Goal: Task Accomplishment & Management: Complete application form

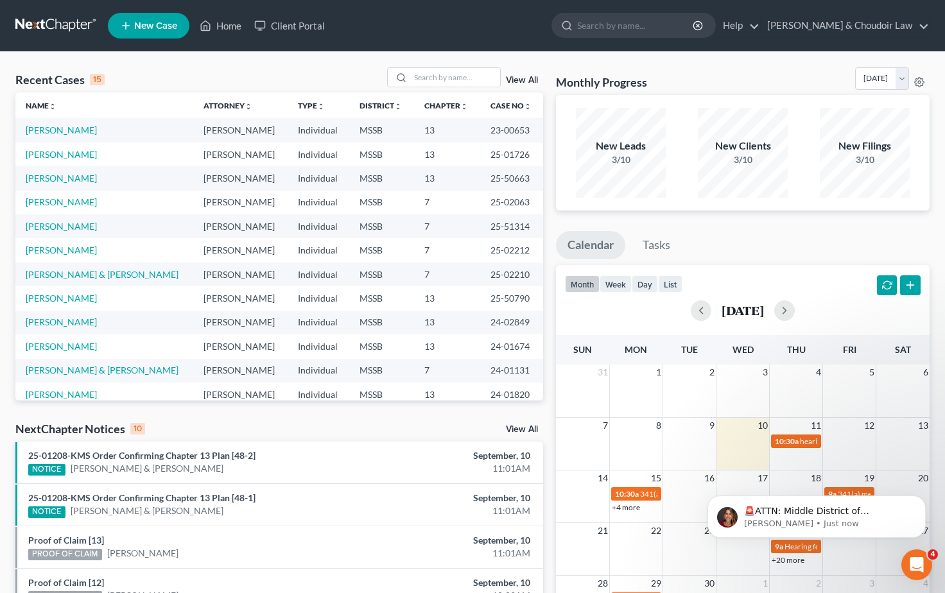
click at [150, 26] on span "New Case" at bounding box center [155, 26] width 43 height 10
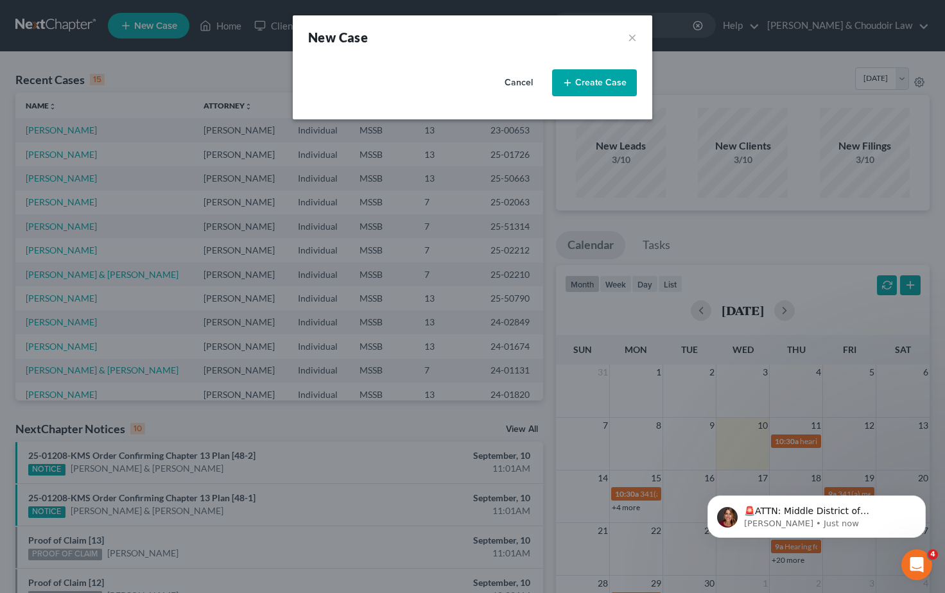
select select "44"
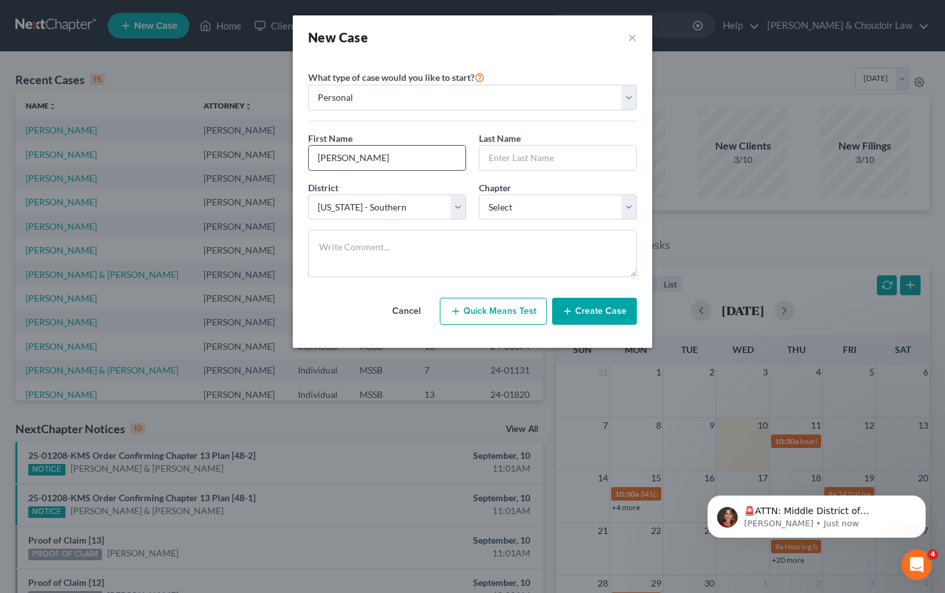
type input "Tammy"
type input "Smith"
select select "0"
click at [607, 315] on button "Create Case" at bounding box center [594, 311] width 85 height 27
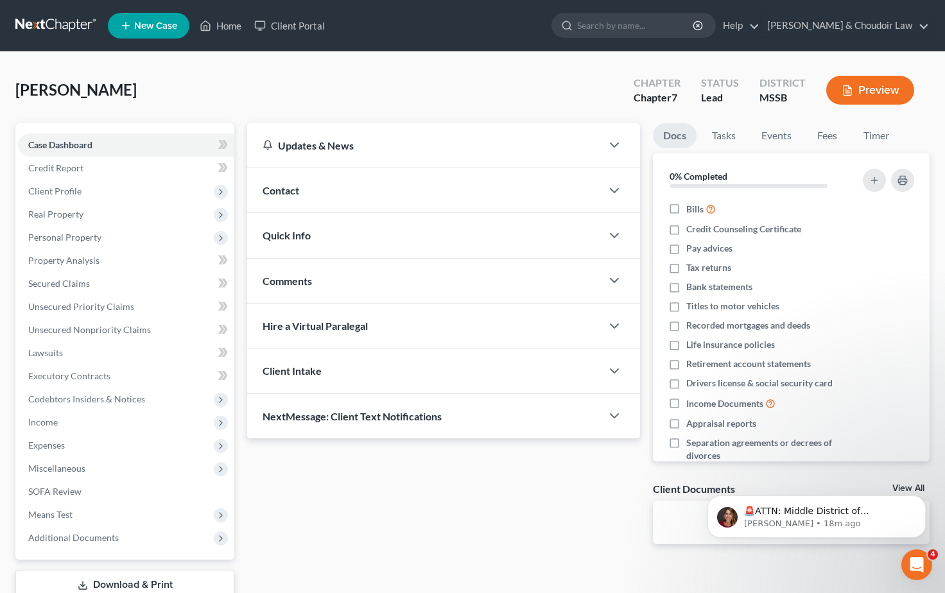
click at [312, 195] on div "Contact" at bounding box center [424, 190] width 355 height 44
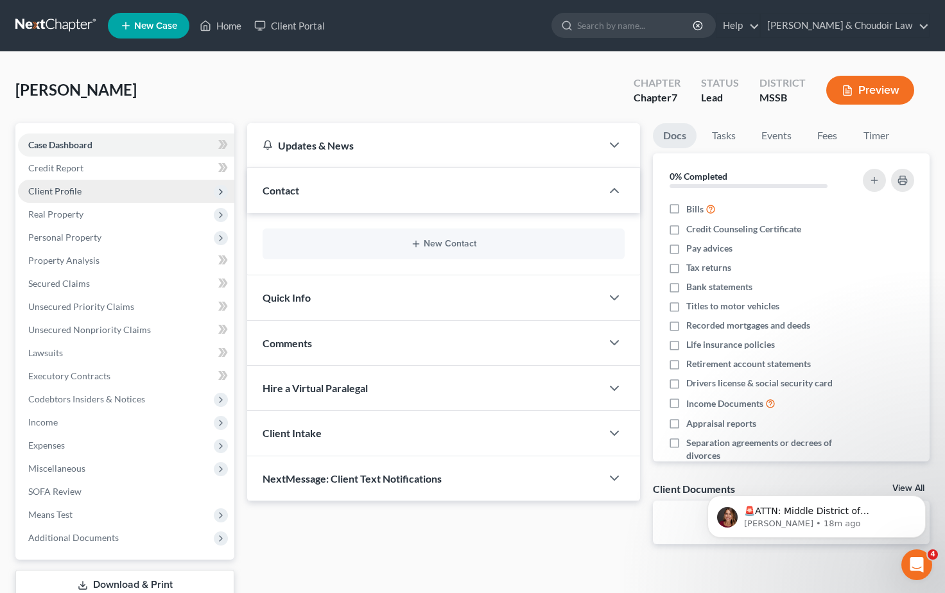
click at [66, 195] on span "Client Profile" at bounding box center [54, 191] width 53 height 11
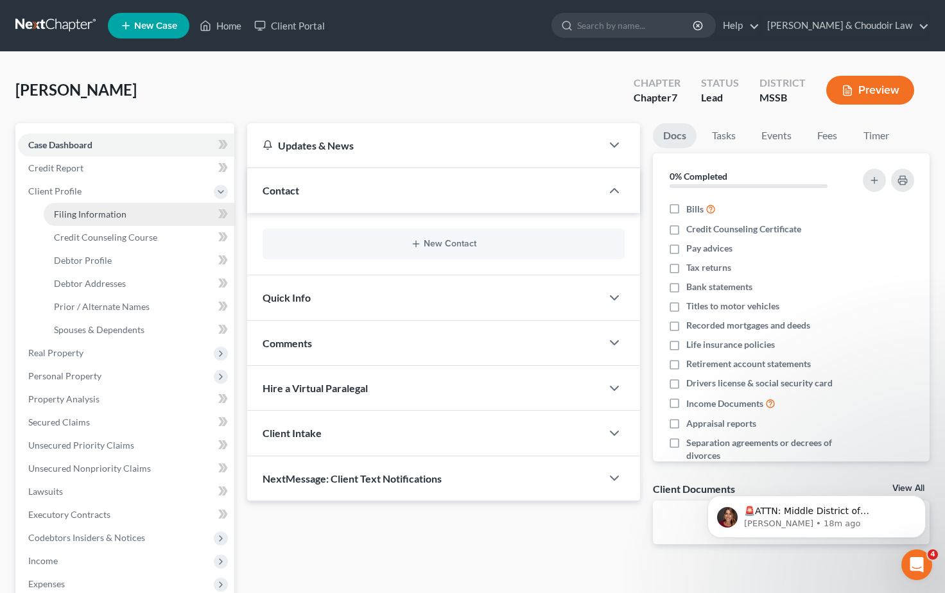
click at [90, 213] on span "Filing Information" at bounding box center [90, 214] width 73 height 11
select select "1"
select select "0"
select select "44"
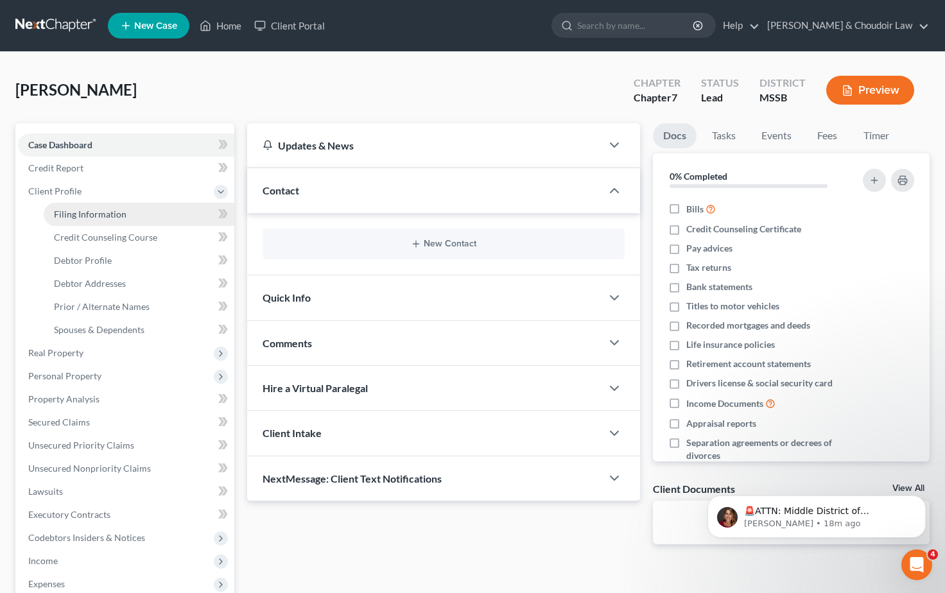
select select "25"
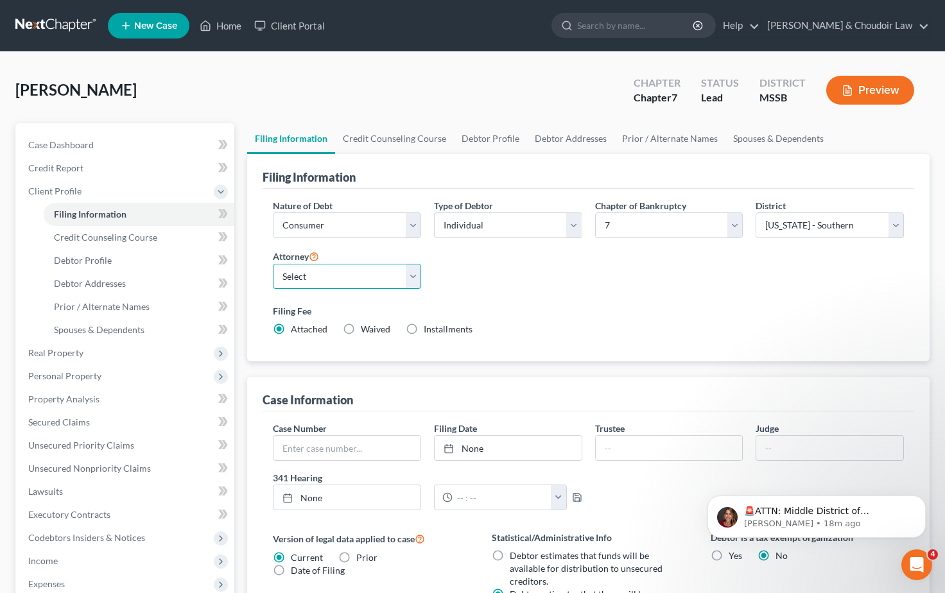
select select "0"
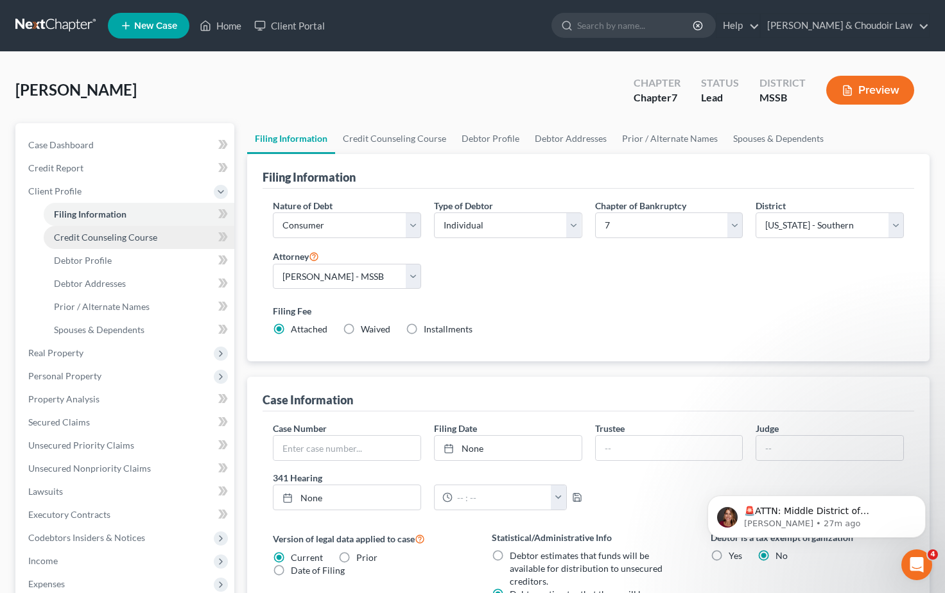
click at [112, 232] on span "Credit Counseling Course" at bounding box center [105, 237] width 103 height 11
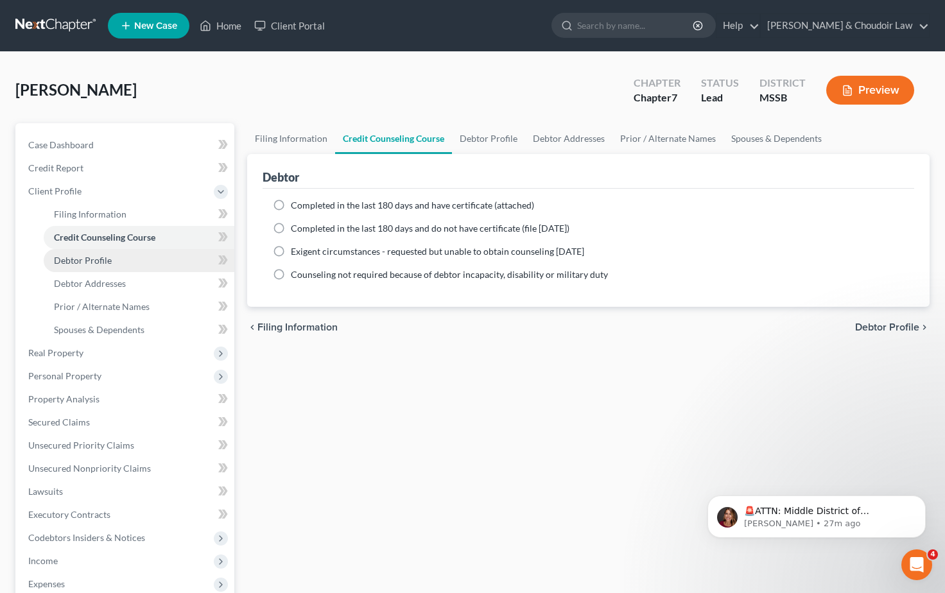
click at [91, 267] on link "Debtor Profile" at bounding box center [139, 260] width 191 height 23
select select "0"
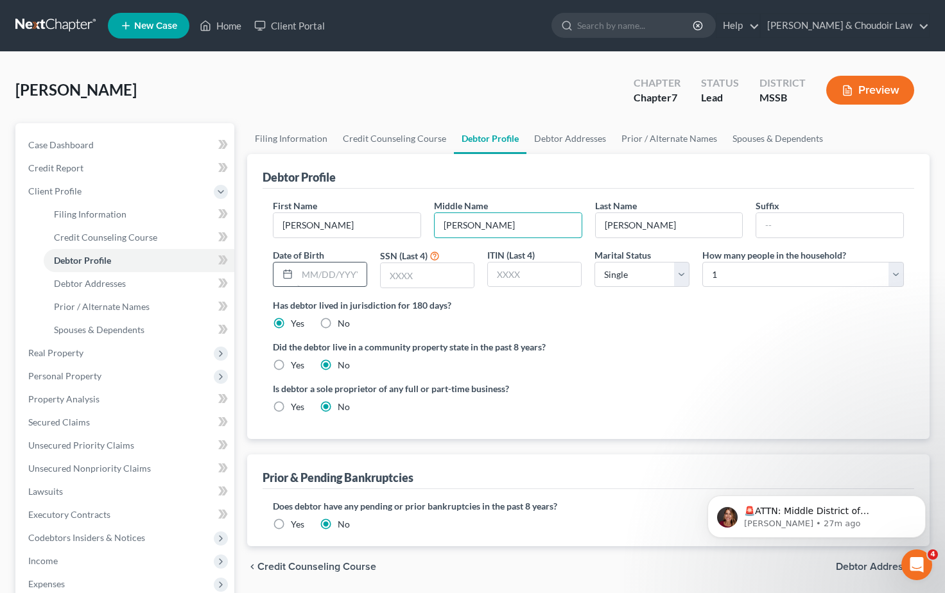
type input "Williams"
type input "05/22/1959"
click at [421, 277] on input "text" at bounding box center [427, 275] width 93 height 24
type input "6954"
select select "1"
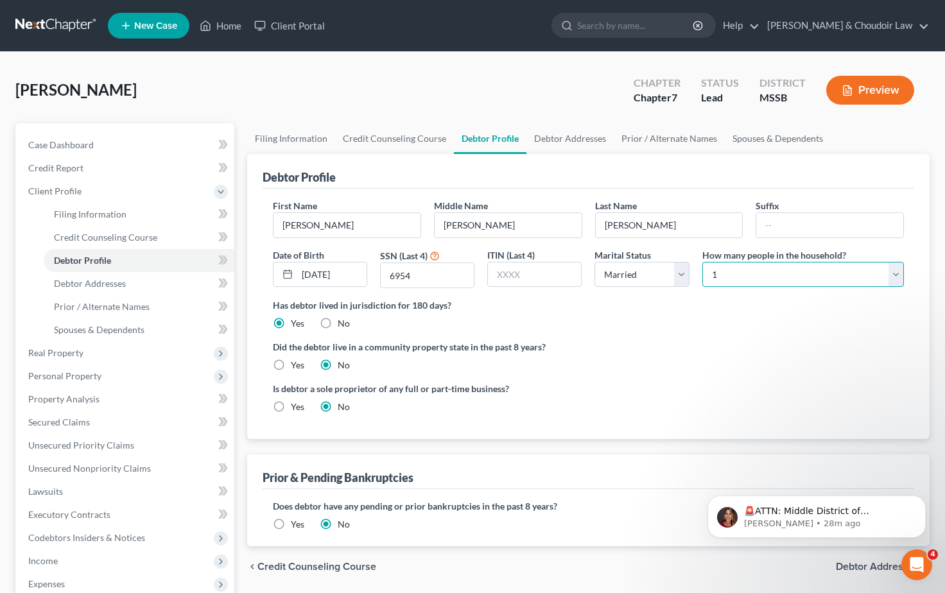
select select "1"
click at [629, 300] on label "Has debtor lived in jurisdiction for 180 days?" at bounding box center [588, 305] width 631 height 13
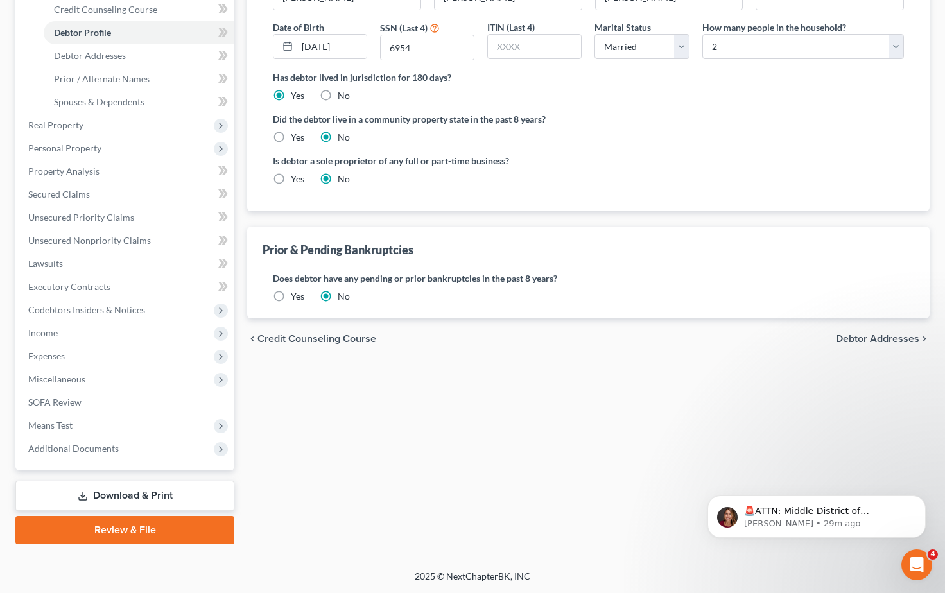
scroll to position [228, 0]
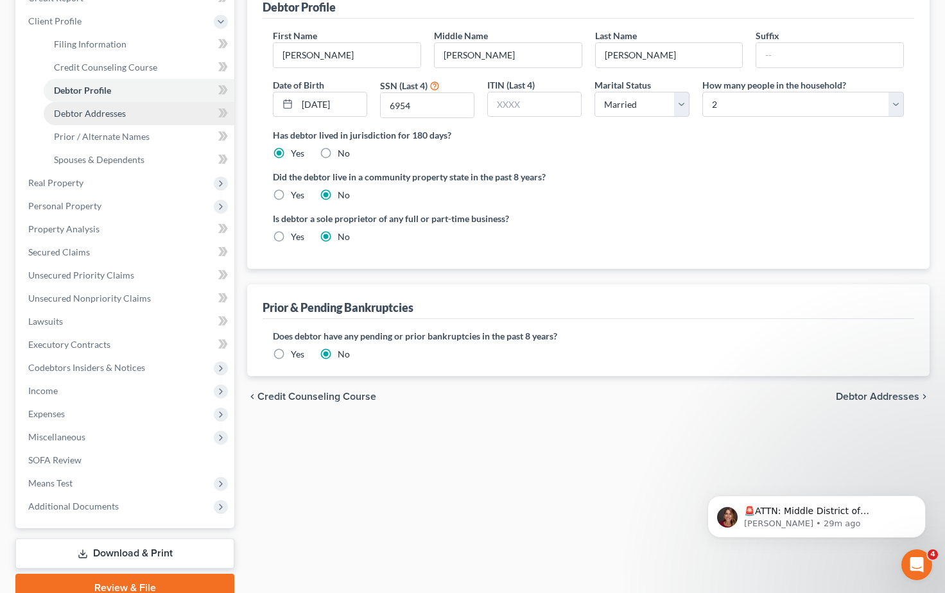
click at [79, 120] on link "Debtor Addresses" at bounding box center [139, 113] width 191 height 23
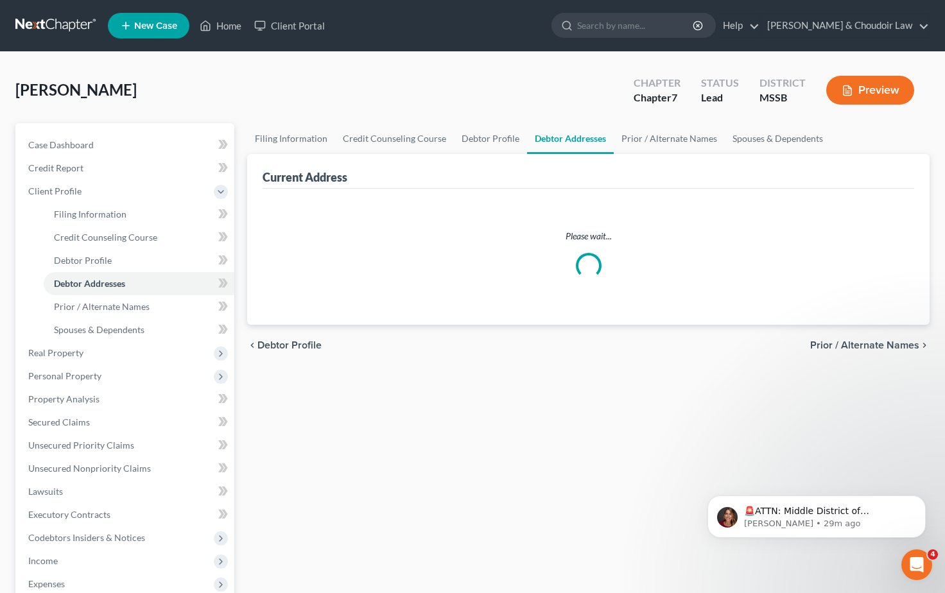
select select "0"
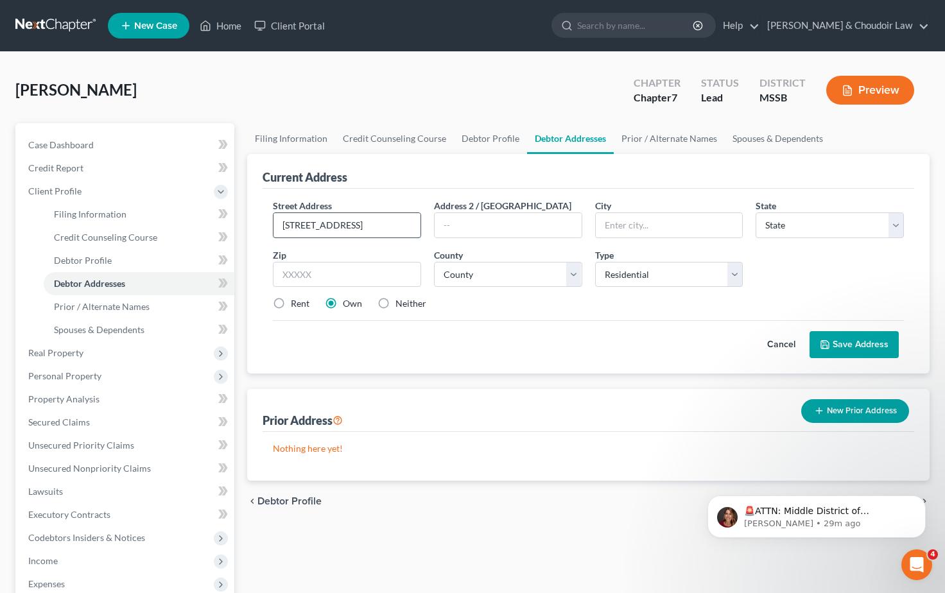
type input "881 Stillwood Lane"
type input "Bogie Chitto"
select select "25"
type input "39629"
type input "Bogue Chitto"
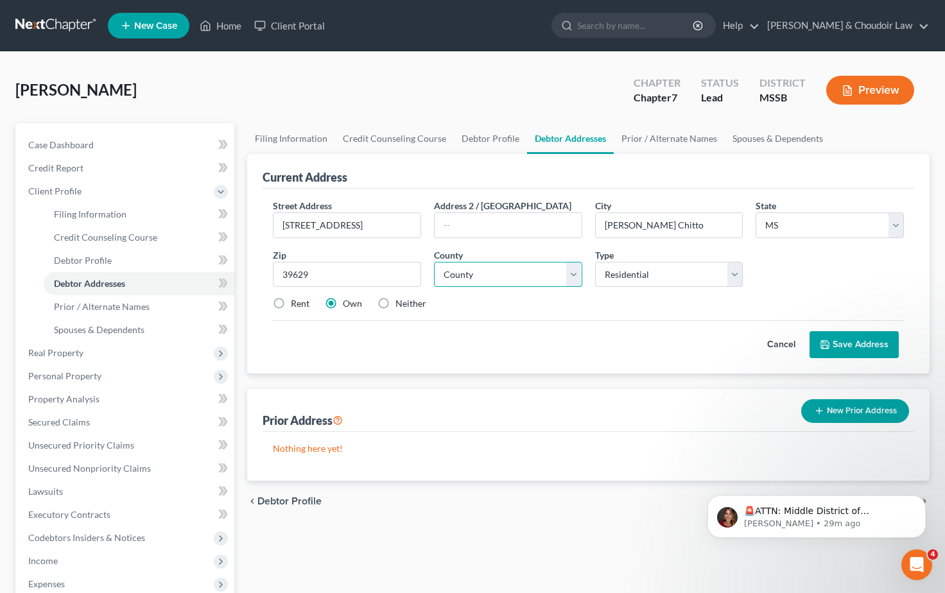
select select "42"
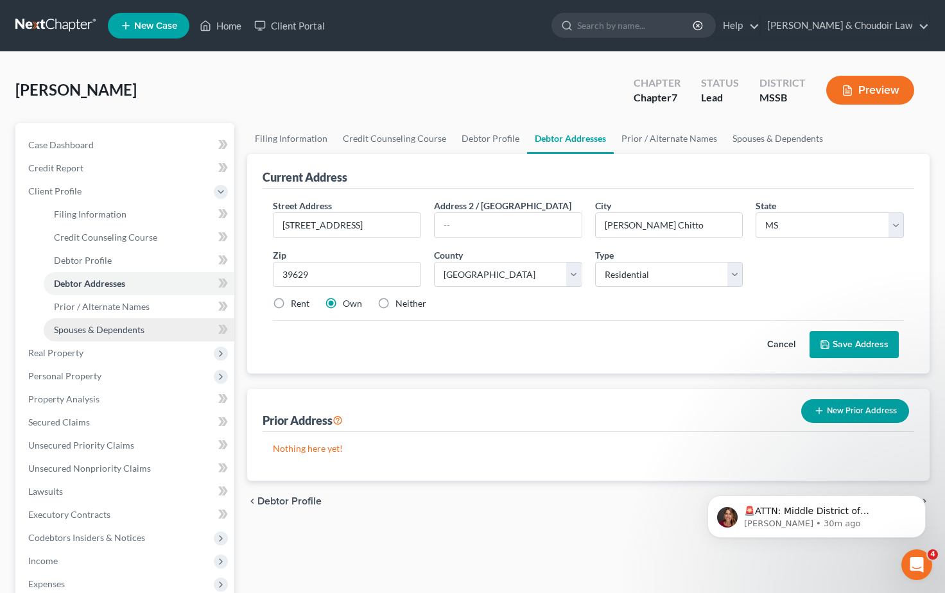
click at [99, 327] on span "Spouses & Dependents" at bounding box center [99, 329] width 91 height 11
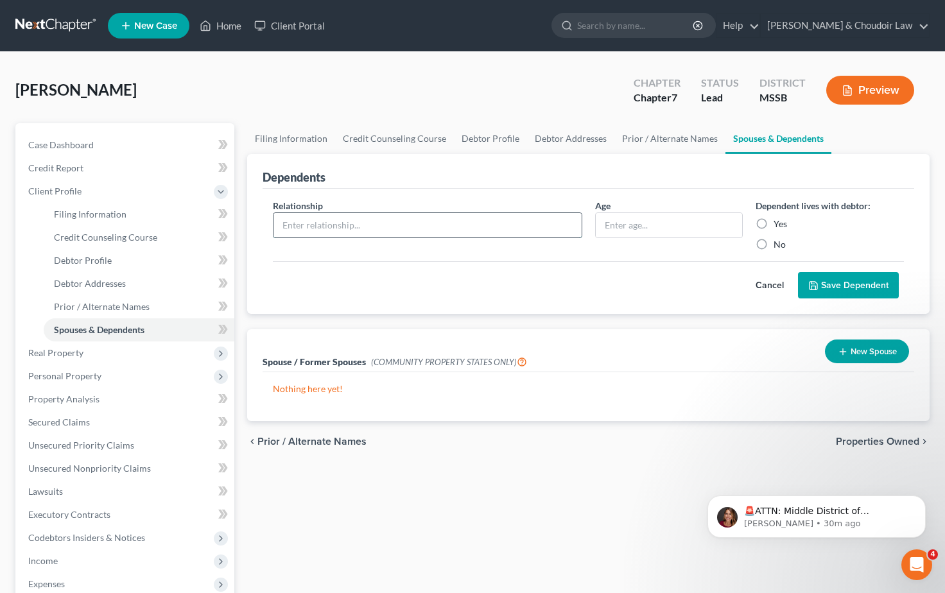
click at [319, 227] on input "text" at bounding box center [428, 225] width 308 height 24
type input "Husband"
drag, startPoint x: 329, startPoint y: 229, endPoint x: 243, endPoint y: 220, distance: 86.5
click at [243, 220] on div "Dependents Relationship * Husband Age Dependent lives with debtor: Yes No Cance…" at bounding box center [589, 234] width 696 height 161
drag, startPoint x: 864, startPoint y: 352, endPoint x: 855, endPoint y: 353, distance: 9.7
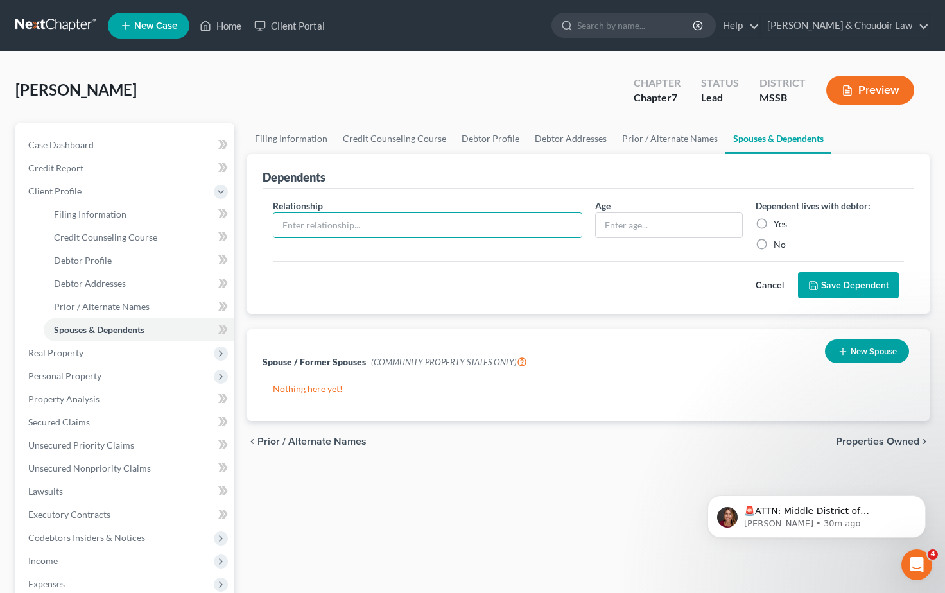
click at [864, 352] on button "New Spouse" at bounding box center [867, 352] width 84 height 24
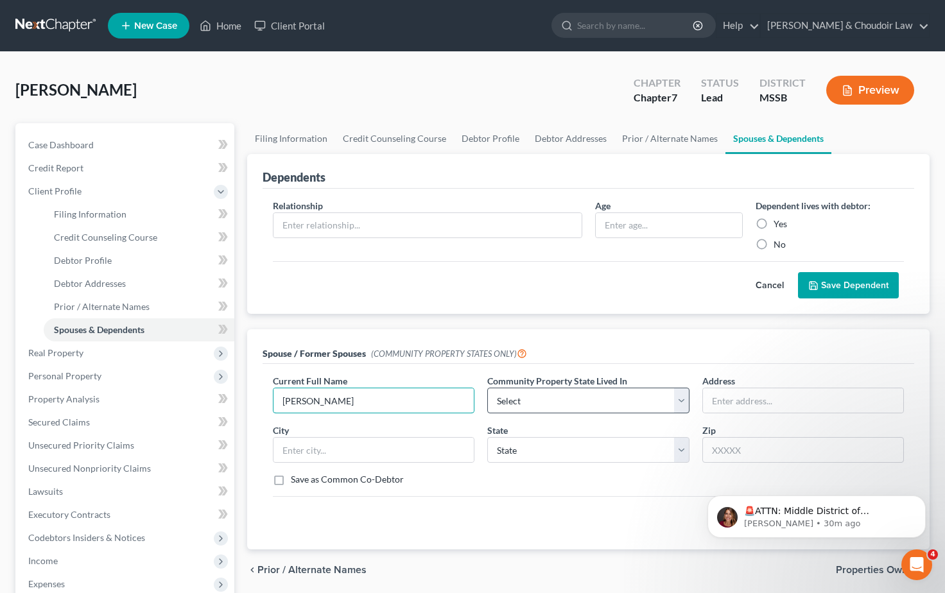
type input "Travis S. Smith"
type input "881 Stillwood Lane"
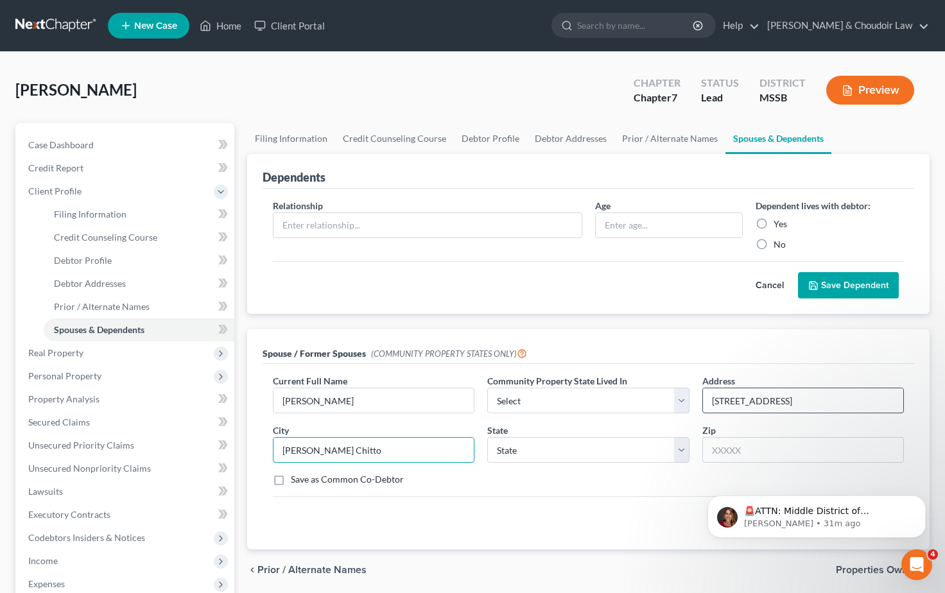
type input "Bogue Chitto"
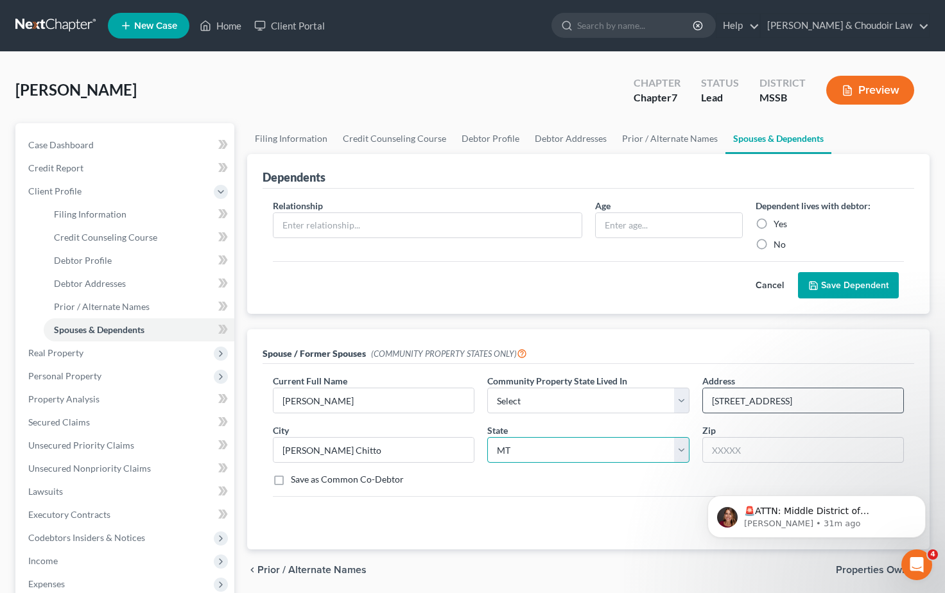
select select "25"
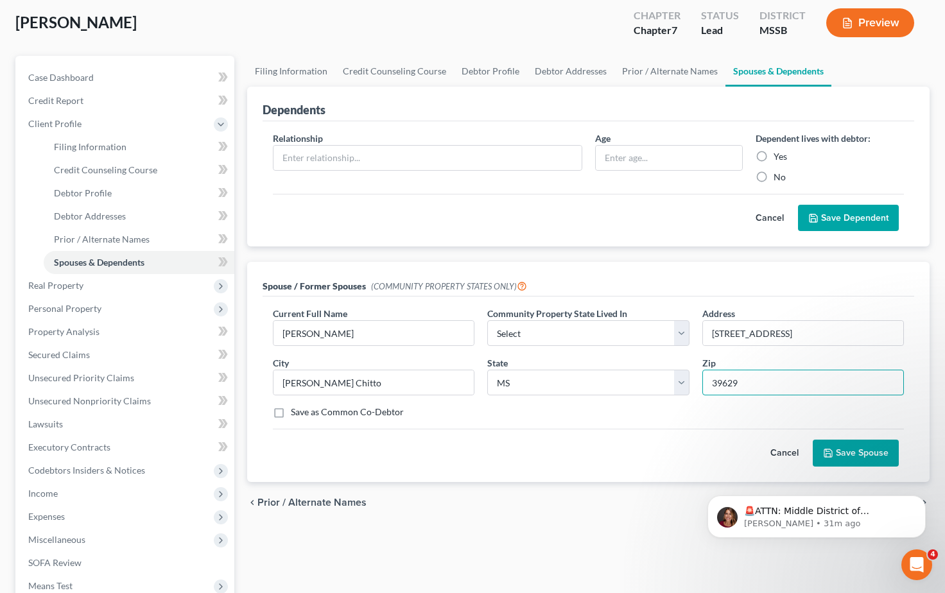
scroll to position [90, 0]
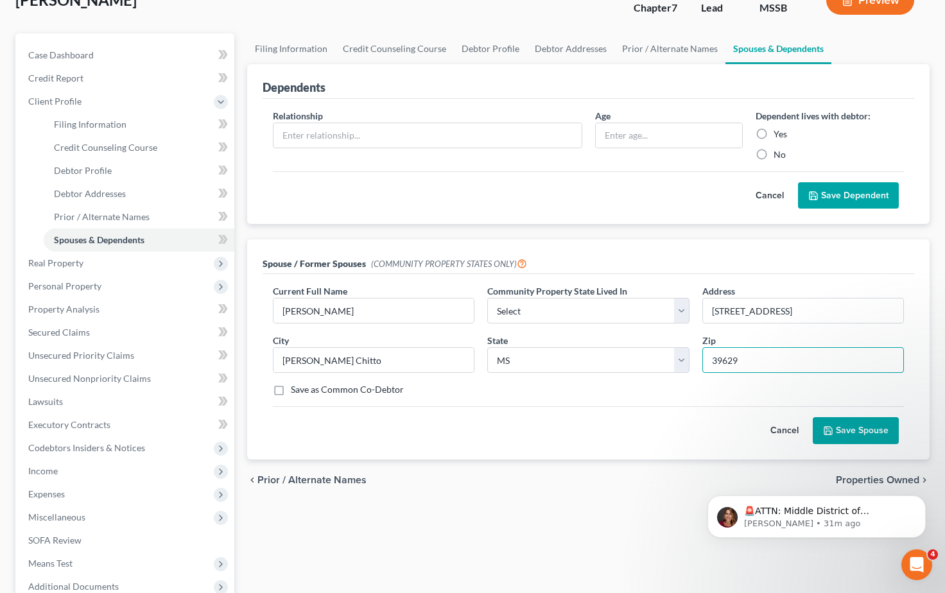
type input "39629"
click at [855, 431] on button "Save Spouse" at bounding box center [856, 430] width 86 height 27
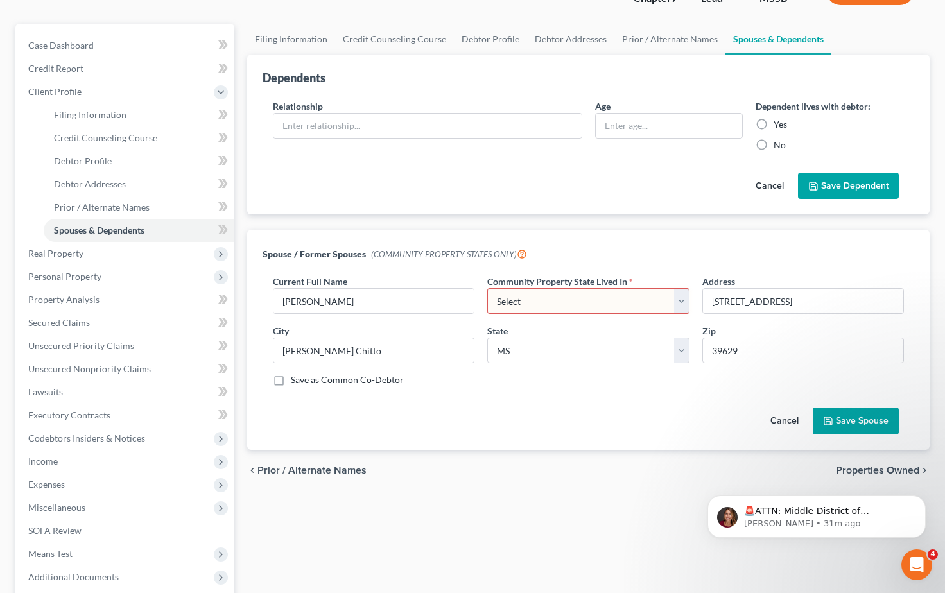
click at [791, 427] on button "Cancel" at bounding box center [785, 421] width 57 height 26
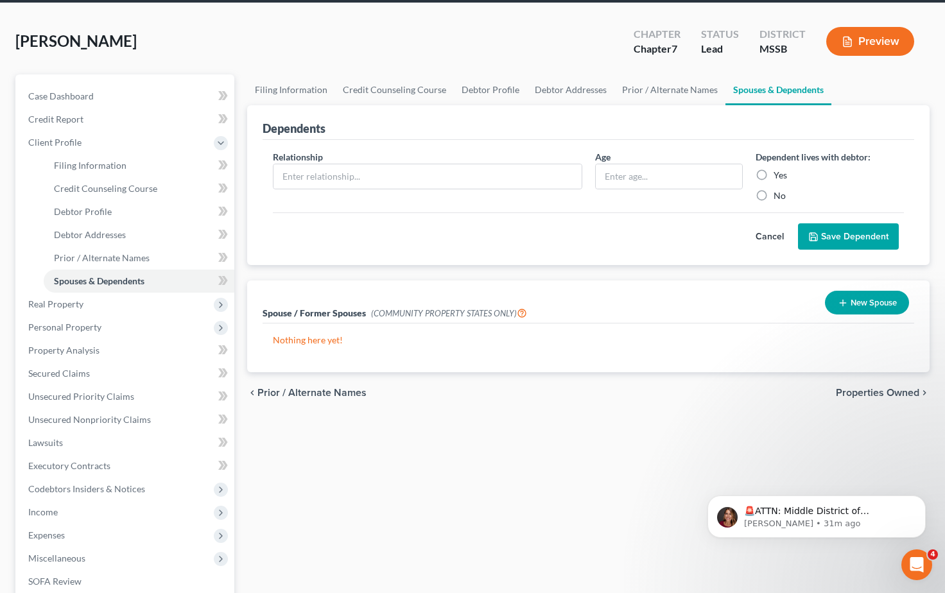
scroll to position [49, 0]
click at [46, 516] on span "Income" at bounding box center [43, 512] width 30 height 11
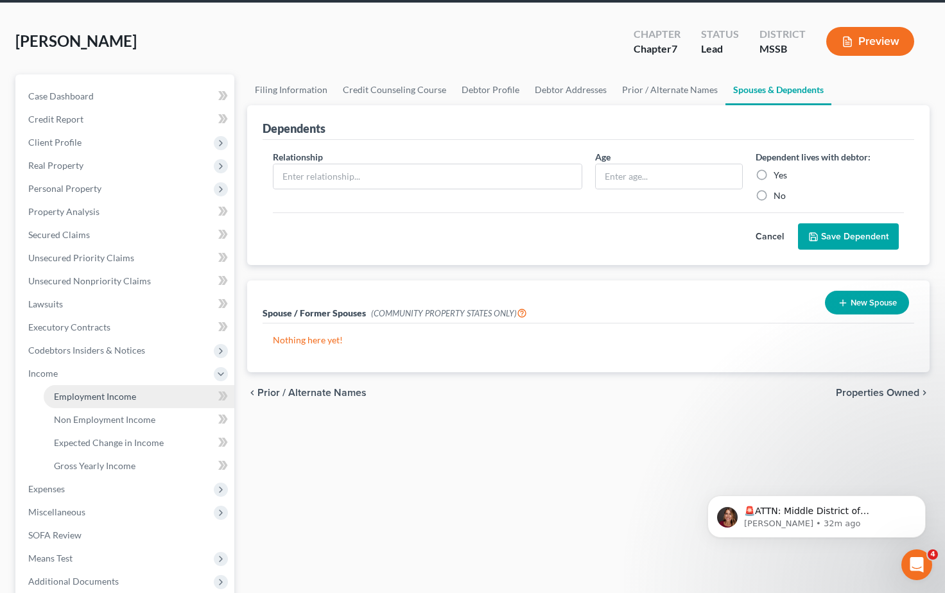
click at [100, 396] on span "Employment Income" at bounding box center [95, 396] width 82 height 11
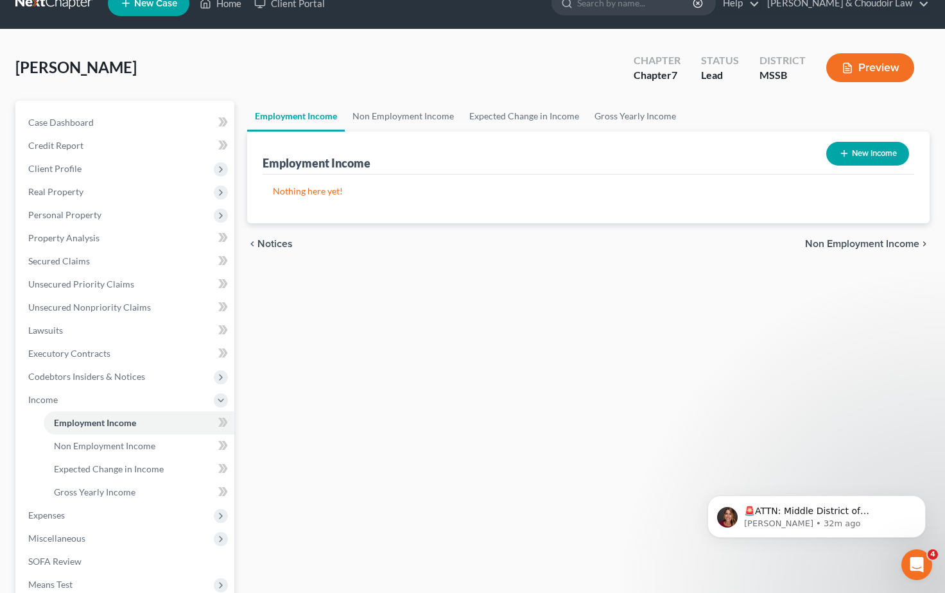
scroll to position [22, 0]
click at [417, 116] on link "Non Employment Income" at bounding box center [403, 116] width 117 height 31
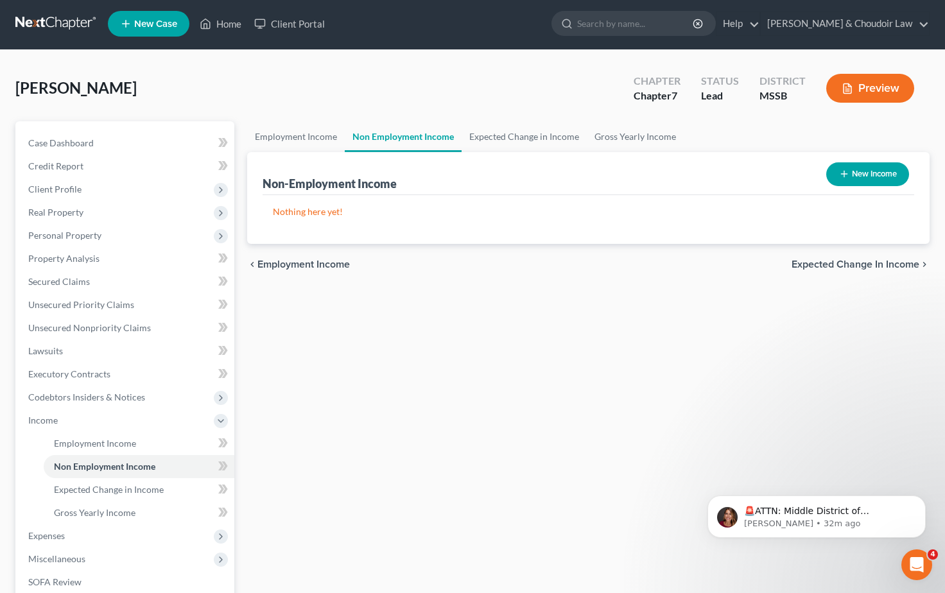
scroll to position [3, 0]
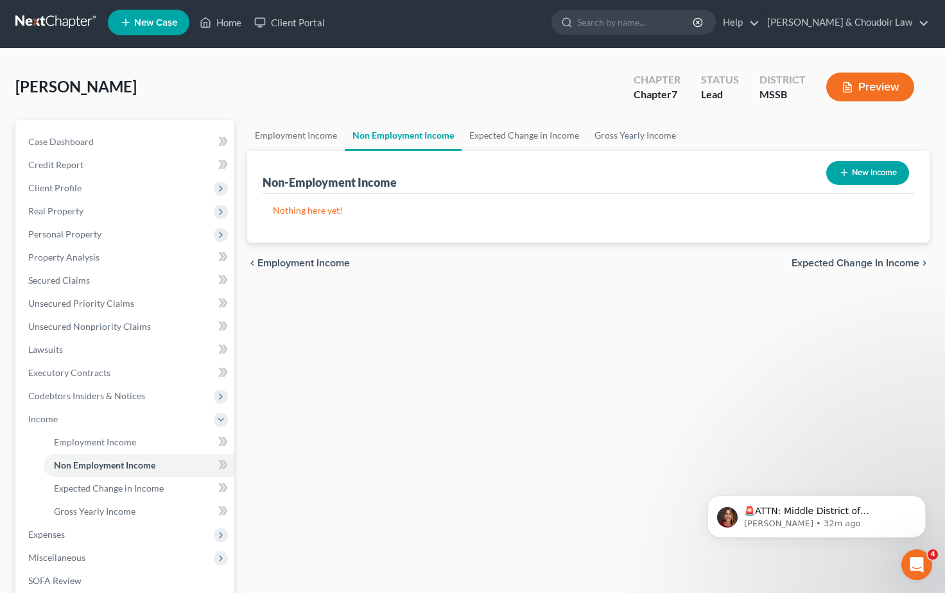
click at [841, 177] on icon "button" at bounding box center [844, 173] width 10 height 10
select select "0"
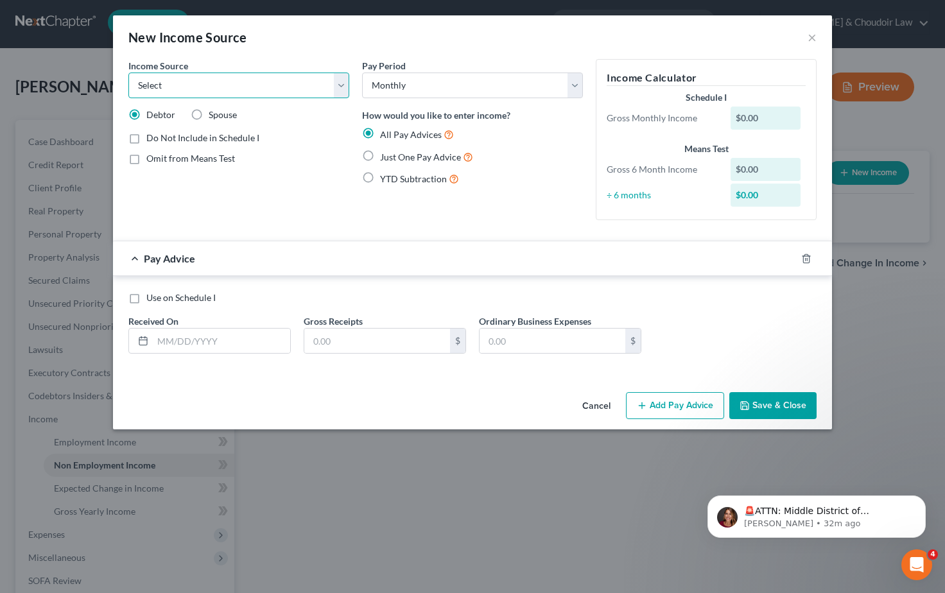
select select "4"
click at [380, 153] on label "Just One Pay Advice" at bounding box center [426, 157] width 93 height 15
click at [385, 153] on input "Just One Pay Advice" at bounding box center [389, 154] width 8 height 8
radio input "true"
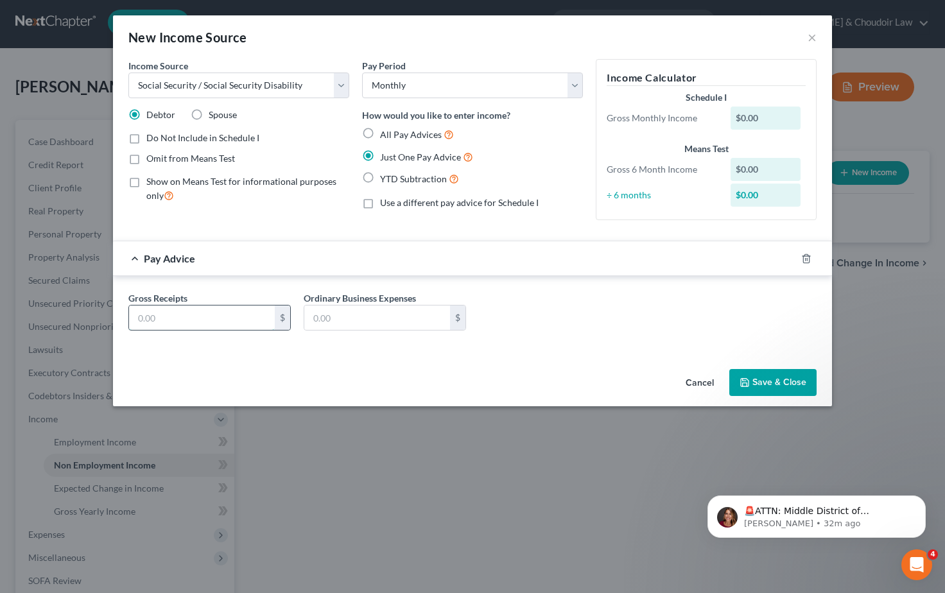
click at [196, 316] on input "text" at bounding box center [202, 318] width 146 height 24
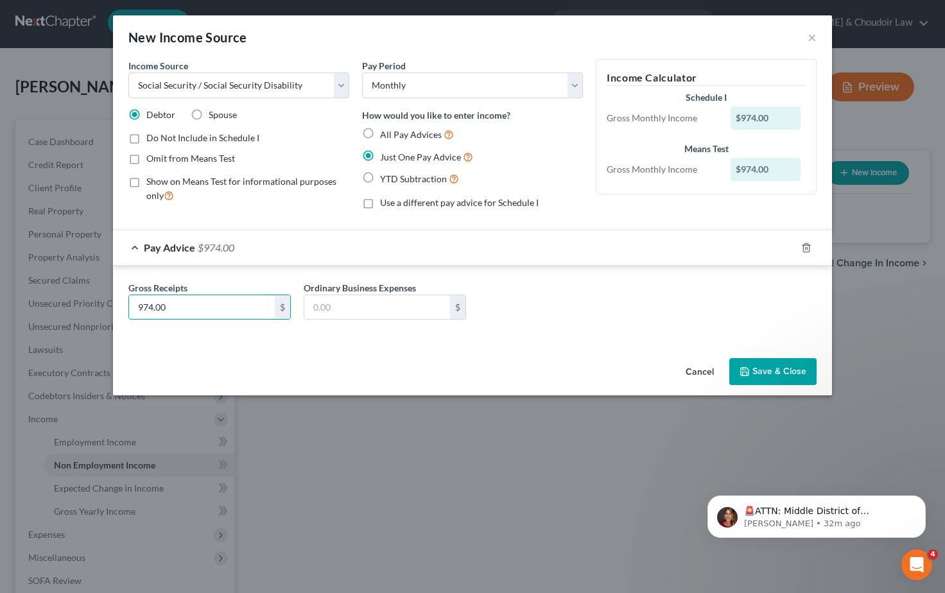
drag, startPoint x: 168, startPoint y: 301, endPoint x: 118, endPoint y: 301, distance: 50.1
click at [118, 301] on div "Gross Receipts 974.00 $ Ordinary Business Expenses $" at bounding box center [472, 303] width 719 height 75
type input "1,159.30"
click at [327, 305] on input "text" at bounding box center [377, 307] width 146 height 24
type input "185.00"
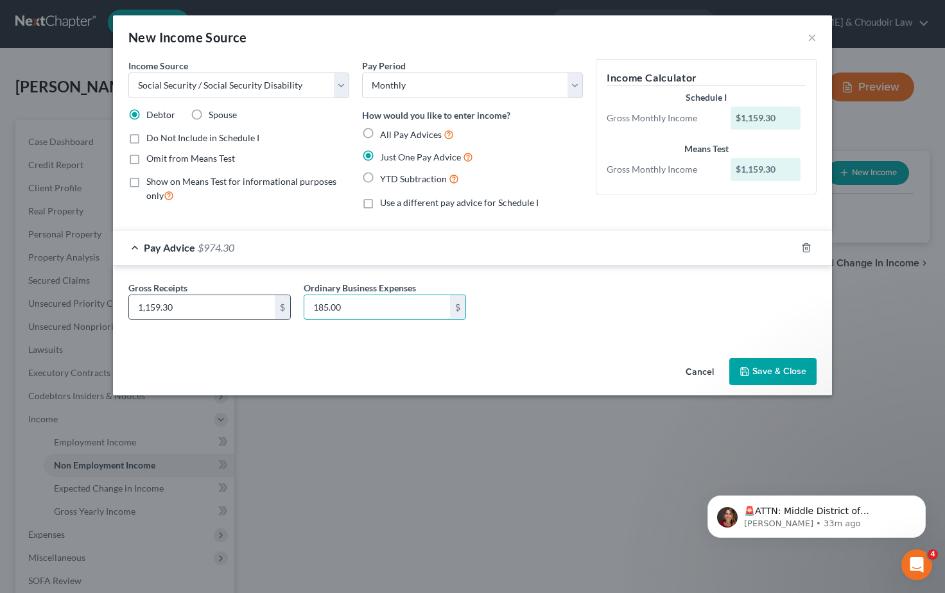
drag, startPoint x: 350, startPoint y: 307, endPoint x: 290, endPoint y: 301, distance: 60.1
click at [290, 301] on div "Gross Receipts 1,159.30 $ Ordinary Business Expenses 185.00 $" at bounding box center [472, 305] width 701 height 49
drag, startPoint x: 215, startPoint y: 305, endPoint x: 80, endPoint y: 297, distance: 135.7
click at [80, 298] on div "New Income Source × Income Source * Select Unemployment Disability (from employ…" at bounding box center [472, 296] width 945 height 593
type input "974.00"
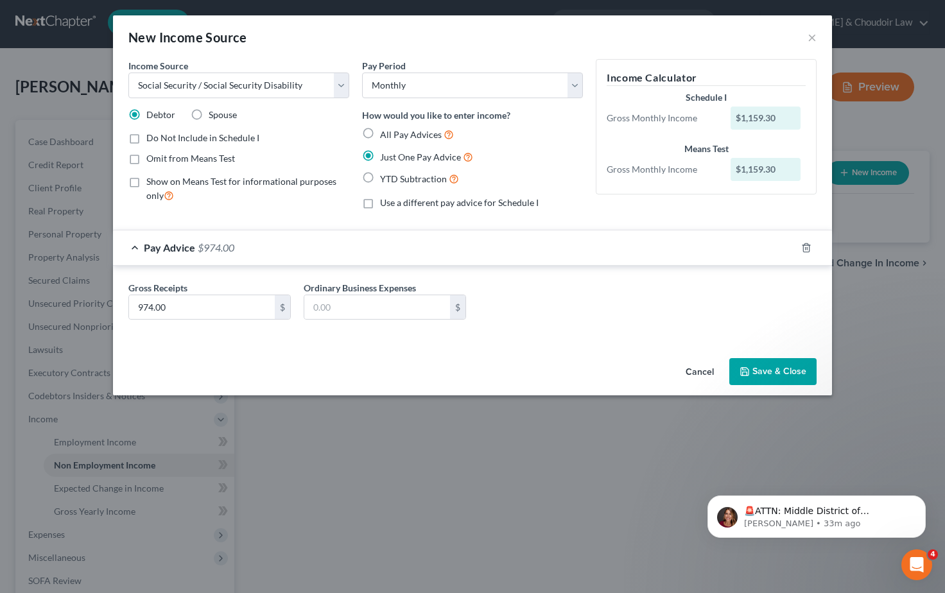
click at [765, 374] on button "Save & Close" at bounding box center [773, 371] width 87 height 27
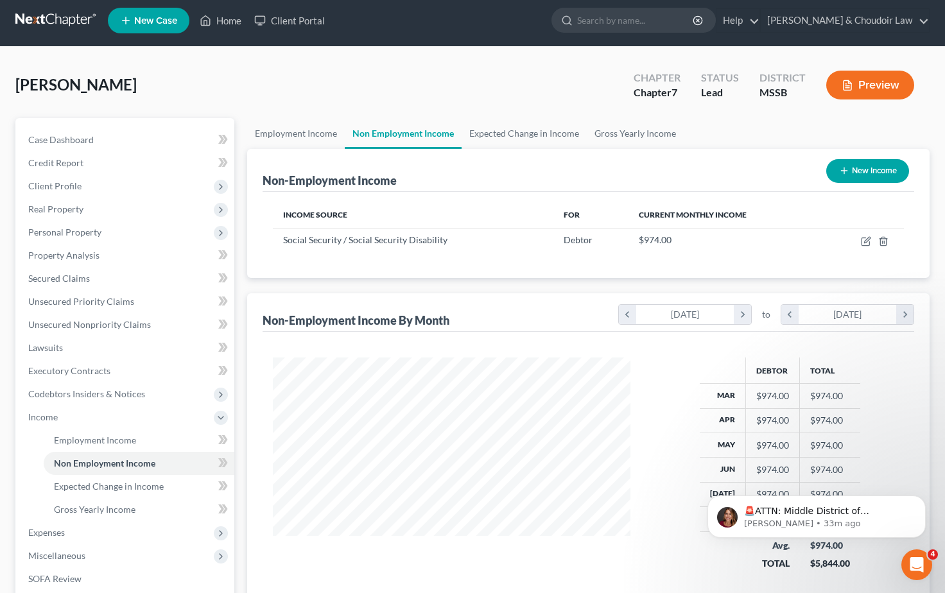
scroll to position [5, 0]
click at [290, 136] on link "Employment Income" at bounding box center [296, 133] width 98 height 31
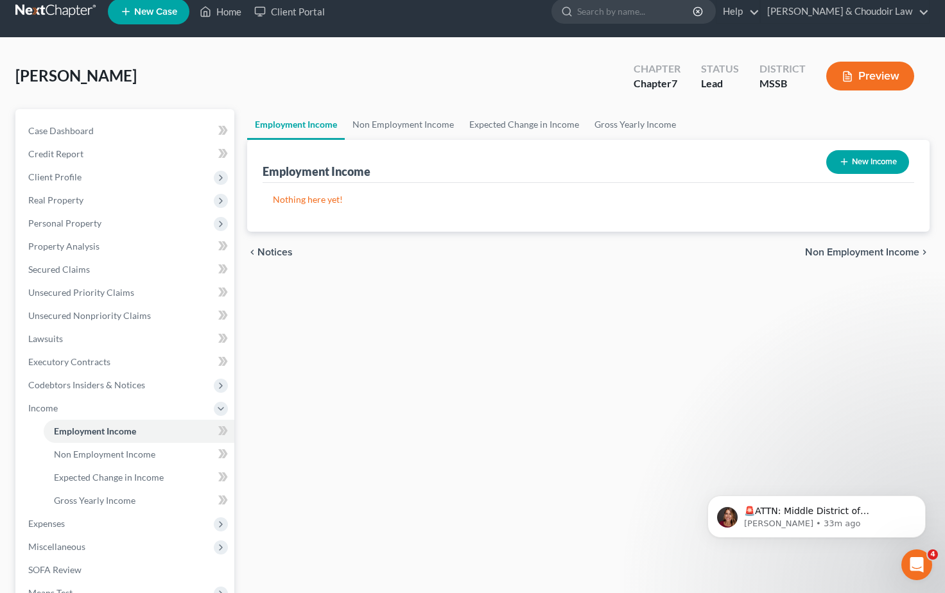
scroll to position [15, 0]
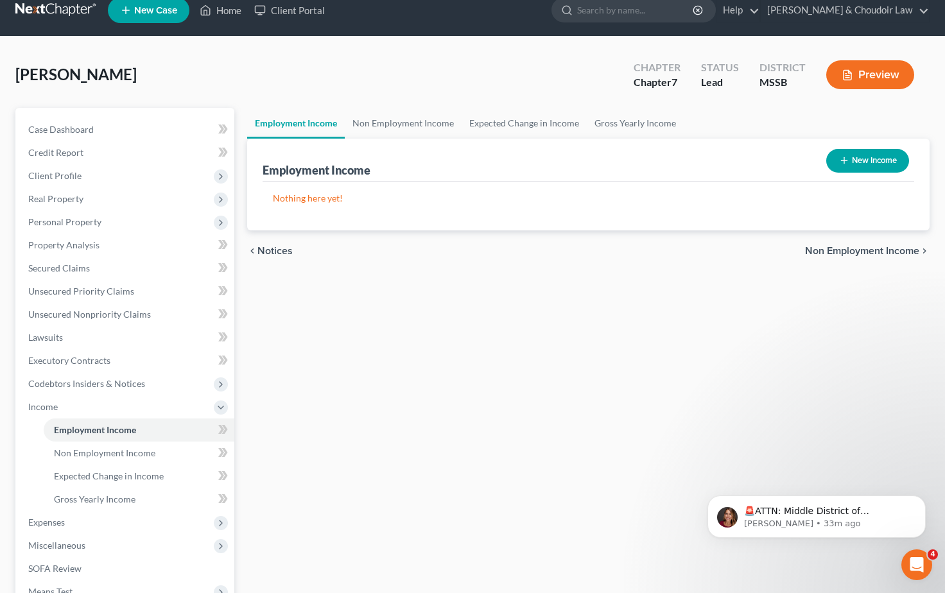
click at [886, 159] on button "New Income" at bounding box center [868, 161] width 83 height 24
select select "0"
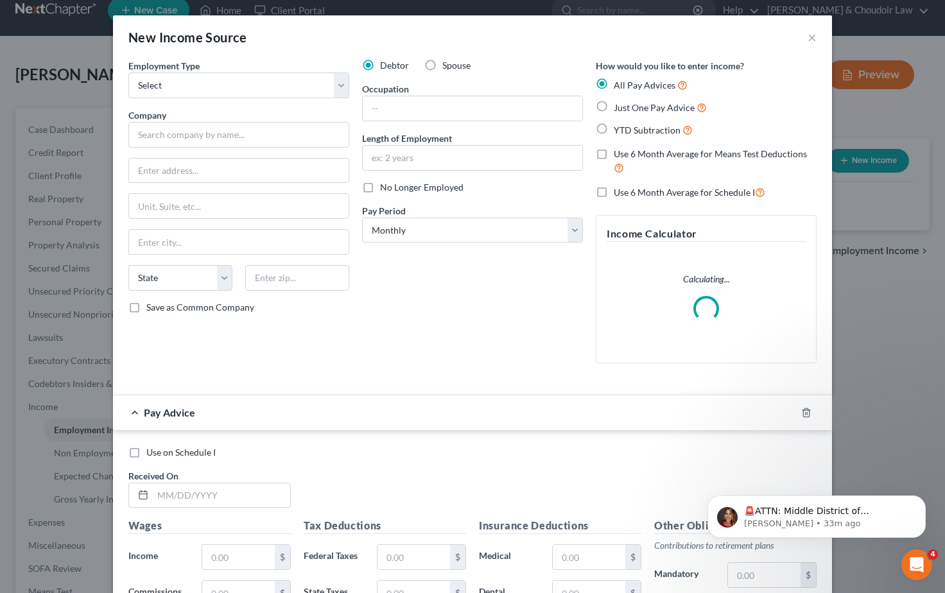
click at [443, 69] on label "Spouse" at bounding box center [457, 65] width 28 height 13
click at [448, 67] on input "Spouse" at bounding box center [452, 63] width 8 height 8
radio input "true"
select select "0"
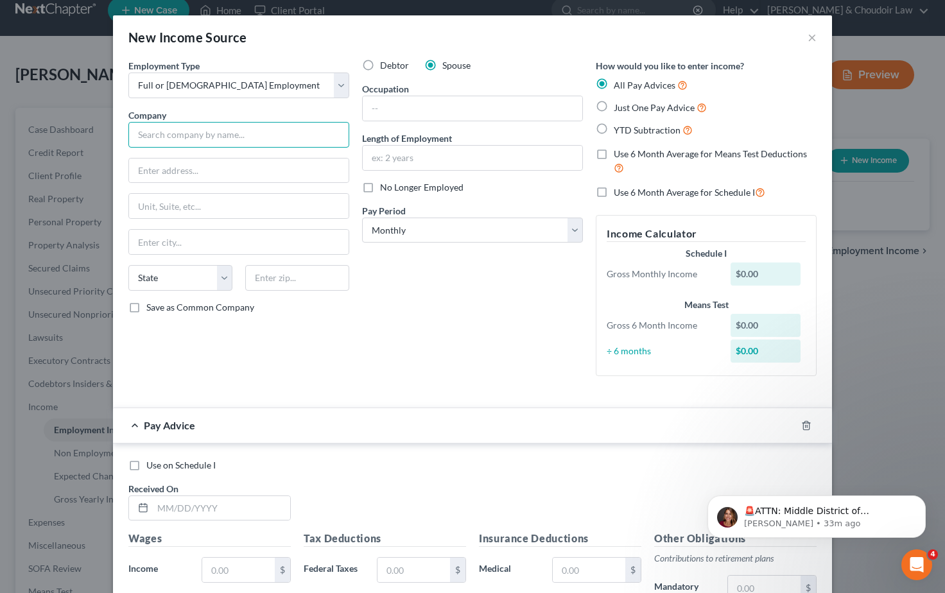
click at [312, 138] on input "text" at bounding box center [238, 135] width 221 height 26
type input "Mobile Diesel Service"
type input "654 Industrial Park Rd NE"
type input "Brookhaven"
select select "25"
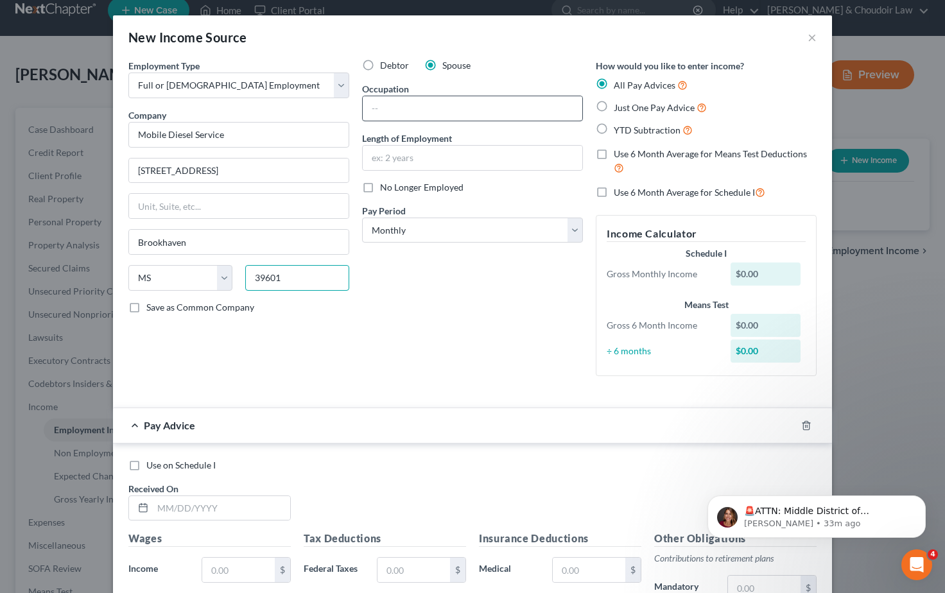
type input "39601"
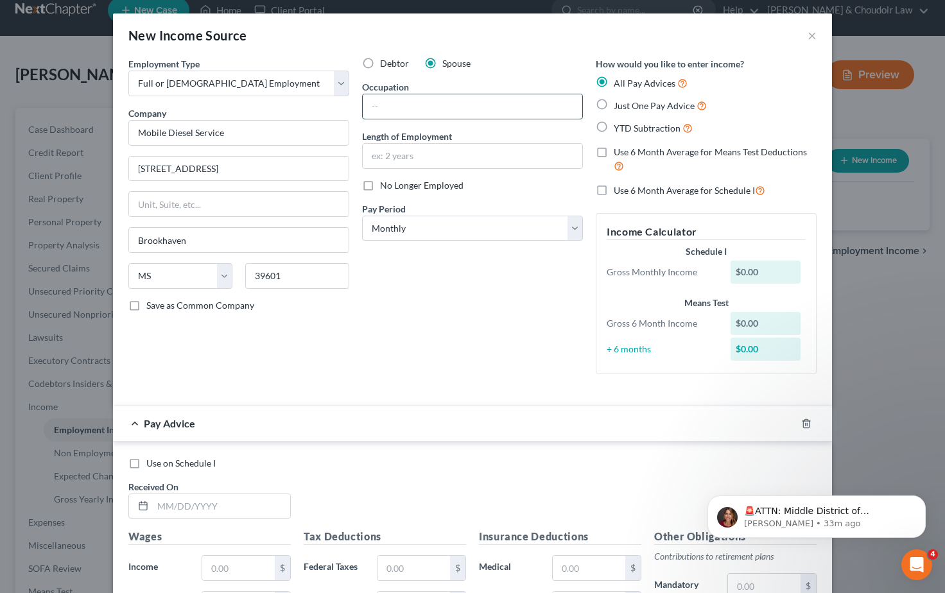
drag, startPoint x: 379, startPoint y: 105, endPoint x: 392, endPoint y: 105, distance: 13.5
click at [380, 105] on input "text" at bounding box center [473, 106] width 220 height 24
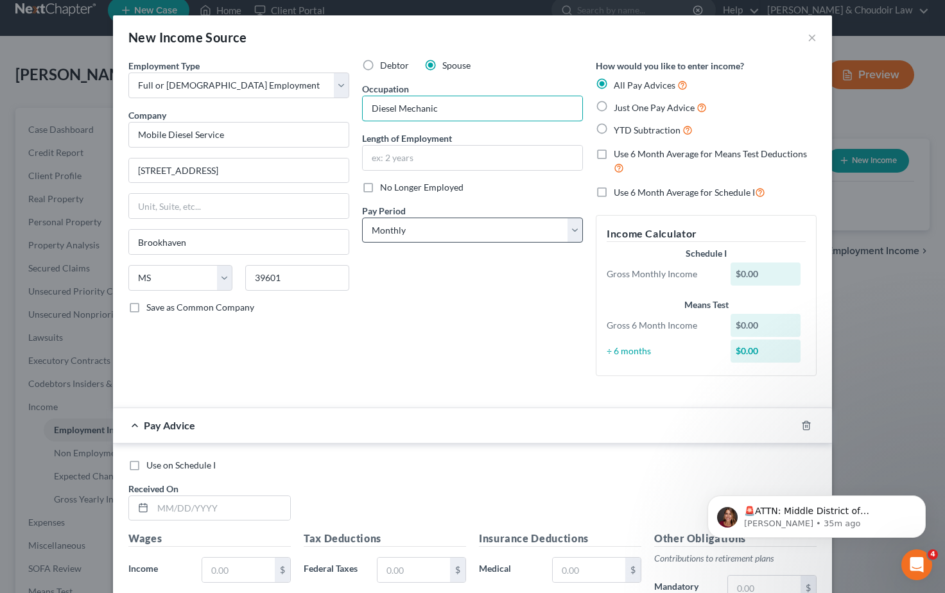
type input "Diesel Mechanic"
select select "3"
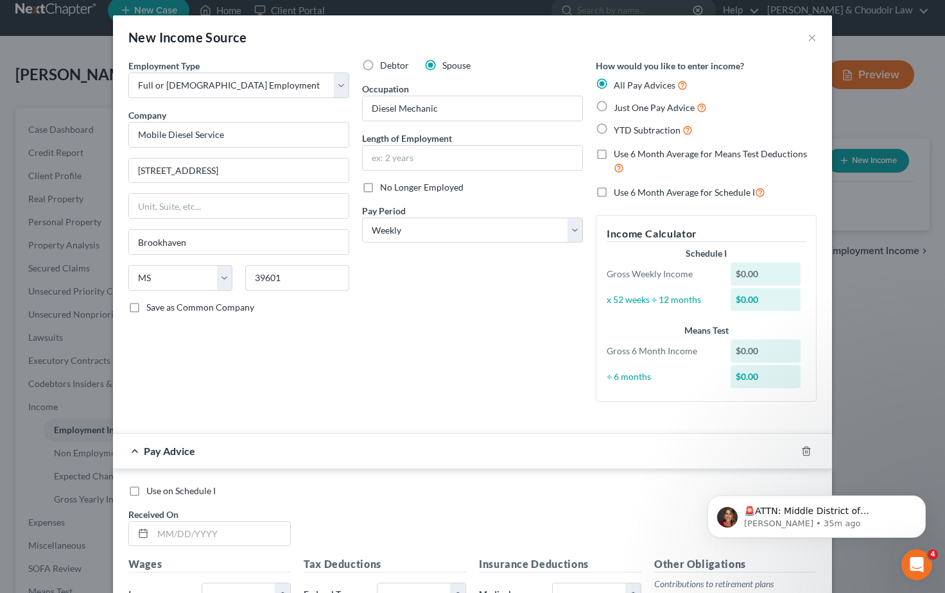
click at [614, 151] on label "Use 6 Month Average for Means Test Deductions" at bounding box center [715, 162] width 203 height 28
click at [619, 151] on input "Use 6 Month Average for Means Test Deductions" at bounding box center [623, 152] width 8 height 8
checkbox input "true"
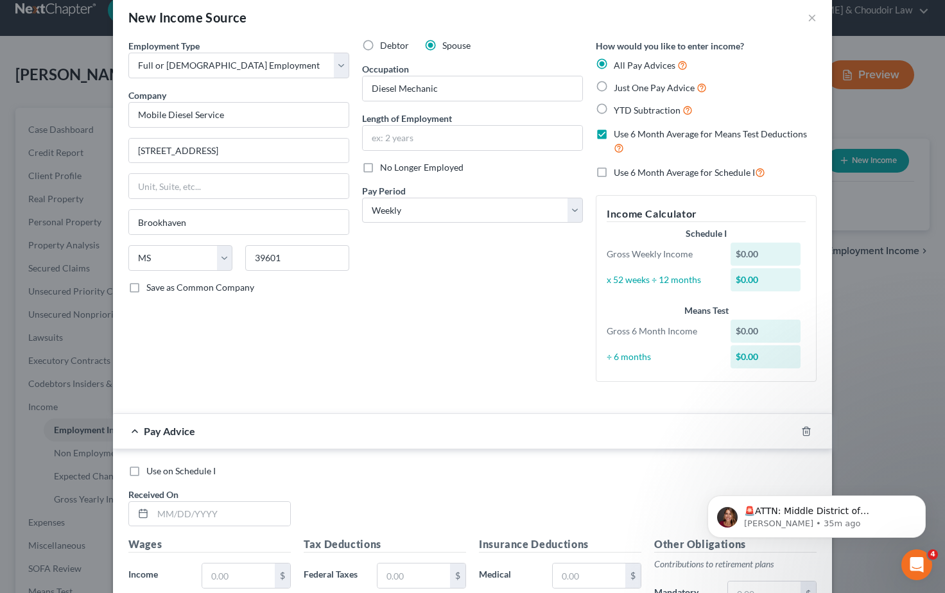
scroll to position [33, 0]
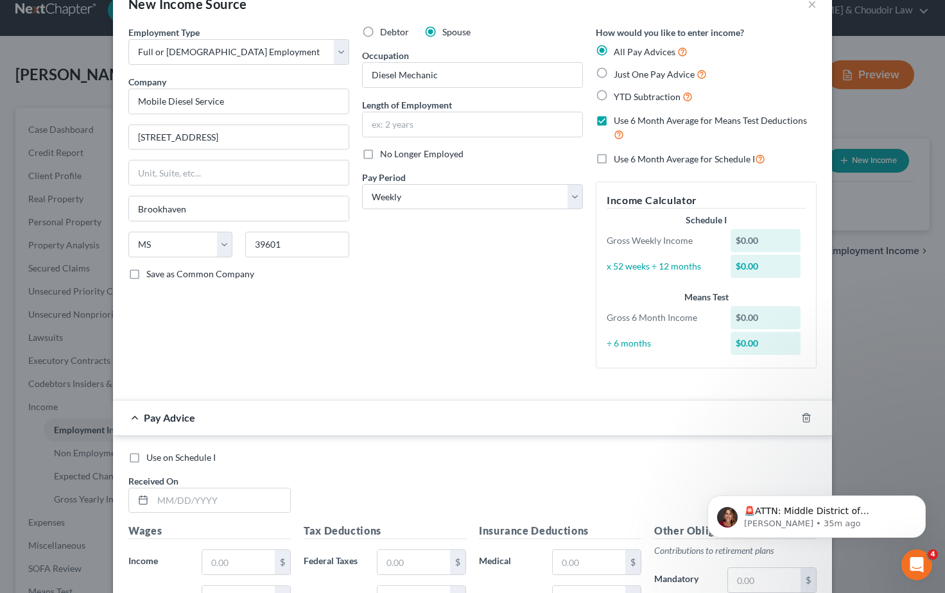
click at [614, 157] on label "Use 6 Month Average for Schedule I" at bounding box center [690, 159] width 152 height 15
click at [619, 157] on input "Use 6 Month Average for Schedule I" at bounding box center [623, 156] width 8 height 8
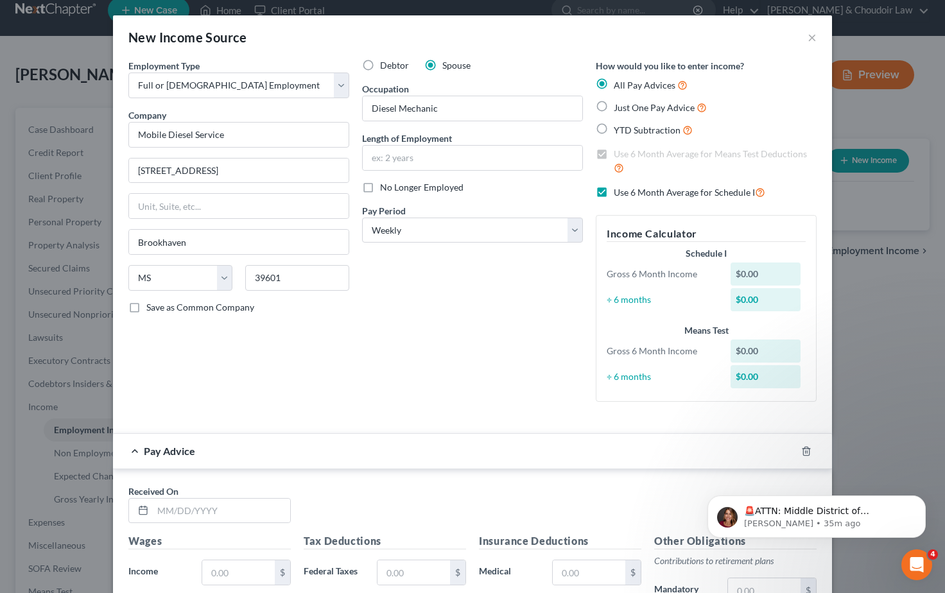
scroll to position [0, 0]
click at [614, 189] on label "Use 6 Month Average for Schedule I" at bounding box center [690, 192] width 152 height 15
click at [619, 189] on input "Use 6 Month Average for Schedule I" at bounding box center [623, 189] width 8 height 8
checkbox input "false"
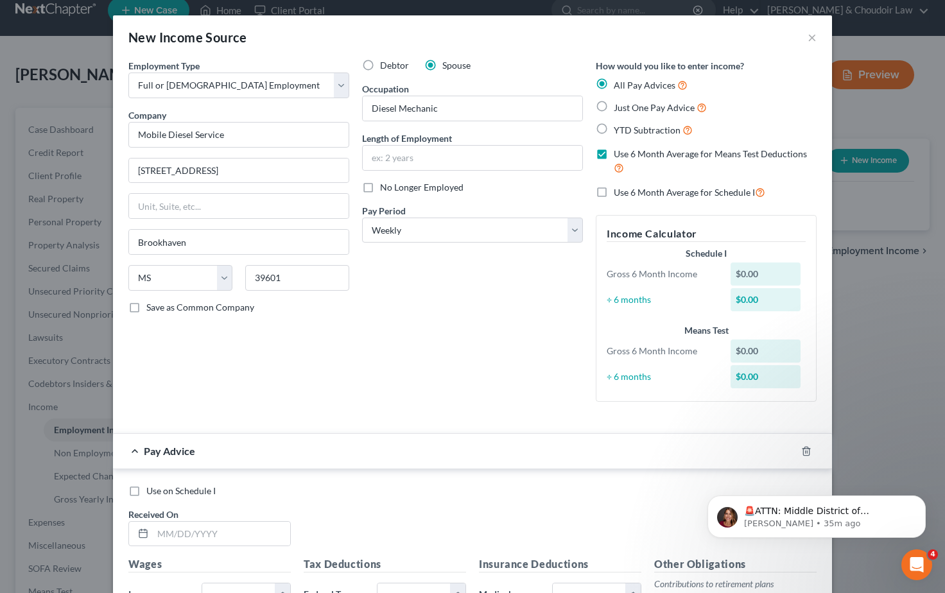
click at [614, 152] on label "Use 6 Month Average for Means Test Deductions" at bounding box center [715, 162] width 203 height 28
click at [619, 152] on input "Use 6 Month Average for Means Test Deductions" at bounding box center [623, 152] width 8 height 8
checkbox input "false"
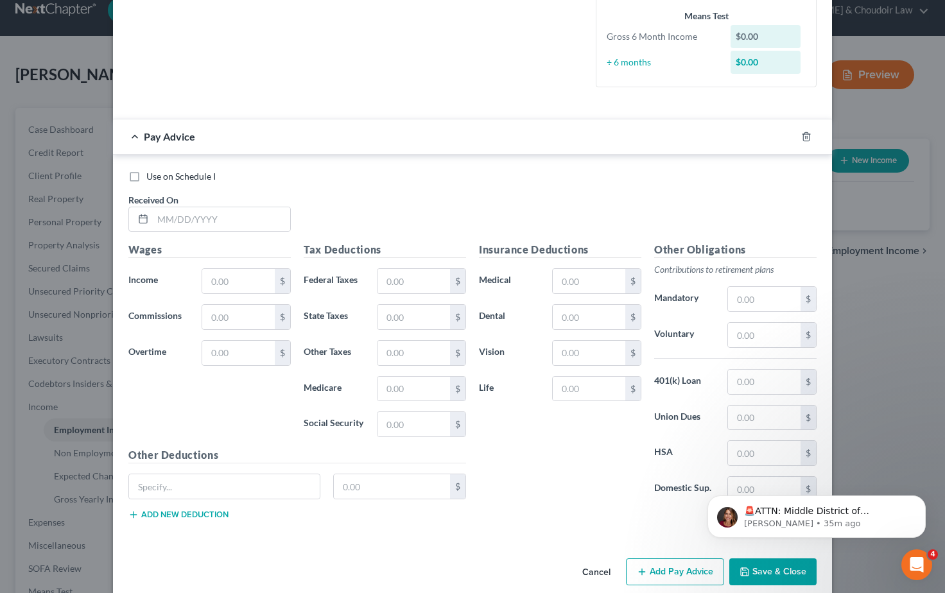
scroll to position [322, 0]
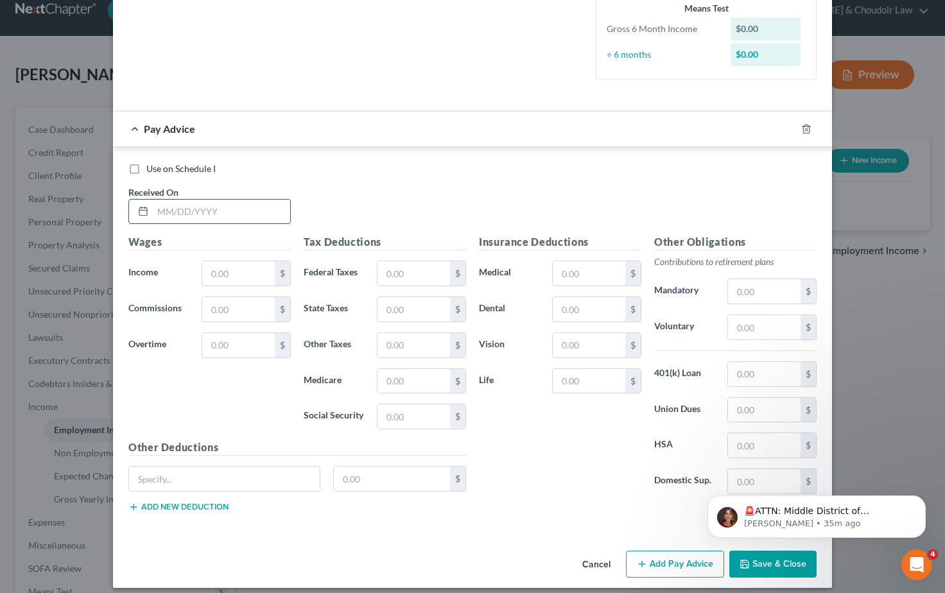
click at [167, 207] on input "text" at bounding box center [221, 212] width 137 height 24
type input "08/29/2025"
click at [241, 273] on input "text" at bounding box center [238, 273] width 73 height 24
type input "1,120.00"
click at [249, 345] on input "text" at bounding box center [238, 345] width 73 height 24
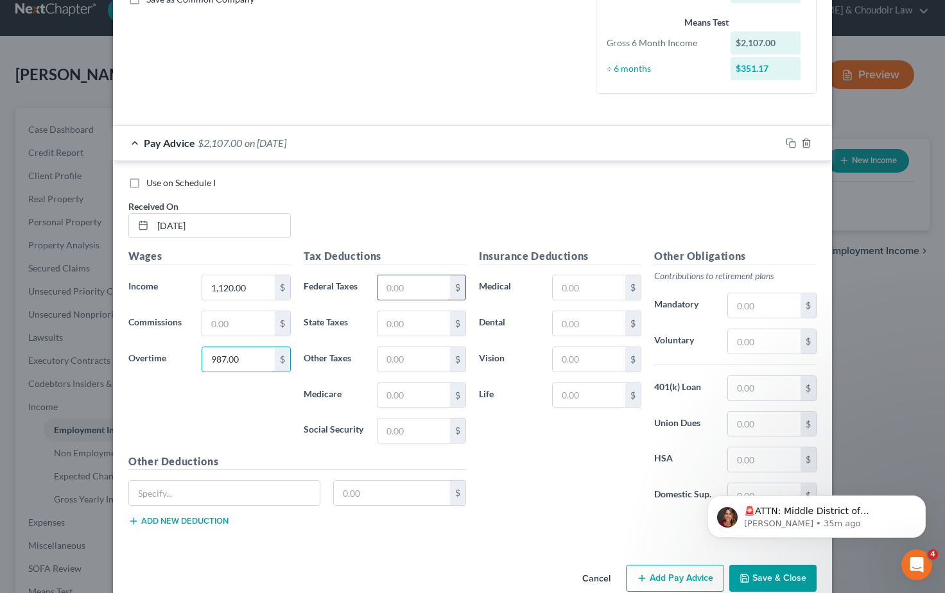
type input "987.00"
click at [401, 286] on input "text" at bounding box center [414, 288] width 73 height 24
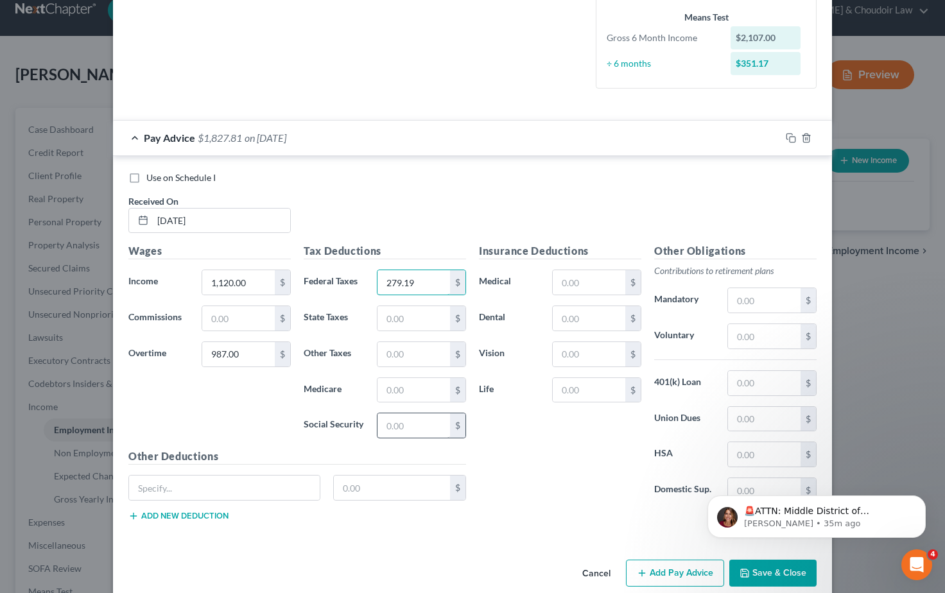
type input "279.19"
click at [409, 428] on input "text" at bounding box center [414, 426] width 73 height 24
type input "130.64"
click at [419, 392] on input "text" at bounding box center [414, 390] width 73 height 24
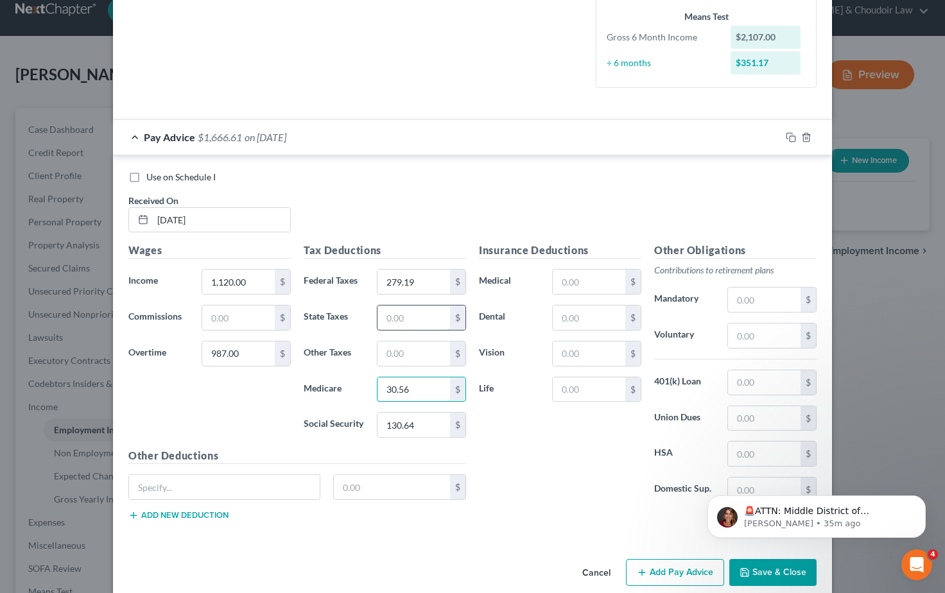
scroll to position [312, 0]
type input "30.56"
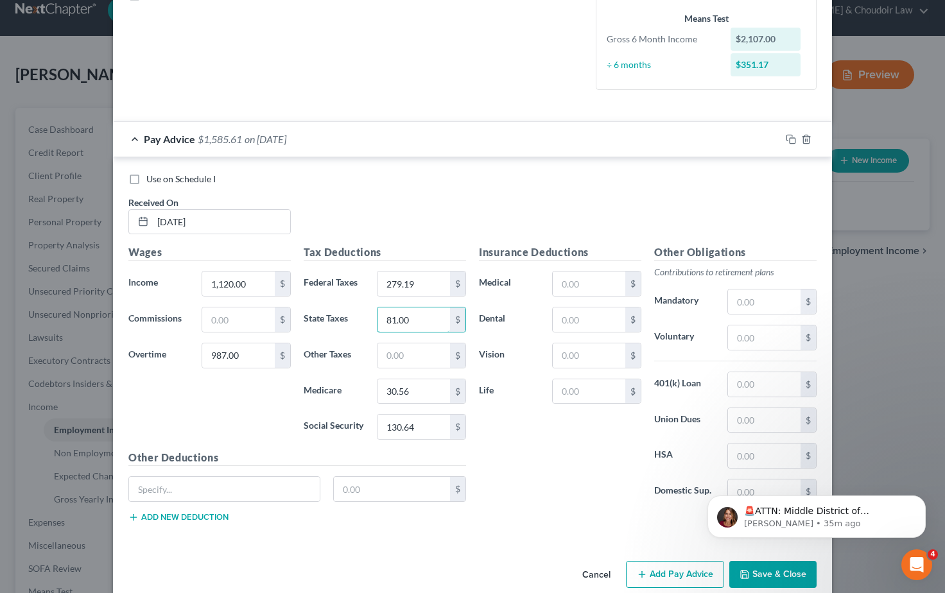
type input "81.00"
click at [537, 453] on div "Insurance Deductions Medical $ Dental $ Vision $ Life $" at bounding box center [560, 380] width 175 height 270
click at [790, 137] on rect "button" at bounding box center [793, 140] width 6 height 6
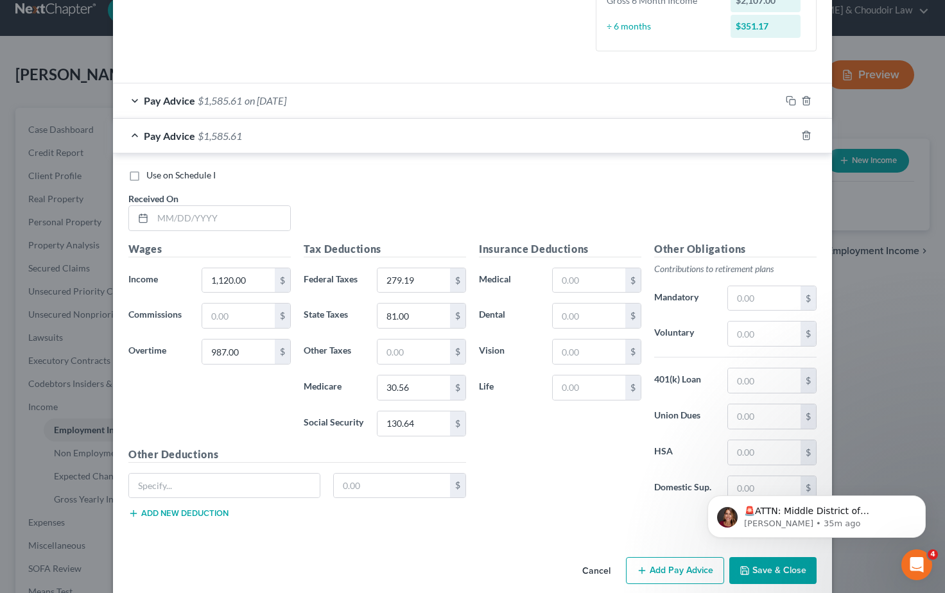
scroll to position [351, 0]
click at [171, 218] on input "text" at bounding box center [221, 218] width 137 height 24
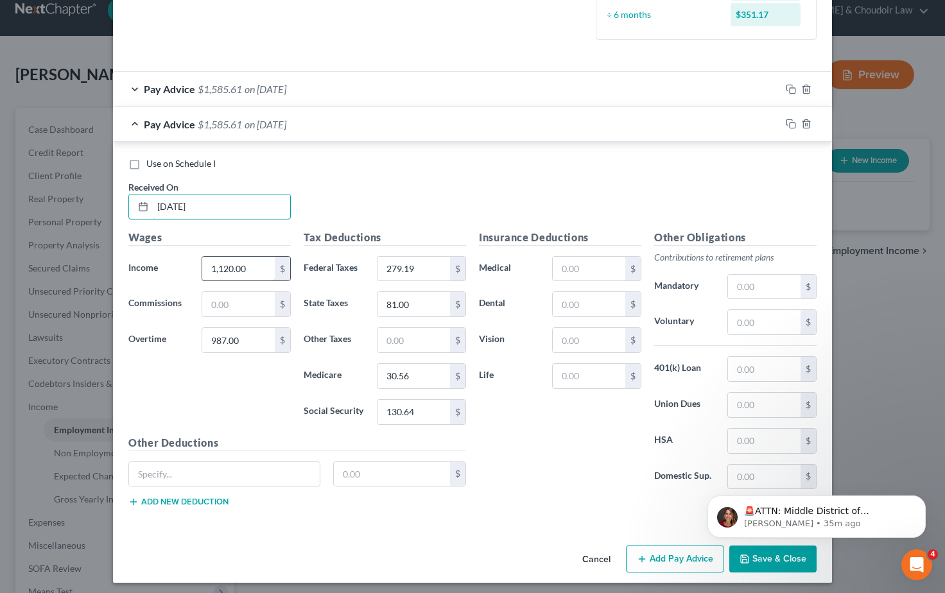
type input "08/22/2025"
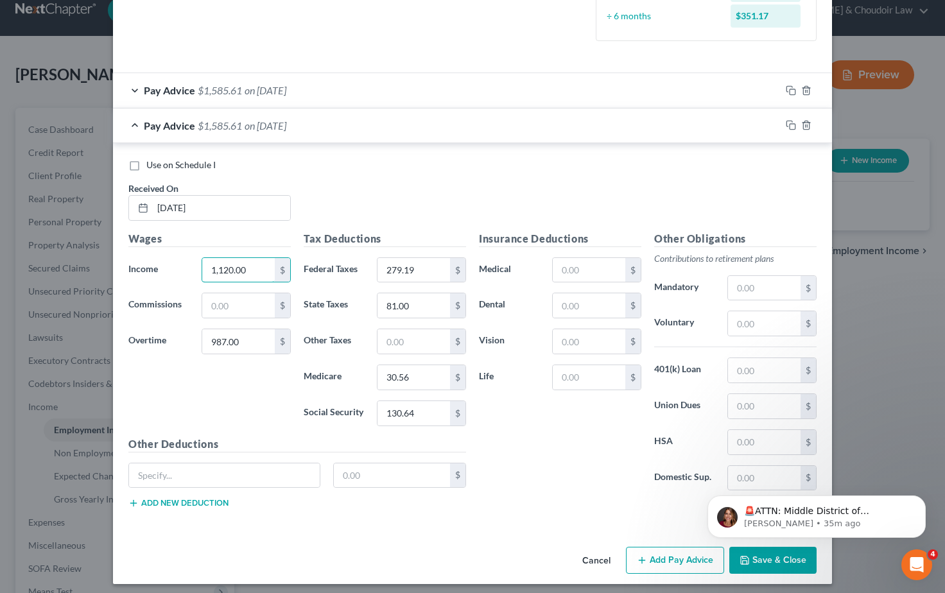
drag, startPoint x: 250, startPoint y: 270, endPoint x: 174, endPoint y: 260, distance: 77.0
click at [174, 260] on div "Income * 1,120.00 $" at bounding box center [209, 271] width 175 height 26
type input "1,085.00"
drag, startPoint x: 241, startPoint y: 338, endPoint x: 179, endPoint y: 335, distance: 62.4
click at [179, 335] on div "Overtime 987.00 $" at bounding box center [209, 342] width 175 height 26
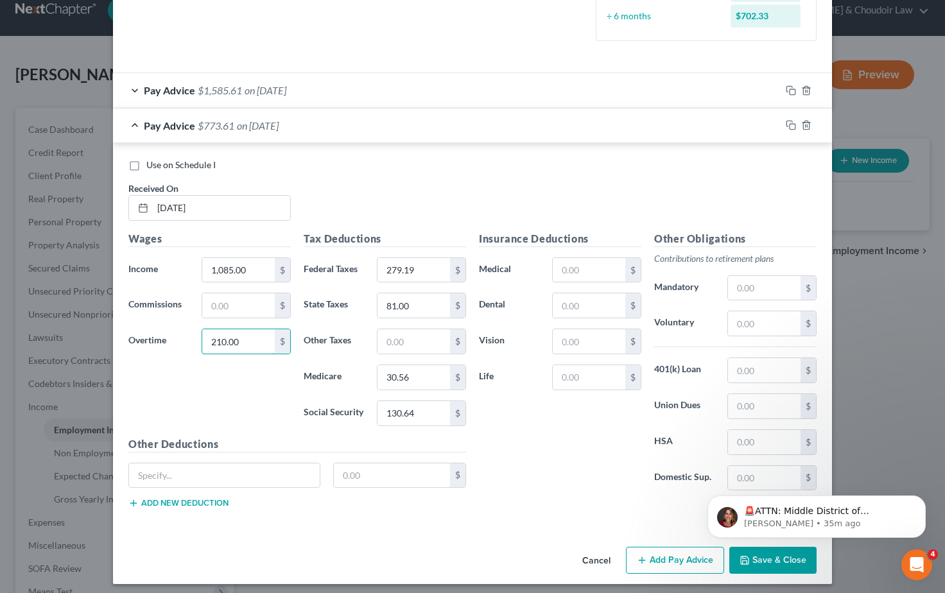
scroll to position [350, 0]
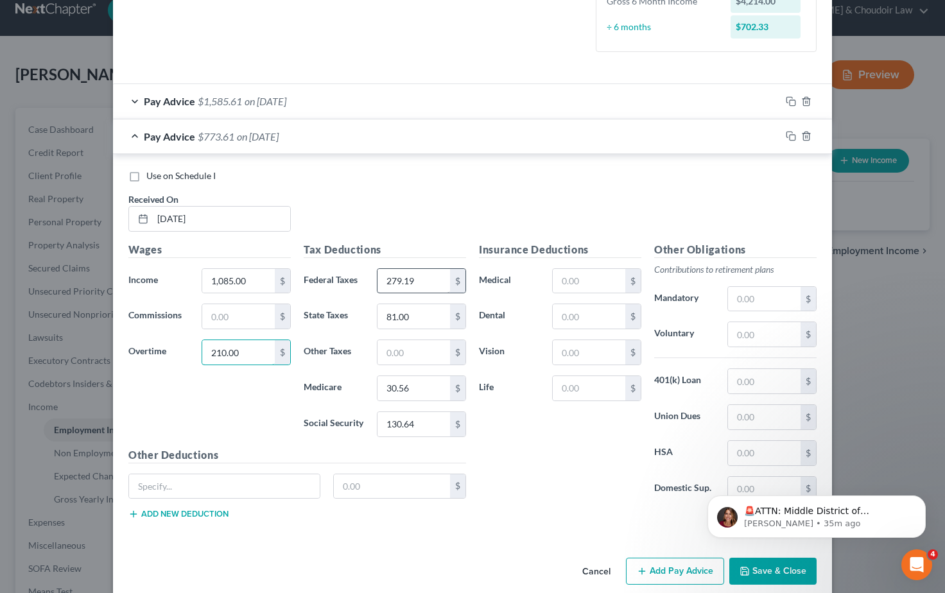
type input "210.00"
drag, startPoint x: 425, startPoint y: 278, endPoint x: 366, endPoint y: 274, distance: 58.6
click at [366, 274] on div "Federal Taxes 279.19 $" at bounding box center [384, 281] width 175 height 26
type input "100.55"
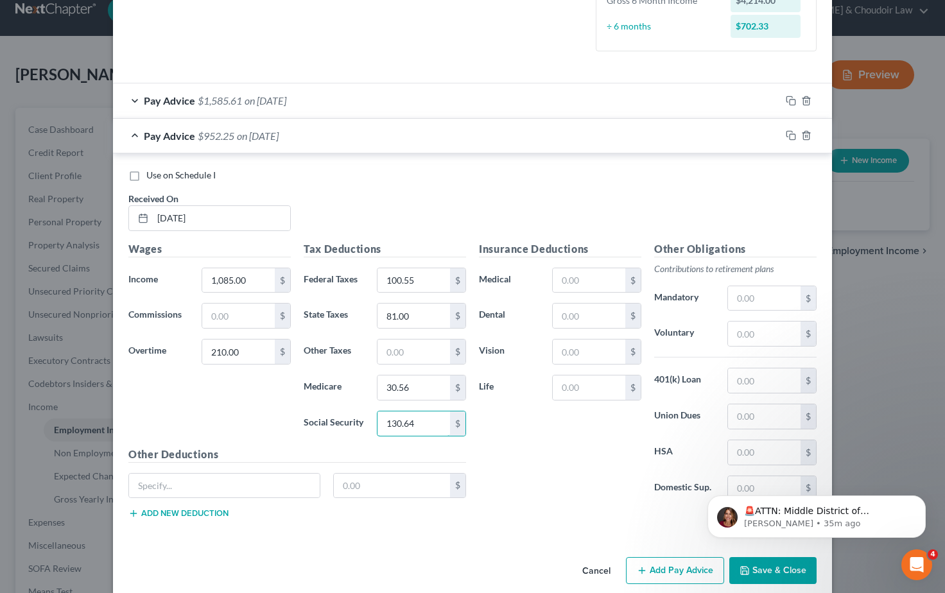
drag, startPoint x: 419, startPoint y: 422, endPoint x: 368, endPoint y: 421, distance: 50.7
click at [368, 421] on div "Social Security 130.64 $" at bounding box center [384, 424] width 175 height 26
type input "80.29"
drag, startPoint x: 403, startPoint y: 386, endPoint x: 365, endPoint y: 383, distance: 37.3
click at [366, 383] on div "Medicare 30.56 $" at bounding box center [384, 388] width 175 height 26
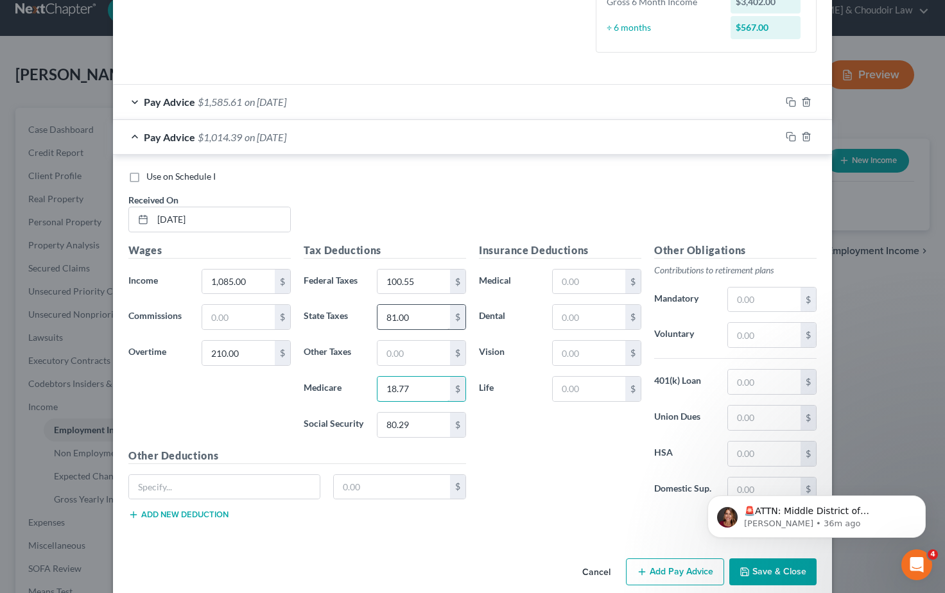
type input "18.77"
drag, startPoint x: 415, startPoint y: 311, endPoint x: 358, endPoint y: 309, distance: 56.6
type input "46.00"
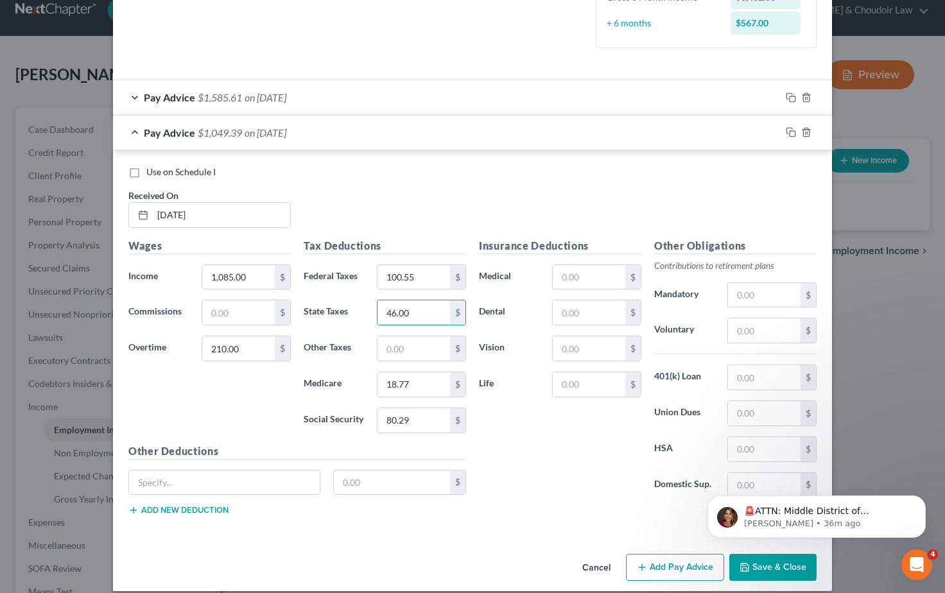
click at [538, 446] on div "Insurance Deductions Medical $ Dental $ Vision $ Life $" at bounding box center [560, 373] width 175 height 270
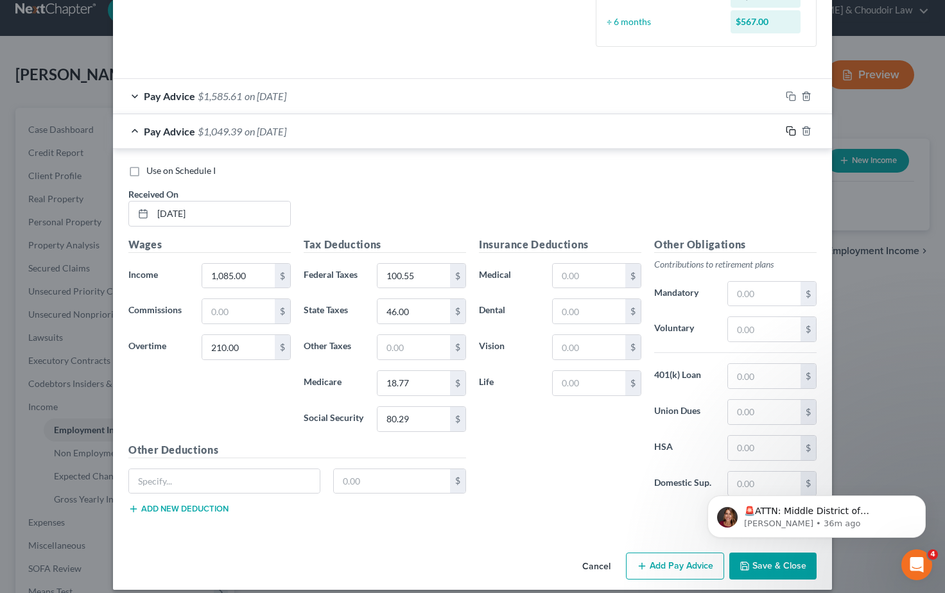
click at [791, 130] on rect "button" at bounding box center [793, 133] width 6 height 6
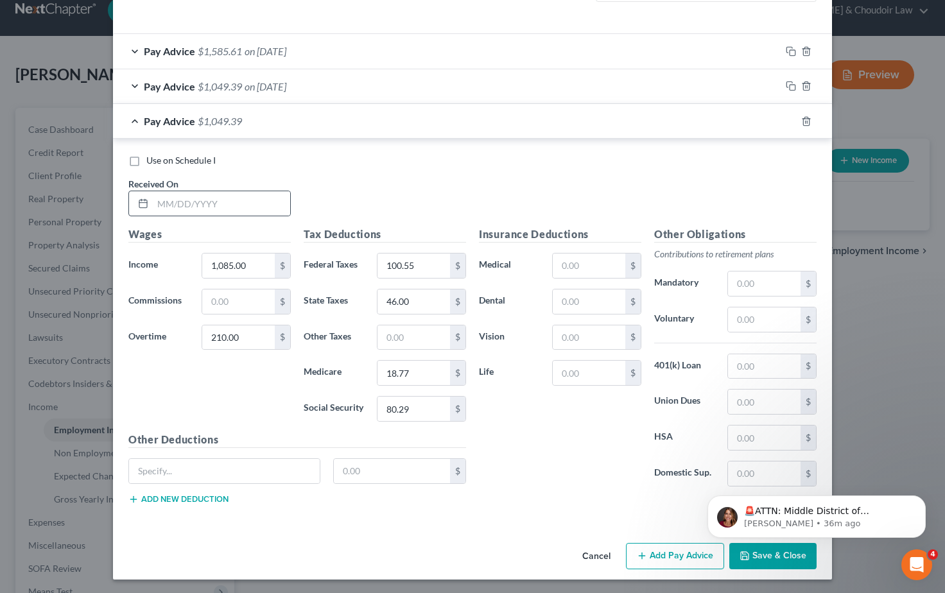
scroll to position [399, 0]
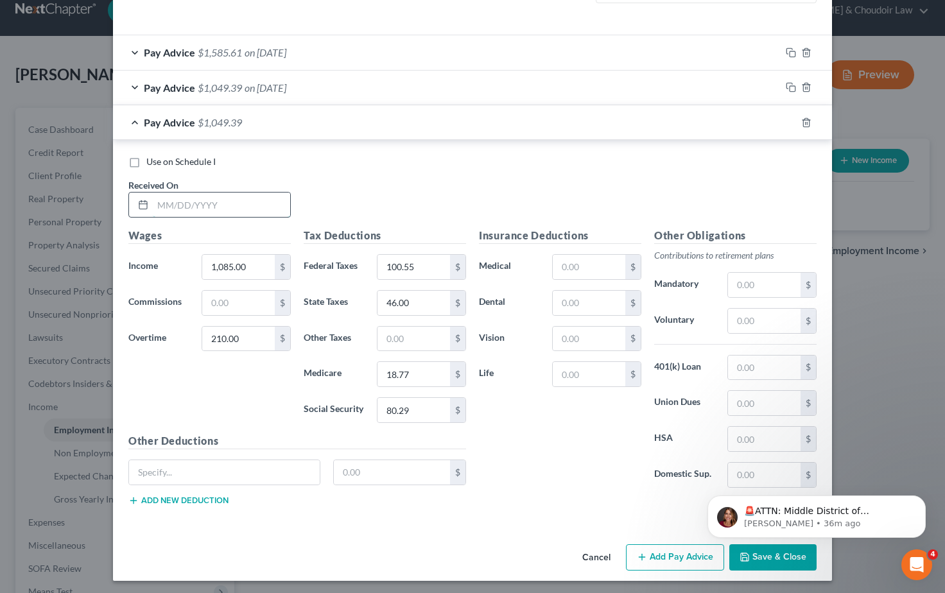
click at [162, 202] on input "text" at bounding box center [221, 205] width 137 height 24
type input "08/15/2025"
drag, startPoint x: 246, startPoint y: 264, endPoint x: 187, endPoint y: 263, distance: 59.1
click at [187, 263] on div "Income * 1,085.00 $" at bounding box center [209, 267] width 175 height 26
type input "1,120.00"
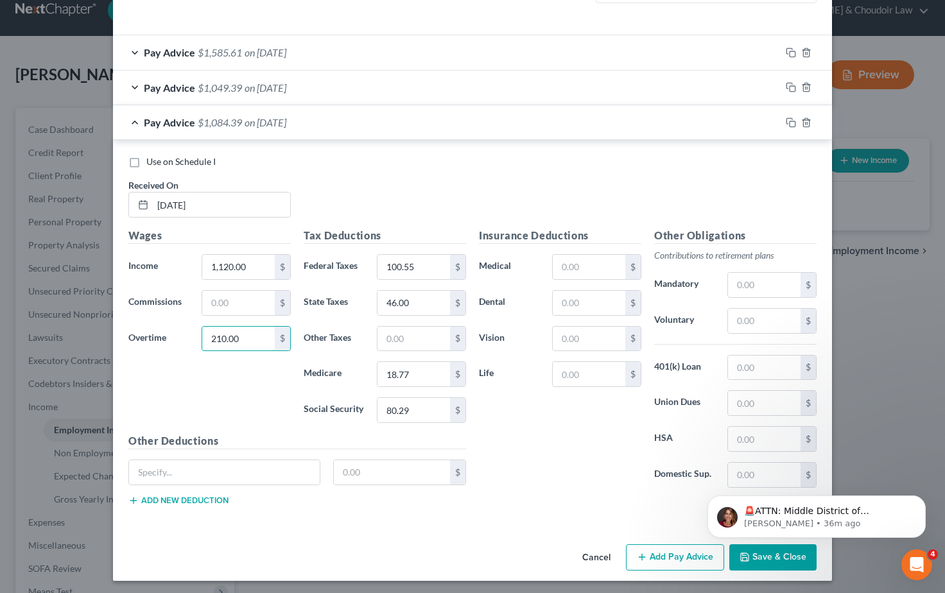
drag, startPoint x: 222, startPoint y: 338, endPoint x: 186, endPoint y: 337, distance: 36.6
click at [186, 337] on div "Overtime 210.00 $" at bounding box center [209, 339] width 175 height 26
type input "42.00"
drag, startPoint x: 410, startPoint y: 265, endPoint x: 309, endPoint y: 258, distance: 101.7
click at [309, 258] on div "Federal Taxes 100.55 $" at bounding box center [384, 267] width 175 height 26
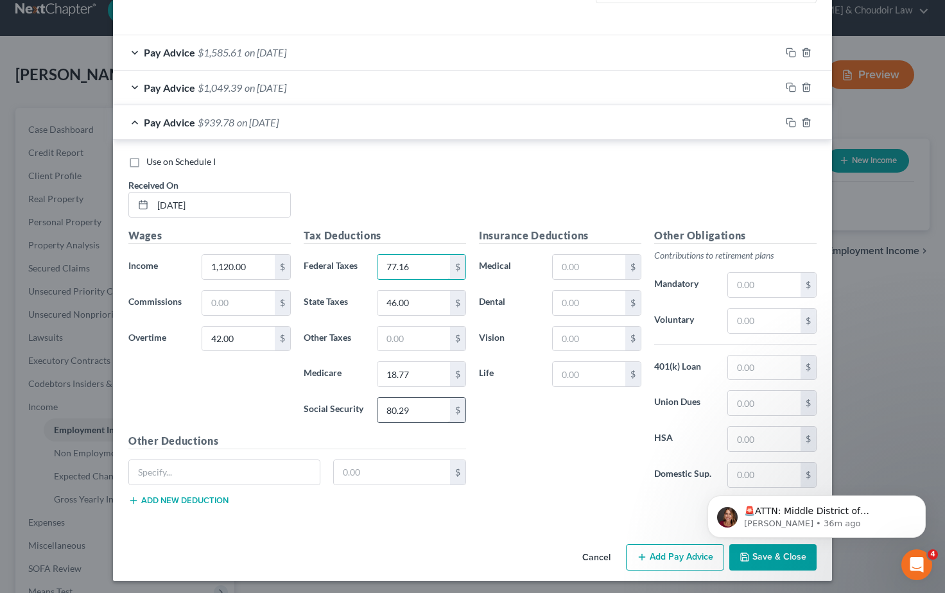
type input "77.16"
drag, startPoint x: 415, startPoint y: 403, endPoint x: 371, endPoint y: 403, distance: 44.3
click at [371, 403] on div "80.29 $" at bounding box center [422, 411] width 102 height 26
type input "72.04"
drag, startPoint x: 412, startPoint y: 370, endPoint x: 371, endPoint y: 371, distance: 40.5
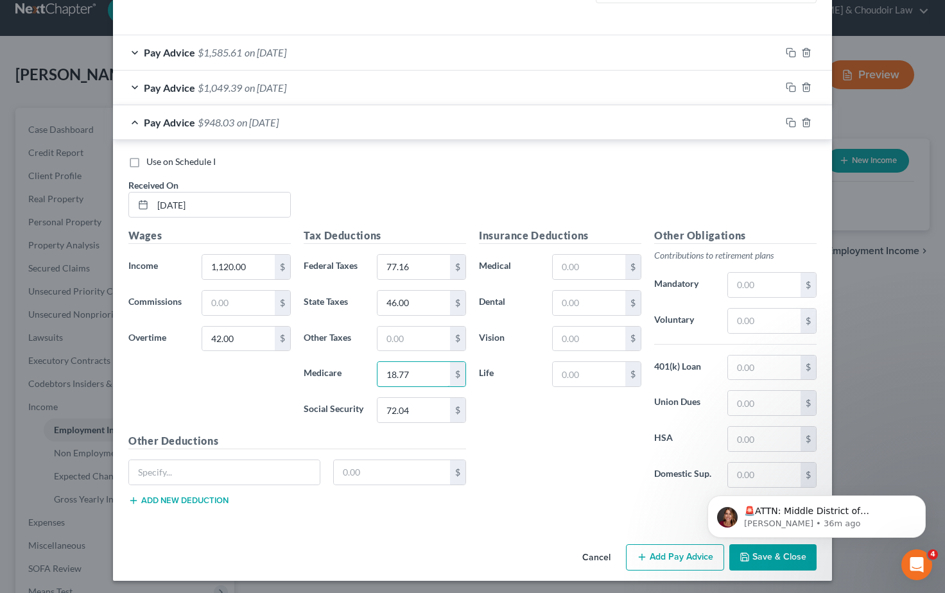
click at [371, 371] on div "18.77 $" at bounding box center [422, 375] width 102 height 26
type input "16.85"
drag, startPoint x: 412, startPoint y: 299, endPoint x: 364, endPoint y: 299, distance: 47.5
type input "40.00"
click at [544, 429] on div "Insurance Deductions Medical $ Dental $ Vision $ Life $" at bounding box center [560, 363] width 175 height 270
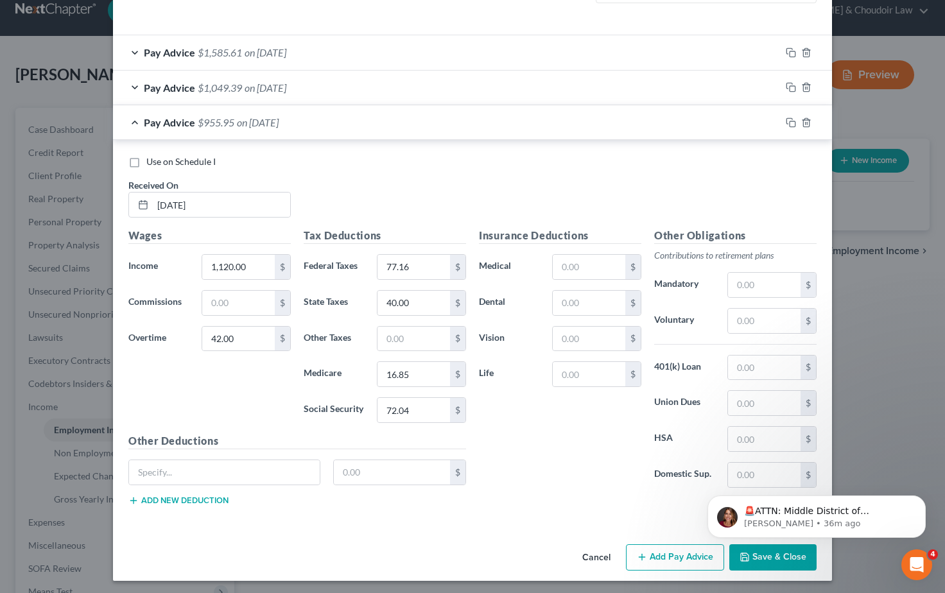
scroll to position [396, 0]
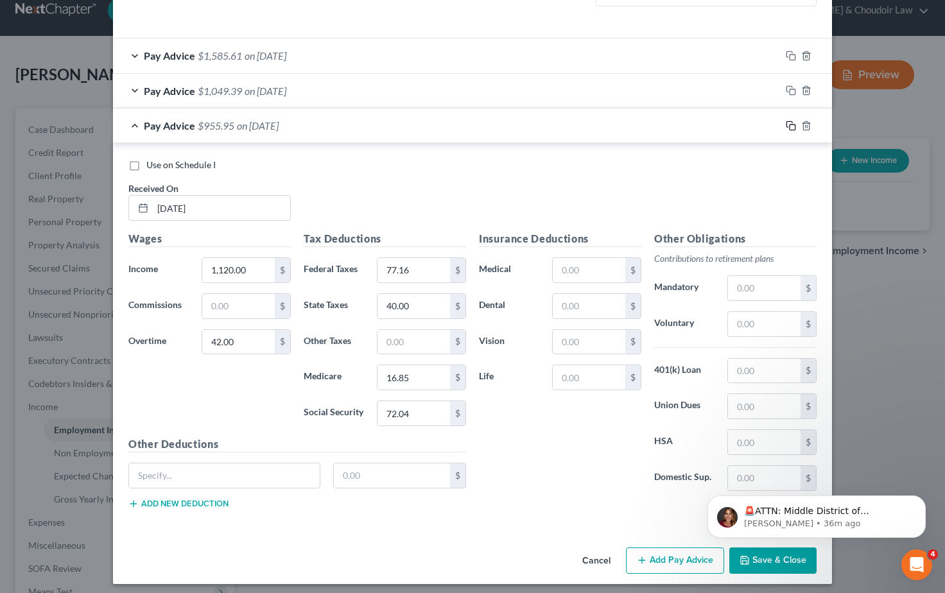
click at [790, 121] on icon "button" at bounding box center [791, 126] width 10 height 10
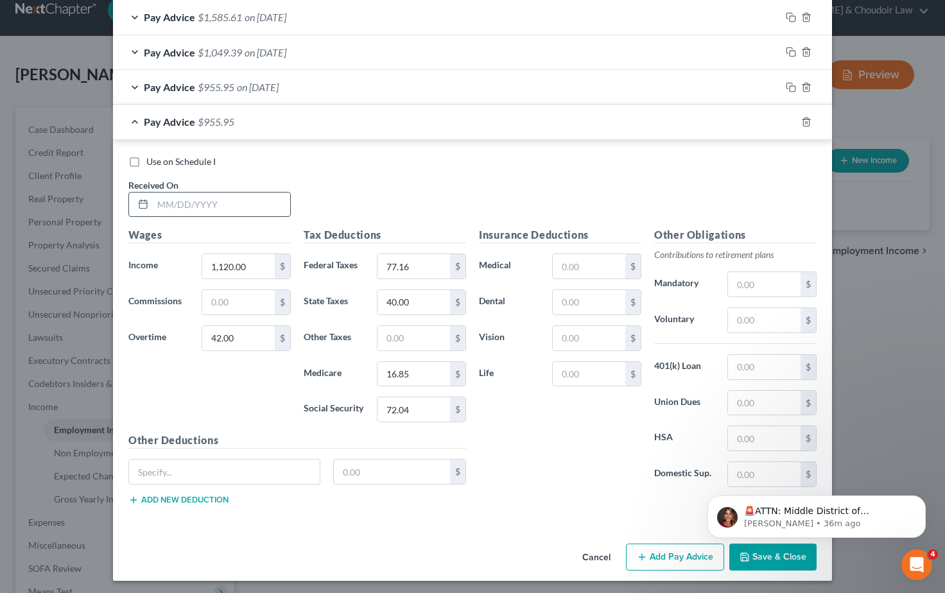
scroll to position [434, 0]
click at [164, 202] on input "text" at bounding box center [221, 205] width 137 height 24
type input "08/08/2025"
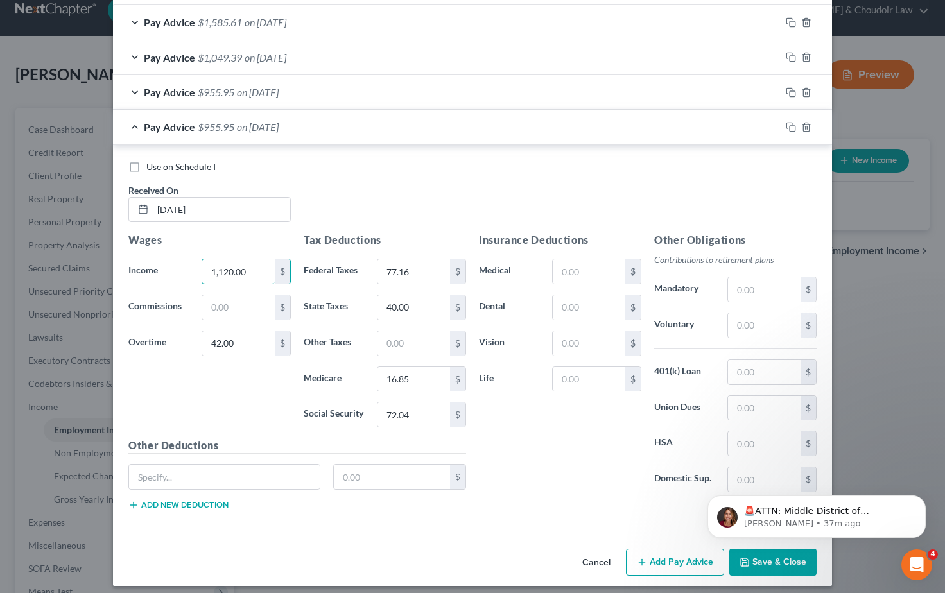
drag, startPoint x: 254, startPoint y: 268, endPoint x: 170, endPoint y: 259, distance: 83.9
click at [170, 259] on div "Income * 1,120.00 $" at bounding box center [209, 272] width 175 height 26
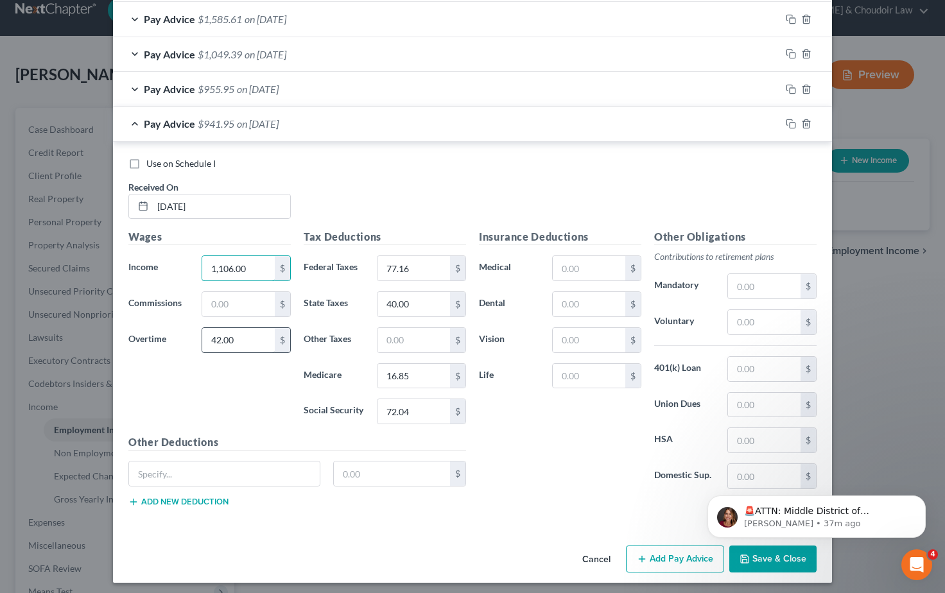
type input "1,106.00"
drag, startPoint x: 245, startPoint y: 338, endPoint x: 184, endPoint y: 337, distance: 61.7
click at [184, 337] on div "Overtime 42.00 $" at bounding box center [209, 341] width 175 height 26
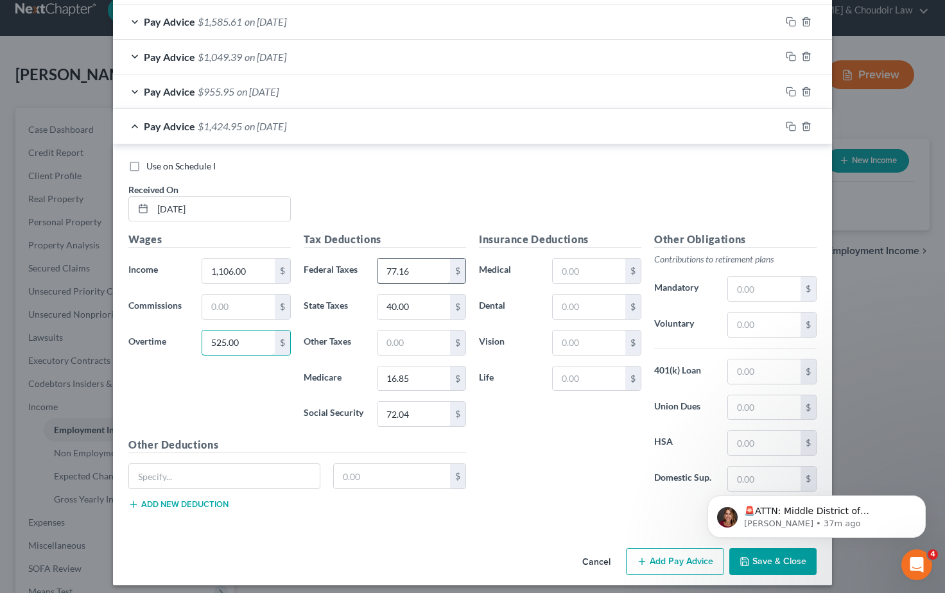
type input "525.00"
drag, startPoint x: 417, startPoint y: 268, endPoint x: 358, endPoint y: 266, distance: 58.5
click at [358, 266] on div "Federal Taxes 77.16 $" at bounding box center [384, 271] width 175 height 26
type input "174.47"
drag, startPoint x: 416, startPoint y: 407, endPoint x: 362, endPoint y: 408, distance: 54.6
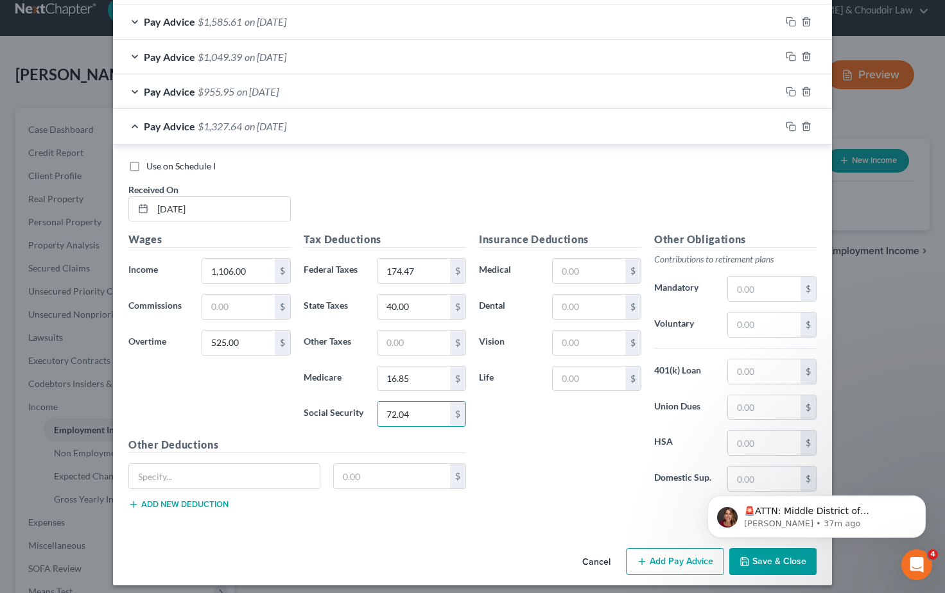
click at [362, 408] on div "Social Security 72.04 $" at bounding box center [384, 414] width 175 height 26
type input "101.12"
drag, startPoint x: 414, startPoint y: 372, endPoint x: 364, endPoint y: 372, distance: 50.1
click at [364, 372] on div "Medicare 16.85 $" at bounding box center [384, 379] width 175 height 26
type input "23.65"
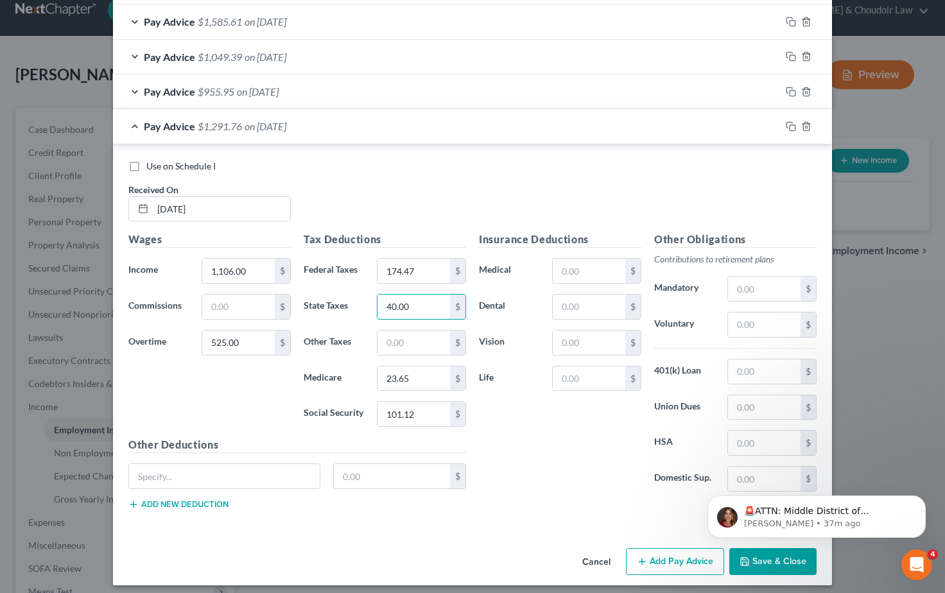
drag, startPoint x: 410, startPoint y: 304, endPoint x: 349, endPoint y: 301, distance: 61.1
type input "60.00"
click at [570, 468] on div "Insurance Deductions Medical $ Dental $ Vision $ Life $" at bounding box center [560, 367] width 175 height 270
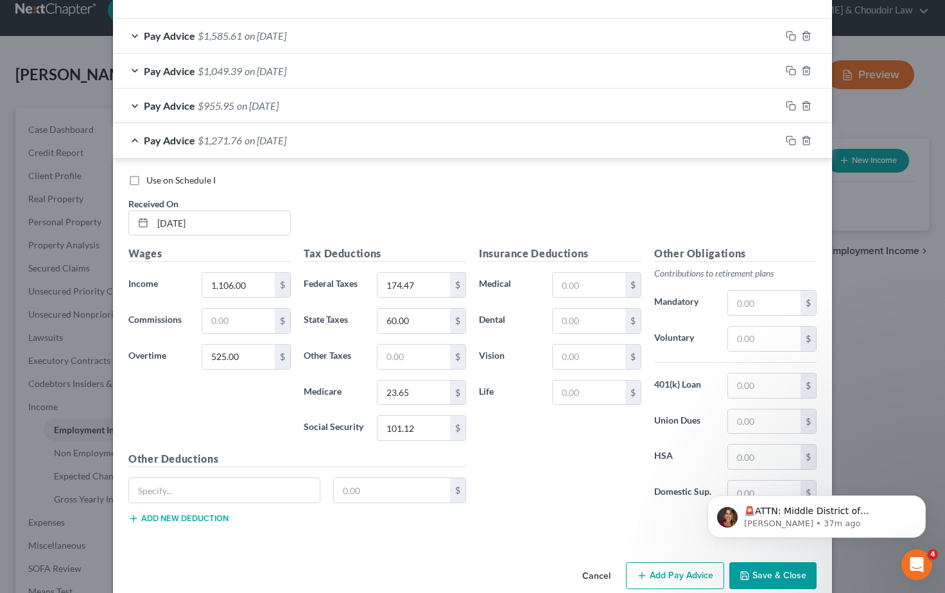
scroll to position [417, 0]
click at [785, 574] on button "Save & Close" at bounding box center [773, 574] width 87 height 27
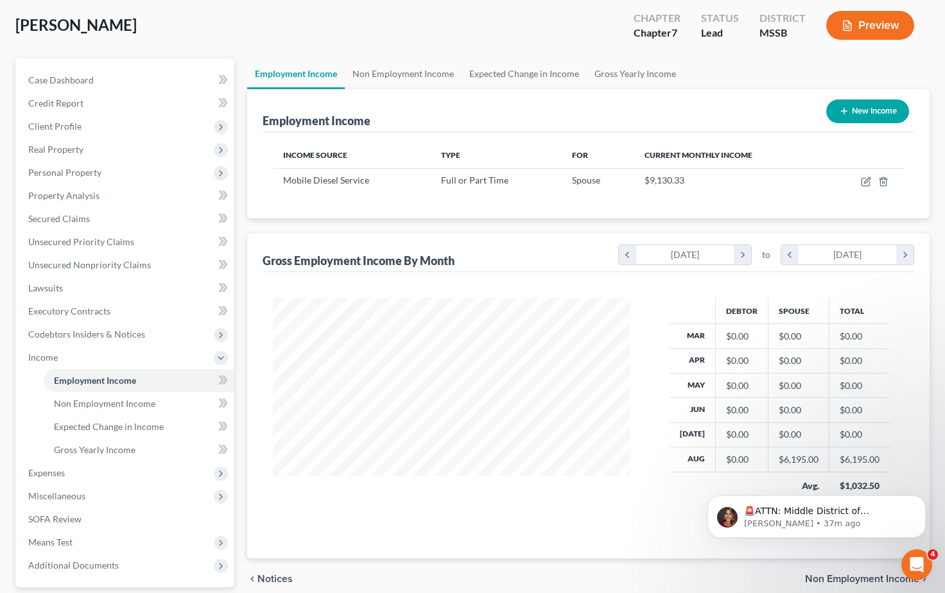
scroll to position [68, 0]
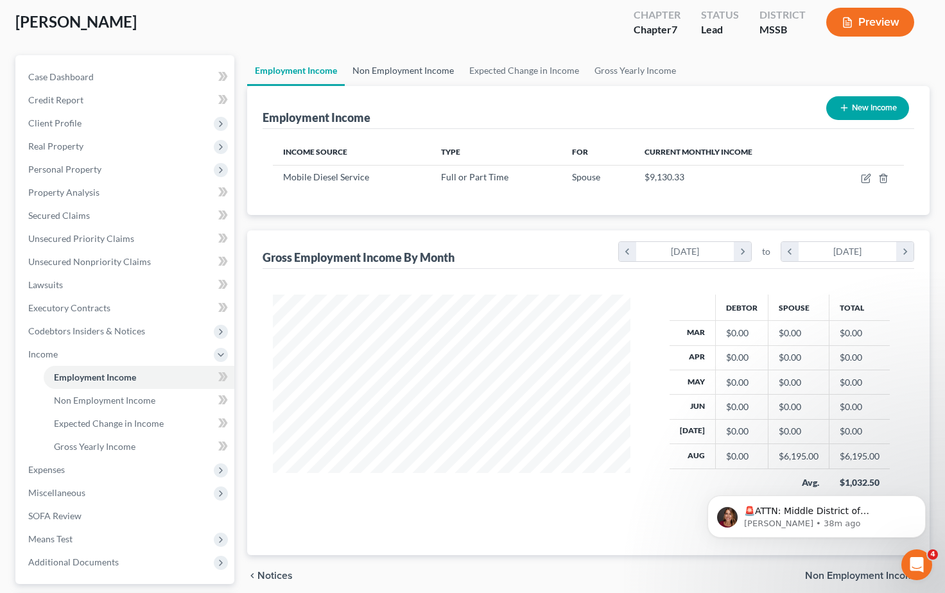
click at [397, 72] on link "Non Employment Income" at bounding box center [403, 70] width 117 height 31
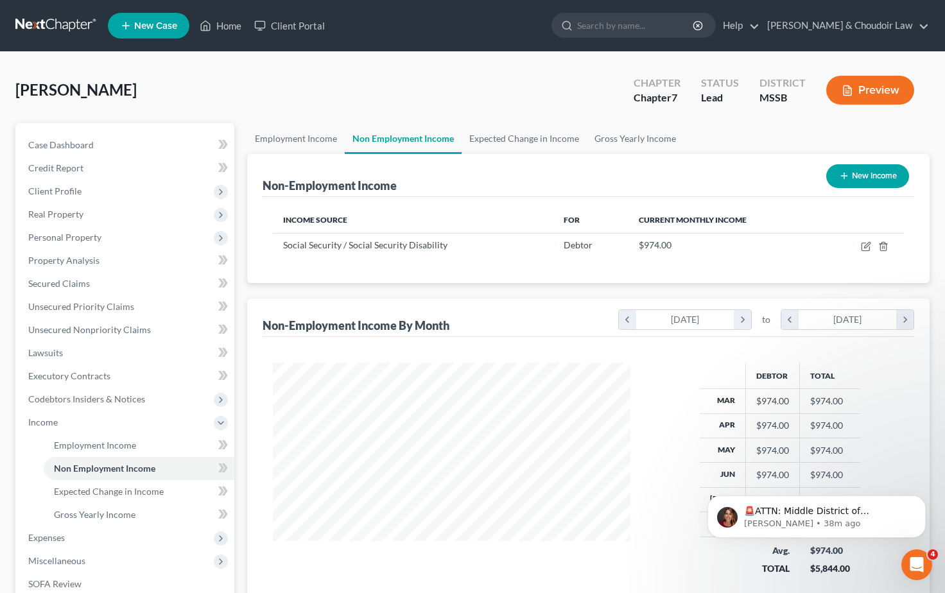
scroll to position [230, 383]
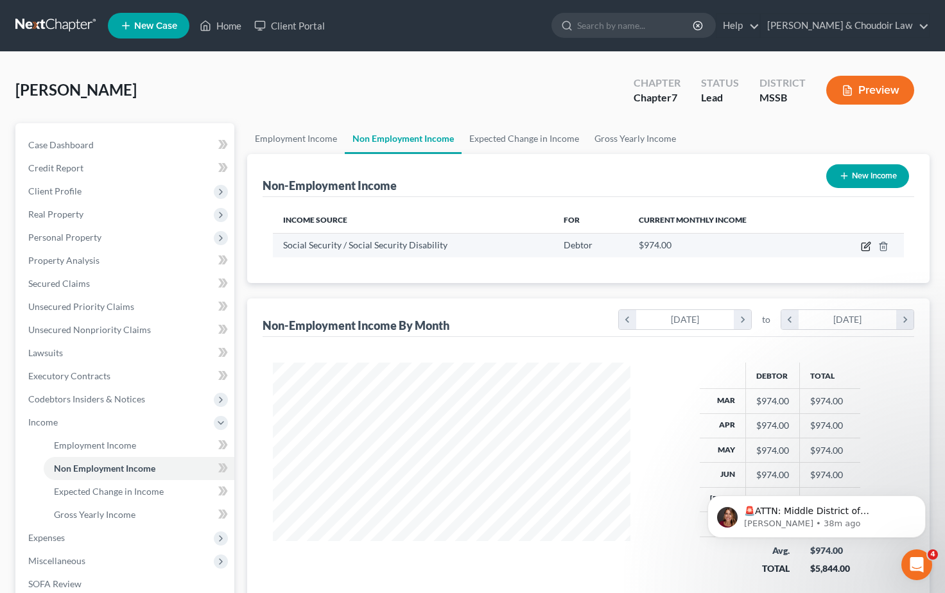
click at [864, 247] on icon "button" at bounding box center [866, 246] width 10 height 10
select select "4"
select select "0"
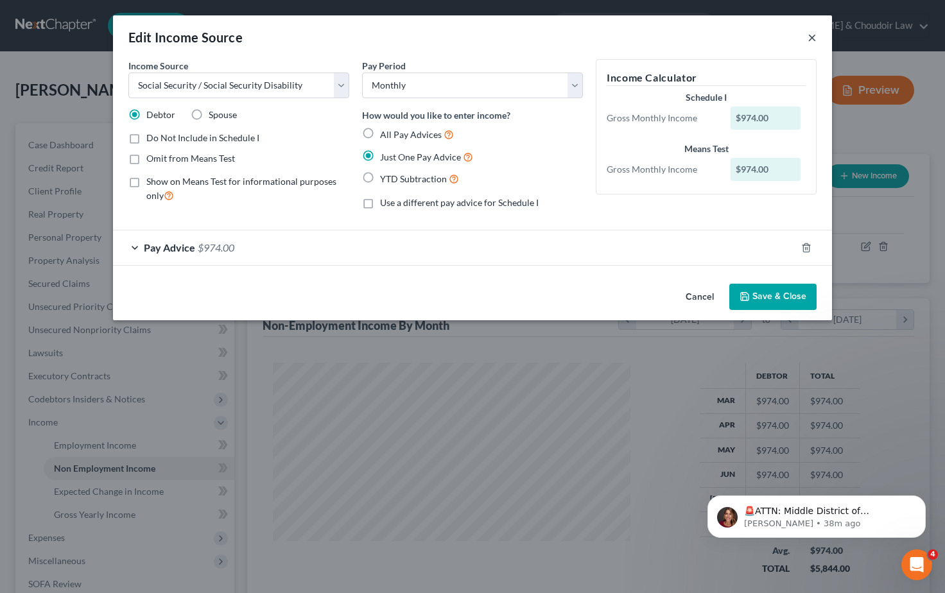
click at [812, 42] on button "×" at bounding box center [812, 37] width 9 height 15
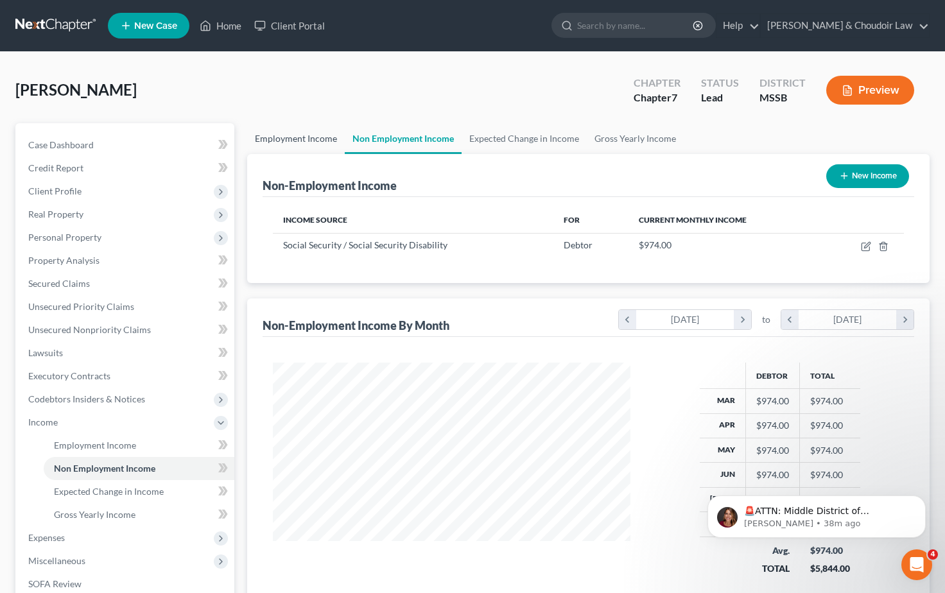
click at [290, 136] on link "Employment Income" at bounding box center [296, 138] width 98 height 31
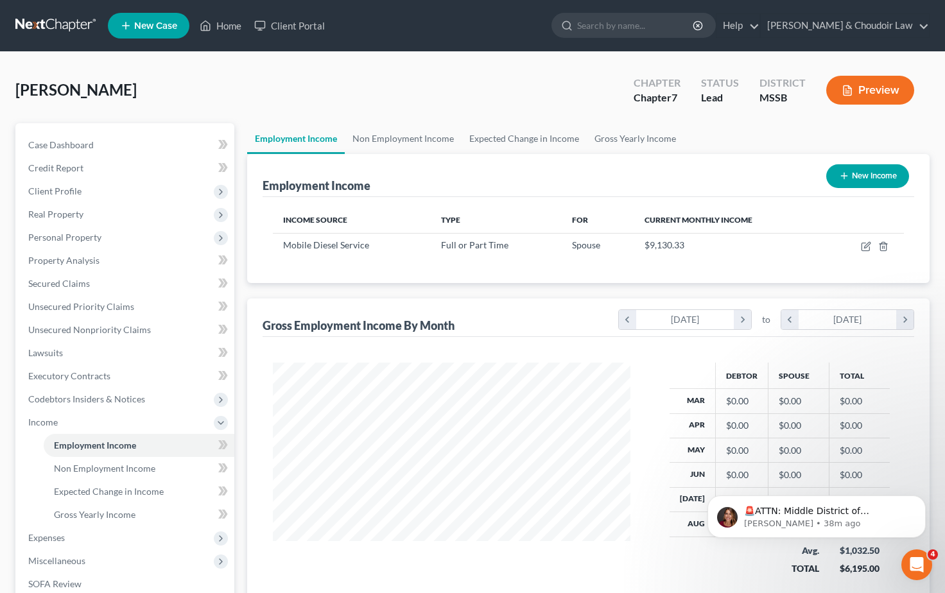
scroll to position [230, 383]
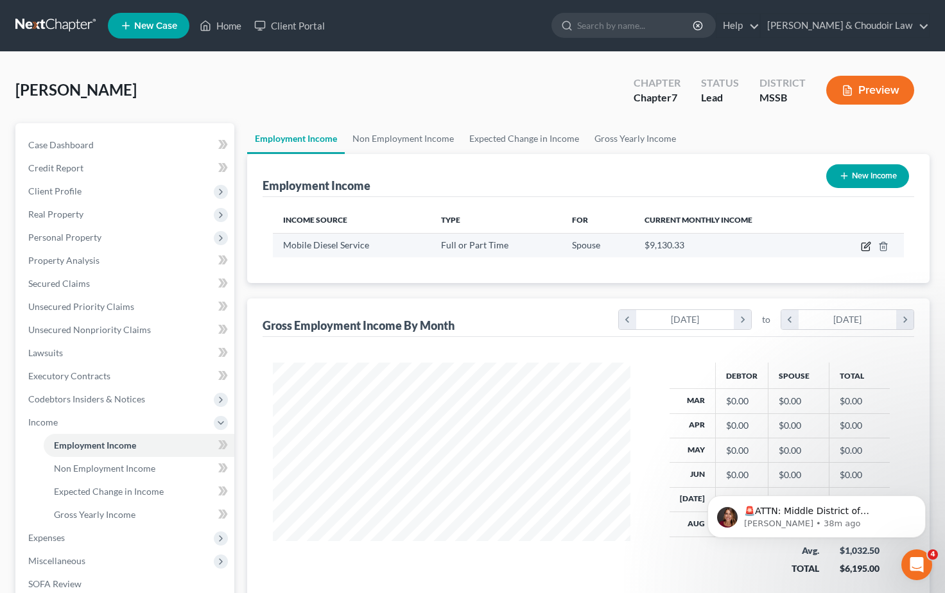
click at [866, 247] on icon "button" at bounding box center [866, 246] width 10 height 10
select select "0"
select select "25"
select select "3"
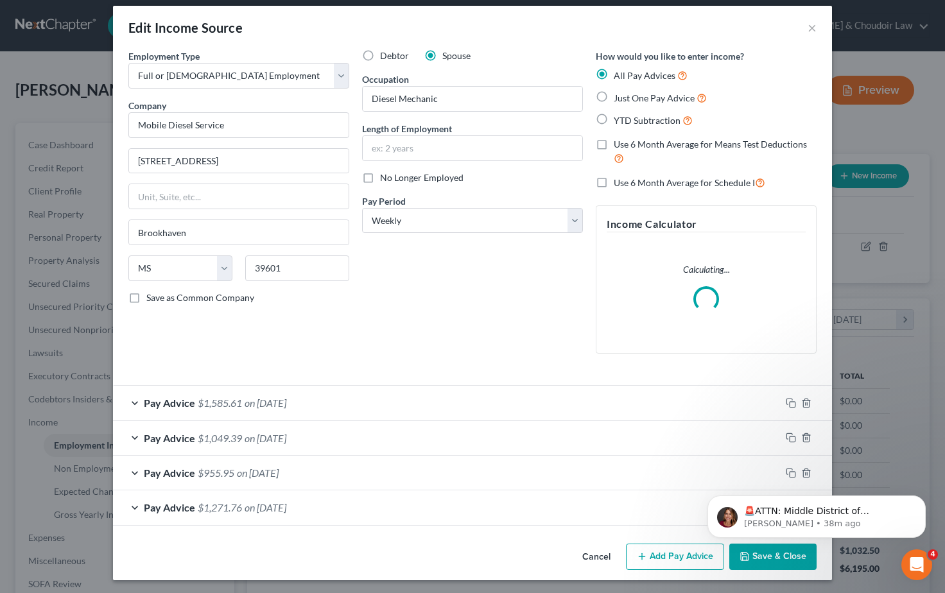
scroll to position [9, 0]
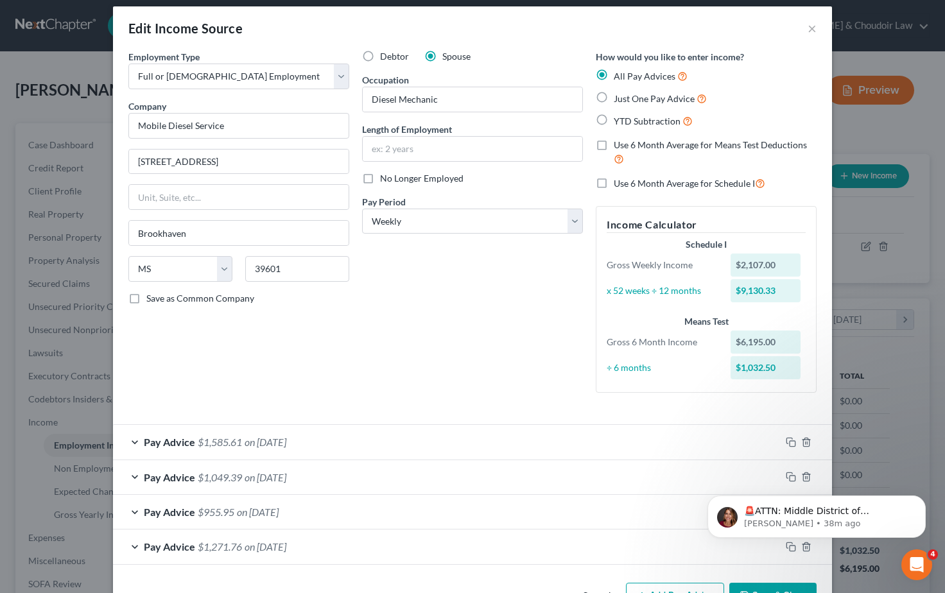
click at [784, 545] on body "🚨ATTN: Middle District of Florida The court has added a new Credit Counseling F…" at bounding box center [817, 514] width 247 height 80
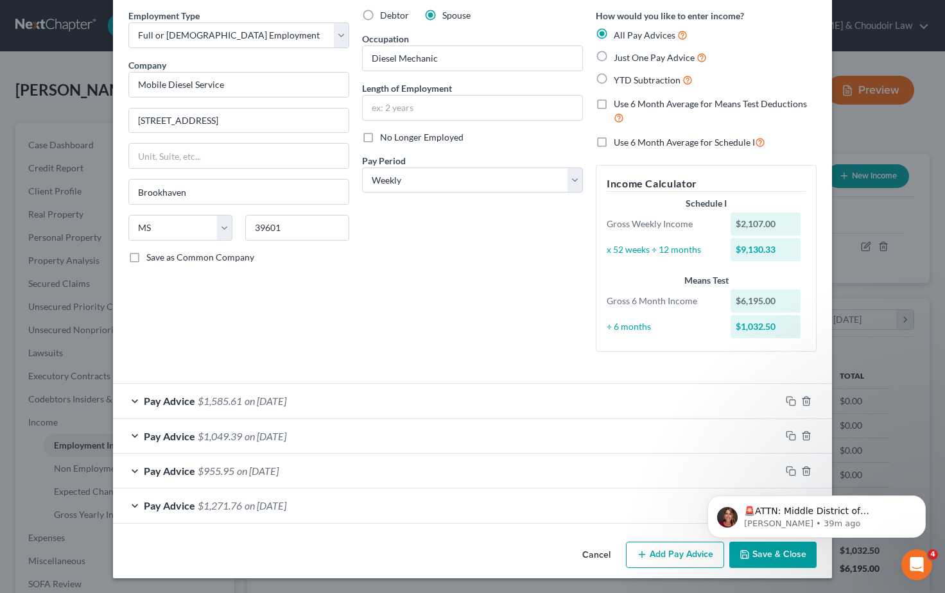
scroll to position [48, 0]
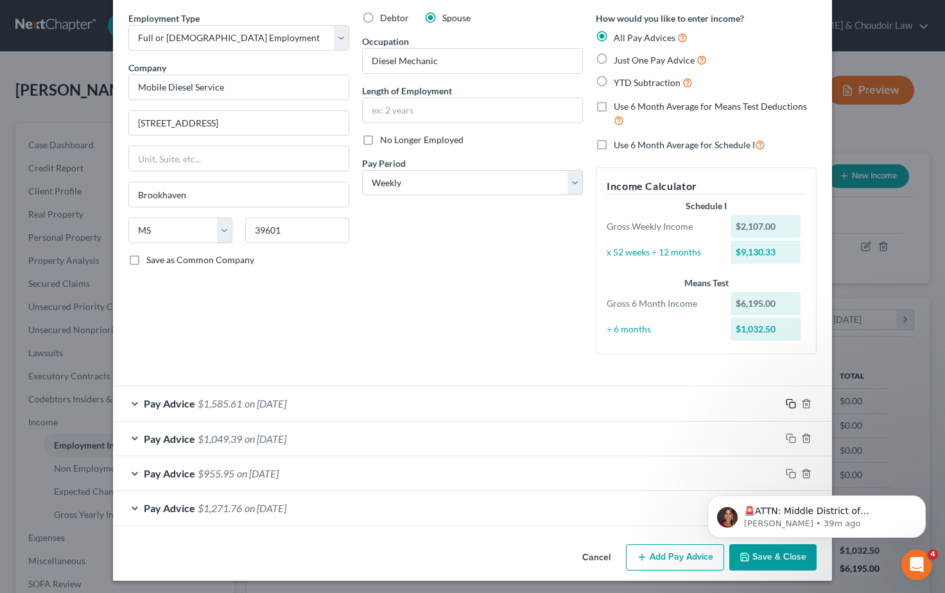
click at [790, 403] on rect "button" at bounding box center [793, 406] width 6 height 6
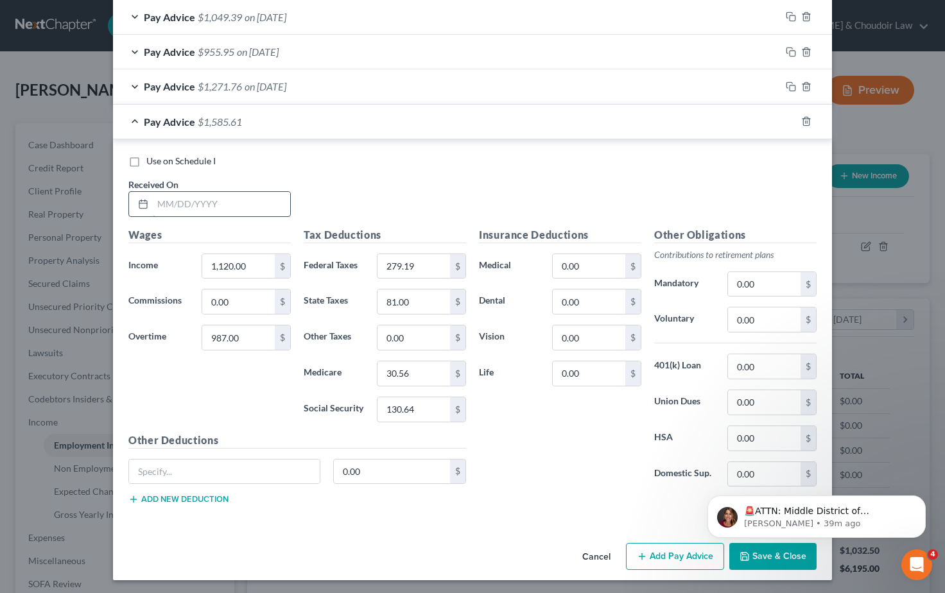
scroll to position [468, 0]
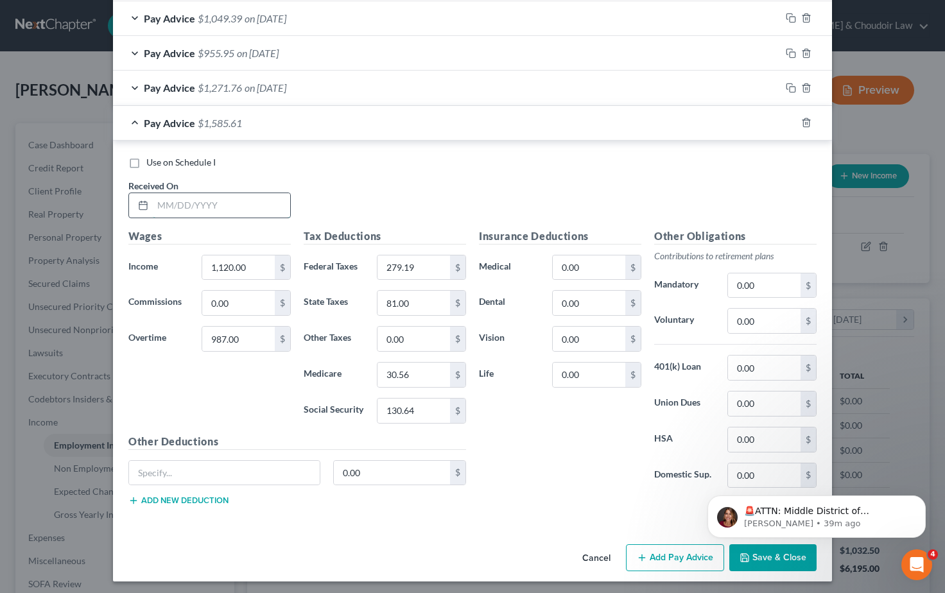
click at [179, 199] on input "text" at bounding box center [221, 205] width 137 height 24
type input "08/01/2025"
drag, startPoint x: 249, startPoint y: 263, endPoint x: 169, endPoint y: 261, distance: 79.7
click at [169, 261] on div "Income * 1,120.00 $" at bounding box center [209, 268] width 175 height 26
type input "903.00"
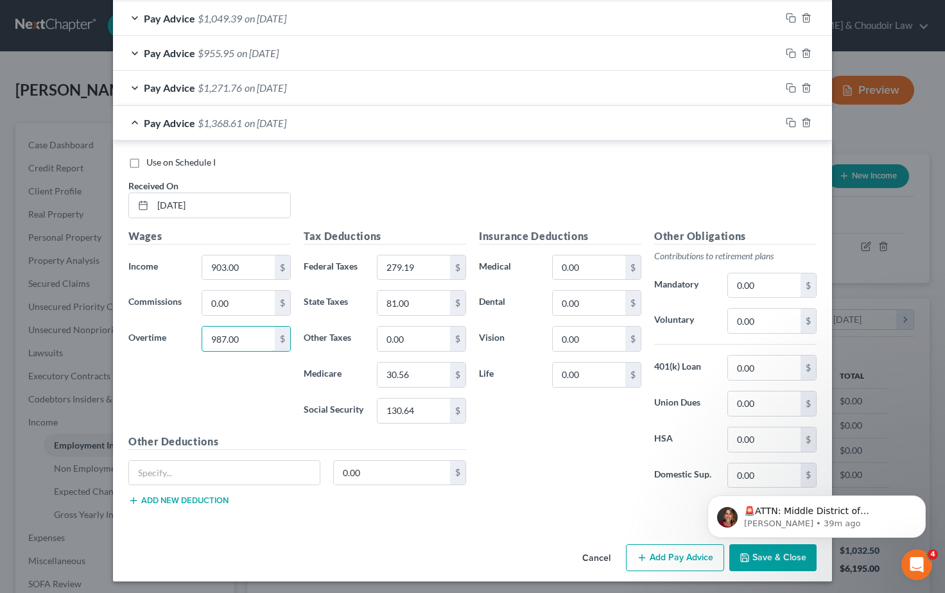
drag, startPoint x: 240, startPoint y: 338, endPoint x: 187, endPoint y: 335, distance: 52.8
click at [187, 335] on div "Overtime 987.00 $" at bounding box center [209, 339] width 175 height 26
type input "588.00"
drag, startPoint x: 421, startPoint y: 265, endPoint x: 349, endPoint y: 260, distance: 71.5
click at [349, 260] on div "Federal Taxes 279.19 $" at bounding box center [384, 268] width 175 height 26
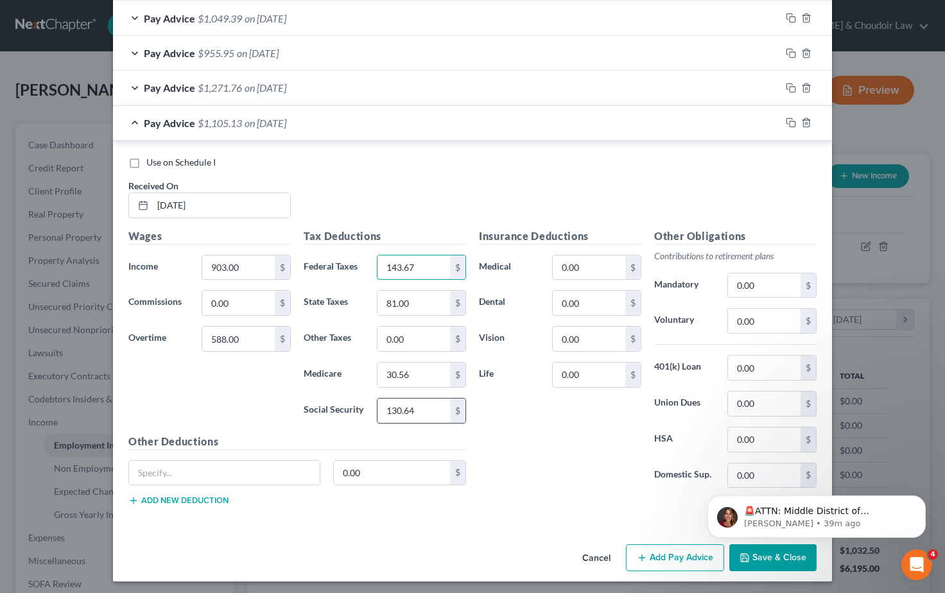
type input "143.67"
drag, startPoint x: 421, startPoint y: 407, endPoint x: 362, endPoint y: 404, distance: 59.1
click at [362, 404] on div "Social Security 130.64 $" at bounding box center [384, 411] width 175 height 26
type input "92.45"
drag, startPoint x: 383, startPoint y: 367, endPoint x: 355, endPoint y: 365, distance: 28.4
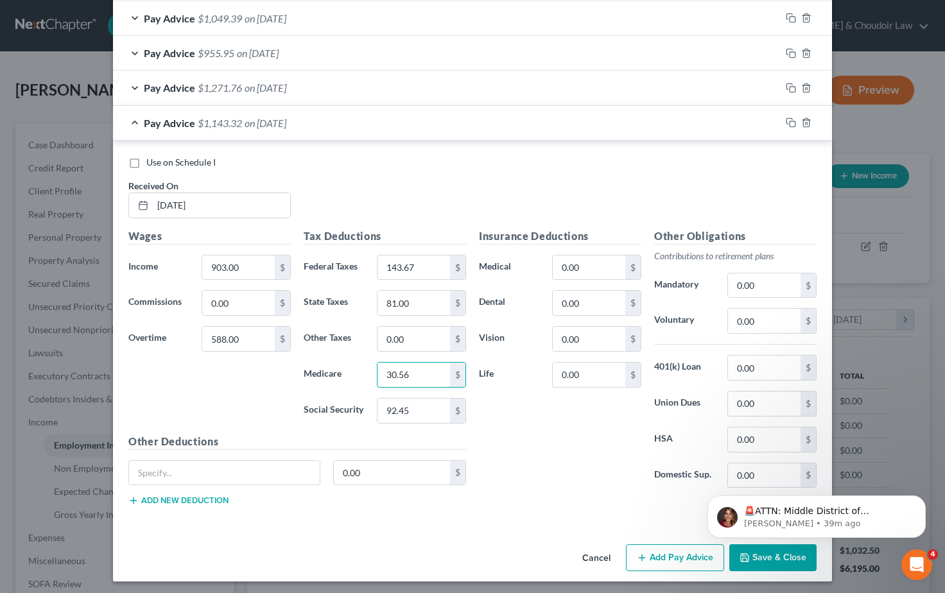
click at [355, 365] on div "Medicare 30.56 $" at bounding box center [384, 375] width 175 height 26
type input "21.62"
drag, startPoint x: 387, startPoint y: 299, endPoint x: 351, endPoint y: 297, distance: 36.0
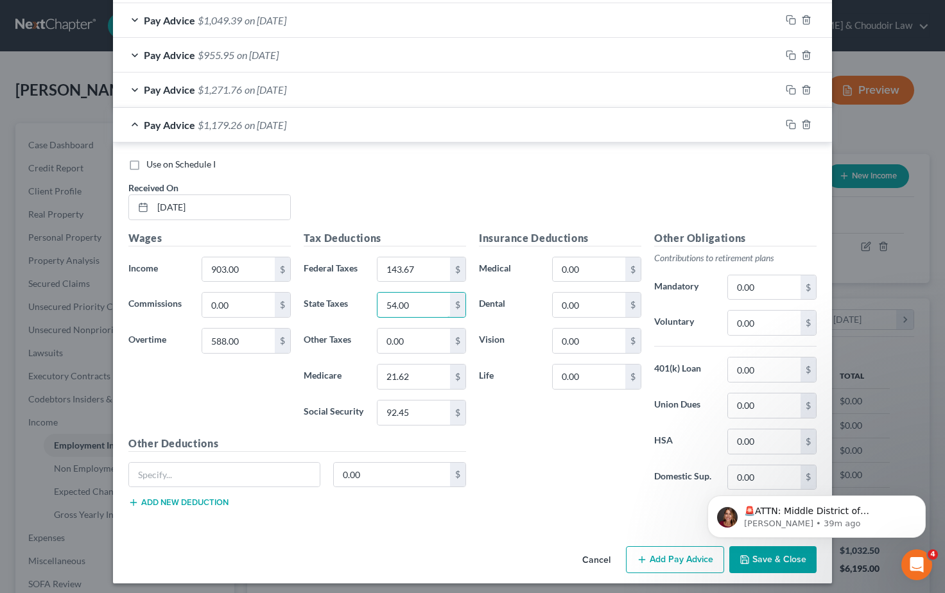
type input "54.00"
click at [750, 554] on html "🚨ATTN: Middle District of Florida The court has added a new Credit Counseling F…" at bounding box center [816, 514] width 257 height 90
click at [758, 556] on html "🚨ATTN: Middle District of Florida The court has added a new Credit Counseling F…" at bounding box center [816, 514] width 257 height 90
click at [780, 561] on button "Save & Close" at bounding box center [773, 560] width 87 height 27
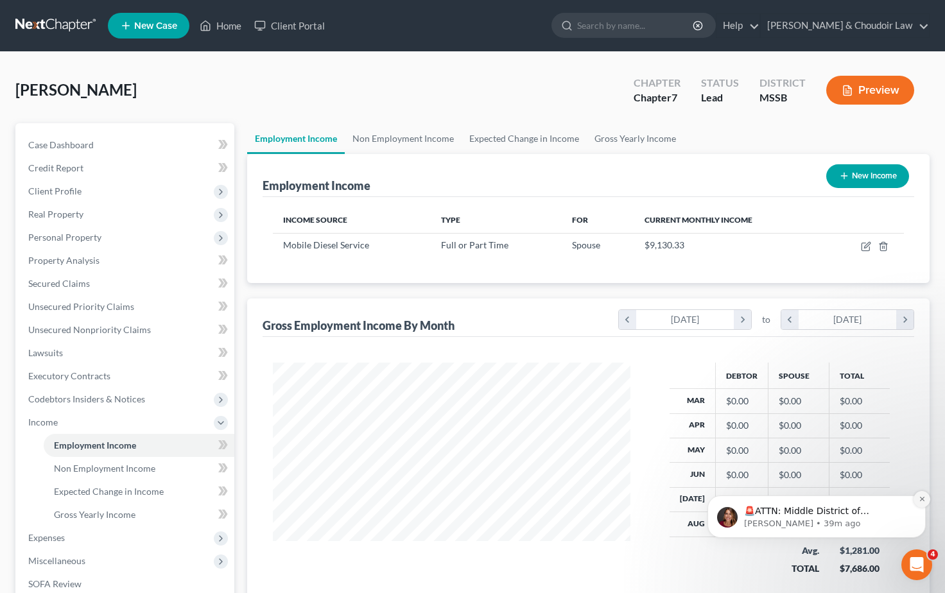
click at [926, 498] on button "Dismiss notification" at bounding box center [922, 499] width 17 height 17
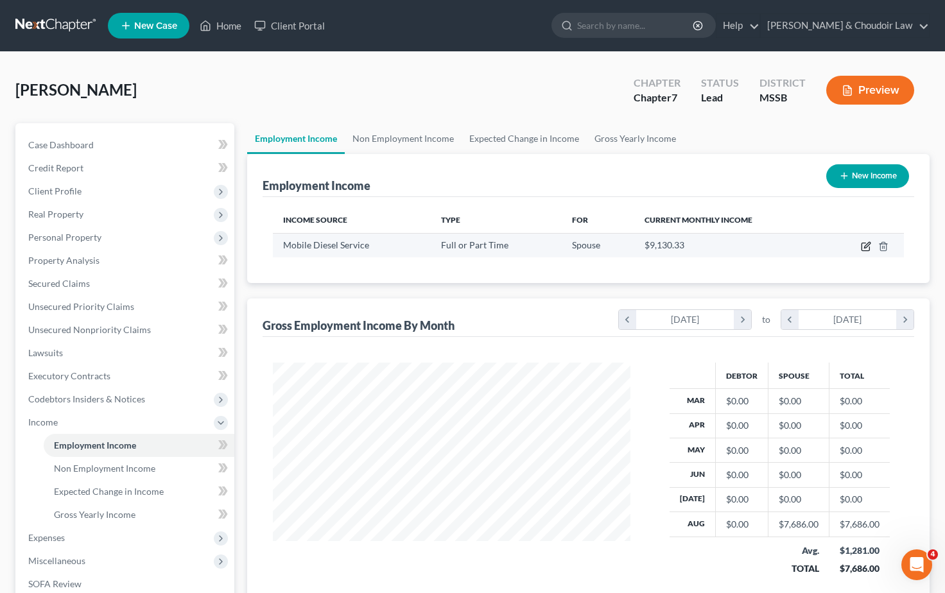
click at [867, 248] on icon "button" at bounding box center [866, 246] width 10 height 10
select select "0"
select select "25"
select select "3"
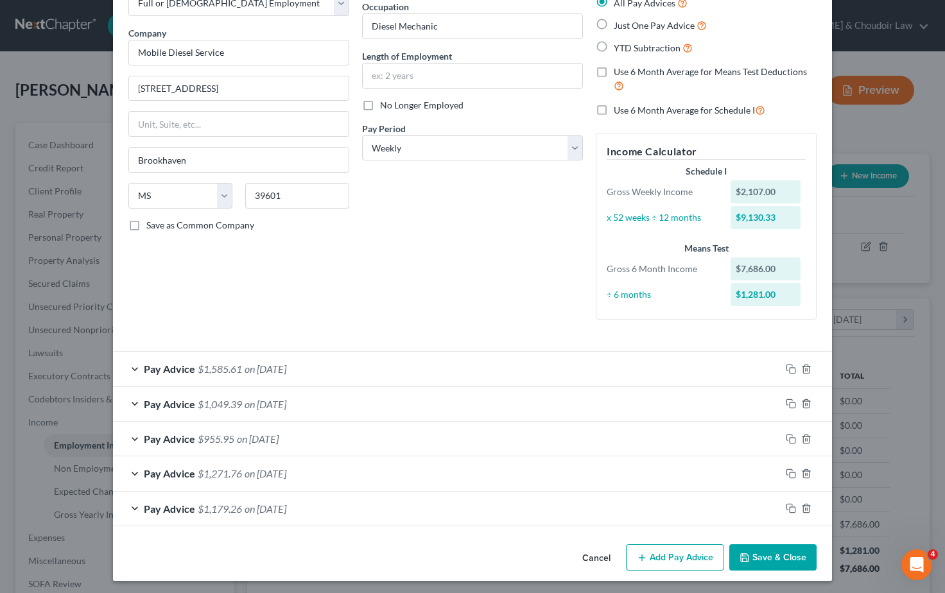
scroll to position [78, 0]
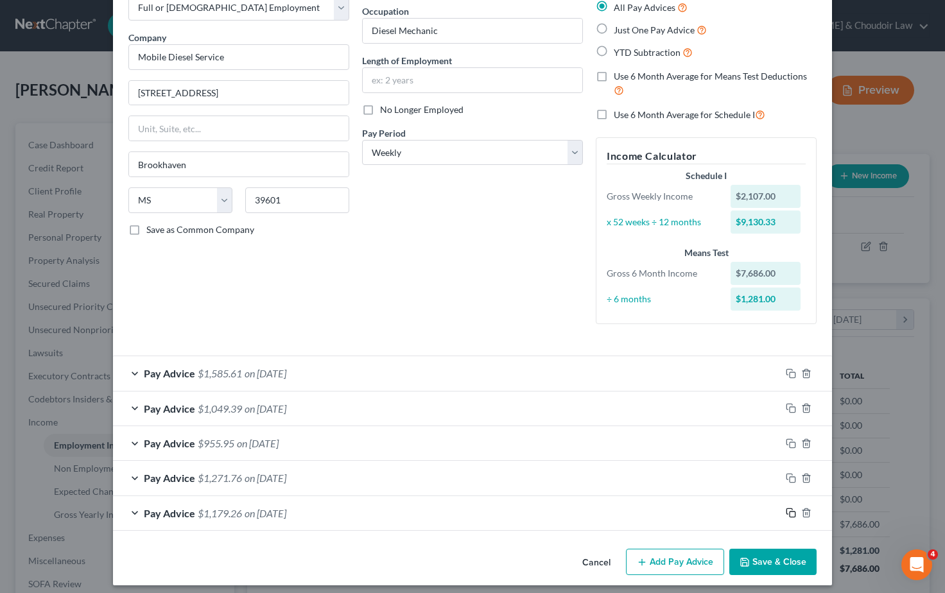
click at [791, 513] on icon "button" at bounding box center [791, 513] width 10 height 10
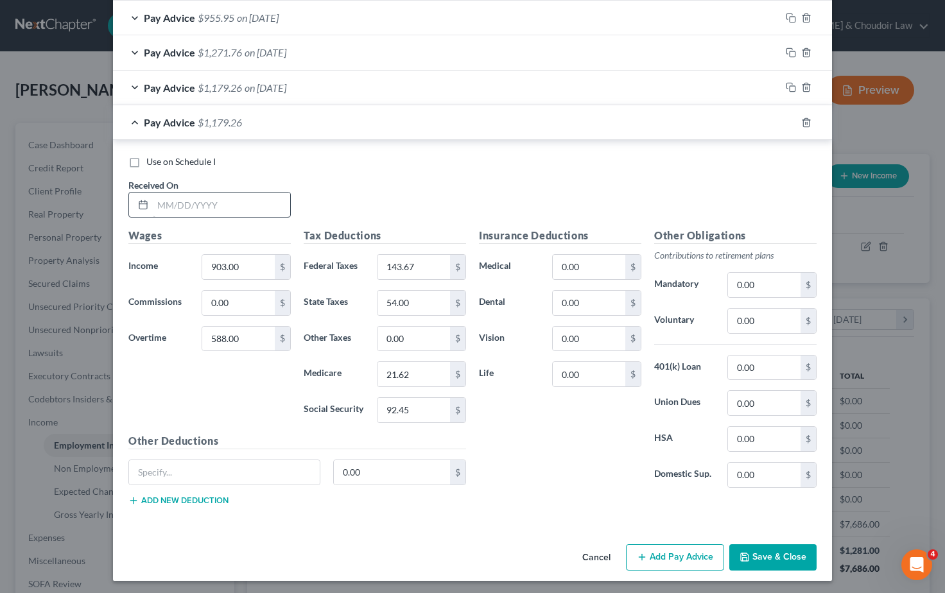
scroll to position [503, 0]
click at [225, 197] on input "text" at bounding box center [221, 205] width 137 height 24
type input "07/25/2025"
drag, startPoint x: 236, startPoint y: 264, endPoint x: 189, endPoint y: 263, distance: 46.9
click at [189, 263] on div "Income * 903.00 $" at bounding box center [209, 268] width 175 height 26
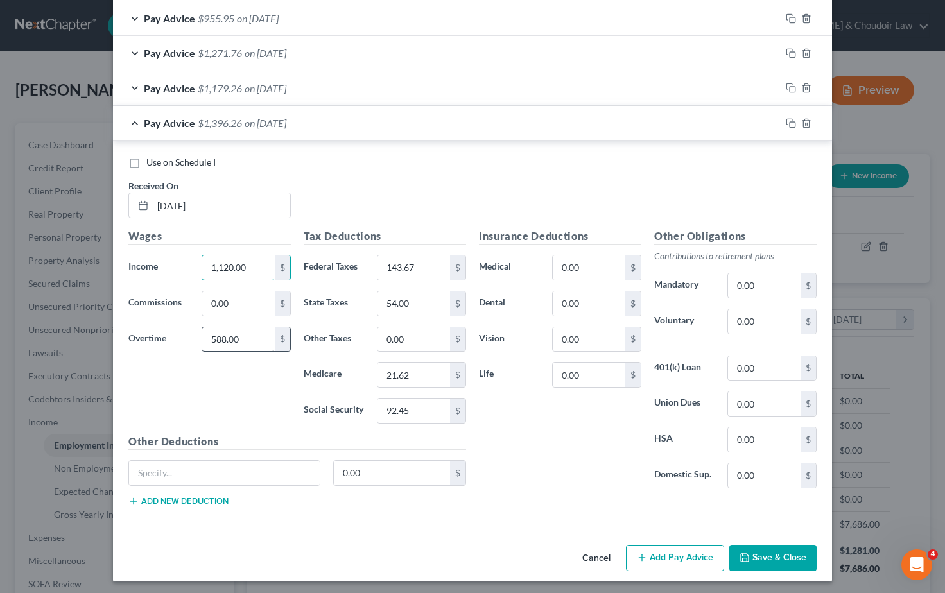
type input "1,120.00"
drag, startPoint x: 235, startPoint y: 333, endPoint x: 182, endPoint y: 330, distance: 52.8
click at [184, 331] on div "Overtime 588.00 $" at bounding box center [209, 340] width 175 height 26
type input "420.00"
drag, startPoint x: 416, startPoint y: 266, endPoint x: 349, endPoint y: 263, distance: 66.2
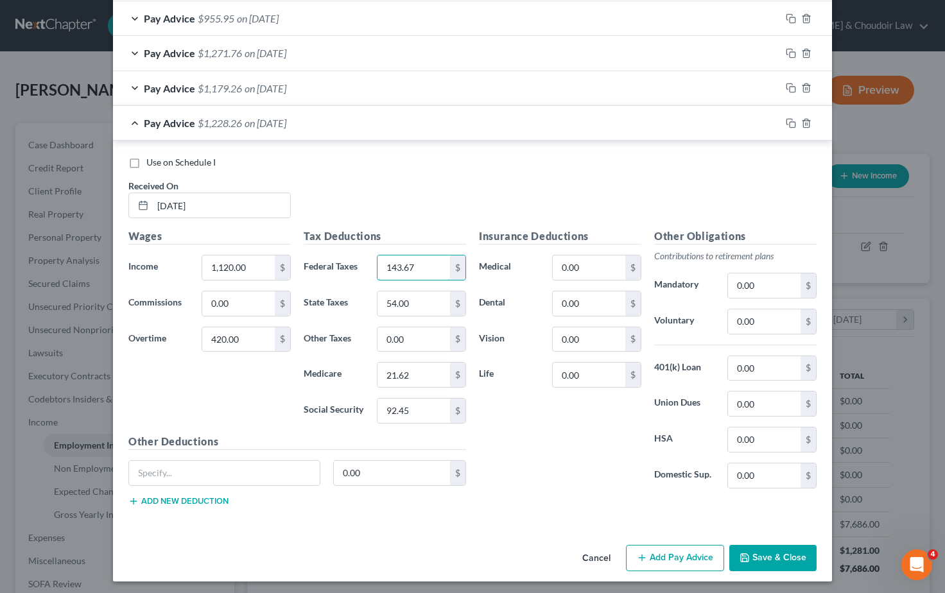
click at [349, 263] on div "Federal Taxes 143.67 $" at bounding box center [384, 268] width 175 height 26
type input "154.45"
drag, startPoint x: 397, startPoint y: 404, endPoint x: 363, endPoint y: 401, distance: 34.2
click at [363, 401] on div "Social Security 92.45 $" at bounding box center [384, 411] width 175 height 26
type input "95.48"
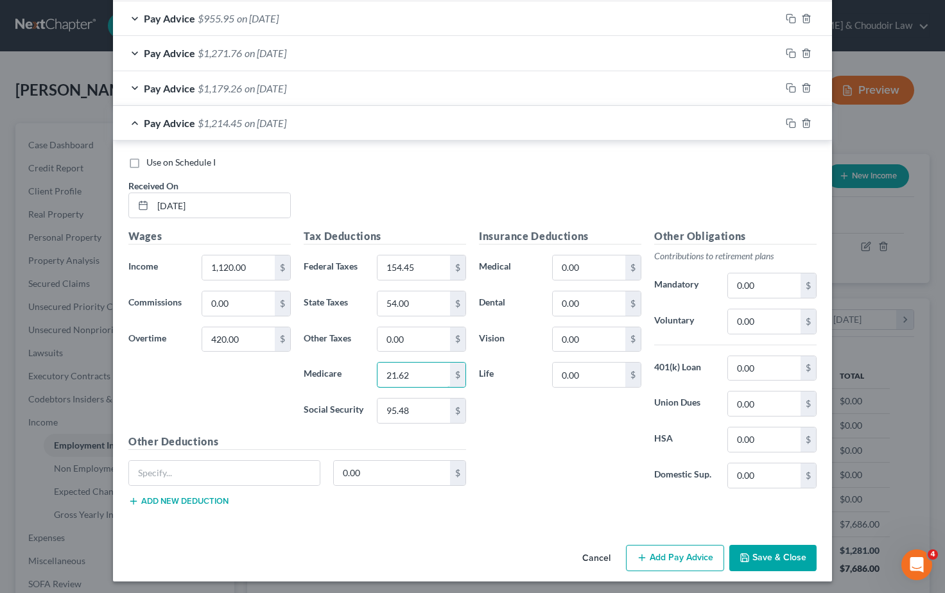
drag, startPoint x: 380, startPoint y: 368, endPoint x: 347, endPoint y: 366, distance: 33.5
click at [349, 367] on div "Medicare 21.62 $" at bounding box center [384, 375] width 175 height 26
type input "22.33"
drag, startPoint x: 416, startPoint y: 299, endPoint x: 357, endPoint y: 294, distance: 58.7
type input "56.00"
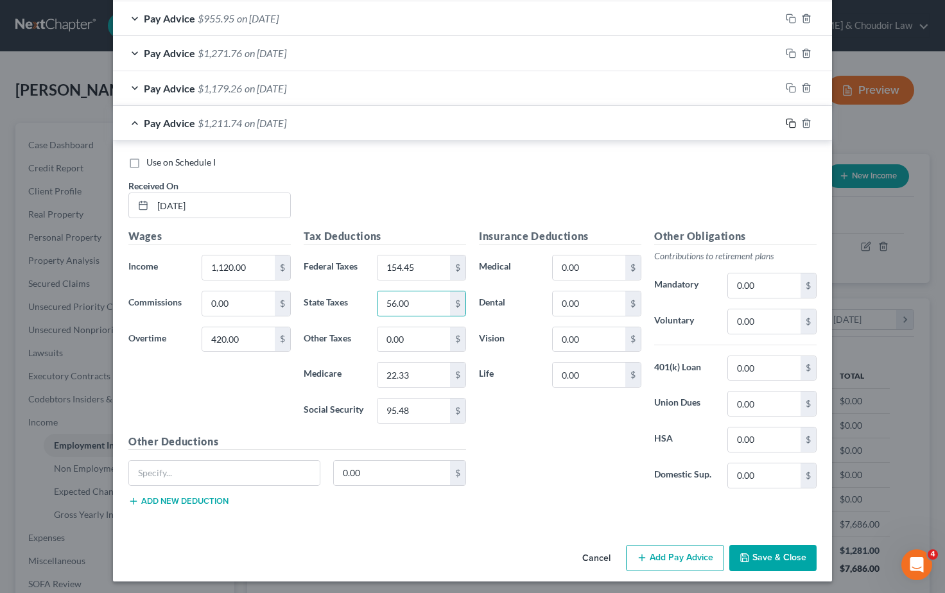
click at [789, 121] on icon "button" at bounding box center [791, 123] width 10 height 10
click at [219, 198] on input "text" at bounding box center [221, 206] width 137 height 24
type input "07/18/2025"
drag, startPoint x: 245, startPoint y: 262, endPoint x: 177, endPoint y: 259, distance: 68.2
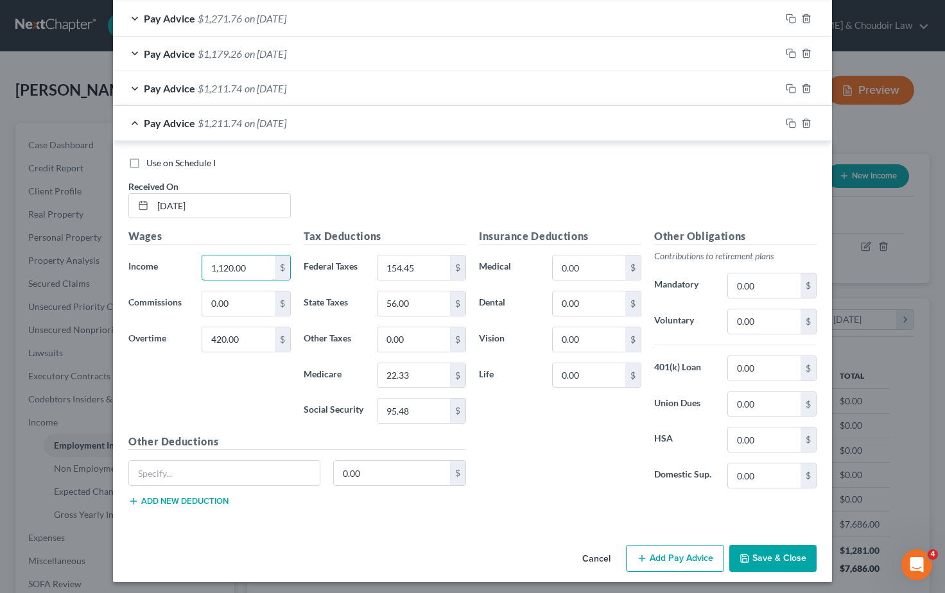
click at [177, 259] on div "Income * 1,120.00 $" at bounding box center [209, 268] width 175 height 26
type input "1,008.00"
drag, startPoint x: 236, startPoint y: 334, endPoint x: 184, endPoint y: 329, distance: 52.9
click at [184, 329] on div "Overtime 420.00 $" at bounding box center [209, 340] width 175 height 26
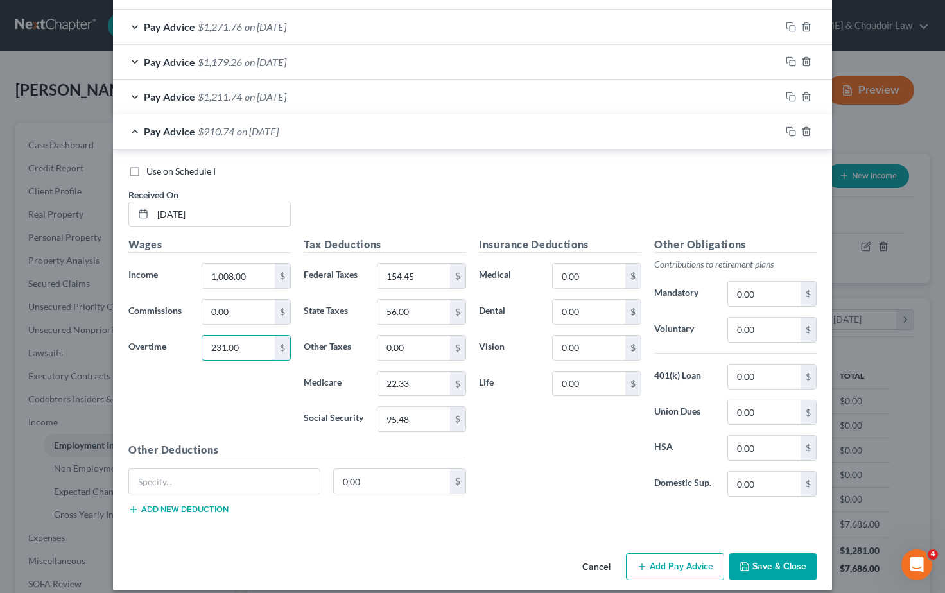
scroll to position [530, 0]
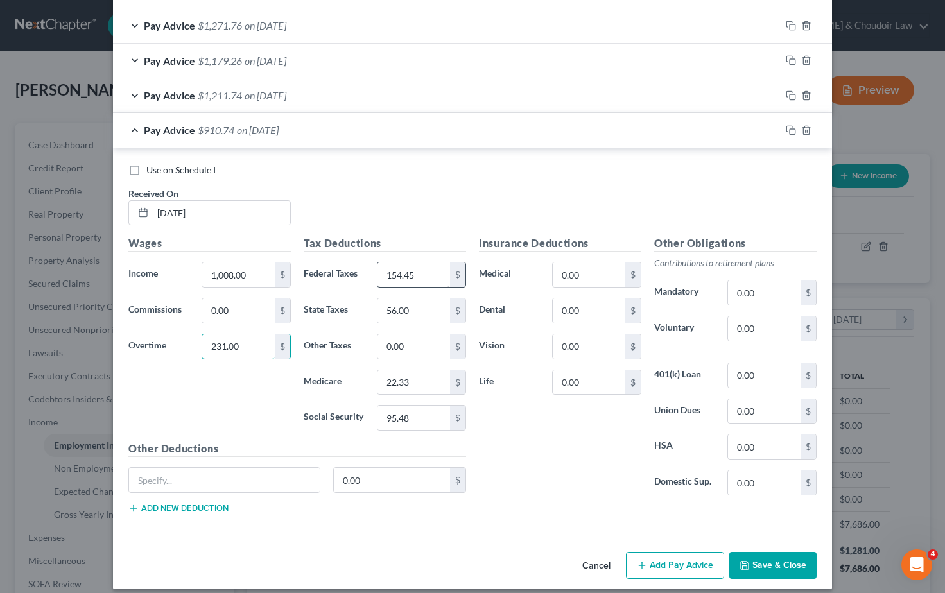
type input "231.00"
drag, startPoint x: 415, startPoint y: 271, endPoint x: 379, endPoint y: 271, distance: 36.0
click at [379, 271] on input "154.45" at bounding box center [414, 275] width 73 height 24
type input "88.23"
drag, startPoint x: 416, startPoint y: 304, endPoint x: 359, endPoint y: 304, distance: 56.5
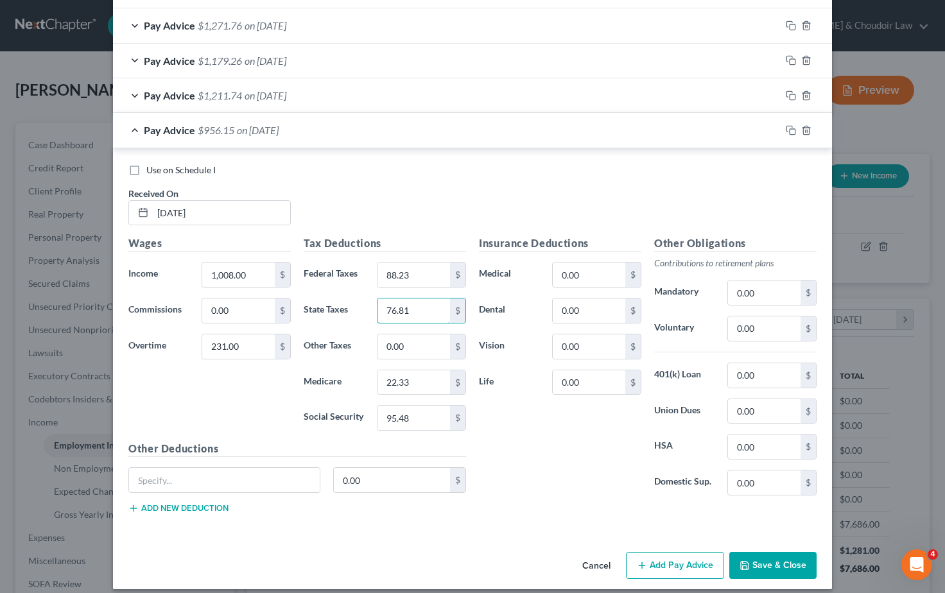
scroll to position [529, 0]
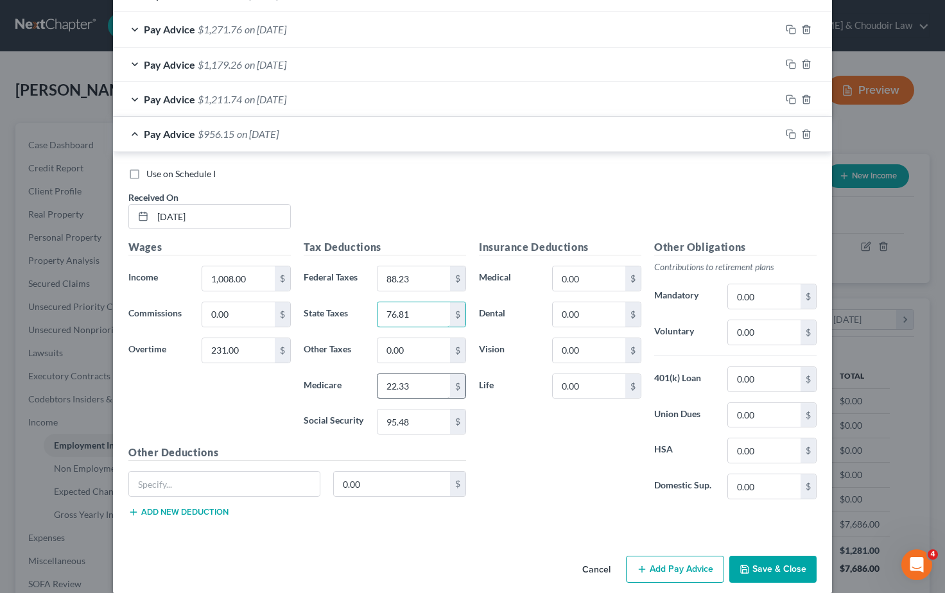
type input "76.81"
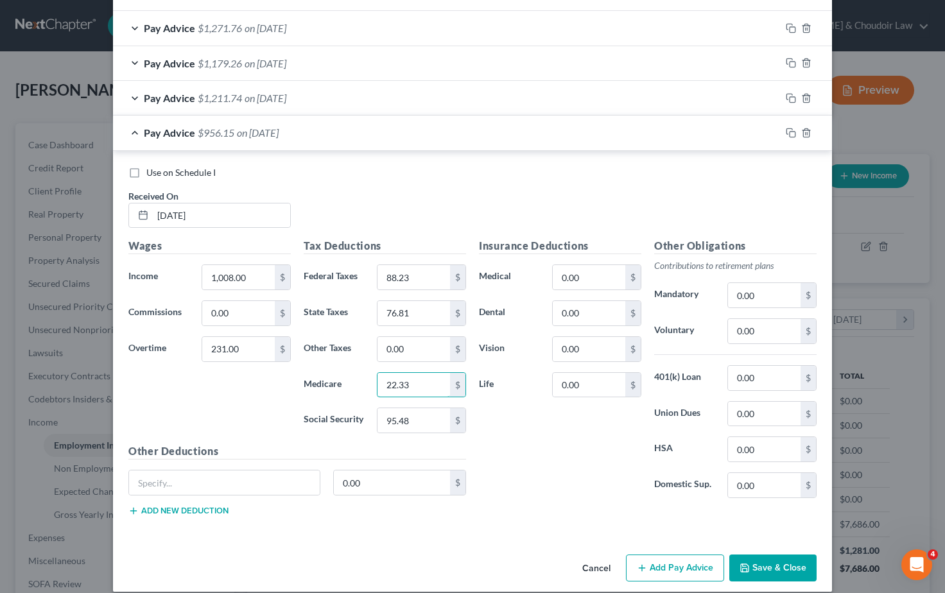
drag, startPoint x: 417, startPoint y: 380, endPoint x: 357, endPoint y: 380, distance: 60.4
click at [357, 380] on div "Medicare 22.33 $" at bounding box center [384, 385] width 175 height 26
type input "17.97"
drag, startPoint x: 412, startPoint y: 417, endPoint x: 363, endPoint y: 416, distance: 49.5
click at [363, 416] on div "Social Security 95.48 $" at bounding box center [384, 421] width 175 height 26
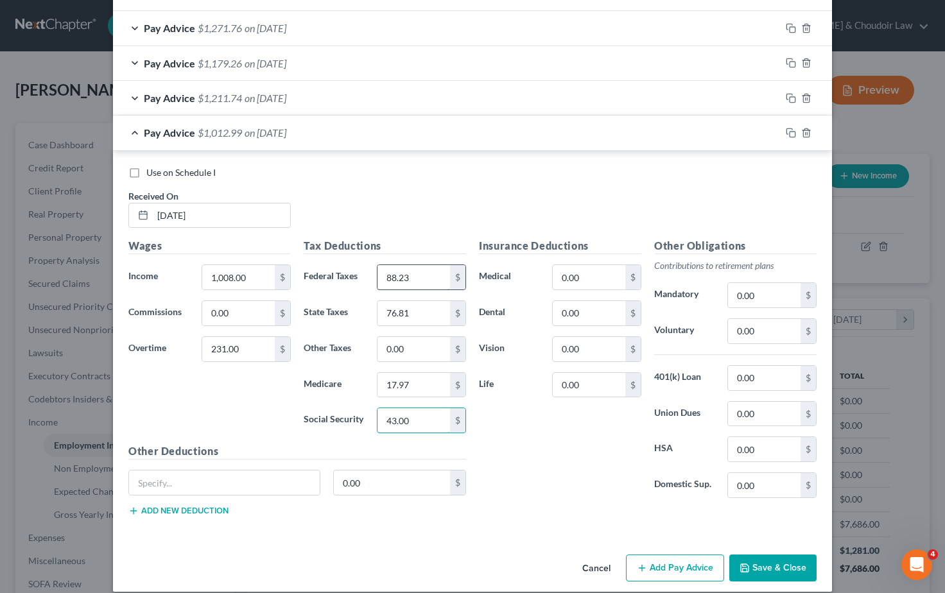
scroll to position [531, 0]
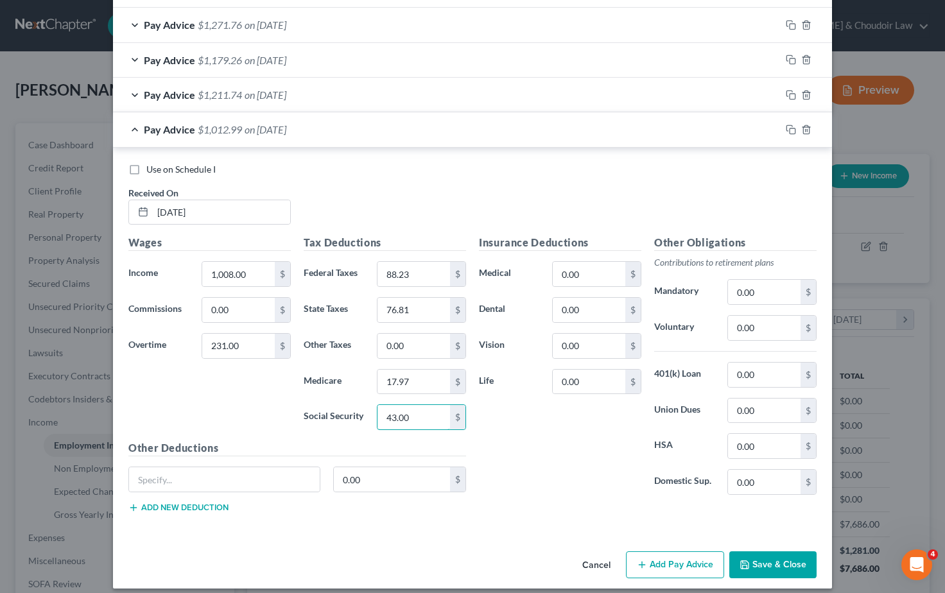
type input "43.00"
click at [552, 455] on div "Insurance Deductions Medical 0.00 $ Dental 0.00 $ Vision 0.00 $ Life 0.00 $" at bounding box center [560, 370] width 175 height 270
click at [791, 125] on icon "button" at bounding box center [791, 130] width 10 height 10
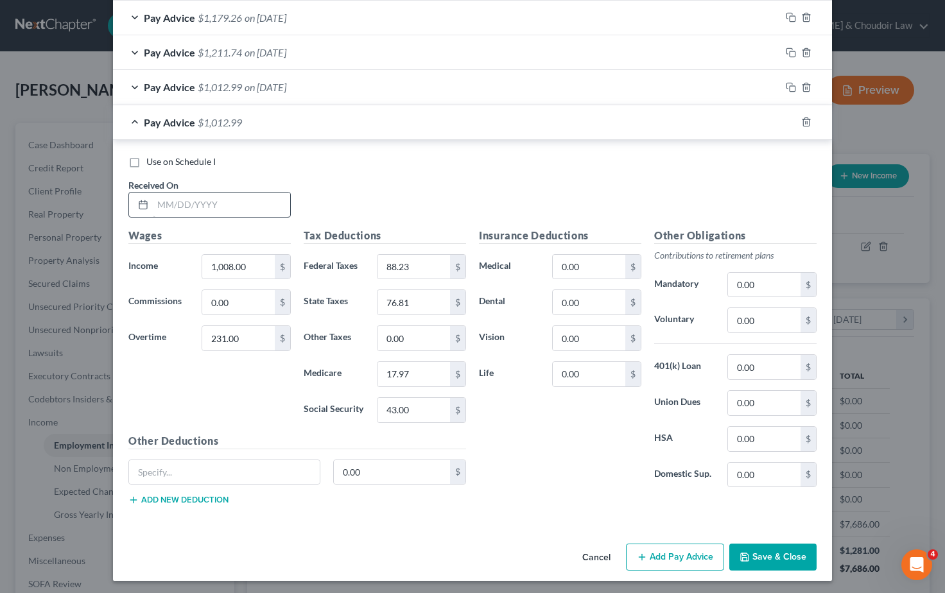
scroll to position [572, 0]
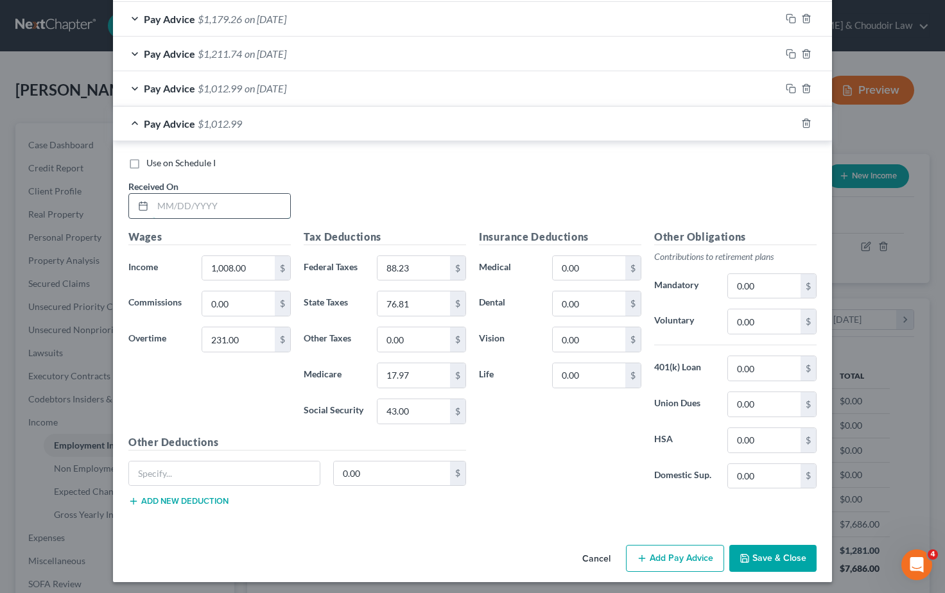
click at [206, 203] on input "text" at bounding box center [221, 206] width 137 height 24
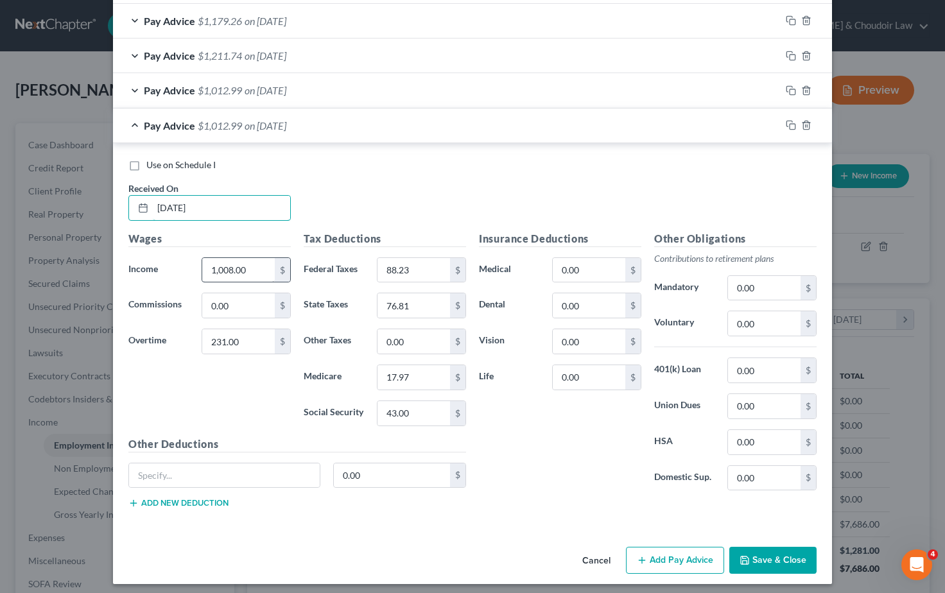
type input "07/11/2025"
drag, startPoint x: 248, startPoint y: 266, endPoint x: 191, endPoint y: 262, distance: 57.3
click at [191, 262] on div "Income * 1,008.00 $" at bounding box center [209, 271] width 175 height 26
type input "1,120.00"
drag, startPoint x: 242, startPoint y: 337, endPoint x: 188, endPoint y: 338, distance: 54.0
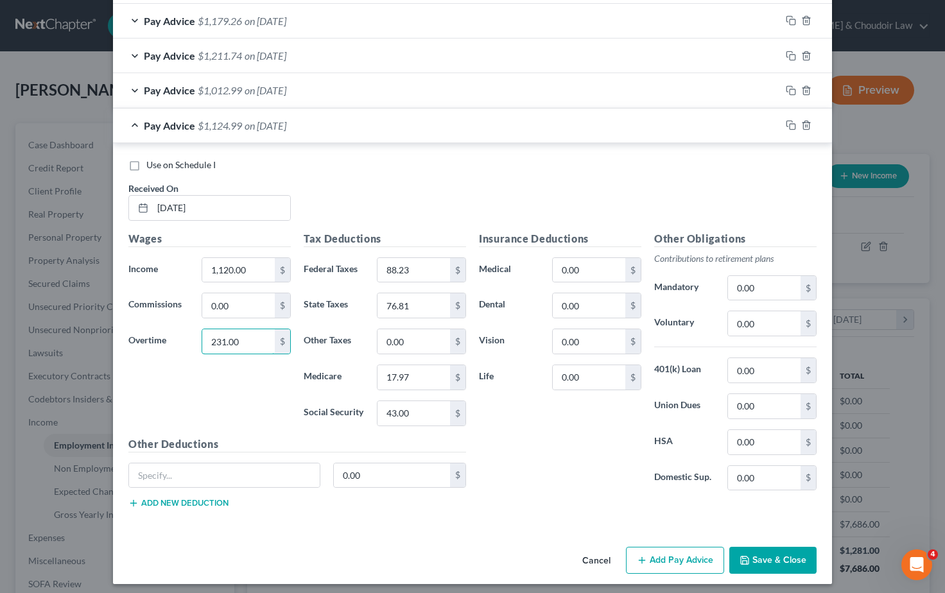
click at [188, 338] on div "Overtime 231.00 $" at bounding box center [209, 342] width 175 height 26
type input "252.00"
drag, startPoint x: 404, startPoint y: 262, endPoint x: 367, endPoint y: 261, distance: 37.3
click at [367, 261] on div "Federal Taxes 88.23 $" at bounding box center [384, 271] width 175 height 26
type input "117.49"
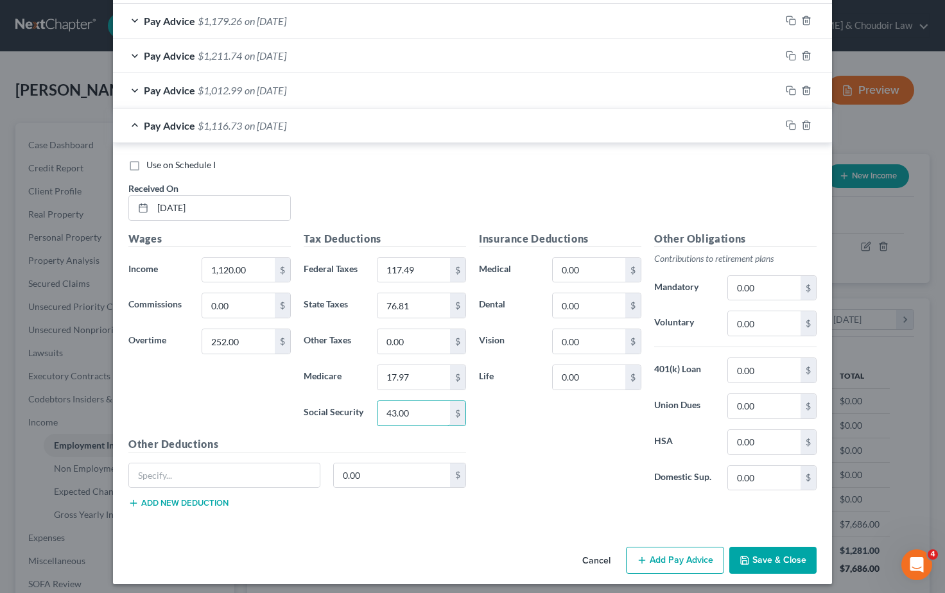
drag, startPoint x: 410, startPoint y: 412, endPoint x: 355, endPoint y: 411, distance: 55.2
click at [355, 411] on div "Social Security 43.00 $" at bounding box center [384, 414] width 175 height 26
type input "85.07"
drag, startPoint x: 410, startPoint y: 372, endPoint x: 376, endPoint y: 374, distance: 34.1
click at [377, 374] on div "17.97 $" at bounding box center [421, 378] width 89 height 26
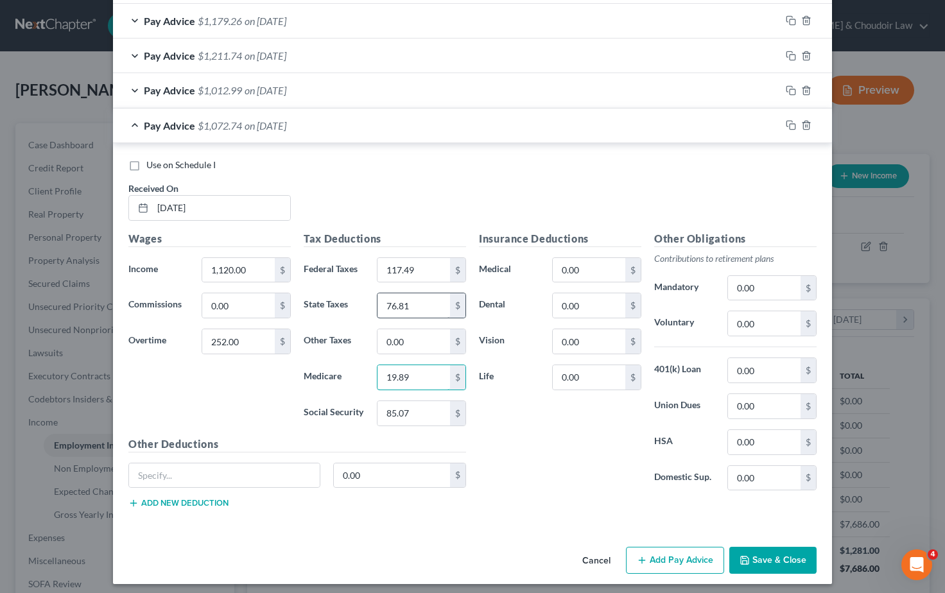
type input "19.89"
drag, startPoint x: 413, startPoint y: 301, endPoint x: 375, endPoint y: 302, distance: 37.9
type input "49.00"
click at [534, 432] on div "Insurance Deductions Medical 0.00 $ Dental 0.00 $ Vision 0.00 $ Life 0.00 $" at bounding box center [560, 366] width 175 height 270
click at [791, 120] on icon "button" at bounding box center [791, 125] width 10 height 10
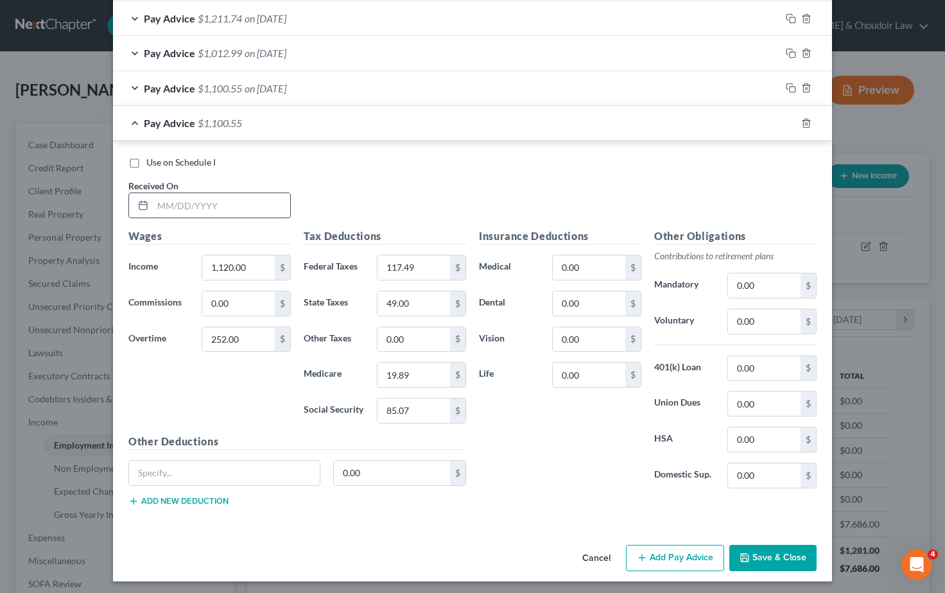
scroll to position [607, 0]
click at [180, 200] on input "text" at bounding box center [221, 206] width 137 height 24
type input "07/03/2025"
drag, startPoint x: 232, startPoint y: 336, endPoint x: 154, endPoint y: 331, distance: 78.5
click at [155, 333] on div "Overtime 252.00 $" at bounding box center [209, 341] width 175 height 26
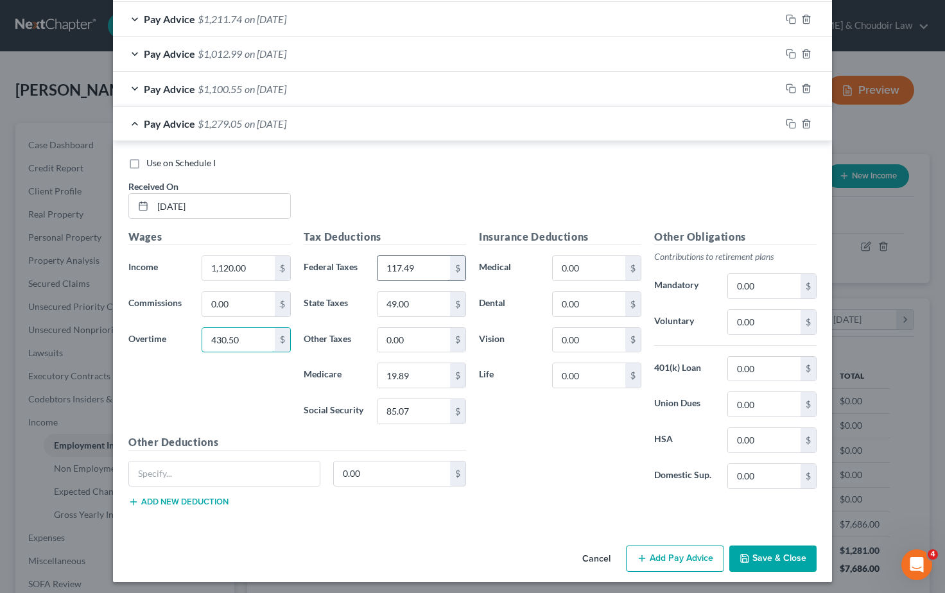
type input "430.50"
drag, startPoint x: 420, startPoint y: 264, endPoint x: 370, endPoint y: 263, distance: 50.1
click at [371, 263] on div "117.49 $" at bounding box center [422, 269] width 102 height 26
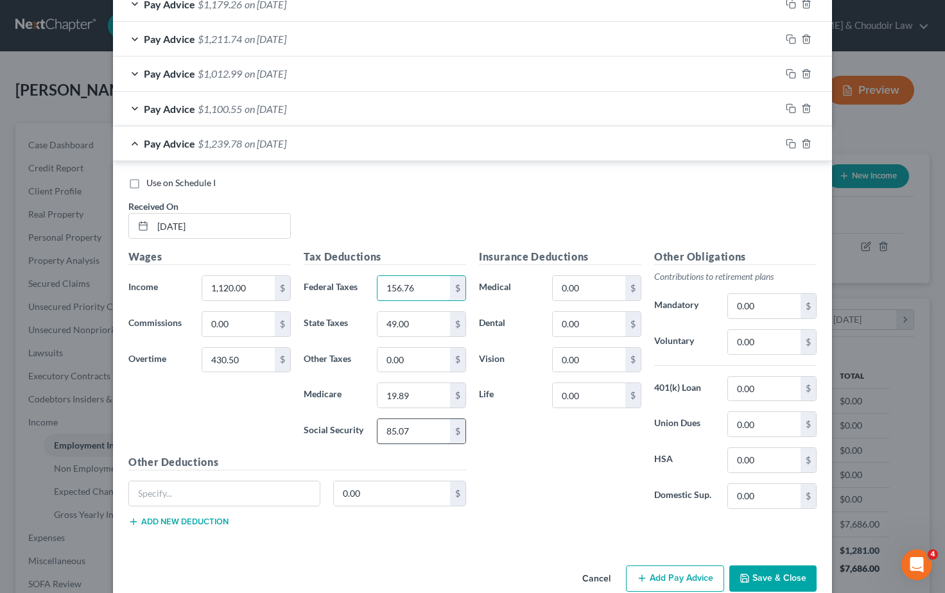
type input "156.76"
drag, startPoint x: 414, startPoint y: 428, endPoint x: 360, endPoint y: 427, distance: 54.0
click at [360, 427] on div "Social Security 85.07 $" at bounding box center [384, 432] width 175 height 26
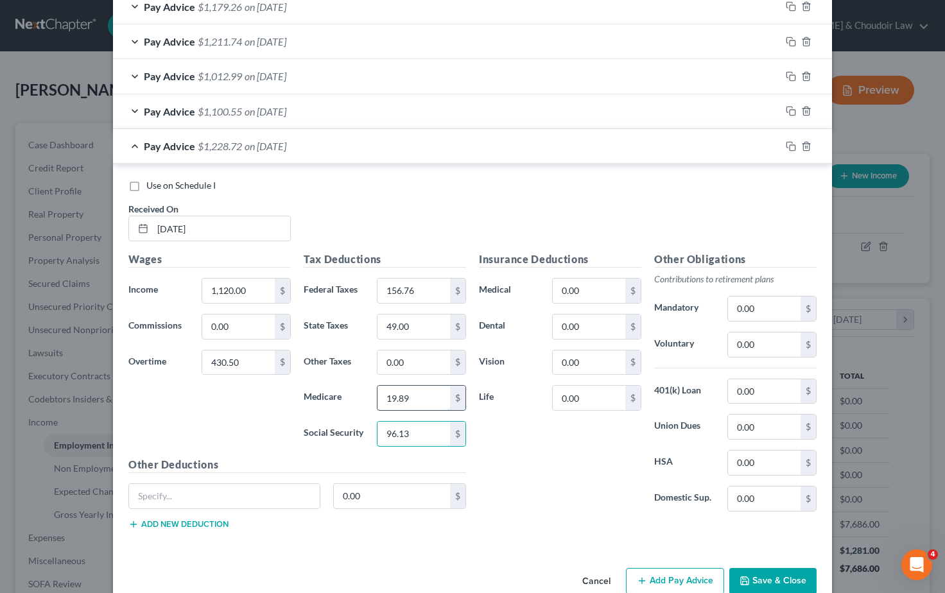
type input "96.13"
drag, startPoint x: 412, startPoint y: 395, endPoint x: 365, endPoint y: 393, distance: 46.3
click at [365, 393] on div "Medicare 19.89 $" at bounding box center [384, 398] width 175 height 26
type input "22.48"
drag, startPoint x: 411, startPoint y: 321, endPoint x: 344, endPoint y: 319, distance: 66.8
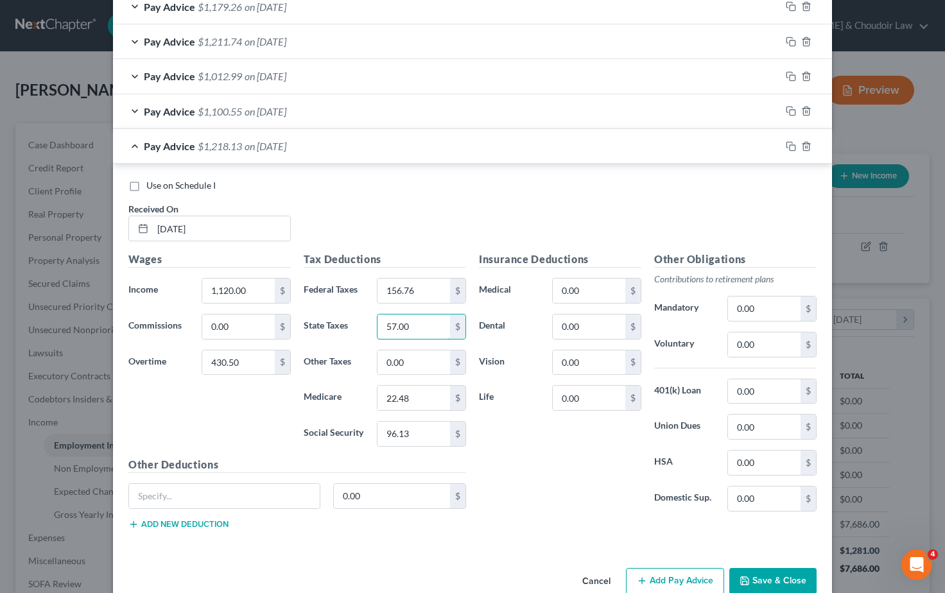
type input "57.00"
click at [534, 446] on div "Insurance Deductions Medical 0.00 $ Dental 0.00 $ Vision 0.00 $ Life 0.00 $" at bounding box center [560, 387] width 175 height 270
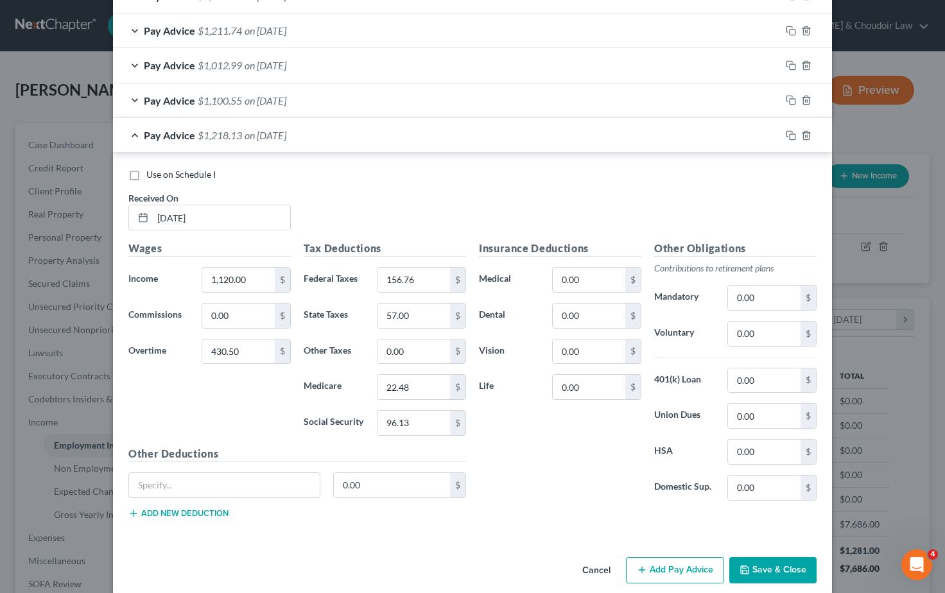
scroll to position [596, 0]
click at [778, 568] on button "Save & Close" at bounding box center [773, 570] width 87 height 27
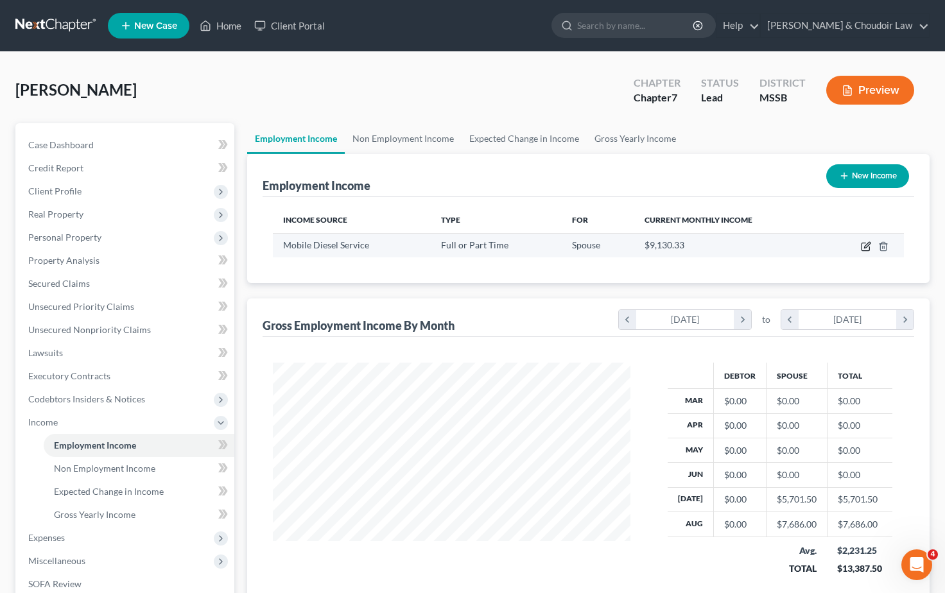
click at [864, 245] on icon "button" at bounding box center [866, 246] width 10 height 10
select select "0"
select select "25"
select select "3"
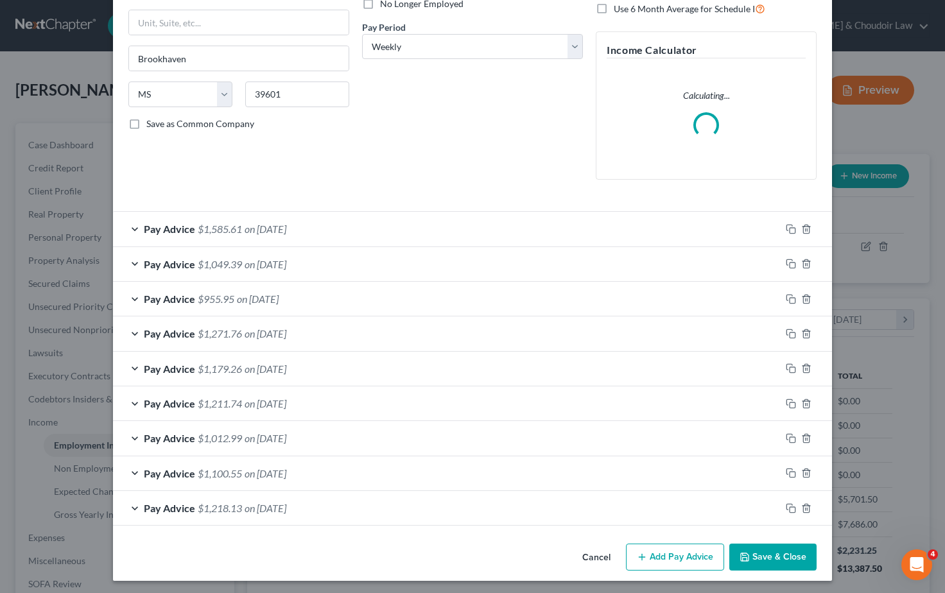
scroll to position [221, 0]
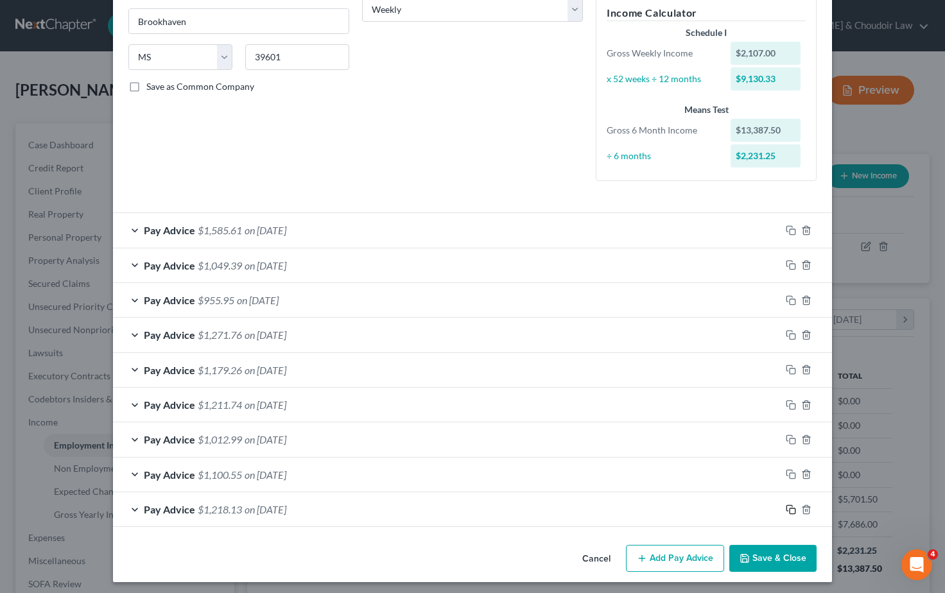
click at [794, 508] on icon "button" at bounding box center [791, 510] width 10 height 10
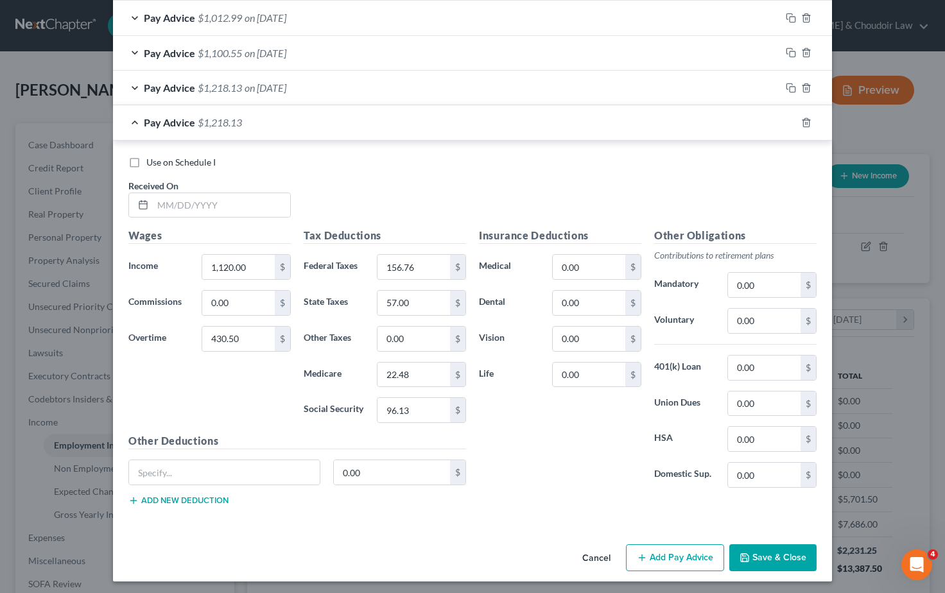
scroll to position [642, 0]
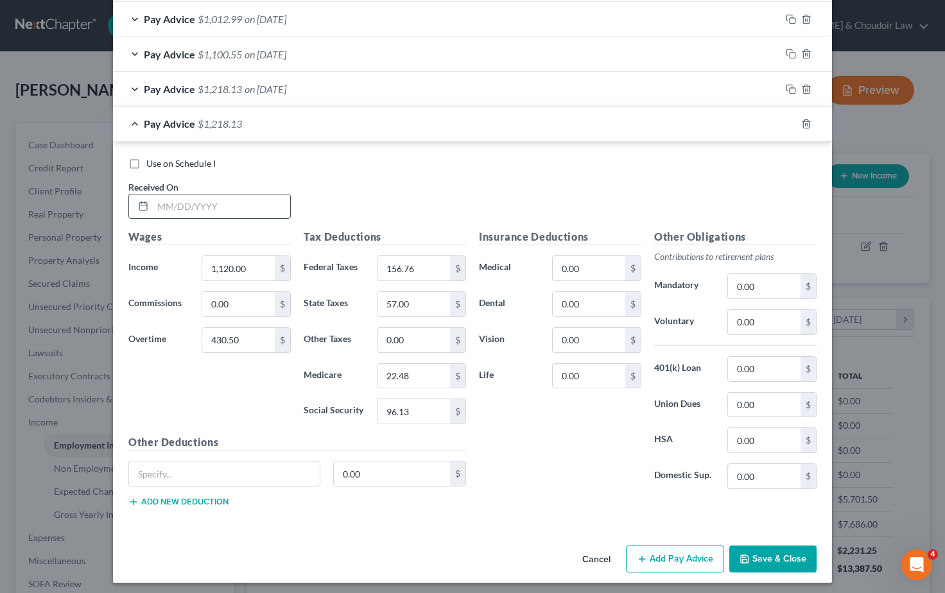
click at [175, 203] on input "text" at bounding box center [221, 207] width 137 height 24
type input "06/27/2025"
drag, startPoint x: 243, startPoint y: 331, endPoint x: 197, endPoint y: 330, distance: 46.9
click at [197, 330] on div "430.50 $" at bounding box center [246, 341] width 102 height 26
click at [252, 389] on div "Wages Income * 1,120.00 $ Commissions 0.00 $ Overtime 430.50 $" at bounding box center [209, 332] width 175 height 206
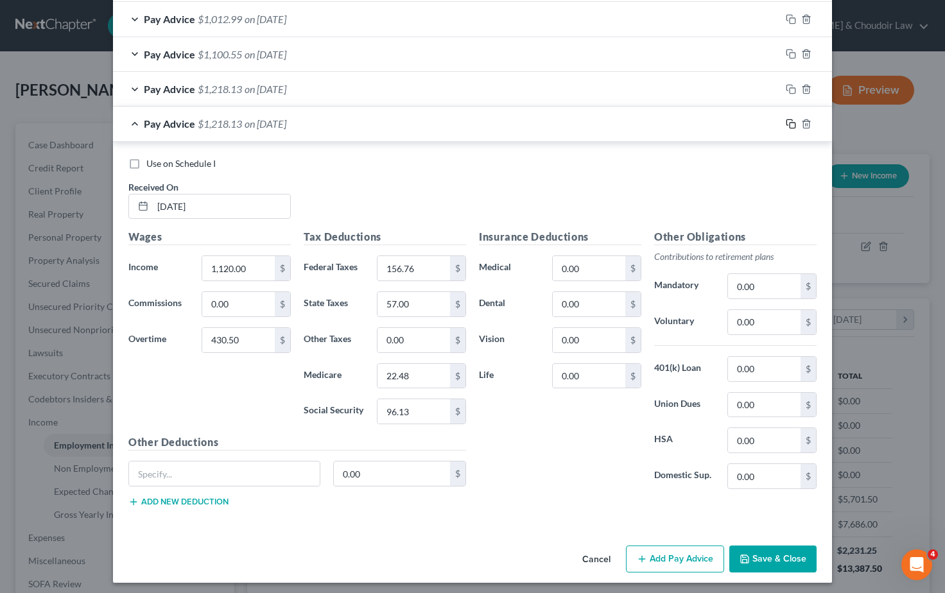
click at [792, 119] on icon "button" at bounding box center [791, 124] width 10 height 10
click at [180, 203] on input "text" at bounding box center [221, 207] width 137 height 24
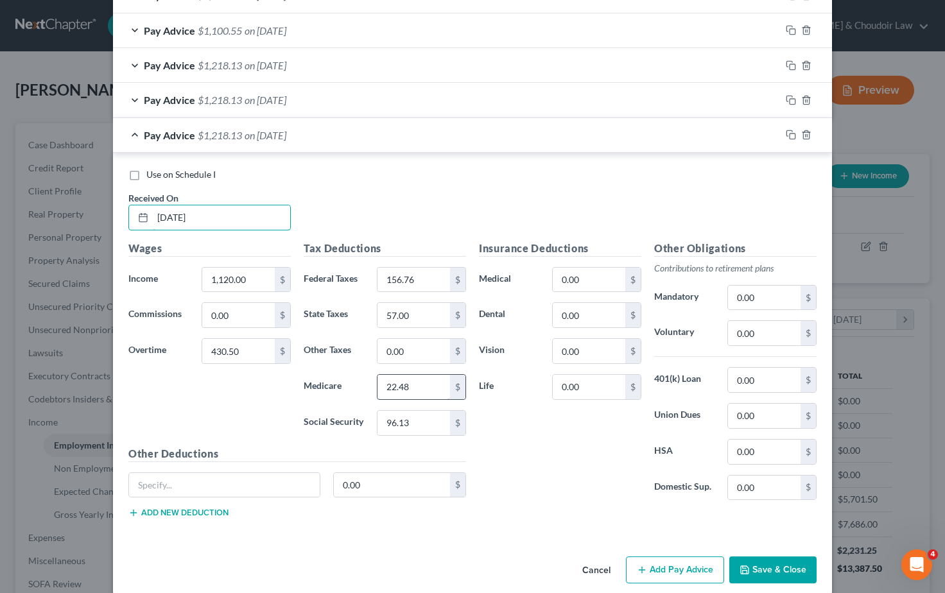
type input "06/20/2025"
click at [414, 383] on input "22.48" at bounding box center [414, 387] width 73 height 24
type input "22.49"
click at [557, 469] on div "Insurance Deductions Medical 0.00 $ Dental 0.00 $ Vision 0.00 $ Life 0.00 $" at bounding box center [560, 375] width 175 height 270
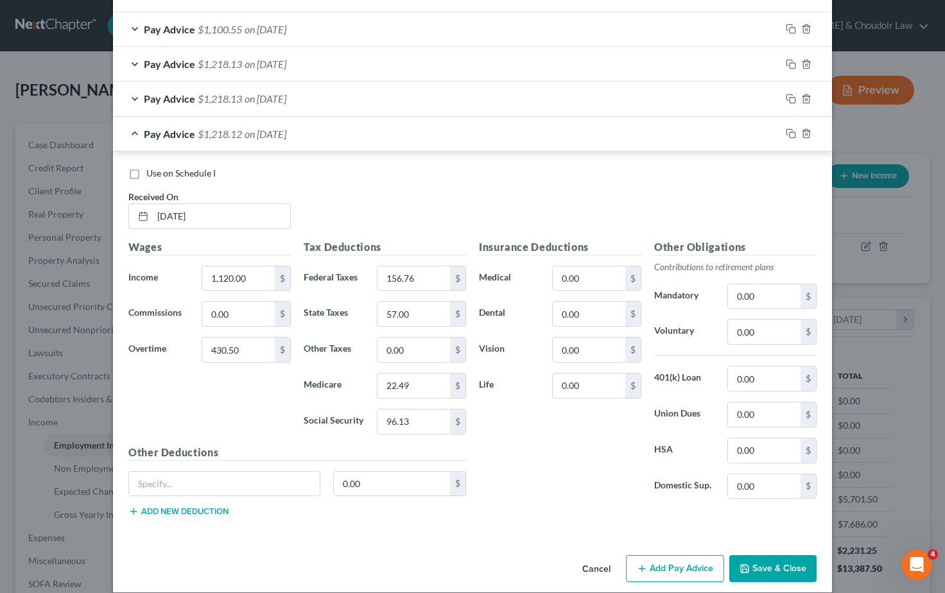
click at [792, 128] on icon "button" at bounding box center [791, 133] width 10 height 10
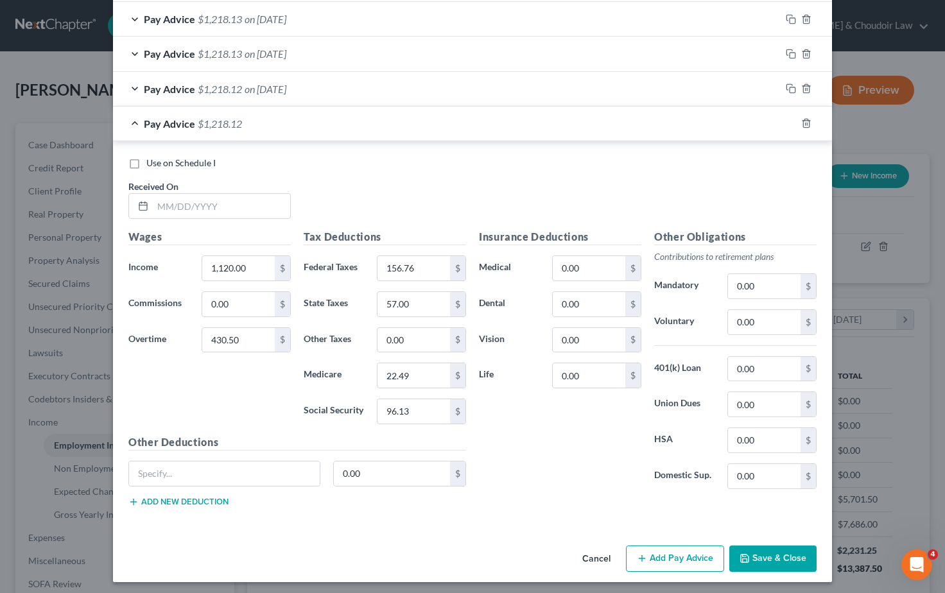
scroll to position [711, 0]
click at [184, 206] on input "text" at bounding box center [221, 207] width 137 height 24
type input "06/13/2025"
drag, startPoint x: 241, startPoint y: 265, endPoint x: 182, endPoint y: 263, distance: 59.1
click at [182, 263] on div "Income * 1,120.00 $" at bounding box center [209, 269] width 175 height 26
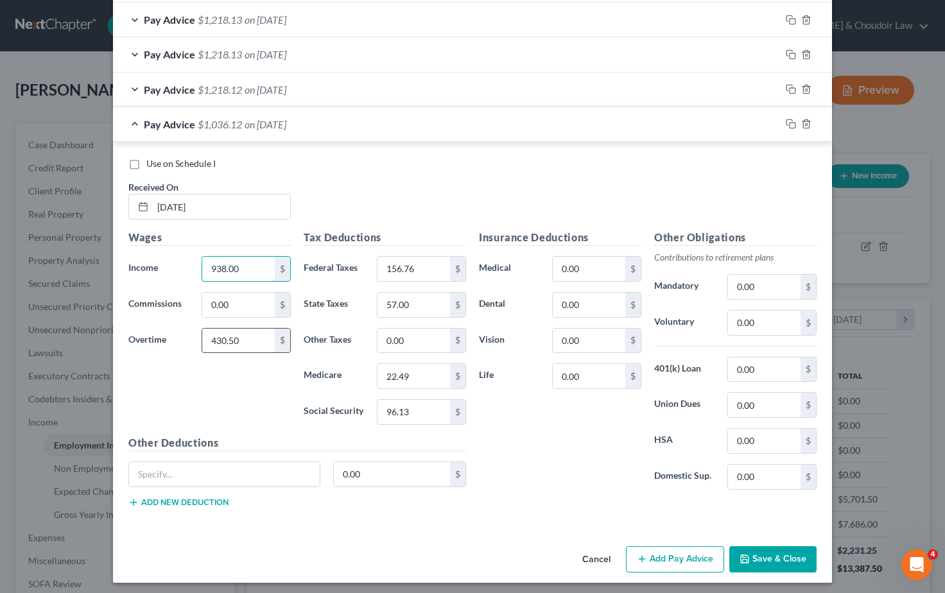
type input "938.00"
drag, startPoint x: 222, startPoint y: 338, endPoint x: 180, endPoint y: 339, distance: 41.1
click at [180, 339] on div "Overtime 430.50 $" at bounding box center [209, 341] width 175 height 26
type input "241.50"
drag, startPoint x: 421, startPoint y: 261, endPoint x: 339, endPoint y: 261, distance: 82.2
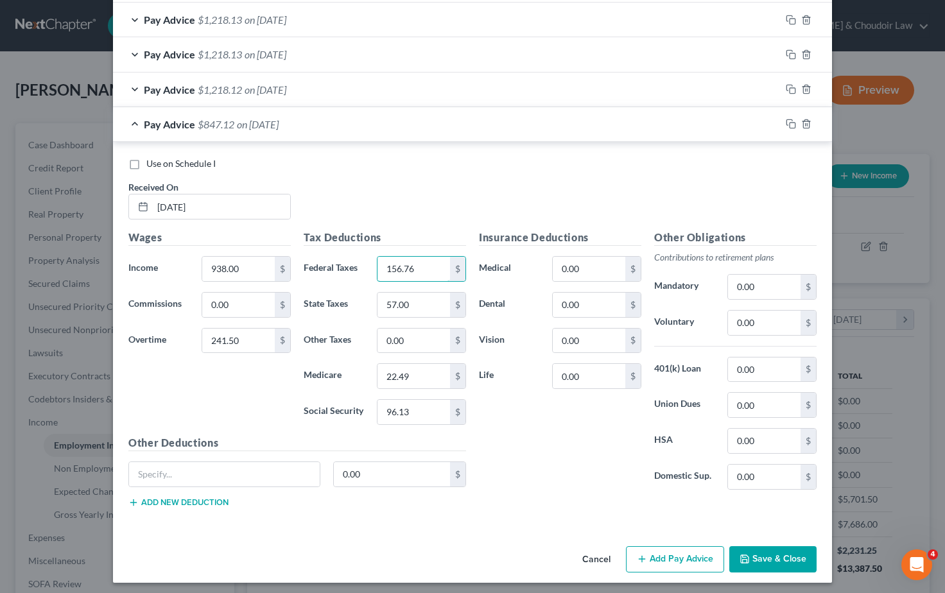
click at [339, 261] on div "Federal Taxes 156.76 $" at bounding box center [384, 269] width 175 height 26
type input "79.26"
drag, startPoint x: 414, startPoint y: 410, endPoint x: 358, endPoint y: 407, distance: 55.9
click at [358, 407] on div "Social Security 96.13 $" at bounding box center [384, 412] width 175 height 26
type input "73.13"
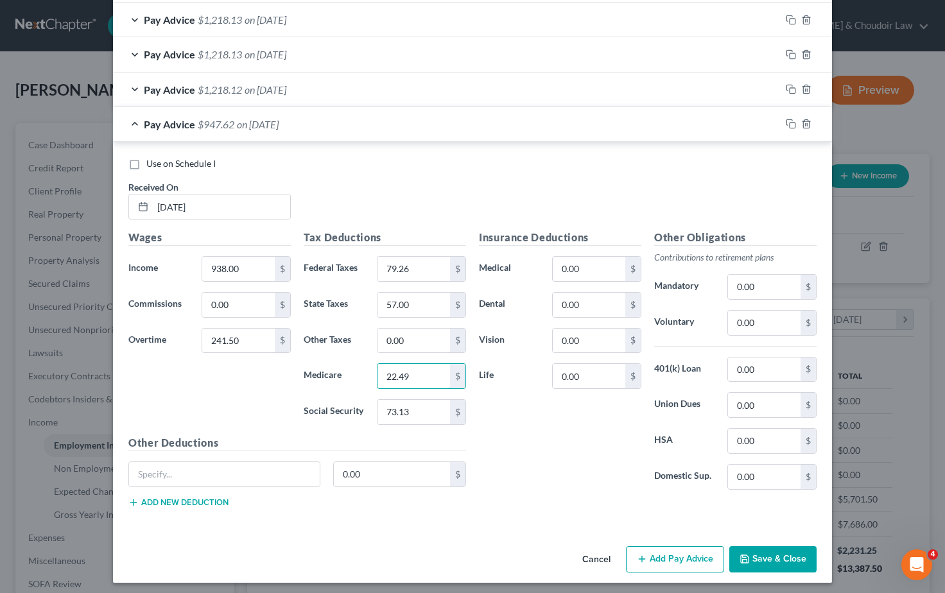
drag, startPoint x: 411, startPoint y: 372, endPoint x: 349, endPoint y: 372, distance: 62.3
click at [349, 372] on div "Medicare 22.49 $" at bounding box center [384, 377] width 175 height 26
type input "17.10"
drag, startPoint x: 416, startPoint y: 301, endPoint x: 323, endPoint y: 296, distance: 93.3
type input "40.00"
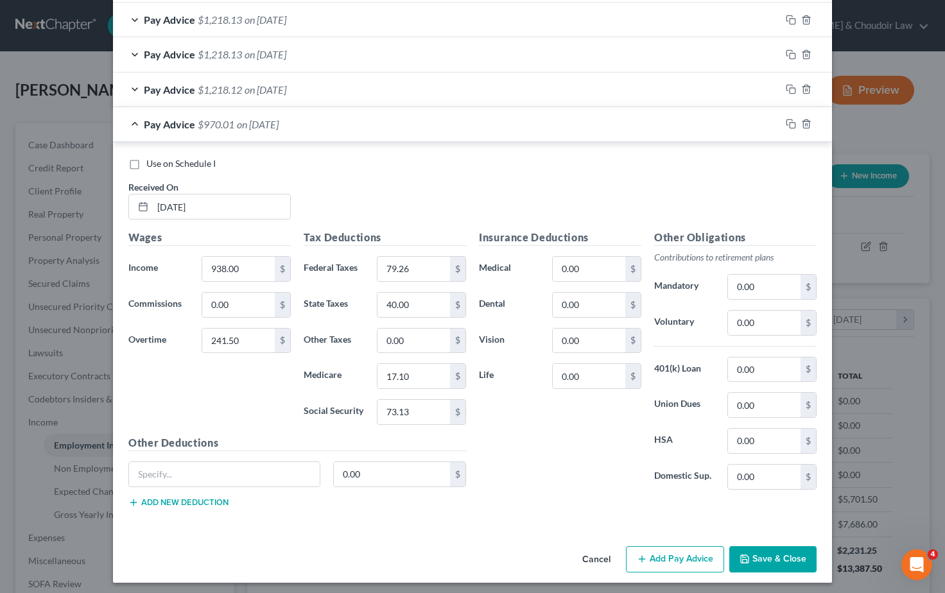
click at [521, 478] on div "Insurance Deductions Medical 0.00 $ Dental 0.00 $ Vision 0.00 $ Life 0.00 $" at bounding box center [560, 365] width 175 height 270
click at [791, 123] on icon "button" at bounding box center [791, 124] width 10 height 10
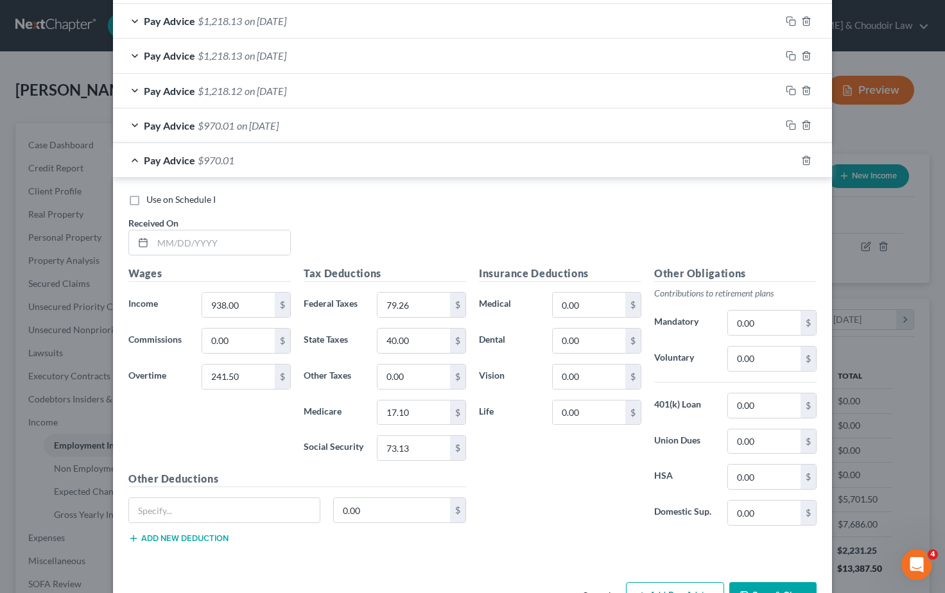
scroll to position [746, 0]
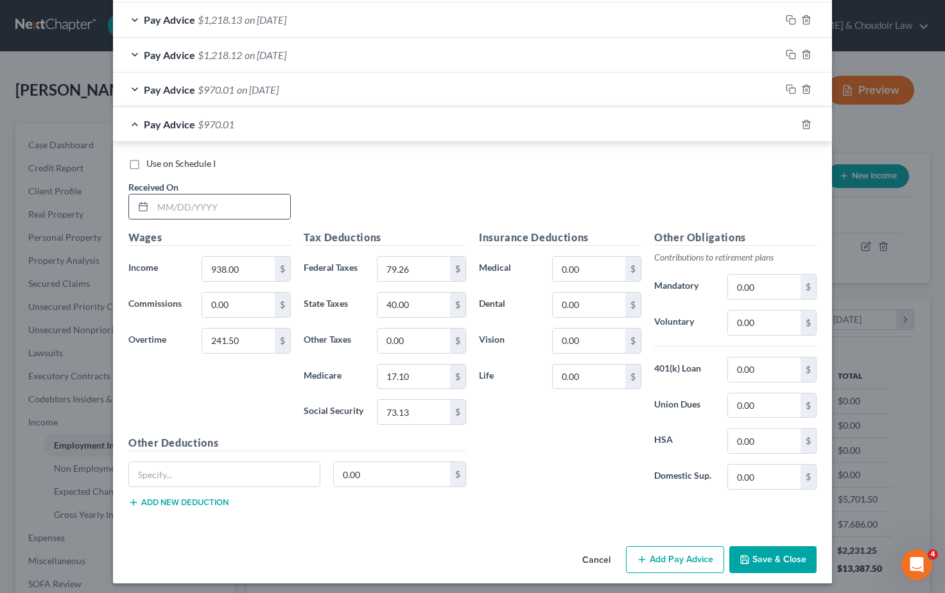
click at [173, 202] on input "text" at bounding box center [221, 207] width 137 height 24
type input "06/06/2025"
drag, startPoint x: 246, startPoint y: 263, endPoint x: 180, endPoint y: 262, distance: 65.5
click at [180, 262] on div "Income * 938.00 $" at bounding box center [209, 269] width 175 height 26
type input "1,120.00"
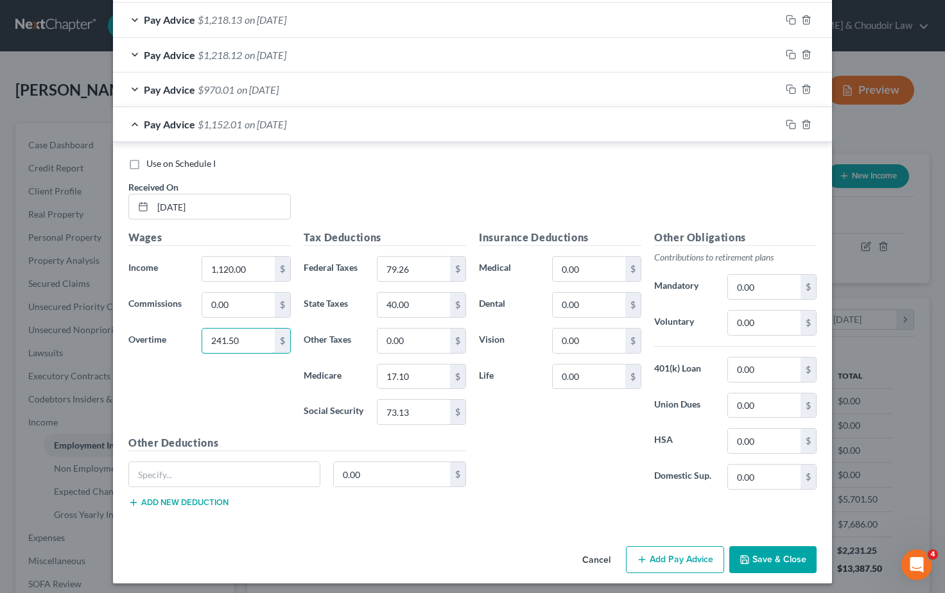
drag, startPoint x: 241, startPoint y: 335, endPoint x: 190, endPoint y: 328, distance: 51.2
click at [190, 328] on div "Overtime 241.50 $" at bounding box center [209, 341] width 175 height 26
type input "315.00"
click at [368, 184] on div "Use on Schedule I Received On * 06/06/2025" at bounding box center [472, 193] width 701 height 73
drag, startPoint x: 410, startPoint y: 264, endPoint x: 375, endPoint y: 263, distance: 35.3
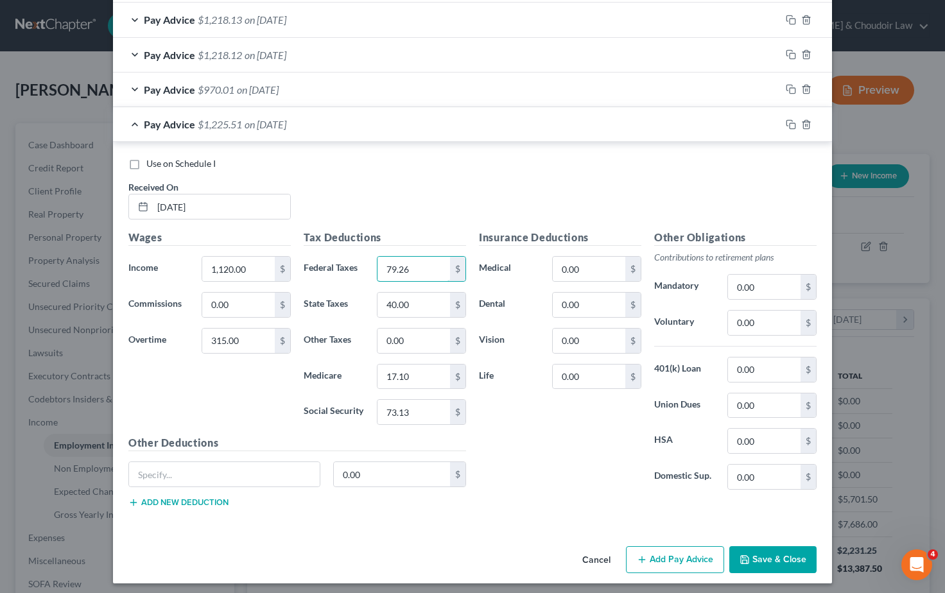
click at [375, 263] on div "79.26 $" at bounding box center [422, 269] width 102 height 26
type input "131.35"
drag, startPoint x: 410, startPoint y: 299, endPoint x: 373, endPoint y: 297, distance: 36.7
type input "88.97"
drag, startPoint x: 413, startPoint y: 299, endPoint x: 365, endPoint y: 299, distance: 47.5
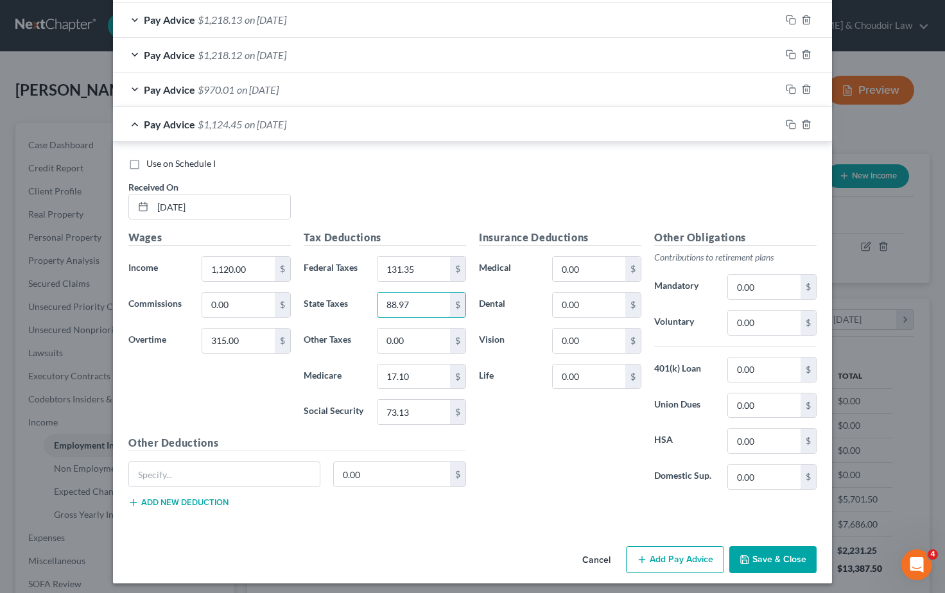
click at [366, 299] on div "State Taxes 88.97 $" at bounding box center [384, 305] width 175 height 26
drag, startPoint x: 410, startPoint y: 407, endPoint x: 364, endPoint y: 405, distance: 46.3
click at [364, 405] on div "Social Security 73.13 $" at bounding box center [384, 412] width 175 height 26
type input "88.97"
drag, startPoint x: 412, startPoint y: 373, endPoint x: 351, endPoint y: 368, distance: 60.6
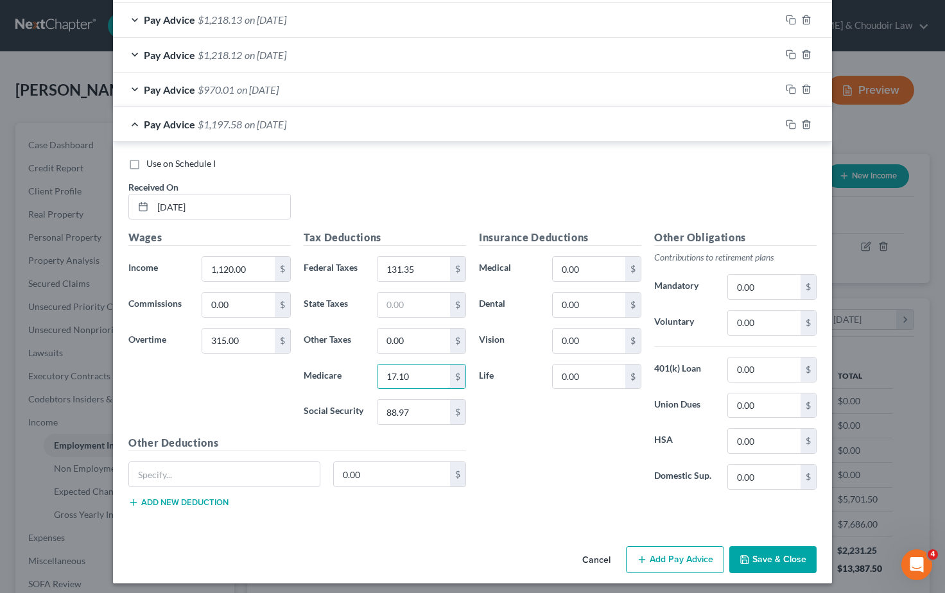
click at [351, 368] on div "Medicare 17.10 $" at bounding box center [384, 377] width 175 height 26
type input "20.81"
click at [411, 294] on input "text" at bounding box center [414, 305] width 73 height 24
type input "52.00"
click at [539, 457] on div "Insurance Deductions Medical 0.00 $ Dental 0.00 $ Vision 0.00 $ Life 0.00 $" at bounding box center [560, 365] width 175 height 270
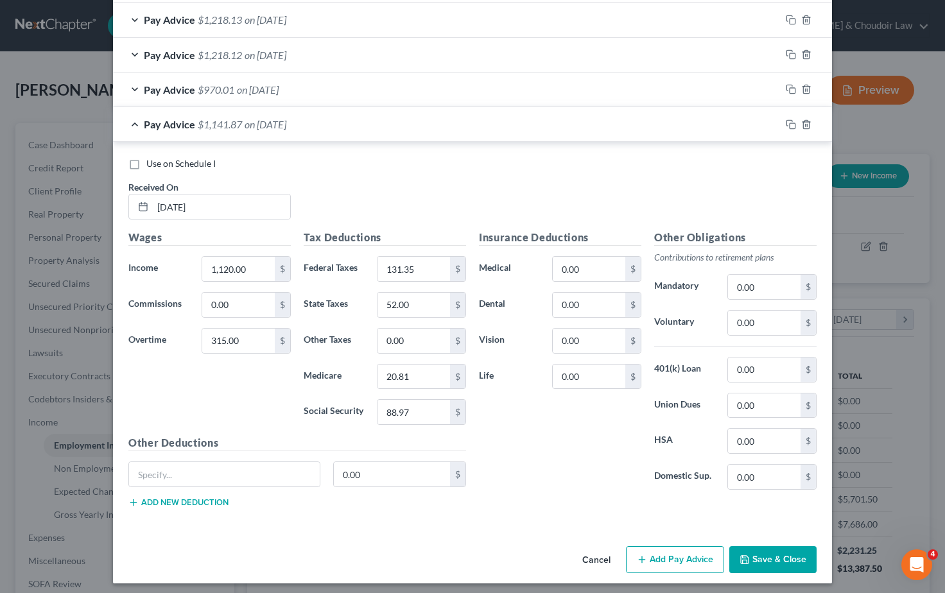
click at [783, 555] on button "Save & Close" at bounding box center [773, 560] width 87 height 27
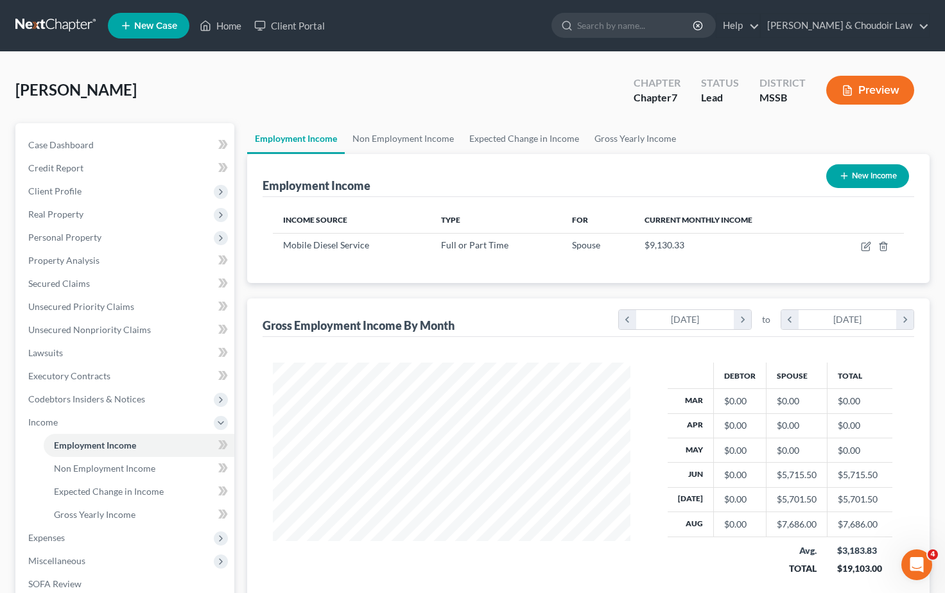
click at [493, 109] on div "Smith, Tammy Upgraded Chapter Chapter 7 Status Lead District MSSB Preview" at bounding box center [472, 95] width 915 height 56
click at [492, 116] on div "Smith, Tammy Upgraded Chapter Chapter 7 Status Lead District MSSB Preview" at bounding box center [472, 95] width 915 height 56
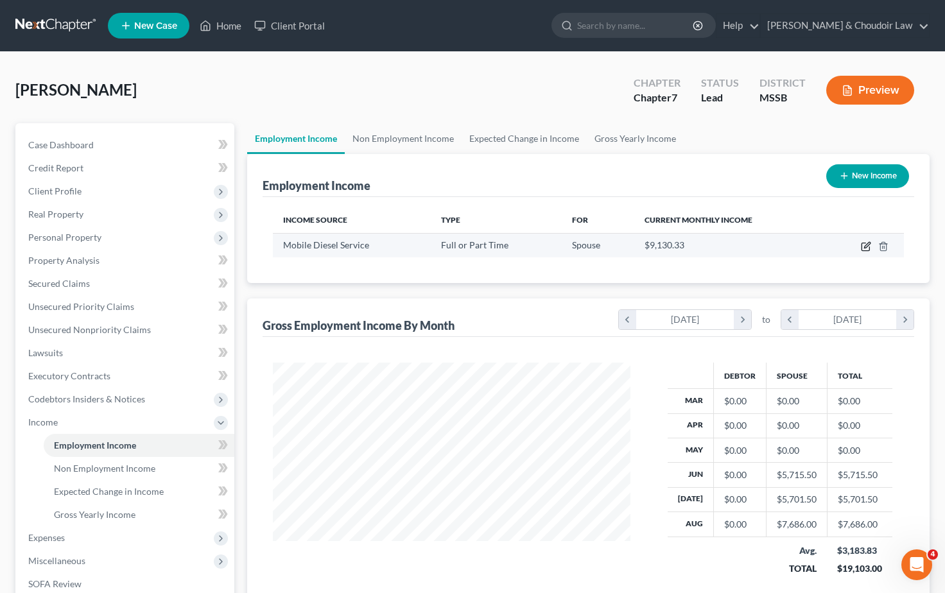
click at [866, 249] on icon "button" at bounding box center [866, 246] width 10 height 10
select select "0"
select select "25"
select select "3"
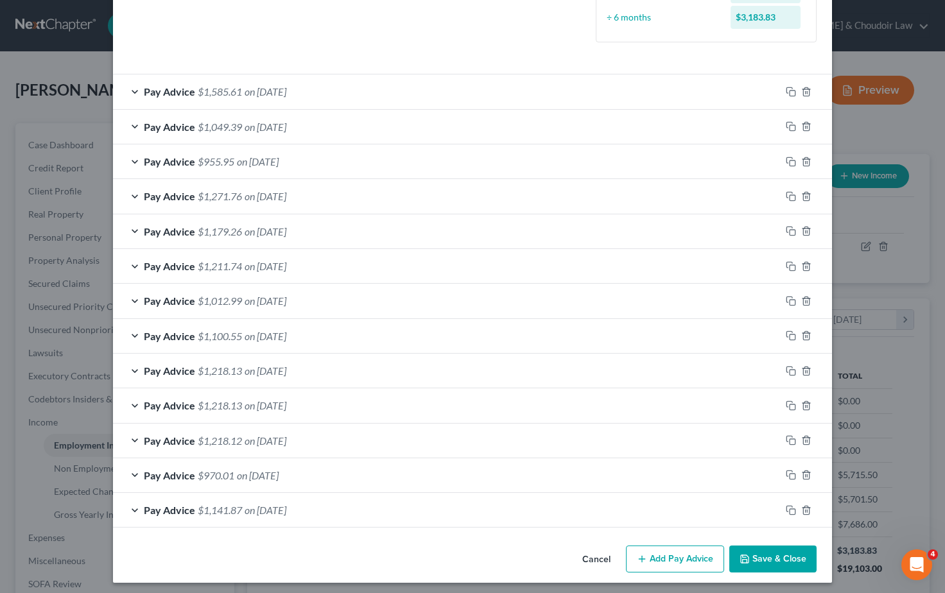
scroll to position [358, 0]
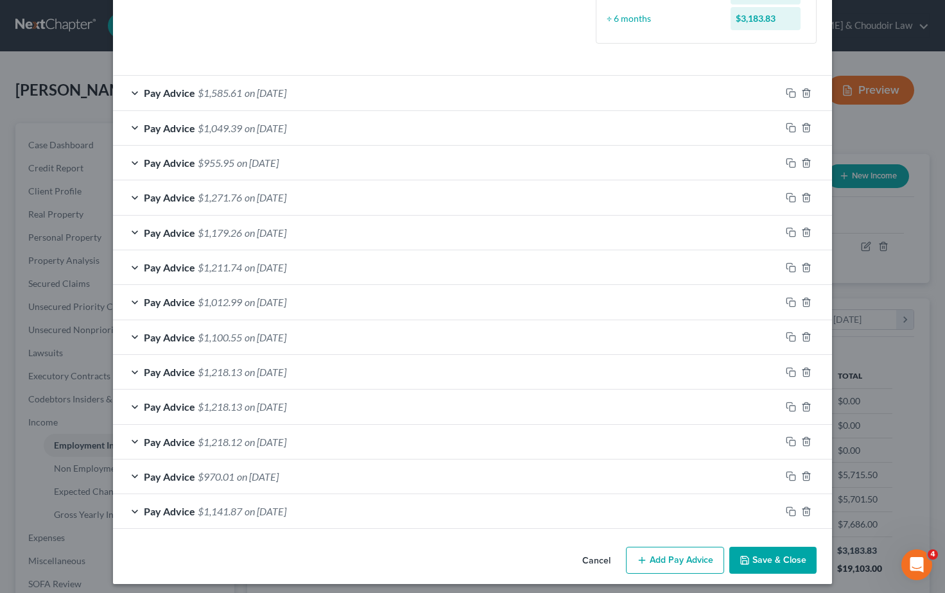
click at [787, 507] on icon "button" at bounding box center [791, 512] width 10 height 10
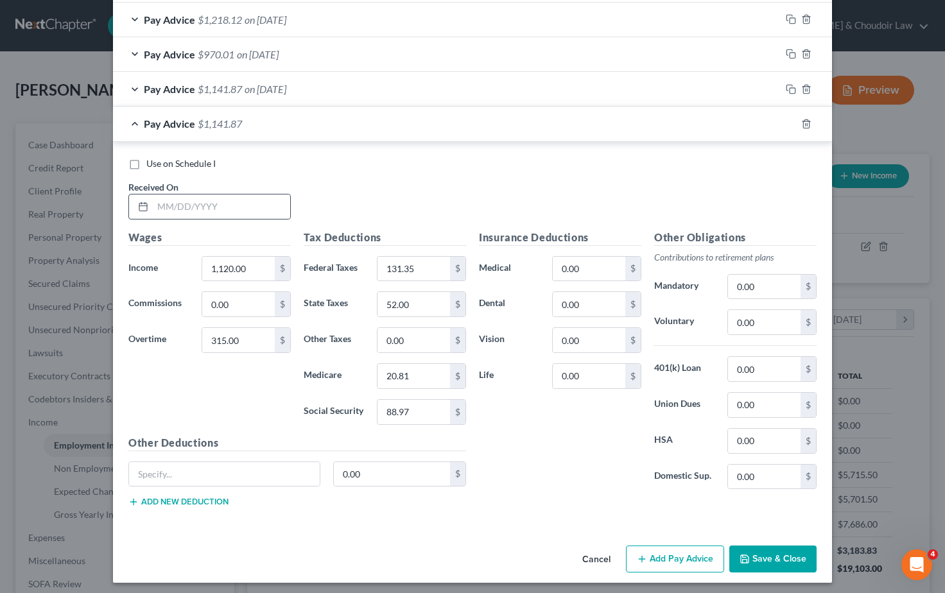
scroll to position [780, 0]
click at [197, 205] on input "text" at bounding box center [221, 207] width 137 height 24
type input "05/30/2025"
drag, startPoint x: 250, startPoint y: 267, endPoint x: 178, endPoint y: 263, distance: 72.0
click at [179, 263] on div "Income * 1,120.00 $" at bounding box center [209, 270] width 175 height 26
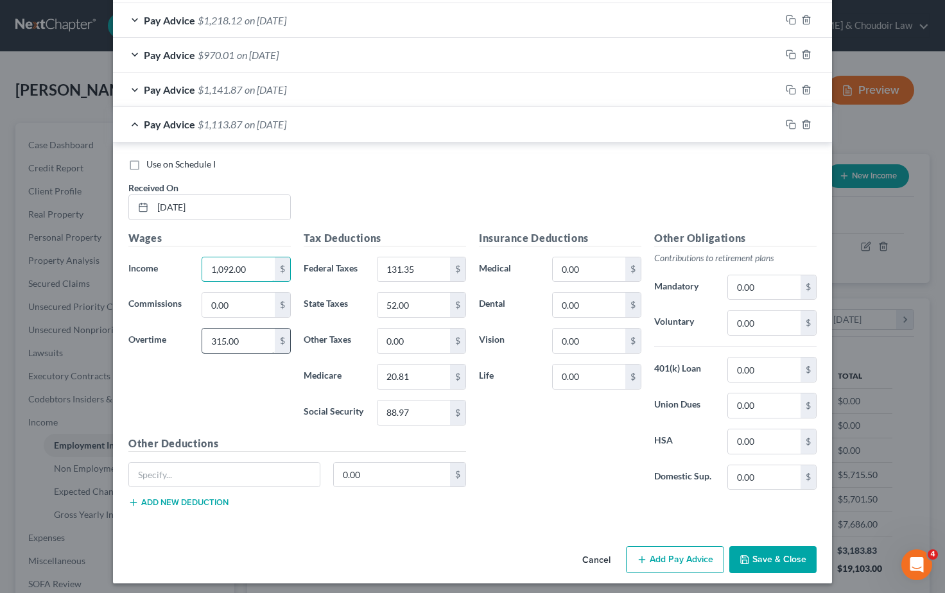
type input "1,092.00"
drag, startPoint x: 243, startPoint y: 340, endPoint x: 172, endPoint y: 335, distance: 71.5
click at [172, 335] on div "Overtime 315.00 $" at bounding box center [209, 341] width 175 height 26
type input "399.00"
drag, startPoint x: 421, startPoint y: 265, endPoint x: 353, endPoint y: 263, distance: 67.5
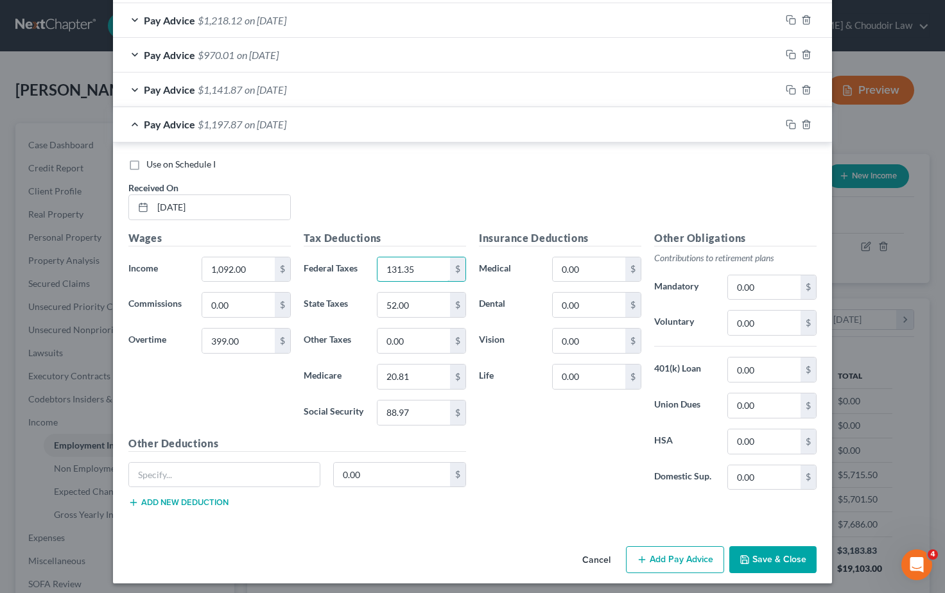
click at [353, 263] on div "Federal Taxes 131.35 $" at bounding box center [384, 270] width 175 height 26
type input "143.67"
drag, startPoint x: 408, startPoint y: 405, endPoint x: 355, endPoint y: 404, distance: 53.3
click at [355, 404] on div "Social Security 88.97 $" at bounding box center [384, 413] width 175 height 26
type input "92.44"
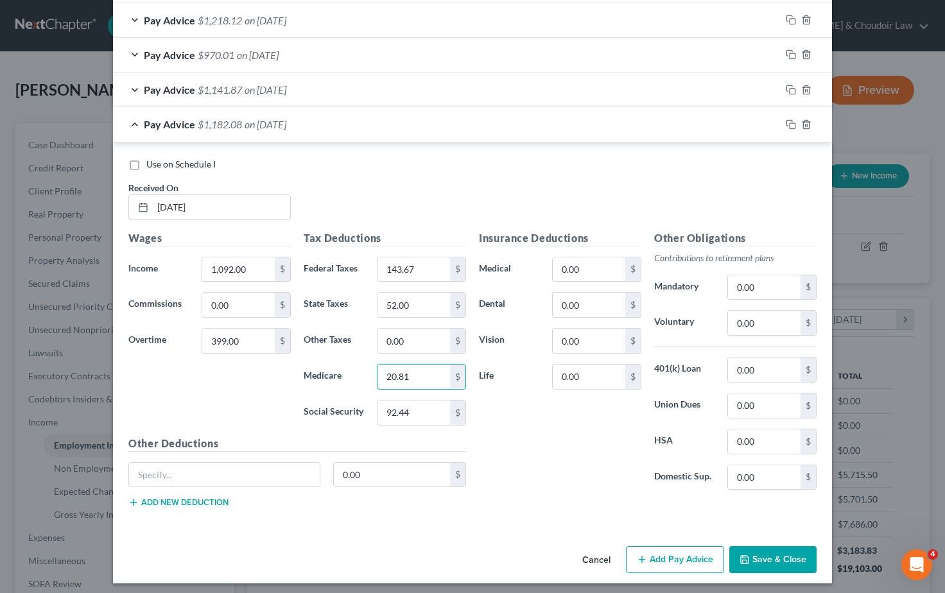
drag, startPoint x: 413, startPoint y: 373, endPoint x: 366, endPoint y: 372, distance: 46.9
click at [366, 372] on div "Medicare 20.81 $" at bounding box center [384, 377] width 175 height 26
type input "21.62"
drag, startPoint x: 417, startPoint y: 297, endPoint x: 357, endPoint y: 301, distance: 60.5
type input "54.00"
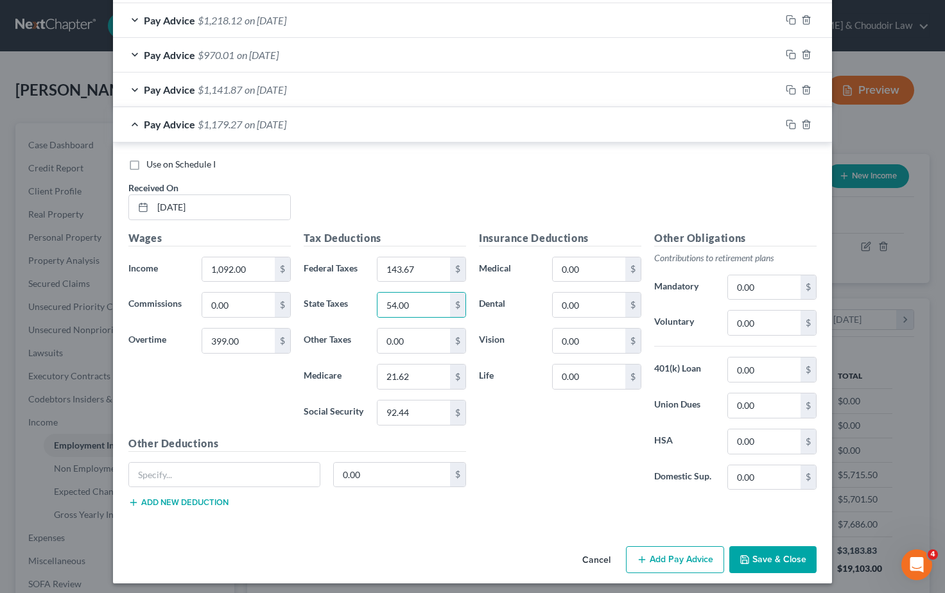
click at [791, 119] on icon "button" at bounding box center [791, 124] width 10 height 10
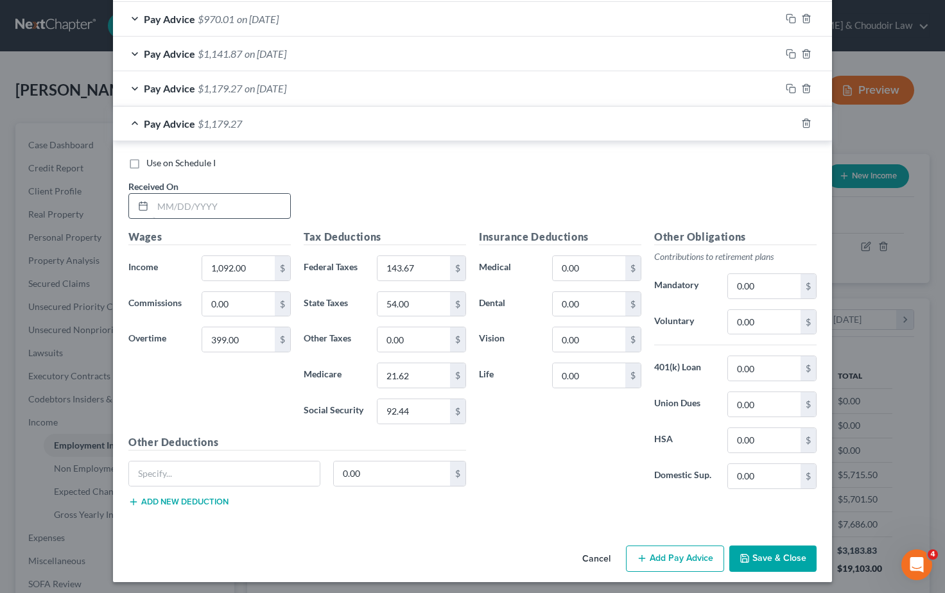
scroll to position [815, 0]
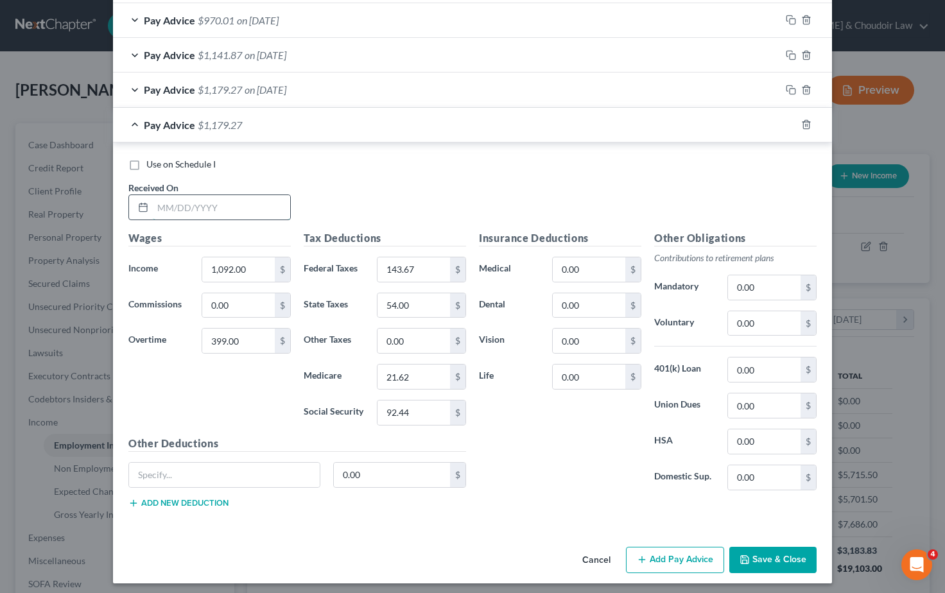
click at [168, 205] on input "text" at bounding box center [221, 207] width 137 height 24
type input "05/23/2025"
drag, startPoint x: 238, startPoint y: 261, endPoint x: 150, endPoint y: 252, distance: 87.8
click at [150, 257] on div "Income * 1,092.00 $" at bounding box center [209, 270] width 175 height 26
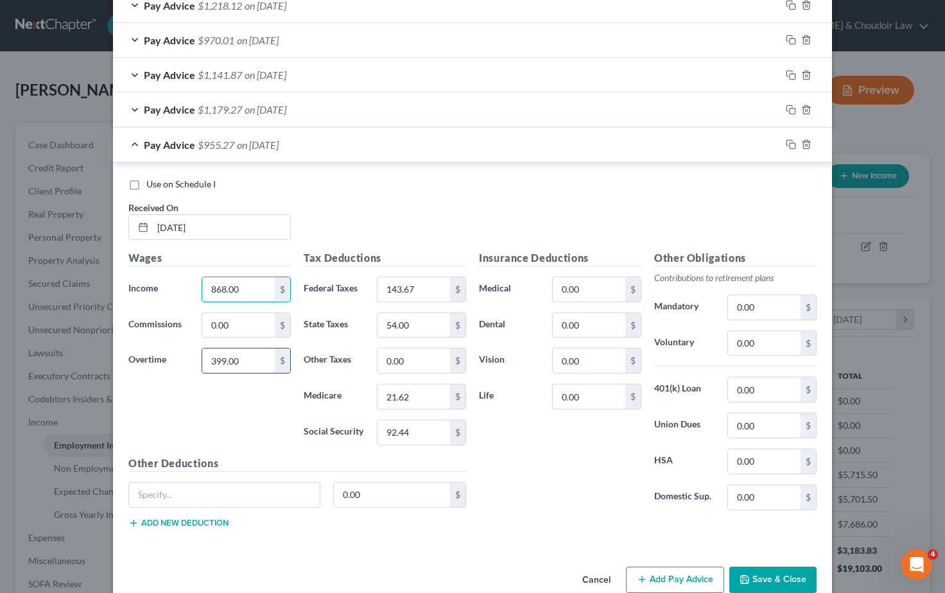
type input "868.00"
drag, startPoint x: 220, startPoint y: 351, endPoint x: 187, endPoint y: 350, distance: 33.4
click at [187, 350] on div "Overtime 399.00 $" at bounding box center [209, 361] width 175 height 26
type input "451.50"
drag, startPoint x: 420, startPoint y: 283, endPoint x: 357, endPoint y: 283, distance: 62.9
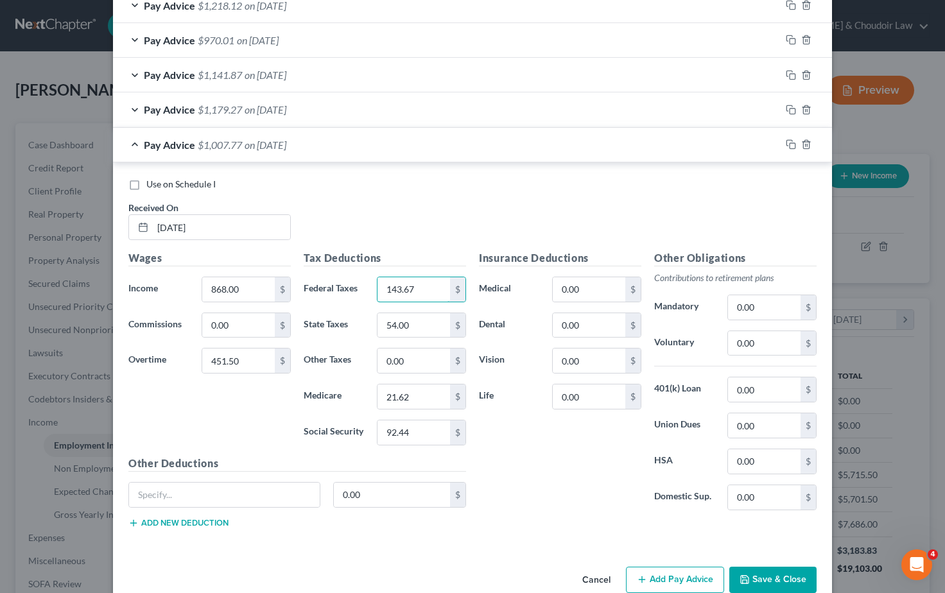
click at [357, 283] on div "Federal Taxes 143.67 $" at bounding box center [384, 290] width 175 height 26
type input "105.94"
drag, startPoint x: 411, startPoint y: 421, endPoint x: 345, endPoint y: 419, distance: 66.2
click at [345, 420] on div "Social Security 92.44 $" at bounding box center [384, 433] width 175 height 26
type input "81.81"
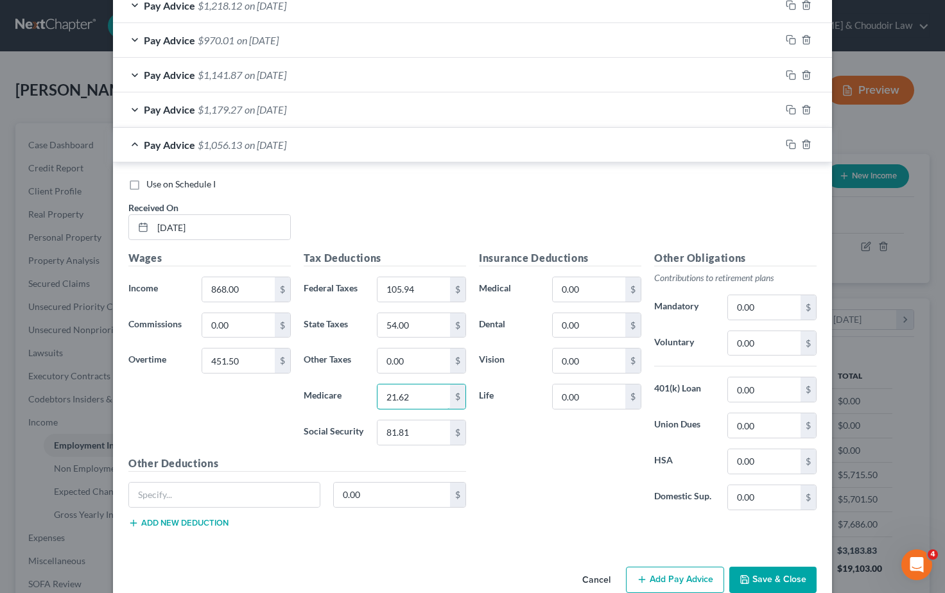
drag, startPoint x: 400, startPoint y: 392, endPoint x: 369, endPoint y: 392, distance: 31.5
click at [369, 392] on div "Medicare 21.62 $" at bounding box center [384, 397] width 175 height 26
type input "19.13"
drag, startPoint x: 398, startPoint y: 320, endPoint x: 373, endPoint y: 320, distance: 24.4
type input "47.00"
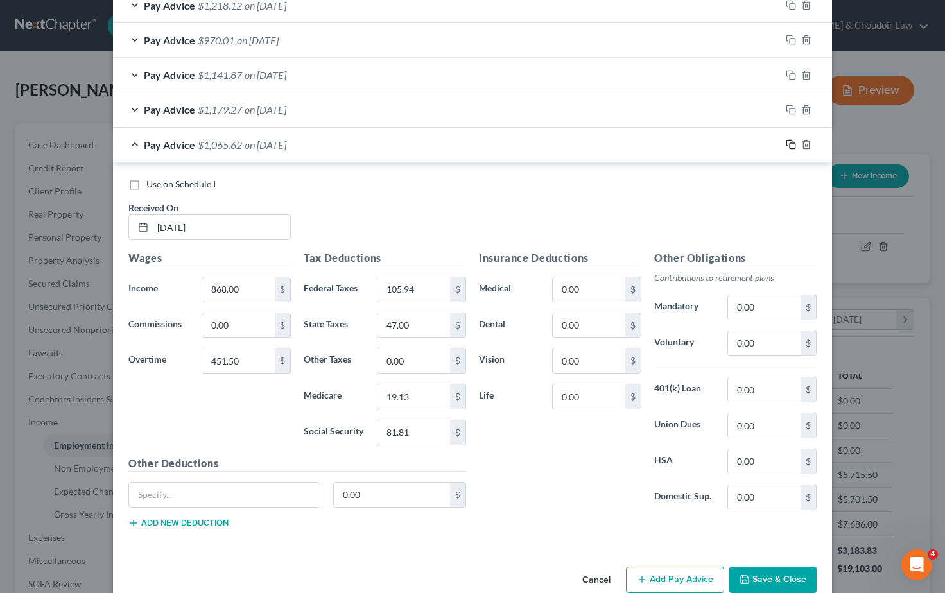
click at [791, 139] on icon "button" at bounding box center [791, 144] width 10 height 10
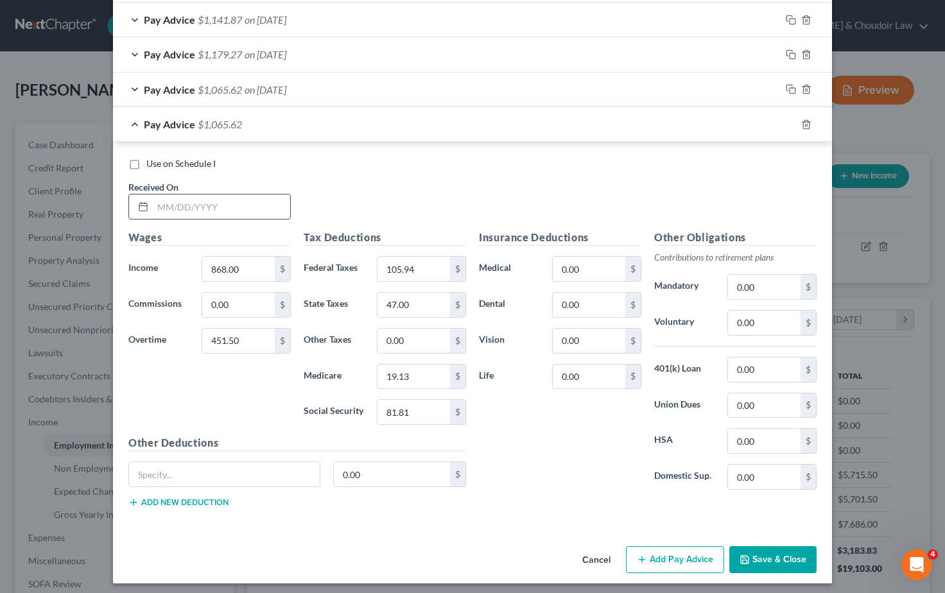
scroll to position [850, 0]
click at [166, 200] on input "text" at bounding box center [221, 207] width 137 height 24
type input "05/16/2025"
drag, startPoint x: 245, startPoint y: 265, endPoint x: 146, endPoint y: 263, distance: 98.9
click at [146, 263] on div "Income * 868.00 $" at bounding box center [209, 270] width 175 height 26
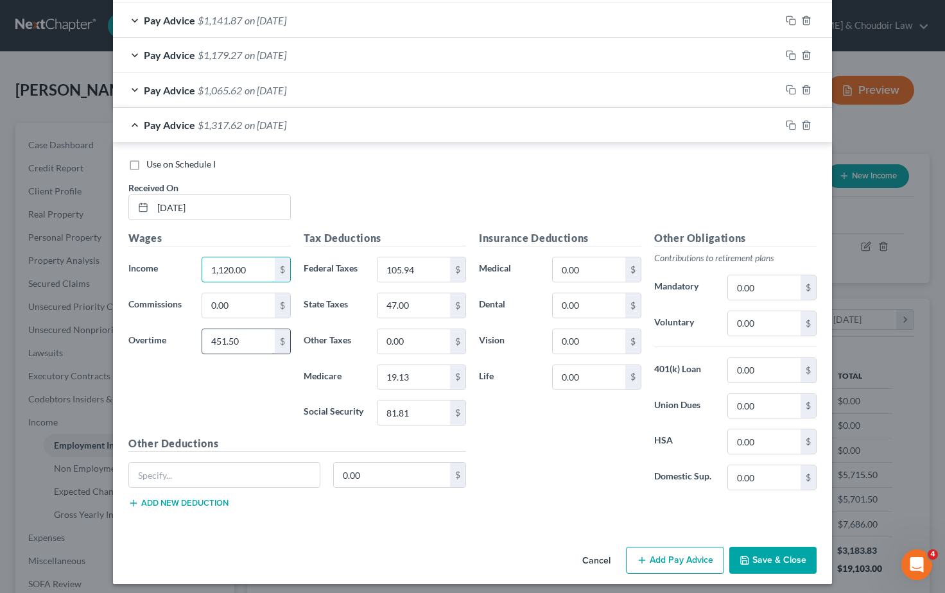
type input "1,120.00"
drag, startPoint x: 238, startPoint y: 333, endPoint x: 191, endPoint y: 332, distance: 46.9
click at [191, 332] on div "Overtime 451.50 $" at bounding box center [209, 342] width 175 height 26
type input "252.00"
drag, startPoint x: 401, startPoint y: 267, endPoint x: 353, endPoint y: 265, distance: 47.5
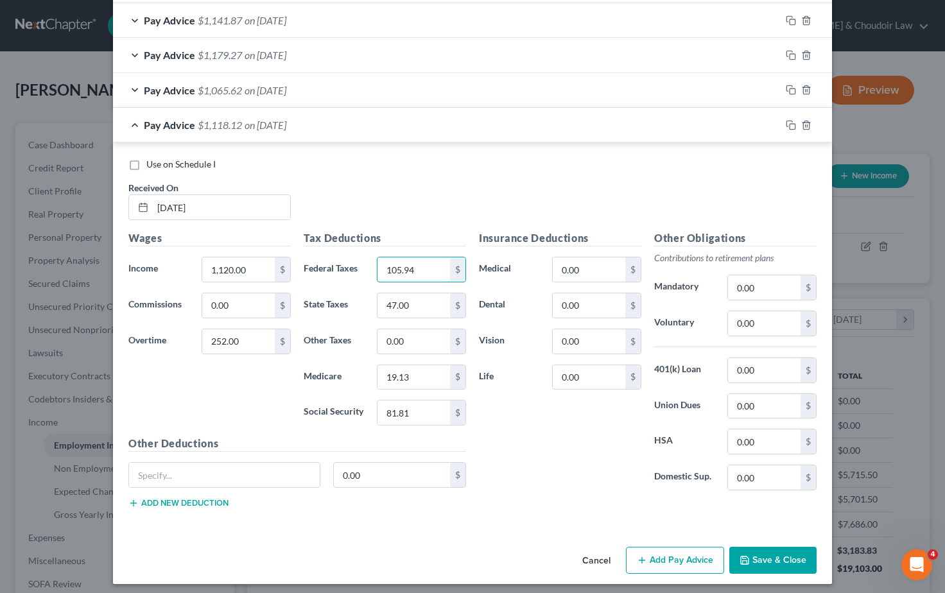
click at [353, 265] on div "Federal Taxes 105.94 $" at bounding box center [384, 270] width 175 height 26
type input "117.49"
drag, startPoint x: 392, startPoint y: 408, endPoint x: 369, endPoint y: 407, distance: 22.5
click at [369, 407] on div "Social Security 81.81 $" at bounding box center [384, 413] width 175 height 26
type input "85.06"
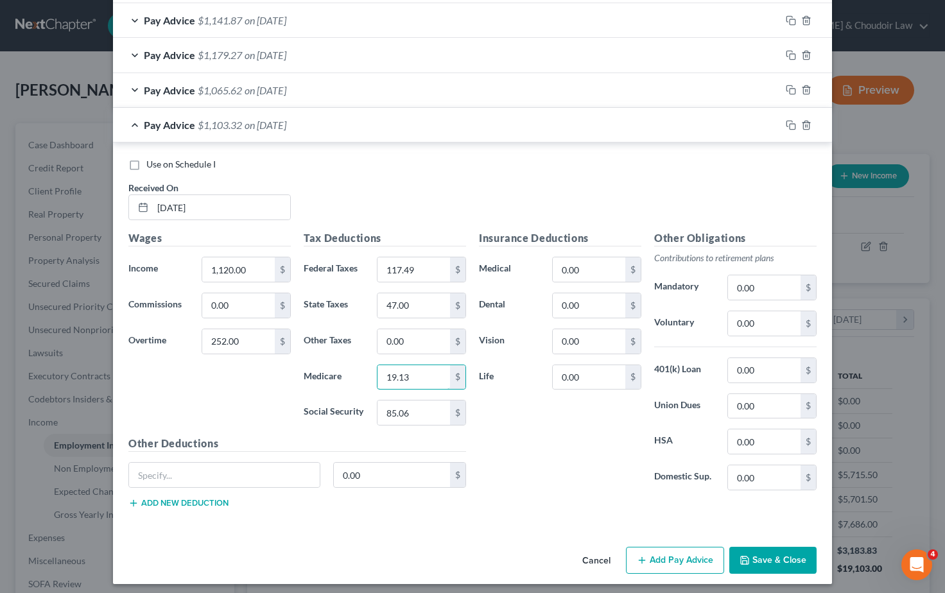
drag, startPoint x: 411, startPoint y: 371, endPoint x: 355, endPoint y: 371, distance: 55.9
click at [355, 371] on div "Medicare 19.13 $" at bounding box center [384, 378] width 175 height 26
type input "19.89"
drag, startPoint x: 412, startPoint y: 297, endPoint x: 348, endPoint y: 296, distance: 63.6
type input "49.00"
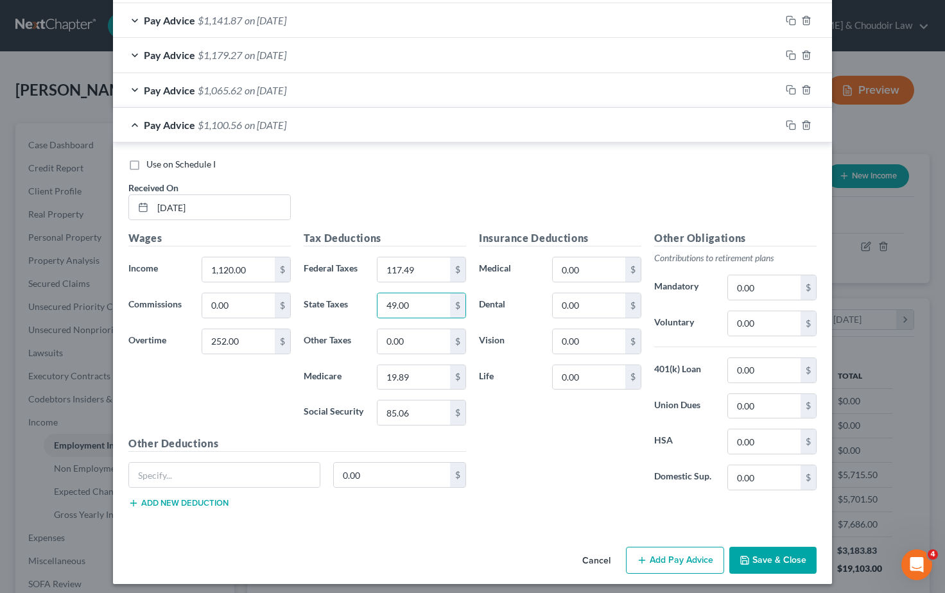
drag, startPoint x: 437, startPoint y: 171, endPoint x: 430, endPoint y: 173, distance: 7.5
click at [437, 171] on div "Use on Schedule I Received On * 05/16/2025" at bounding box center [472, 194] width 701 height 73
click at [794, 124] on rect "button" at bounding box center [793, 127] width 6 height 6
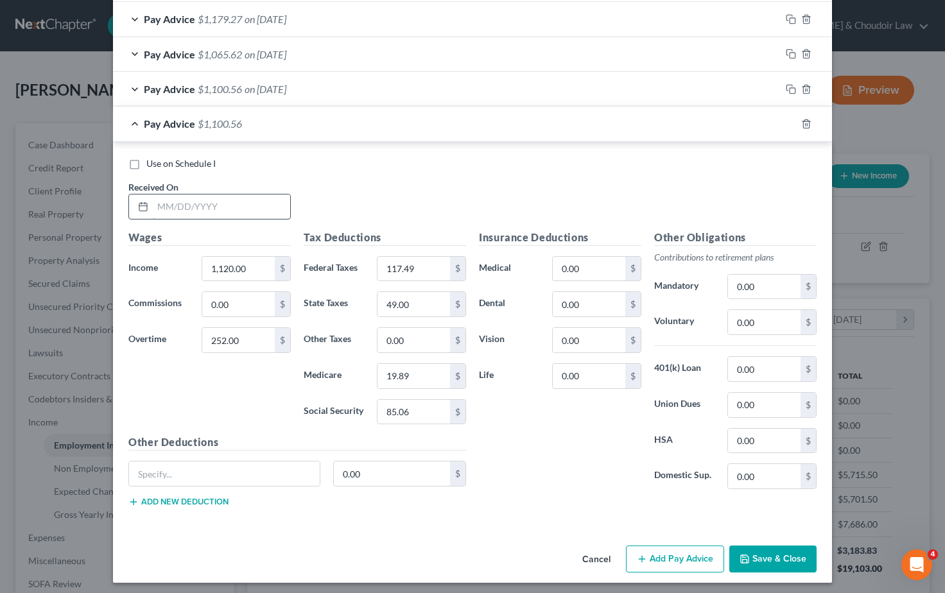
scroll to position [884, 0]
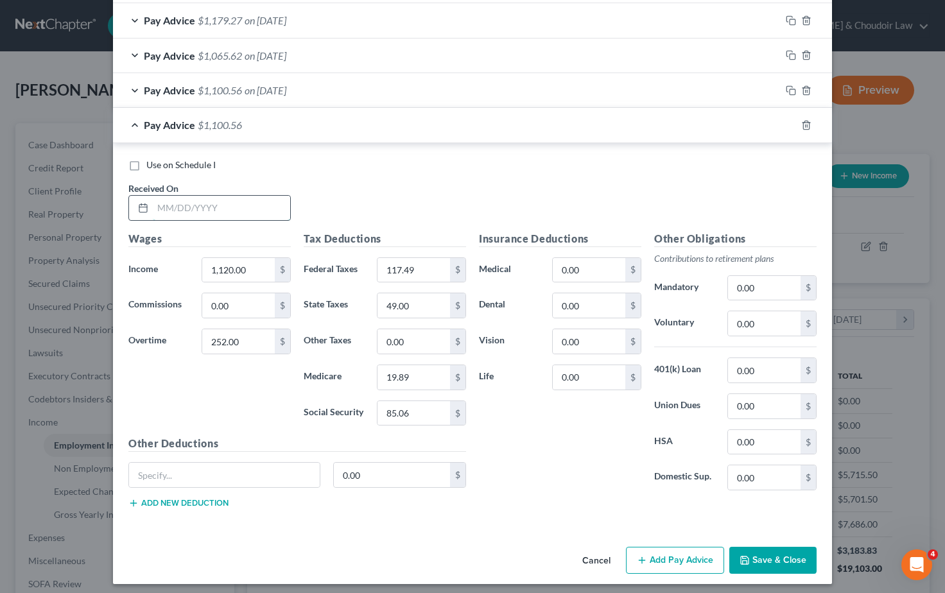
click at [171, 200] on input "text" at bounding box center [221, 208] width 137 height 24
type input "05/09/2025"
drag, startPoint x: 243, startPoint y: 335, endPoint x: 162, endPoint y: 334, distance: 80.9
click at [165, 335] on div "Overtime 252.00 $" at bounding box center [209, 342] width 175 height 26
type input "703.50"
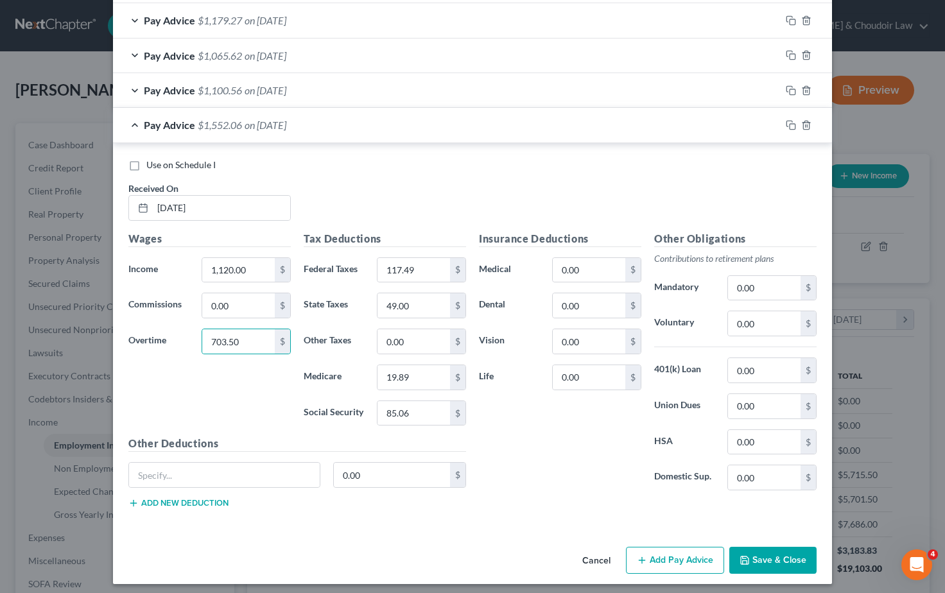
click at [383, 180] on div "Use on Schedule I Received On * 05/09/2025" at bounding box center [472, 195] width 701 height 73
drag, startPoint x: 407, startPoint y: 264, endPoint x: 358, endPoint y: 264, distance: 48.2
click at [358, 264] on div "Federal Taxes 117.49 $" at bounding box center [384, 271] width 175 height 26
type input "216.82"
drag, startPoint x: 409, startPoint y: 408, endPoint x: 361, endPoint y: 408, distance: 48.2
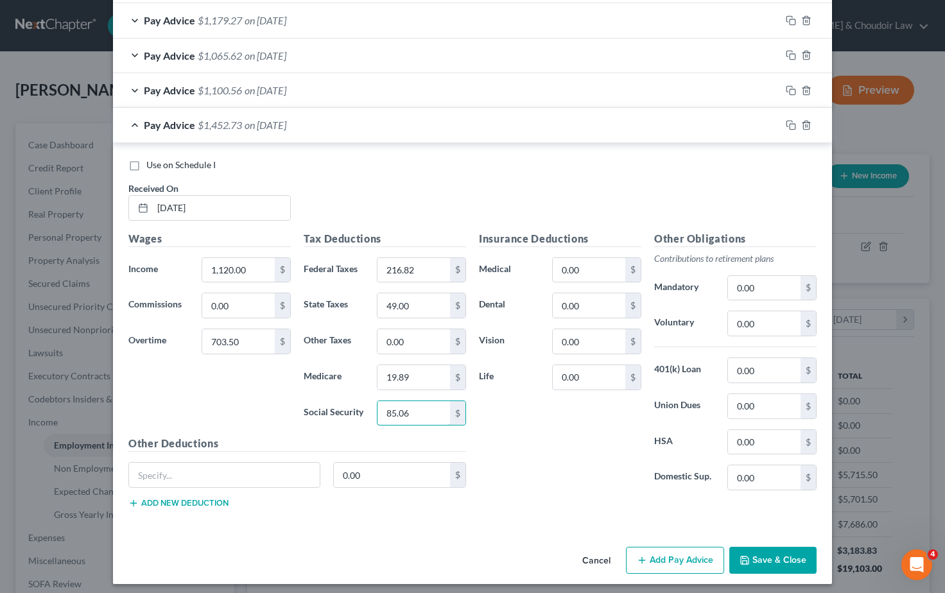
click at [361, 408] on div "Social Security 85.06 $" at bounding box center [384, 414] width 175 height 26
type input "113.06"
drag, startPoint x: 412, startPoint y: 374, endPoint x: 375, endPoint y: 372, distance: 37.3
click at [375, 372] on div "19.89 $" at bounding box center [422, 378] width 102 height 26
type input "26.44"
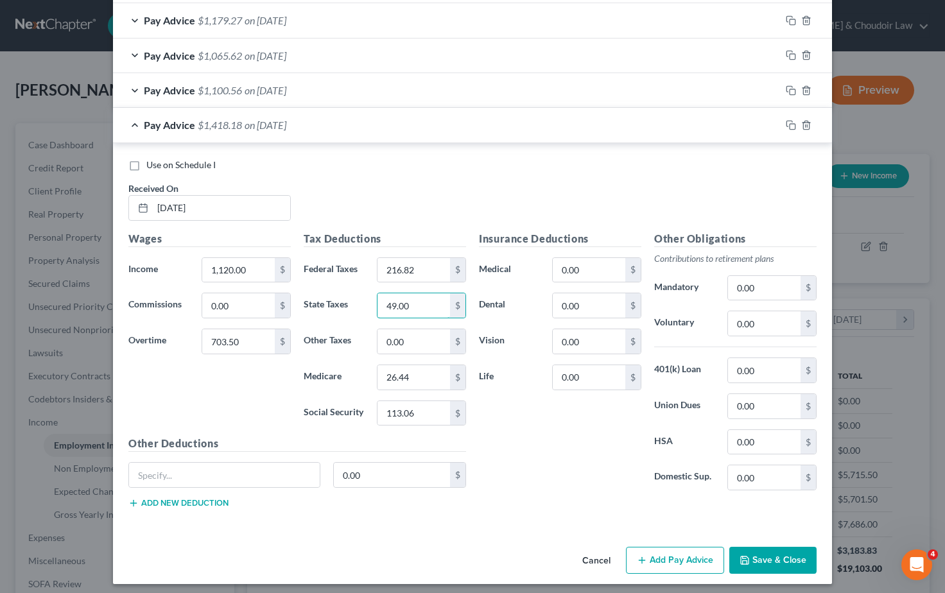
drag, startPoint x: 415, startPoint y: 302, endPoint x: 351, endPoint y: 299, distance: 64.3
type input "69.00"
click at [604, 471] on div "Insurance Deductions Medical 0.00 $ Dental 0.00 $ Vision 0.00 $ Life 0.00 $" at bounding box center [560, 366] width 175 height 270
click at [782, 557] on button "Save & Close" at bounding box center [773, 560] width 87 height 27
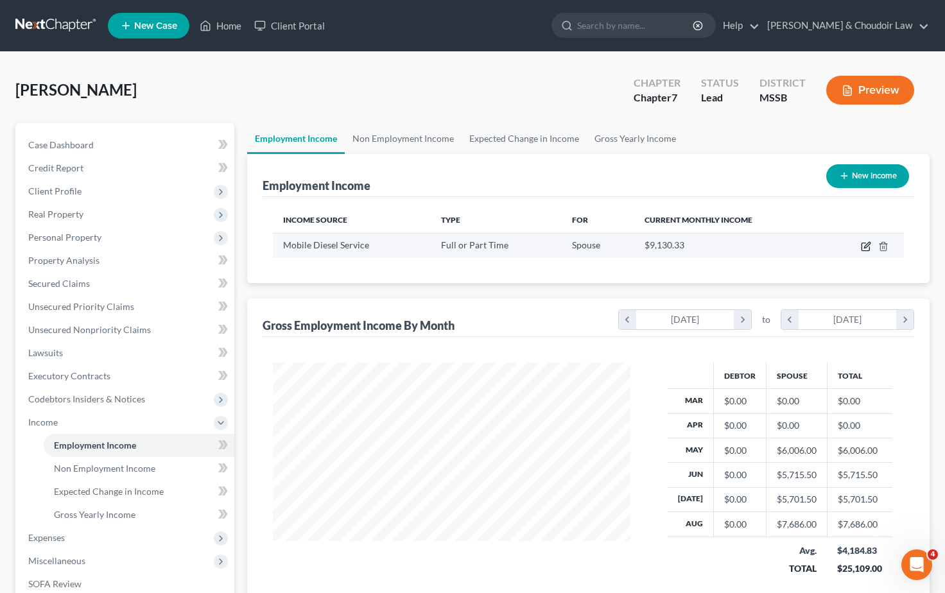
click at [864, 245] on icon "button" at bounding box center [866, 246] width 10 height 10
select select "0"
select select "25"
select select "3"
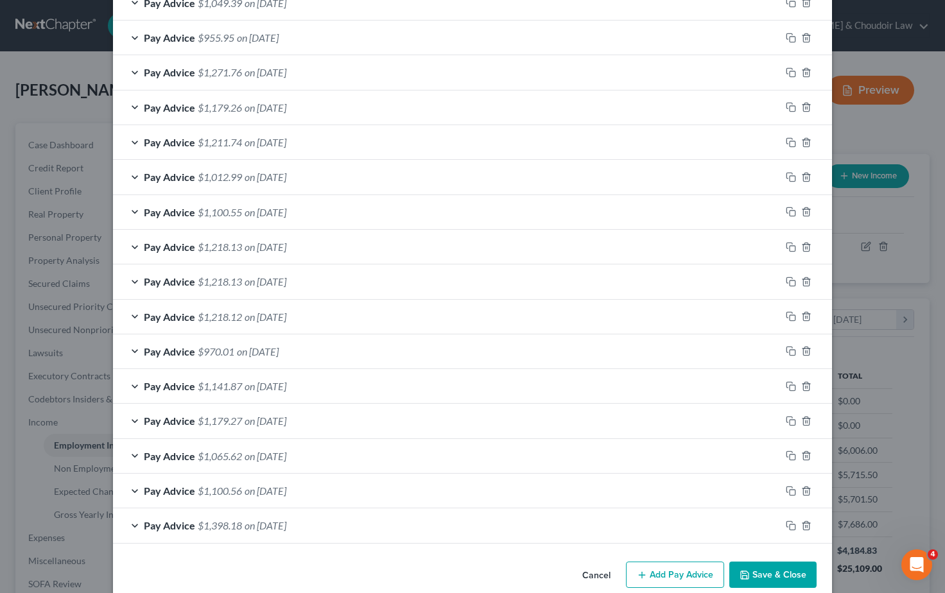
scroll to position [489, 0]
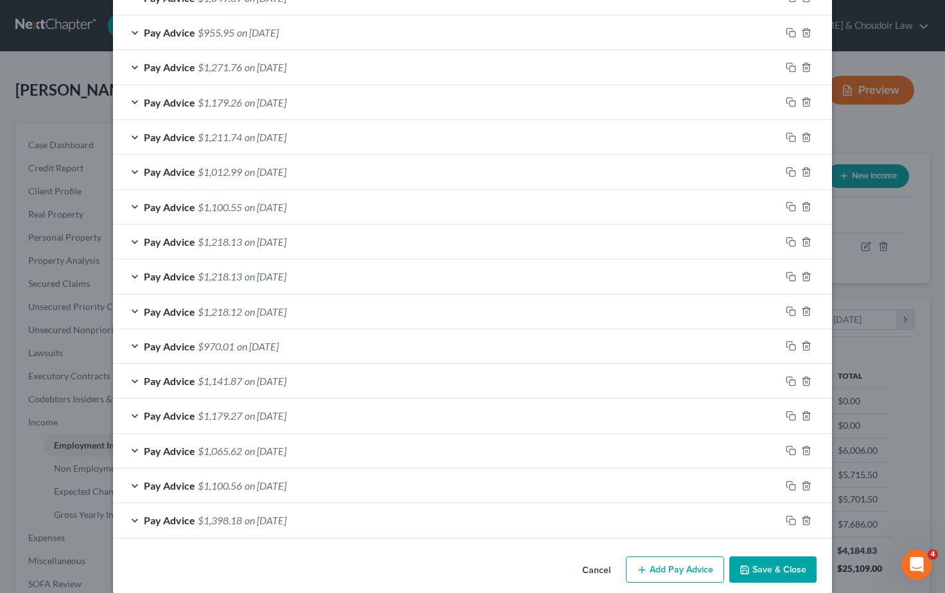
drag, startPoint x: 794, startPoint y: 516, endPoint x: 781, endPoint y: 516, distance: 12.8
click at [794, 516] on icon "button" at bounding box center [791, 521] width 10 height 10
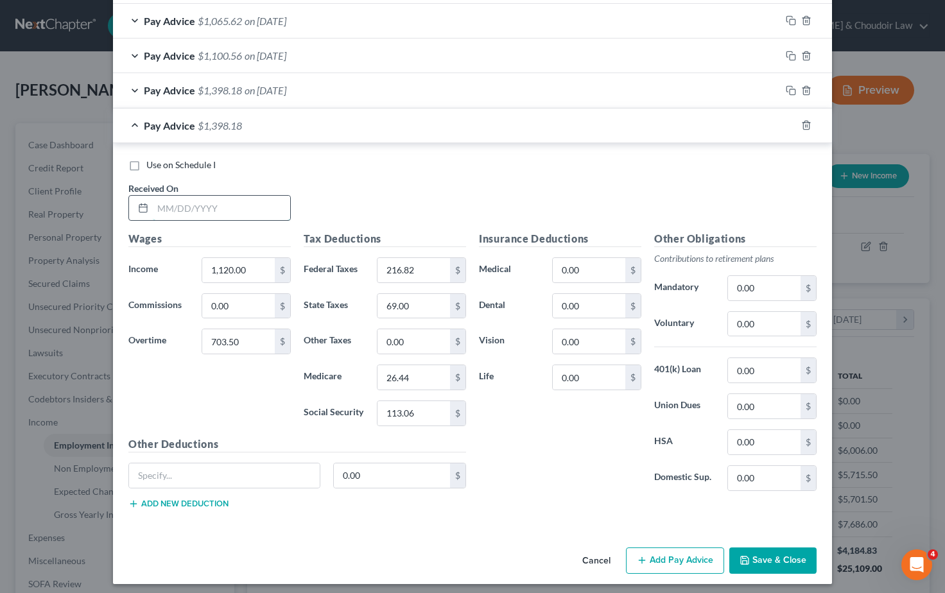
click at [186, 198] on input "text" at bounding box center [221, 208] width 137 height 24
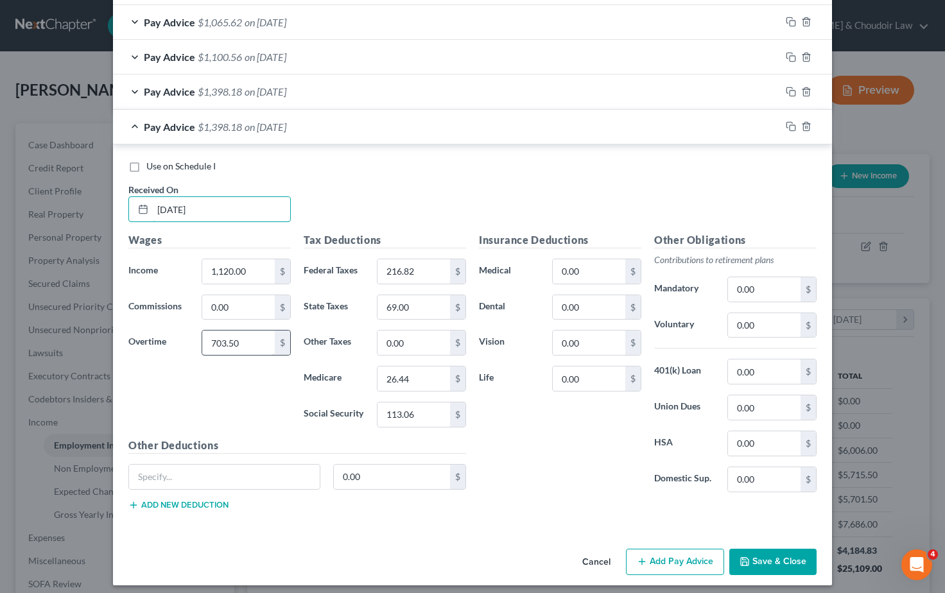
type input "05/02/2025"
drag, startPoint x: 236, startPoint y: 339, endPoint x: 163, endPoint y: 334, distance: 72.8
click at [163, 334] on div "Overtime 703.50 $" at bounding box center [209, 343] width 175 height 26
type input "1,155.00"
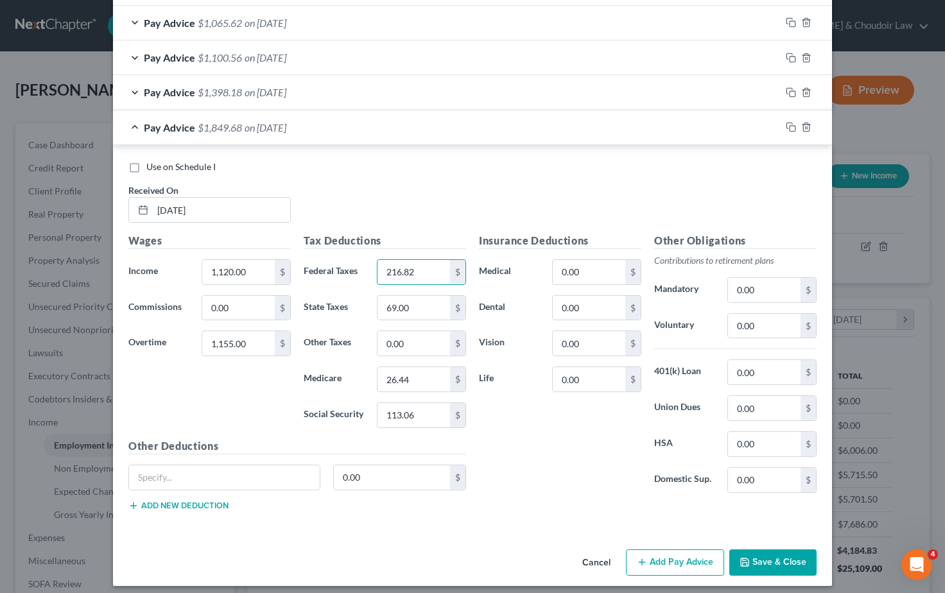
drag, startPoint x: 423, startPoint y: 270, endPoint x: 360, endPoint y: 267, distance: 62.4
click at [360, 267] on div "Federal Taxes 216.82 $" at bounding box center [384, 272] width 175 height 26
type input "316.15"
drag, startPoint x: 414, startPoint y: 302, endPoint x: 369, endPoint y: 301, distance: 45.0
drag, startPoint x: 408, startPoint y: 411, endPoint x: 365, endPoint y: 408, distance: 43.1
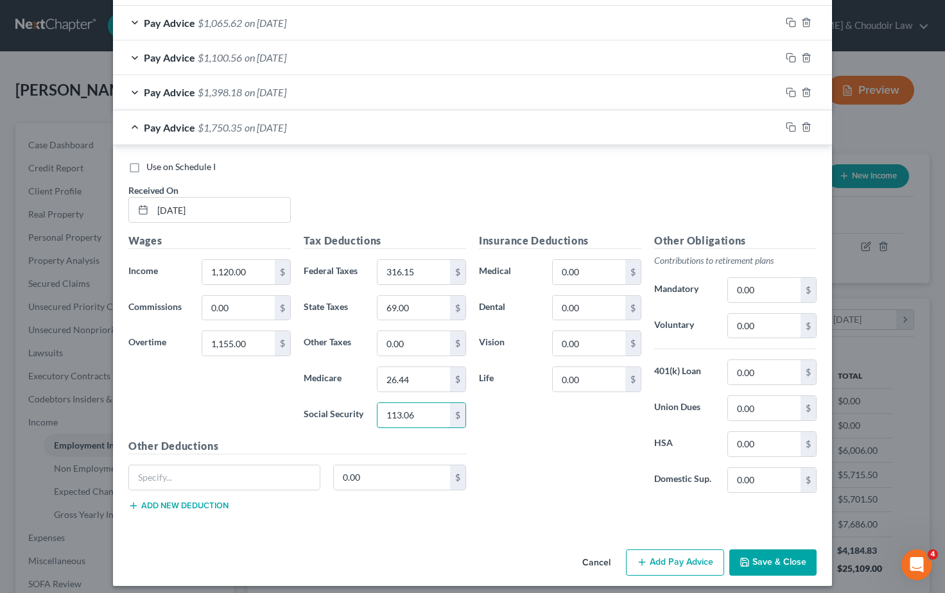
click at [365, 408] on div "Social Security 113.06 $" at bounding box center [384, 416] width 175 height 26
type input "141.05"
drag, startPoint x: 392, startPoint y: 369, endPoint x: 349, endPoint y: 365, distance: 43.8
click at [349, 367] on div "Medicare 26.44 $" at bounding box center [384, 380] width 175 height 26
type input "32.99"
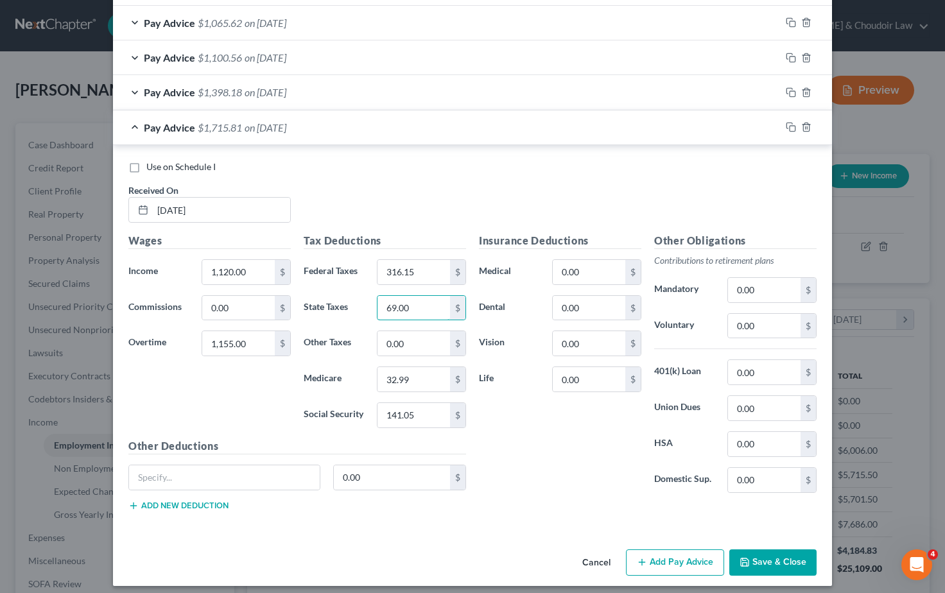
drag, startPoint x: 413, startPoint y: 299, endPoint x: 346, endPoint y: 294, distance: 66.9
click at [346, 295] on div "State Taxes 69.00 $" at bounding box center [384, 308] width 175 height 26
type input "89.00"
click at [597, 469] on div "Insurance Deductions Medical 0.00 $ Dental 0.00 $ Vision 0.00 $ Life 0.00 $" at bounding box center [560, 368] width 175 height 270
click at [794, 126] on rect "button" at bounding box center [793, 129] width 6 height 6
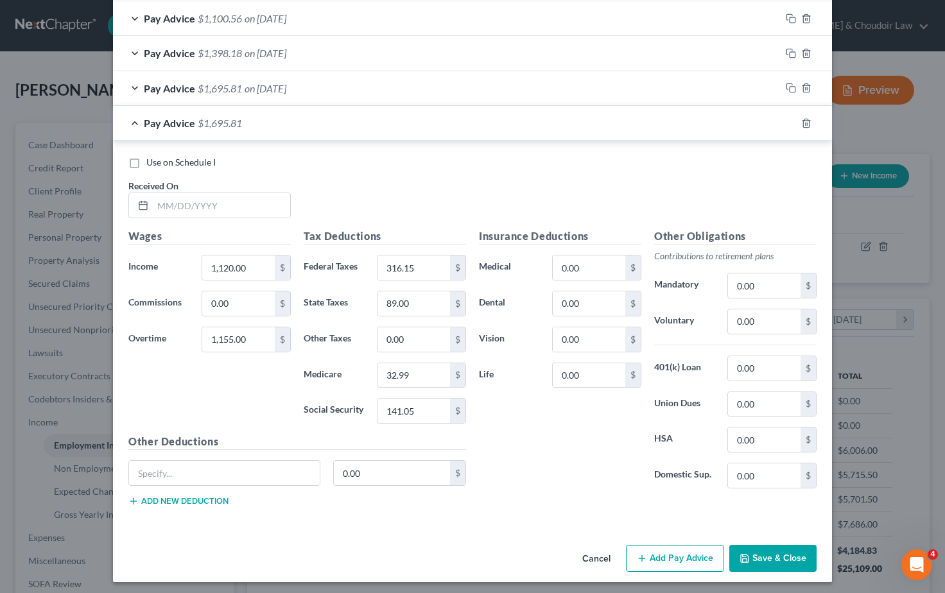
scroll to position [954, 0]
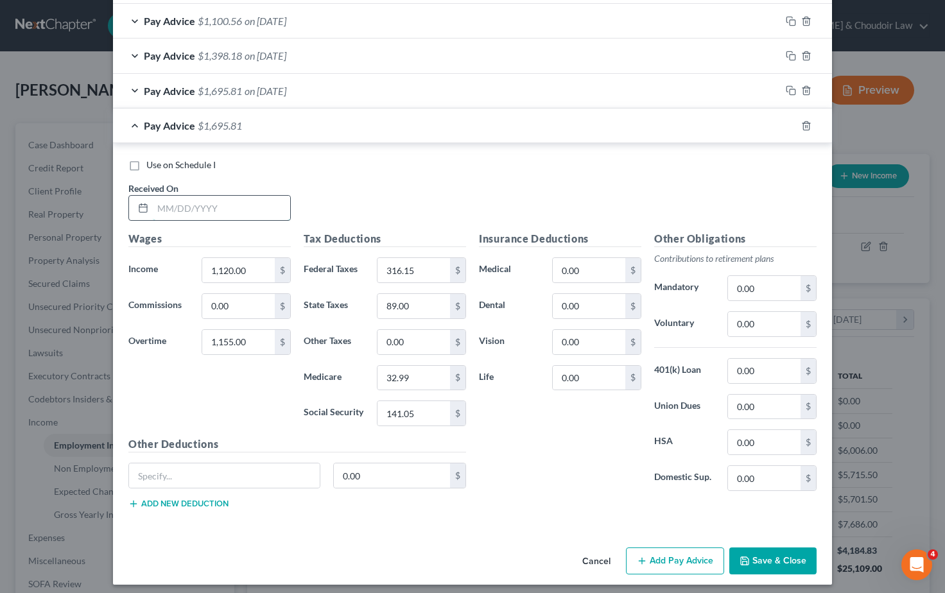
click at [166, 197] on input "text" at bounding box center [221, 208] width 137 height 24
type input "04/25/2025"
drag, startPoint x: 250, startPoint y: 262, endPoint x: 178, endPoint y: 258, distance: 72.7
click at [178, 258] on div "Income * 1,120.00 $" at bounding box center [209, 271] width 175 height 26
type input "910.00"
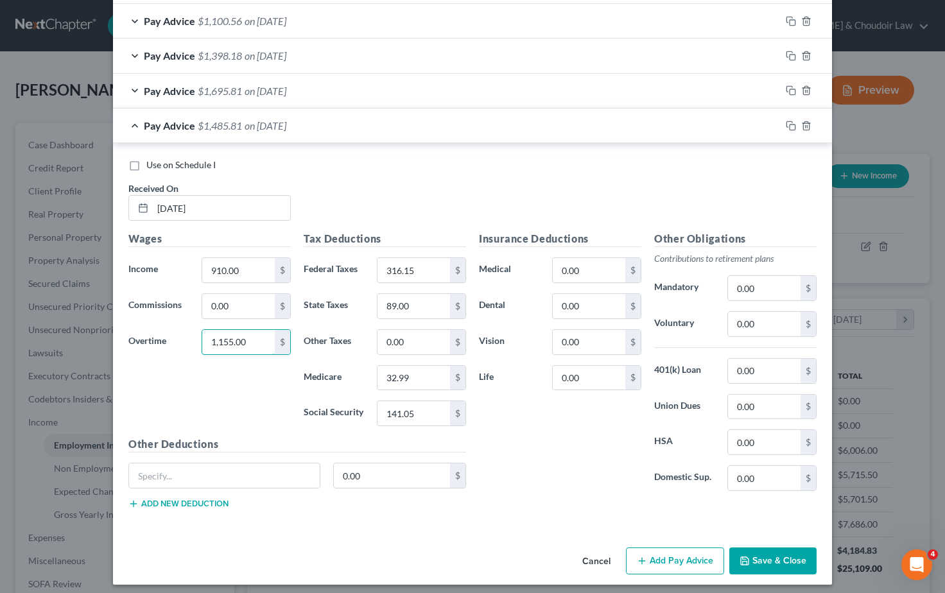
drag, startPoint x: 247, startPoint y: 333, endPoint x: 162, endPoint y: 334, distance: 84.1
click at [162, 334] on div "Overtime 1,155.00 $" at bounding box center [209, 342] width 175 height 26
type input "420.00"
drag, startPoint x: 419, startPoint y: 263, endPoint x: 348, endPoint y: 261, distance: 70.7
click at [348, 261] on div "Federal Taxes 316.15 $" at bounding box center [384, 271] width 175 height 26
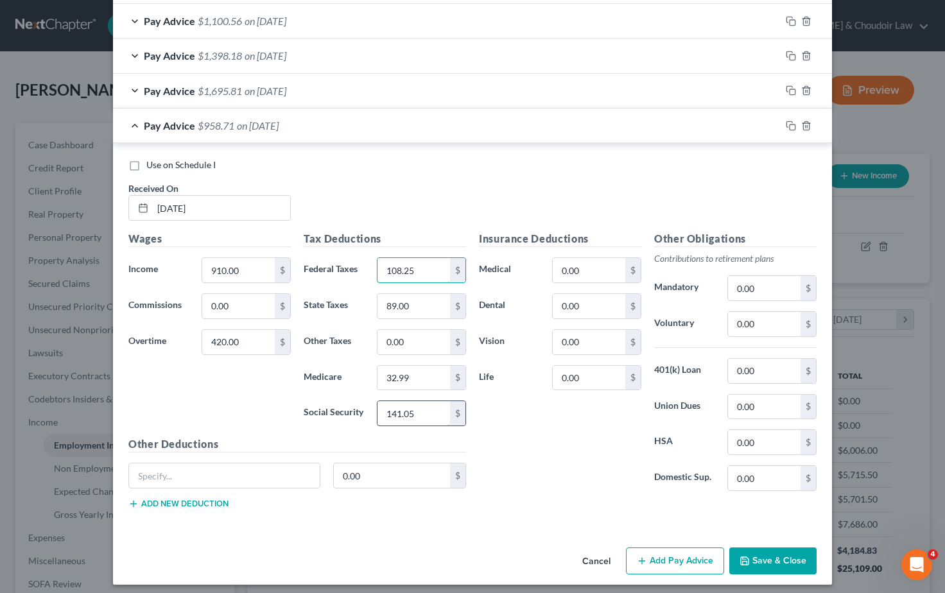
type input "108.25"
drag, startPoint x: 417, startPoint y: 410, endPoint x: 349, endPoint y: 404, distance: 67.7
click at [349, 404] on div "Social Security 141.05 $" at bounding box center [384, 414] width 175 height 26
type input "82.46"
drag, startPoint x: 396, startPoint y: 368, endPoint x: 333, endPoint y: 365, distance: 62.4
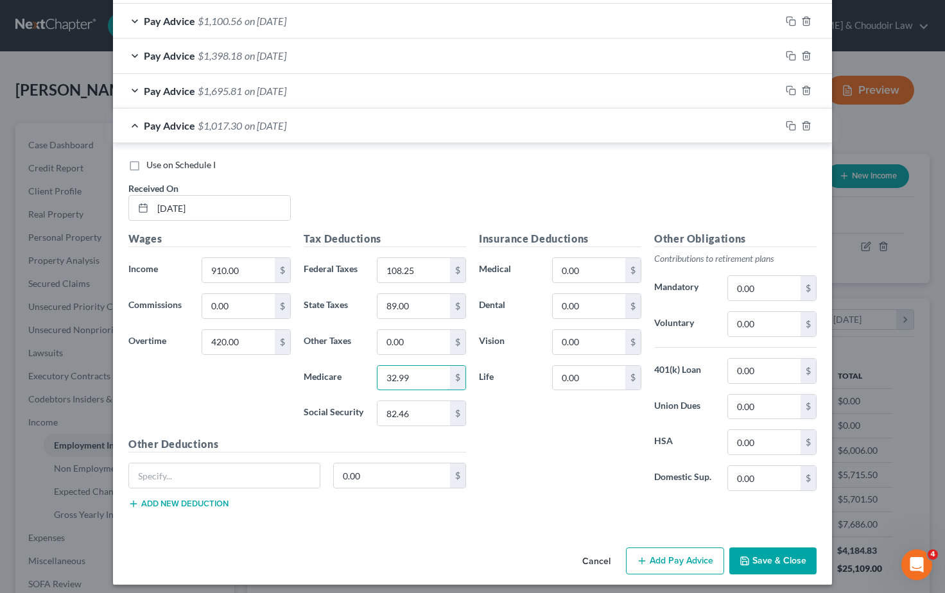
click at [337, 365] on div "Medicare 32.99 $" at bounding box center [384, 378] width 175 height 26
type input "19.29"
drag, startPoint x: 409, startPoint y: 299, endPoint x: 353, endPoint y: 297, distance: 55.9
type input "47.00"
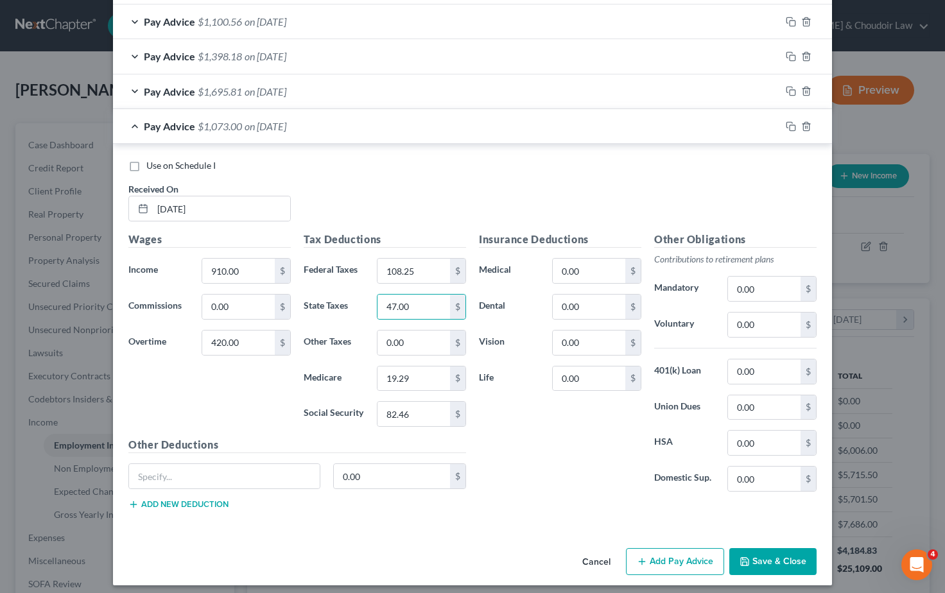
click at [518, 468] on div "Insurance Deductions Medical 0.00 $ Dental 0.00 $ Vision 0.00 $ Life 0.00 $" at bounding box center [560, 367] width 175 height 270
click at [775, 559] on button "Save & Close" at bounding box center [773, 561] width 87 height 27
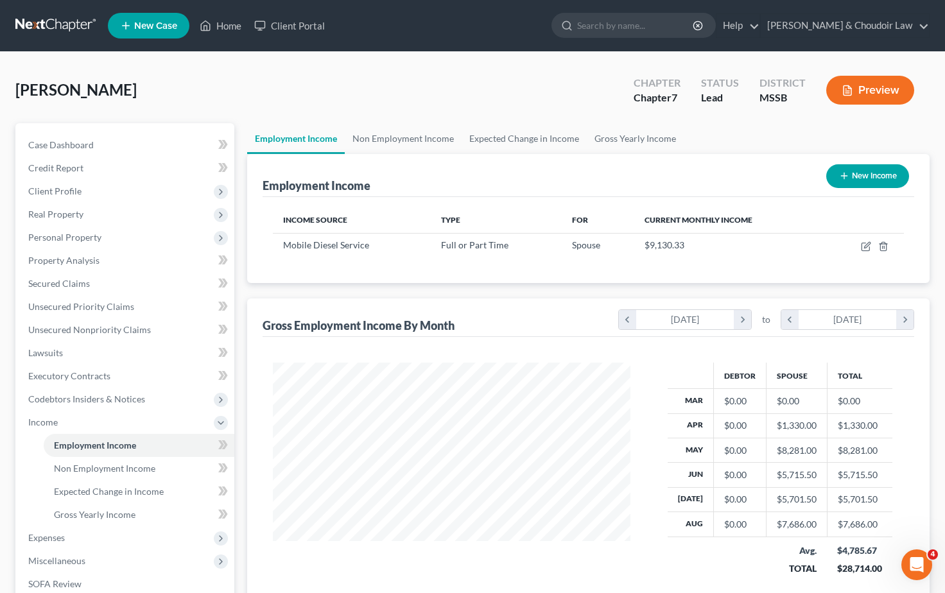
click at [334, 71] on div "Smith, Tammy Upgraded Chapter Chapter 7 Status Lead District MSSB Preview" at bounding box center [472, 95] width 915 height 56
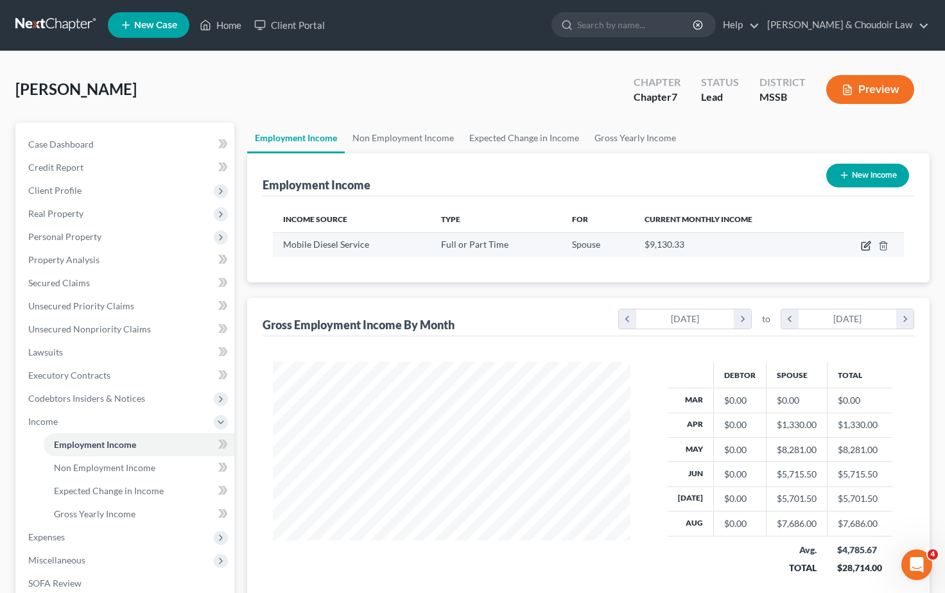
click at [870, 247] on icon "button" at bounding box center [866, 246] width 10 height 10
select select "0"
select select "25"
select select "3"
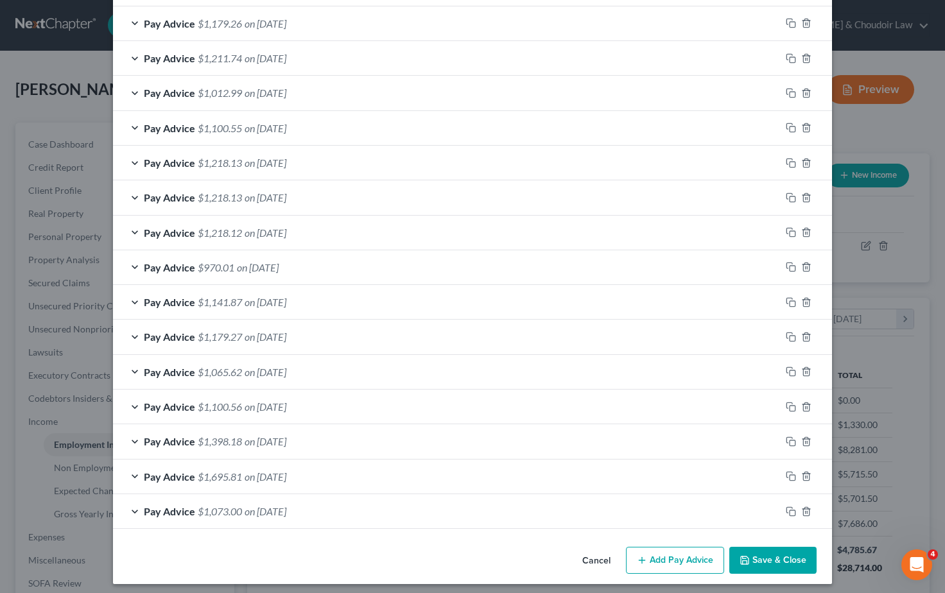
scroll to position [568, 0]
click at [789, 507] on icon "button" at bounding box center [791, 512] width 10 height 10
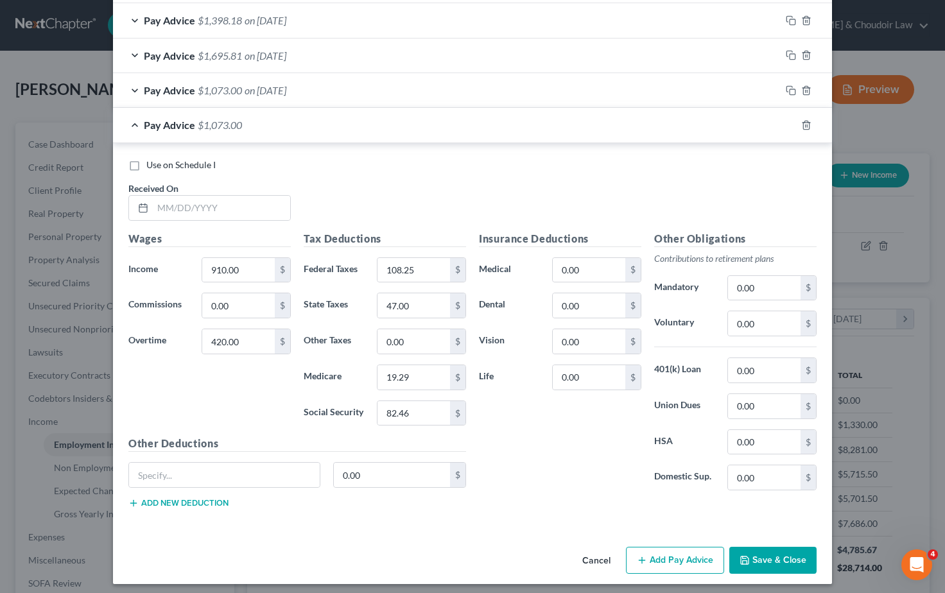
scroll to position [988, 0]
click at [168, 197] on input "text" at bounding box center [221, 209] width 137 height 24
type input "04/18/2025"
drag, startPoint x: 241, startPoint y: 265, endPoint x: 172, endPoint y: 261, distance: 69.5
click at [172, 261] on div "Income * 910.00 $" at bounding box center [209, 271] width 175 height 26
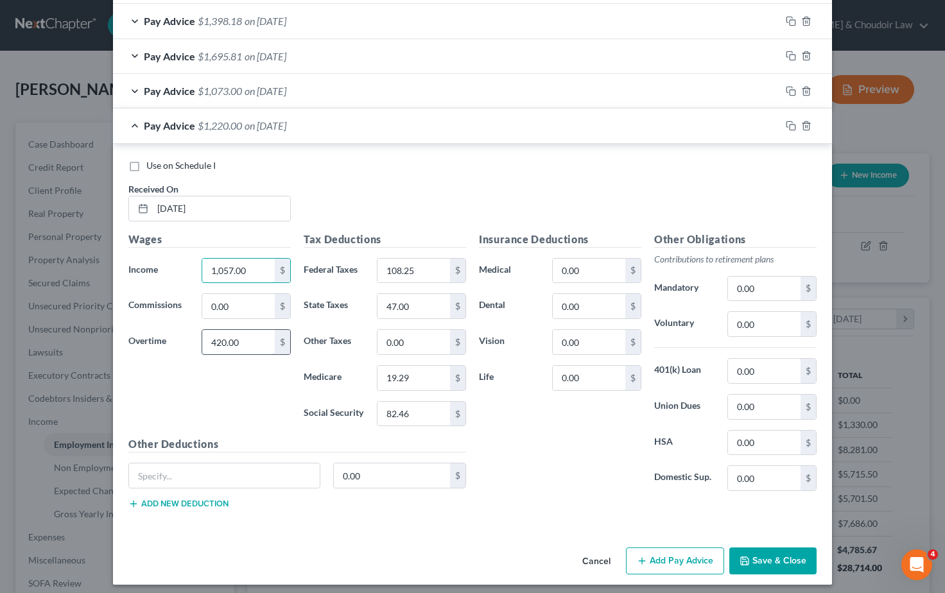
type input "1,057.00"
drag, startPoint x: 248, startPoint y: 331, endPoint x: 190, endPoint y: 333, distance: 57.8
click at [190, 333] on div "Overtime 420.00 $" at bounding box center [209, 342] width 175 height 26
type input "189.00"
drag, startPoint x: 399, startPoint y: 262, endPoint x: 356, endPoint y: 263, distance: 43.7
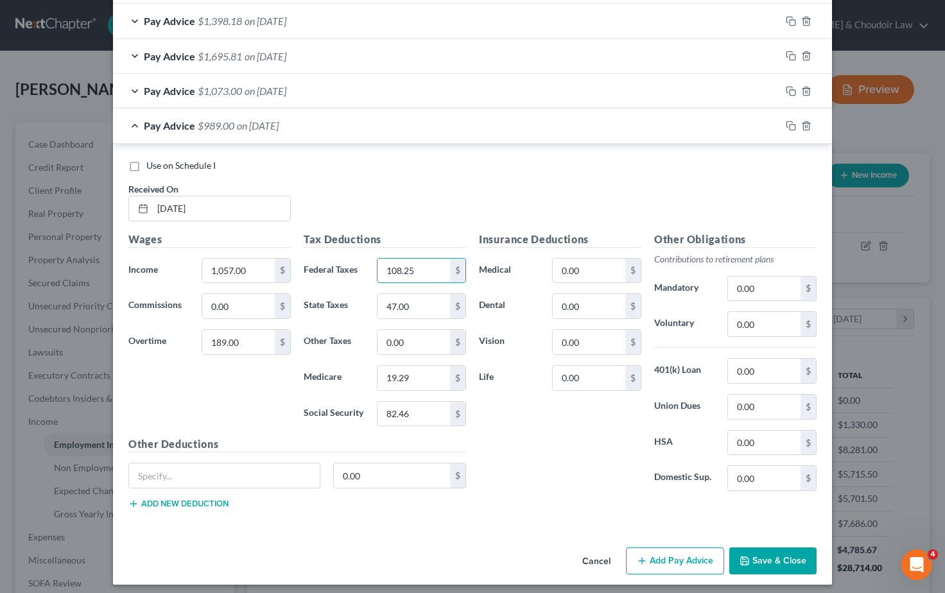
click at [358, 262] on div "Federal Taxes 108.25 $" at bounding box center [384, 271] width 175 height 26
type input "89.77"
drag, startPoint x: 409, startPoint y: 409, endPoint x: 367, endPoint y: 407, distance: 42.4
click at [367, 408] on div "Social Security 82.46 $" at bounding box center [384, 414] width 175 height 26
type input "77.25"
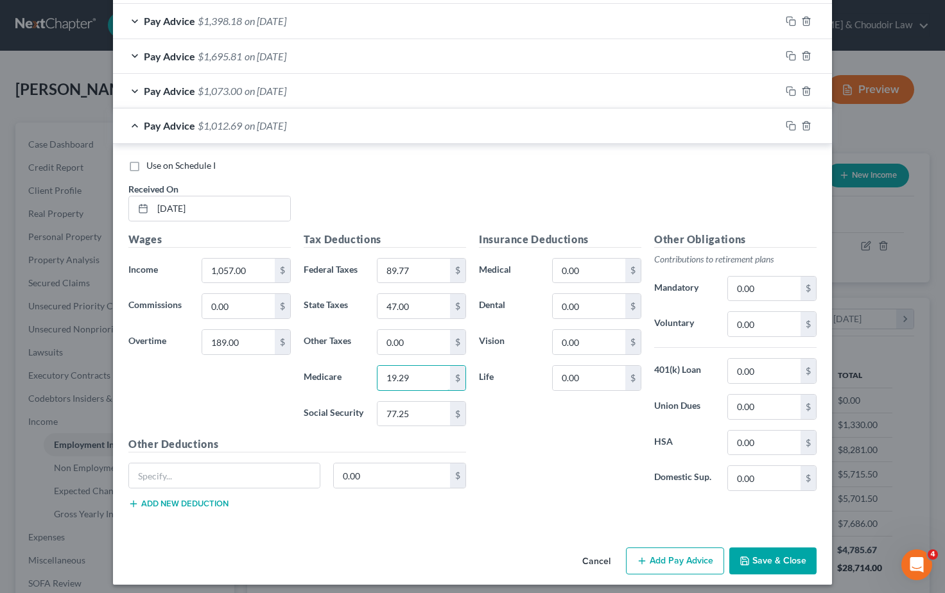
drag, startPoint x: 385, startPoint y: 369, endPoint x: 360, endPoint y: 369, distance: 25.0
click at [360, 369] on div "Medicare 19.29 $" at bounding box center [384, 378] width 175 height 26
type input "18.06"
drag, startPoint x: 407, startPoint y: 302, endPoint x: 347, endPoint y: 302, distance: 59.7
type input "43.00"
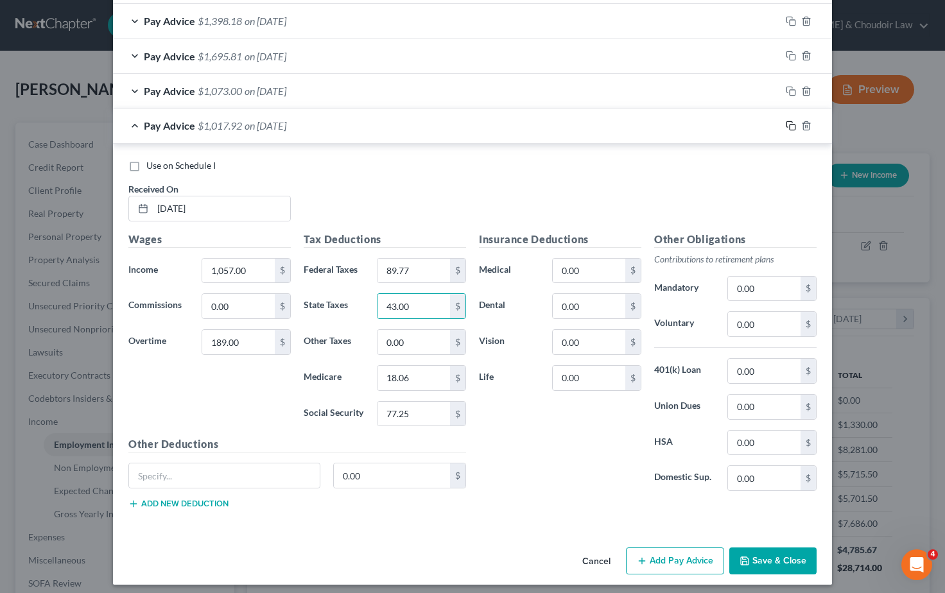
click at [791, 121] on icon "button" at bounding box center [791, 126] width 10 height 10
click at [159, 198] on input "text" at bounding box center [221, 209] width 137 height 24
type input "04/11/2025"
drag, startPoint x: 254, startPoint y: 262, endPoint x: 173, endPoint y: 261, distance: 80.9
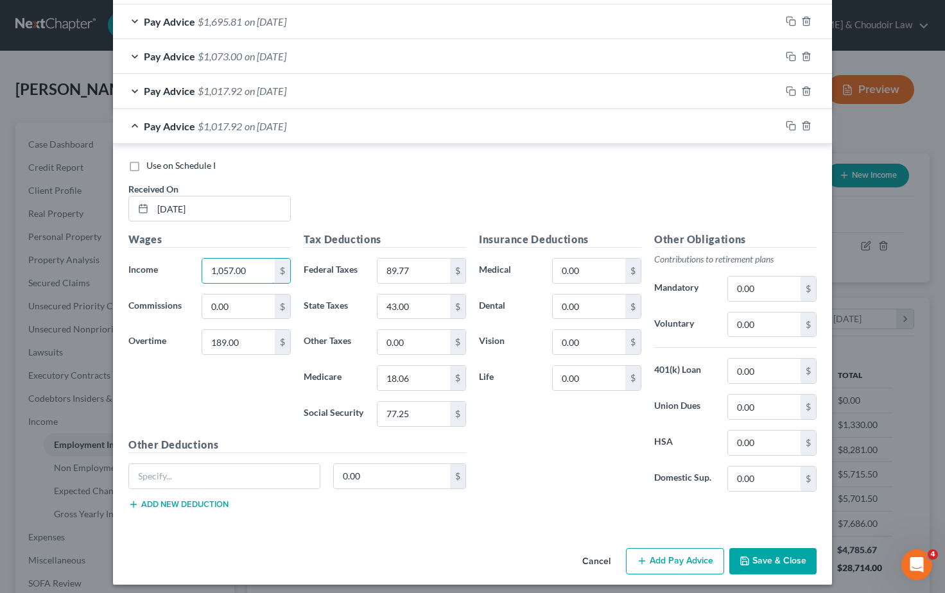
click at [173, 261] on div "Income * 1,057.00 $" at bounding box center [209, 271] width 175 height 26
drag, startPoint x: 241, startPoint y: 334, endPoint x: 182, endPoint y: 332, distance: 58.5
click at [182, 332] on div "Overtime 189.00 $" at bounding box center [209, 342] width 175 height 26
drag, startPoint x: 417, startPoint y: 262, endPoint x: 362, endPoint y: 263, distance: 55.2
click at [362, 263] on div "Federal Taxes 89.77 $" at bounding box center [384, 271] width 175 height 26
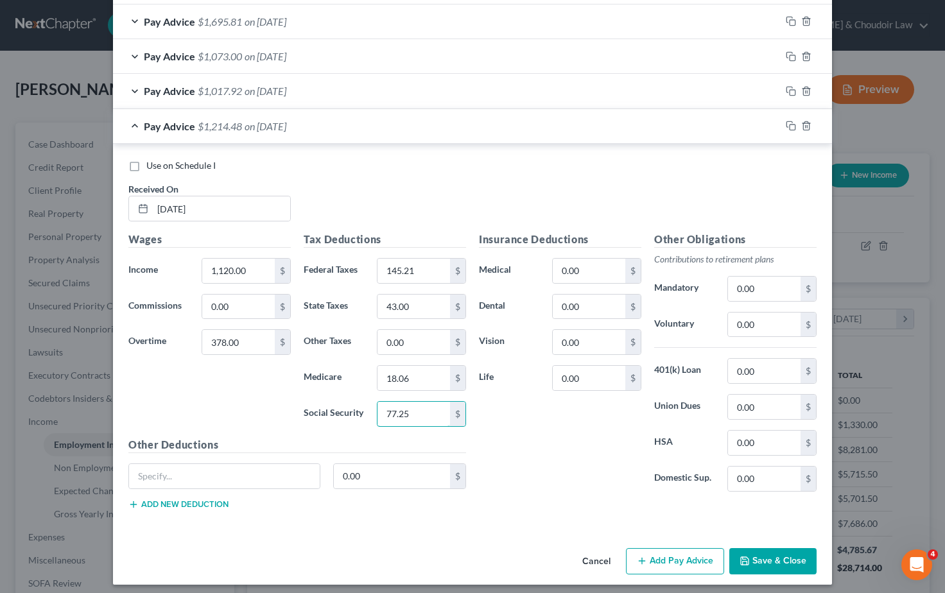
drag, startPoint x: 377, startPoint y: 408, endPoint x: 347, endPoint y: 405, distance: 30.4
click at [351, 407] on div "Social Security 77.25 $" at bounding box center [384, 414] width 175 height 26
drag, startPoint x: 416, startPoint y: 372, endPoint x: 370, endPoint y: 371, distance: 45.6
click at [371, 371] on div "18.06 $" at bounding box center [422, 378] width 102 height 26
drag, startPoint x: 414, startPoint y: 409, endPoint x: 375, endPoint y: 407, distance: 39.2
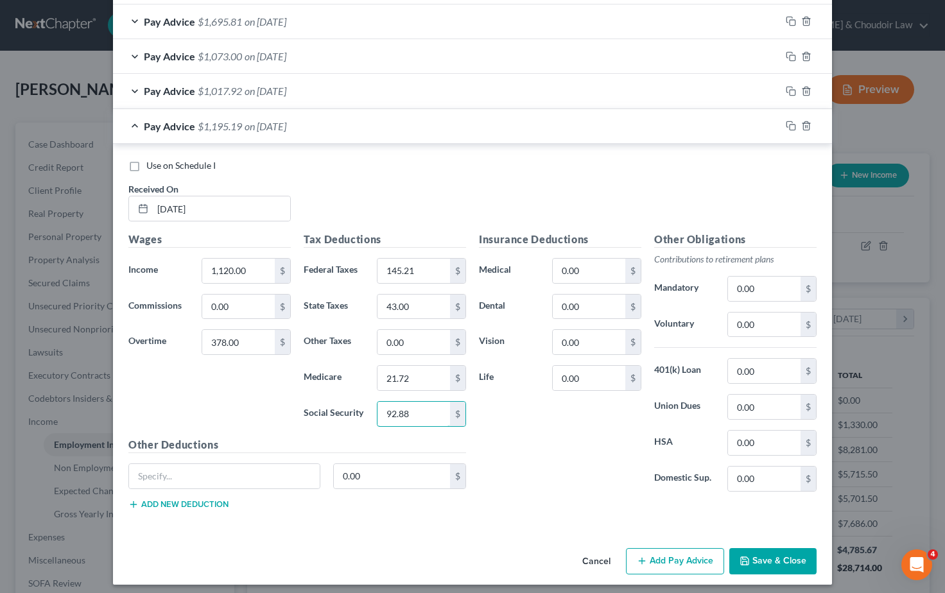
click at [375, 407] on div "92.88 $" at bounding box center [422, 414] width 102 height 26
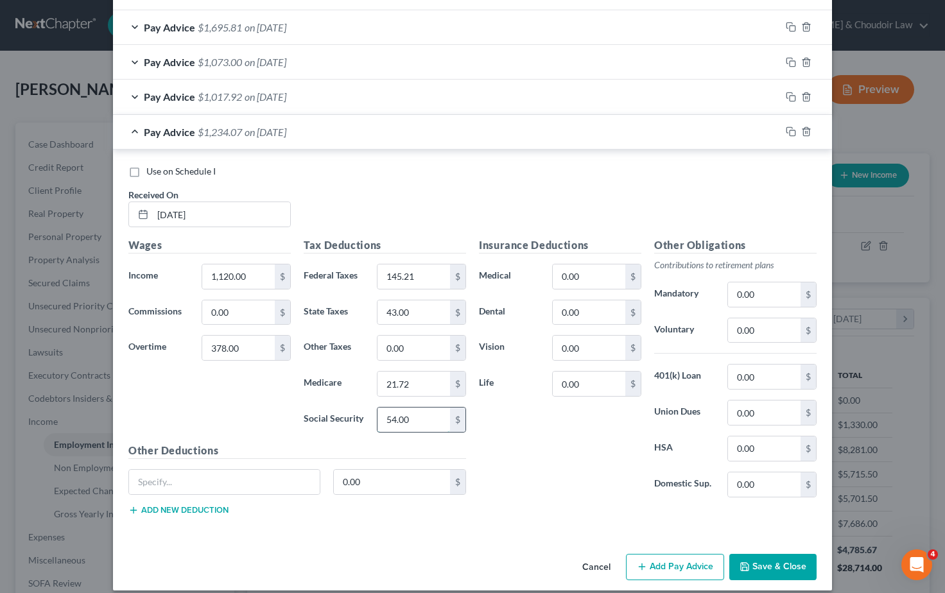
scroll to position [1015, 0]
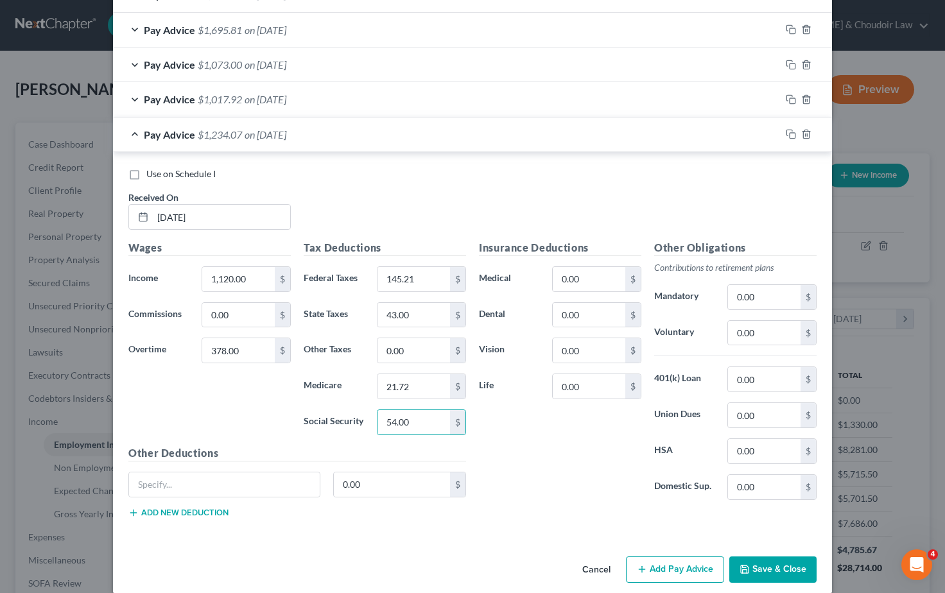
click at [530, 468] on div "Insurance Deductions Medical 0.00 $ Dental 0.00 $ Vision 0.00 $ Life 0.00 $" at bounding box center [560, 375] width 175 height 270
drag, startPoint x: 416, startPoint y: 418, endPoint x: 356, endPoint y: 417, distance: 59.7
click at [356, 417] on div "Social Security 54.00 $" at bounding box center [384, 423] width 175 height 26
click at [414, 209] on div "Use on Schedule I Received On * 04/11/2025" at bounding box center [472, 204] width 701 height 73
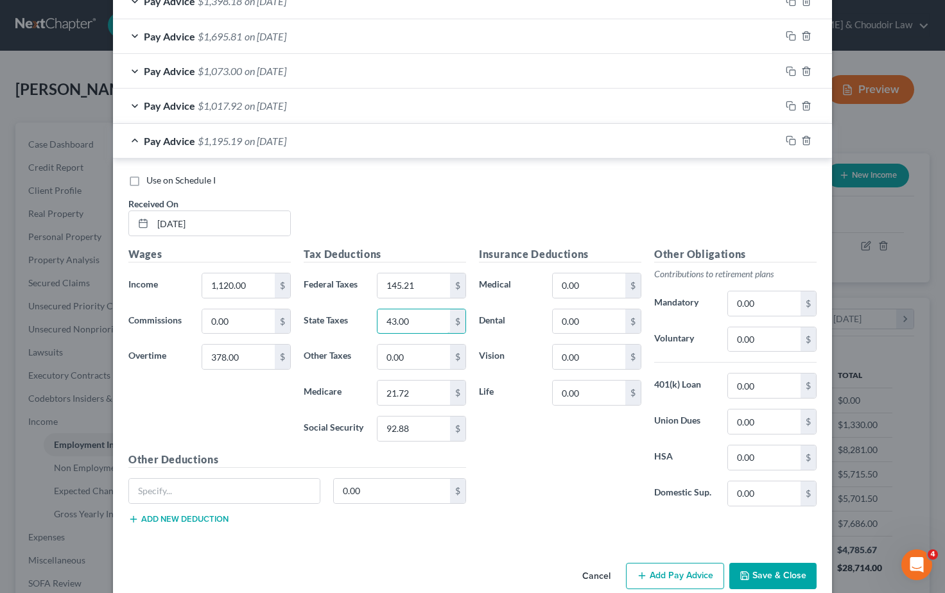
drag, startPoint x: 392, startPoint y: 310, endPoint x: 347, endPoint y: 311, distance: 45.6
click at [425, 209] on div "Use on Schedule I Received On * 04/11/2025" at bounding box center [472, 210] width 701 height 73
click at [790, 139] on rect "button" at bounding box center [793, 142] width 6 height 6
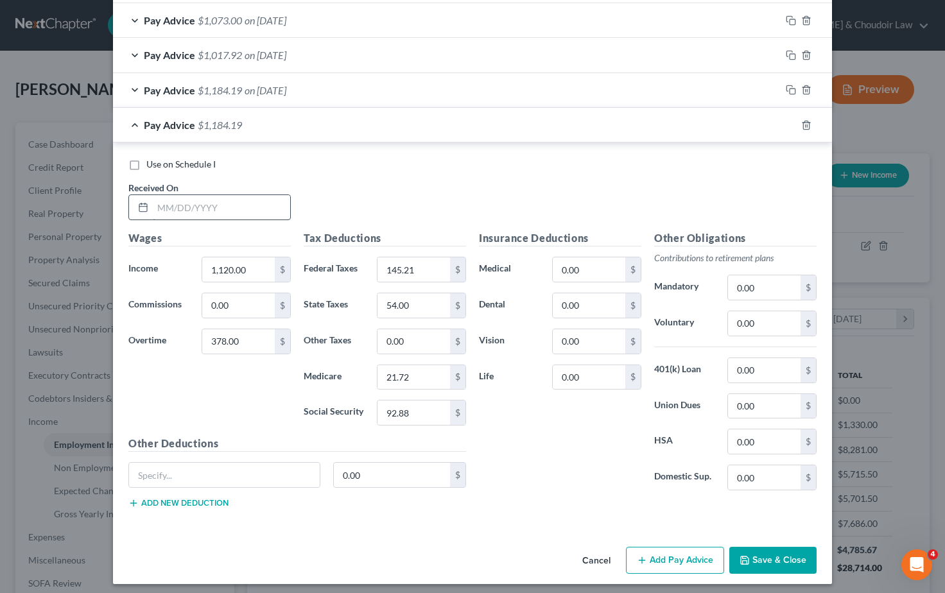
scroll to position [1058, 0]
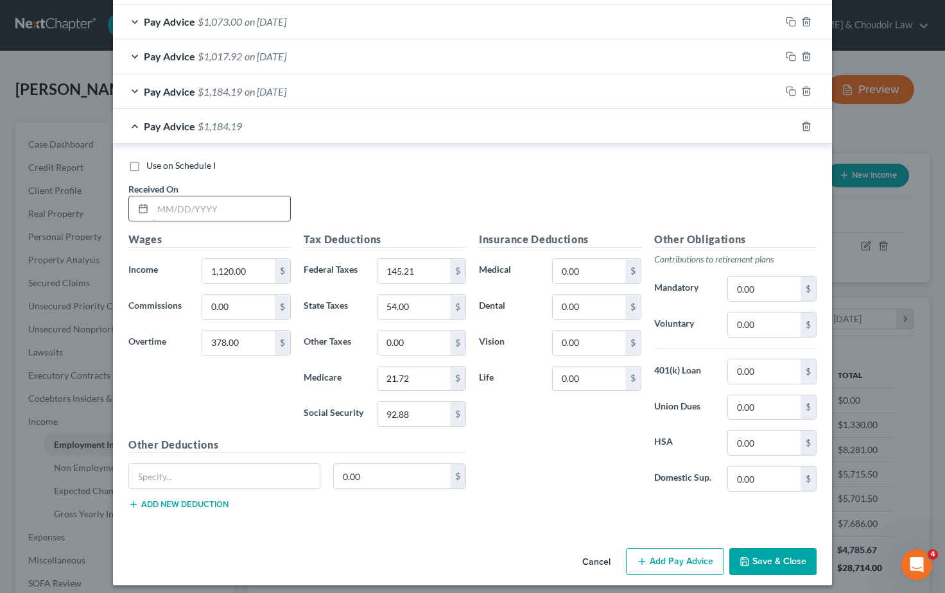
click at [179, 197] on input "text" at bounding box center [221, 209] width 137 height 24
drag, startPoint x: 252, startPoint y: 263, endPoint x: 176, endPoint y: 263, distance: 76.4
click at [177, 263] on div "Income * 1,120.00 $" at bounding box center [209, 271] width 175 height 26
drag, startPoint x: 241, startPoint y: 337, endPoint x: 179, endPoint y: 337, distance: 62.3
click at [179, 337] on div "Overtime 378.00 $" at bounding box center [209, 343] width 175 height 26
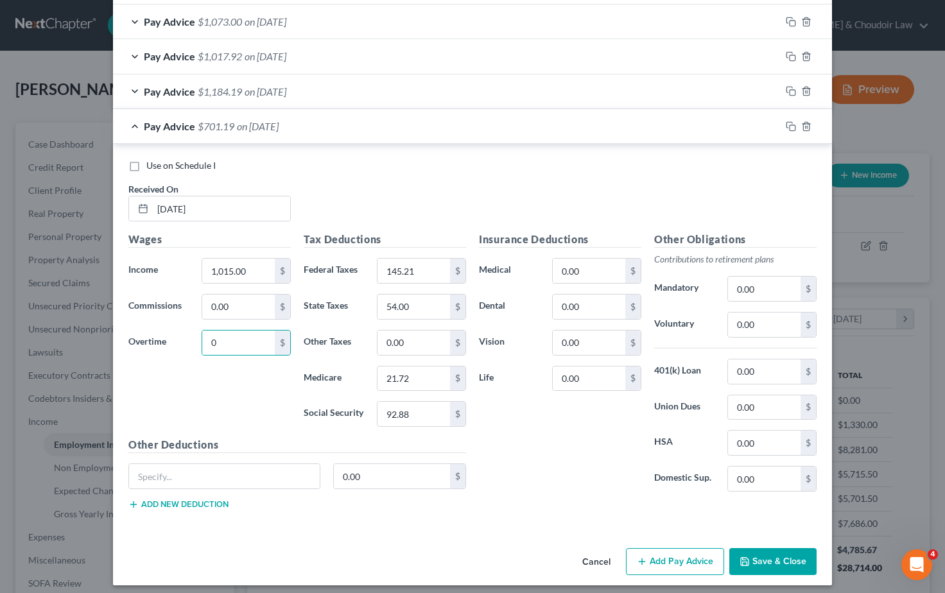
click at [433, 184] on div "Use on Schedule I Received On * 04/04/2025" at bounding box center [472, 195] width 701 height 73
drag, startPoint x: 413, startPoint y: 265, endPoint x: 351, endPoint y: 261, distance: 62.4
click at [351, 261] on div "Federal Taxes 145.21 $" at bounding box center [384, 271] width 175 height 26
drag, startPoint x: 412, startPoint y: 408, endPoint x: 362, endPoint y: 407, distance: 49.5
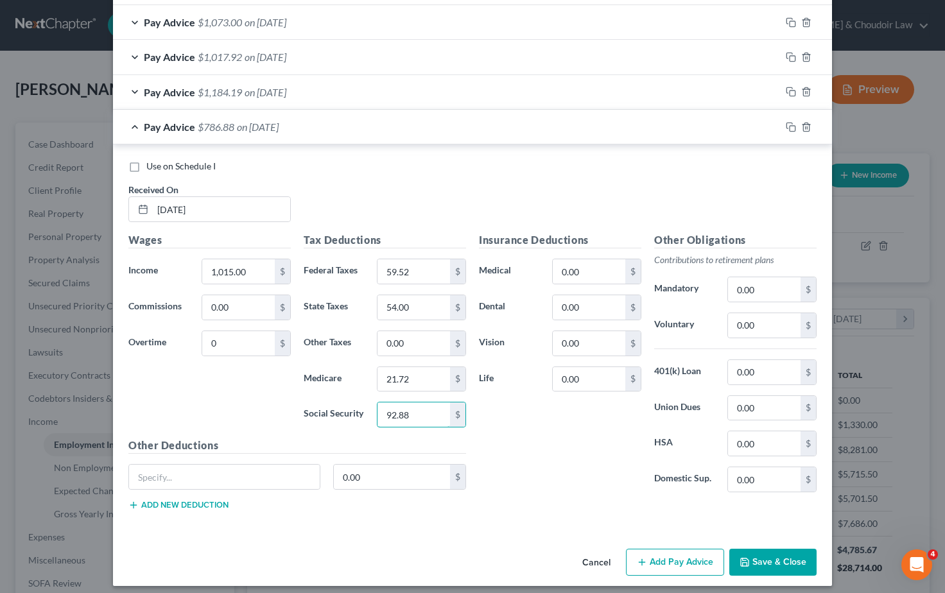
click at [362, 407] on div "Social Security 92.88 $" at bounding box center [384, 415] width 175 height 26
drag, startPoint x: 419, startPoint y: 372, endPoint x: 366, endPoint y: 376, distance: 52.8
click at [366, 376] on div "Medicare 21.72 $" at bounding box center [384, 380] width 175 height 26
drag, startPoint x: 410, startPoint y: 299, endPoint x: 359, endPoint y: 300, distance: 51.4
click at [434, 180] on div "Use on Schedule I Received On * 04/04/2025" at bounding box center [472, 196] width 701 height 73
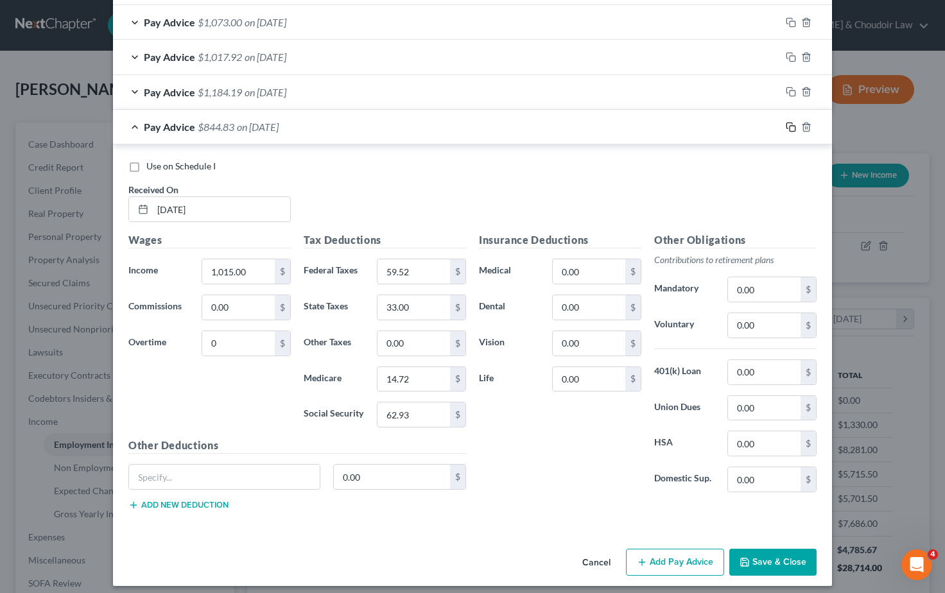
click at [790, 126] on rect "button" at bounding box center [793, 129] width 6 height 6
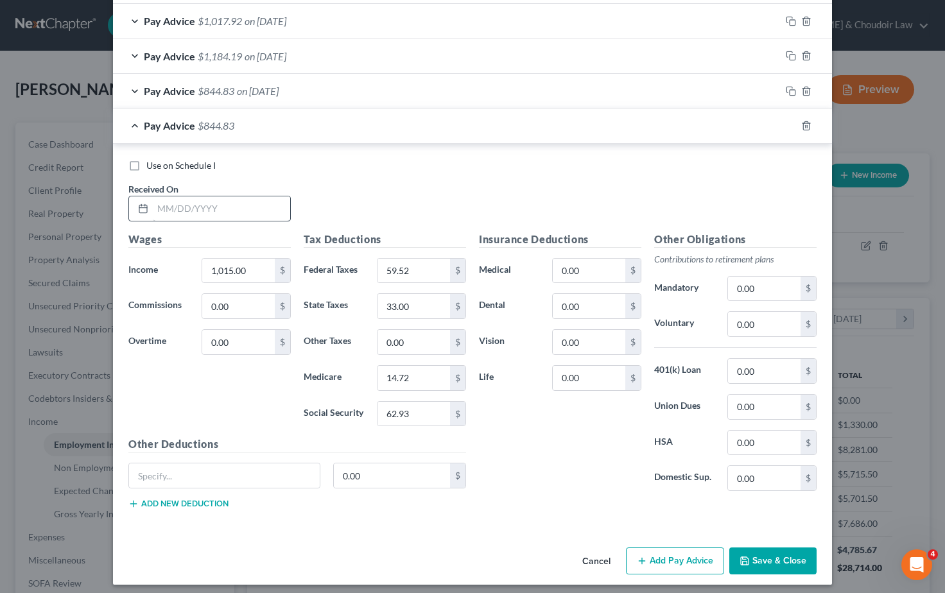
scroll to position [1092, 0]
click at [189, 199] on input "text" at bounding box center [221, 209] width 137 height 24
drag, startPoint x: 252, startPoint y: 263, endPoint x: 179, endPoint y: 259, distance: 73.9
click at [179, 259] on div "Income * 1,015.00 $" at bounding box center [209, 272] width 175 height 26
drag, startPoint x: 406, startPoint y: 263, endPoint x: 369, endPoint y: 263, distance: 37.2
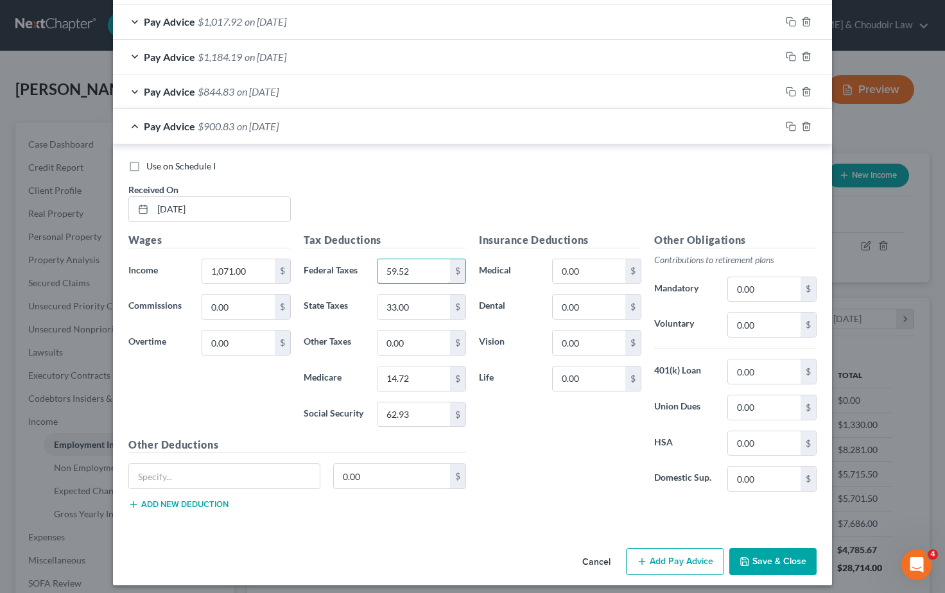
click at [369, 263] on div "Federal Taxes 59.52 $" at bounding box center [384, 272] width 175 height 26
drag, startPoint x: 411, startPoint y: 405, endPoint x: 375, endPoint y: 405, distance: 36.0
click at [375, 405] on div "62.93 $" at bounding box center [422, 415] width 102 height 26
drag, startPoint x: 413, startPoint y: 372, endPoint x: 356, endPoint y: 372, distance: 57.2
click at [356, 372] on div "Medicare 14.72 $" at bounding box center [384, 379] width 175 height 26
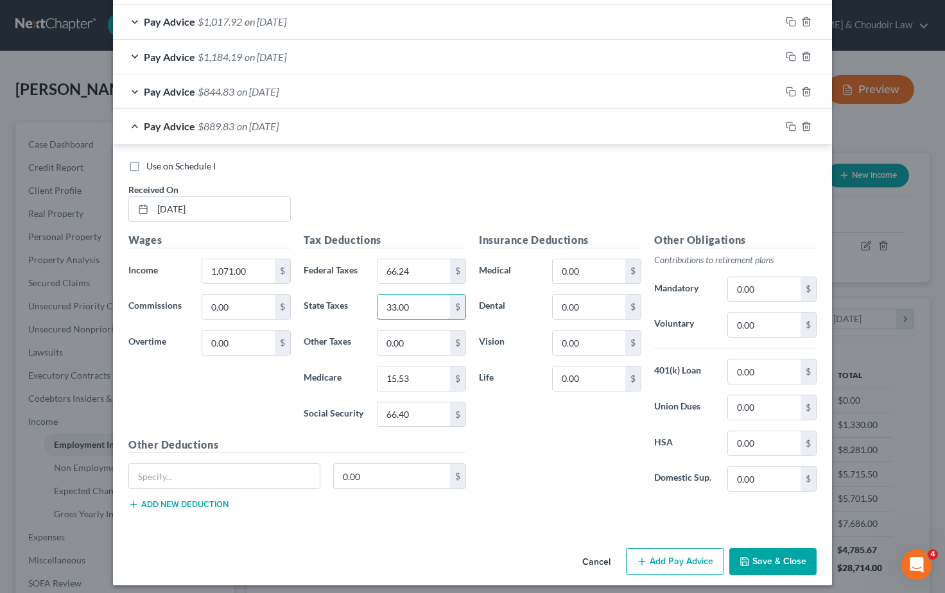
drag, startPoint x: 417, startPoint y: 301, endPoint x: 337, endPoint y: 300, distance: 80.3
click at [495, 439] on div "Insurance Deductions Medical 0.00 $ Dental 0.00 $ Vision 0.00 $ Life 0.00 $" at bounding box center [560, 367] width 175 height 270
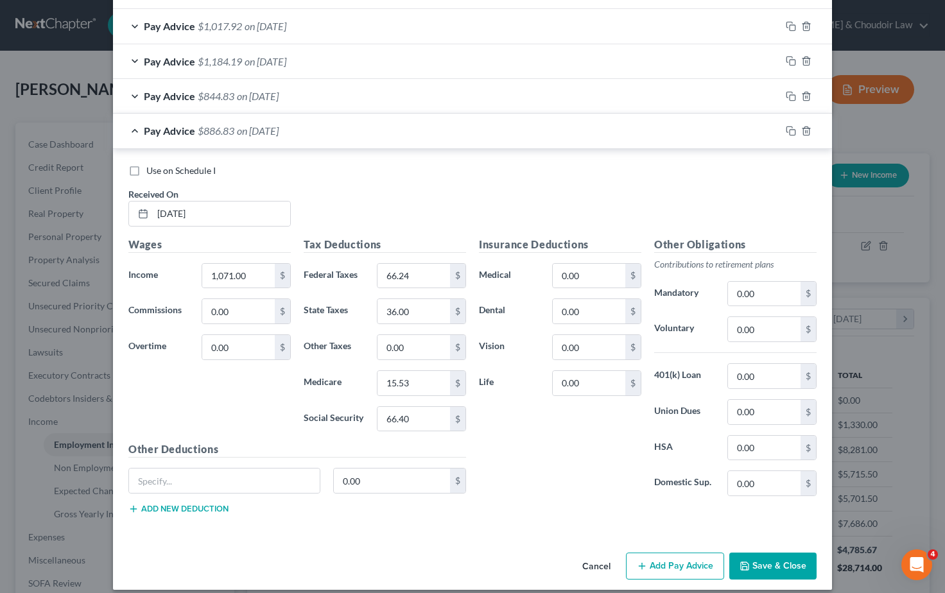
scroll to position [1083, 0]
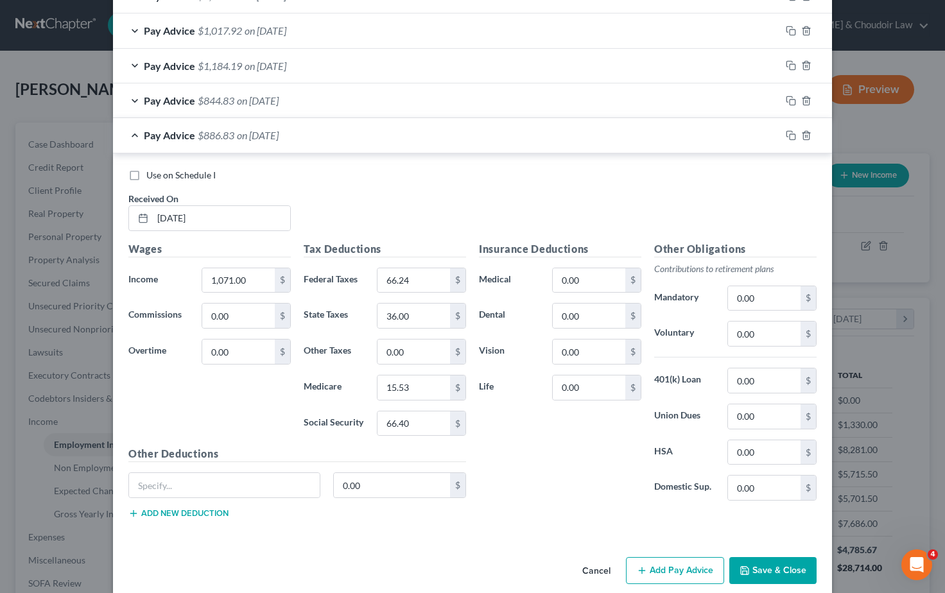
click at [782, 573] on button "Save & Close" at bounding box center [773, 570] width 87 height 27
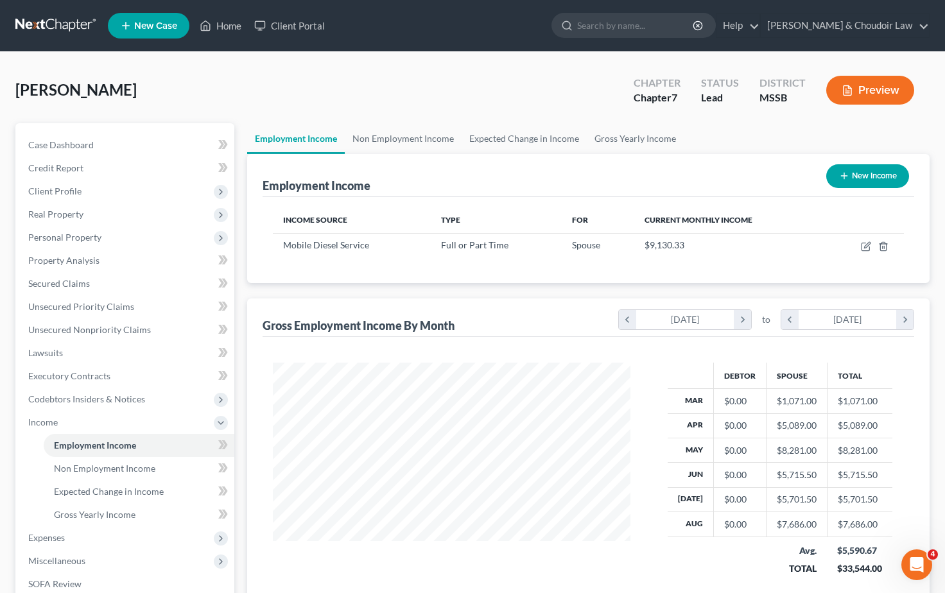
scroll to position [0, 0]
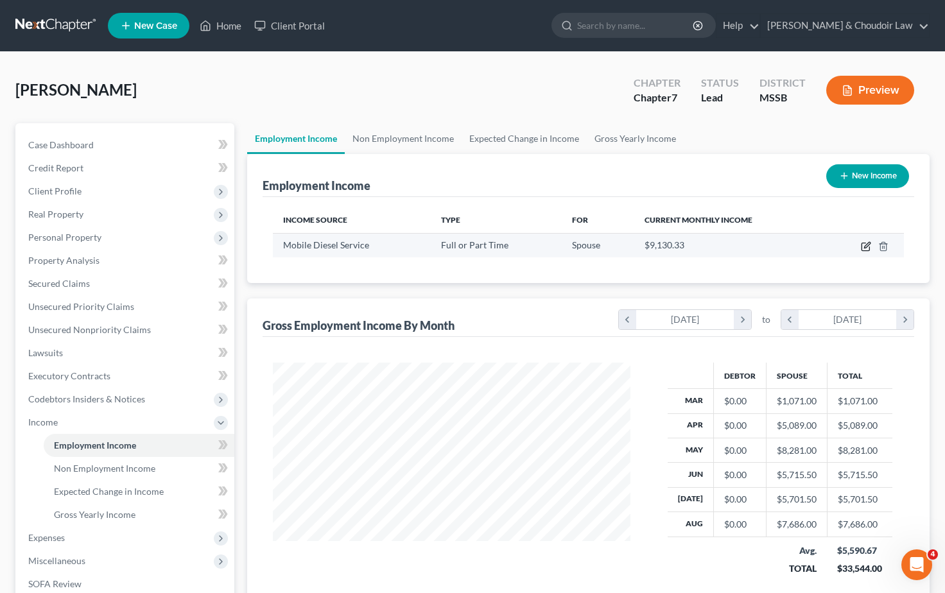
click at [863, 249] on icon "button" at bounding box center [866, 246] width 10 height 10
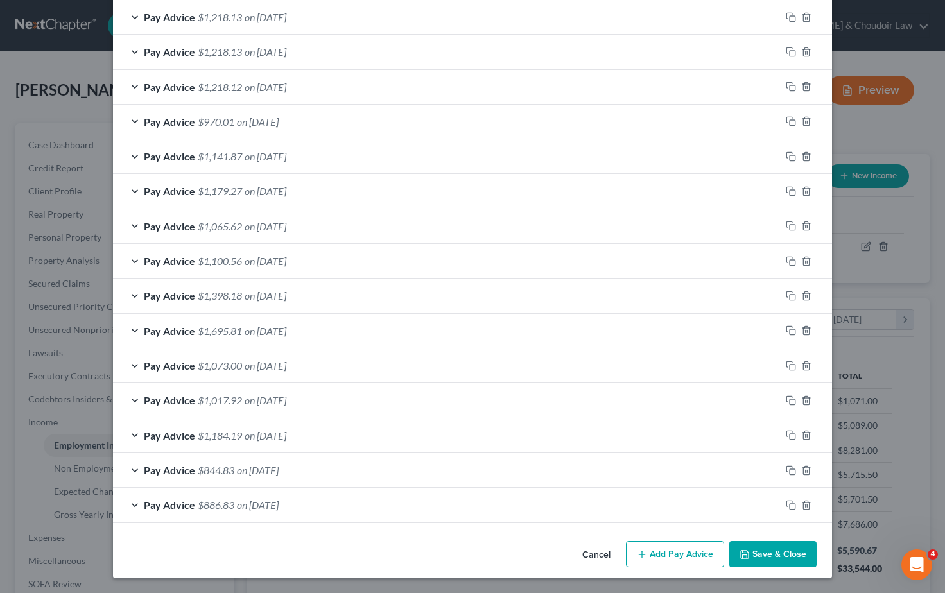
scroll to position [706, 0]
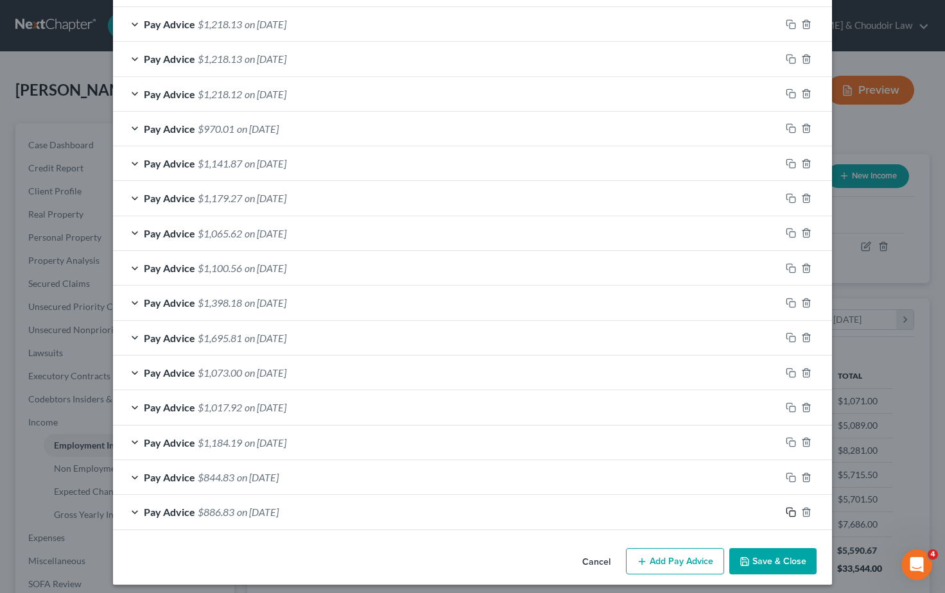
click at [791, 507] on icon "button" at bounding box center [791, 512] width 10 height 10
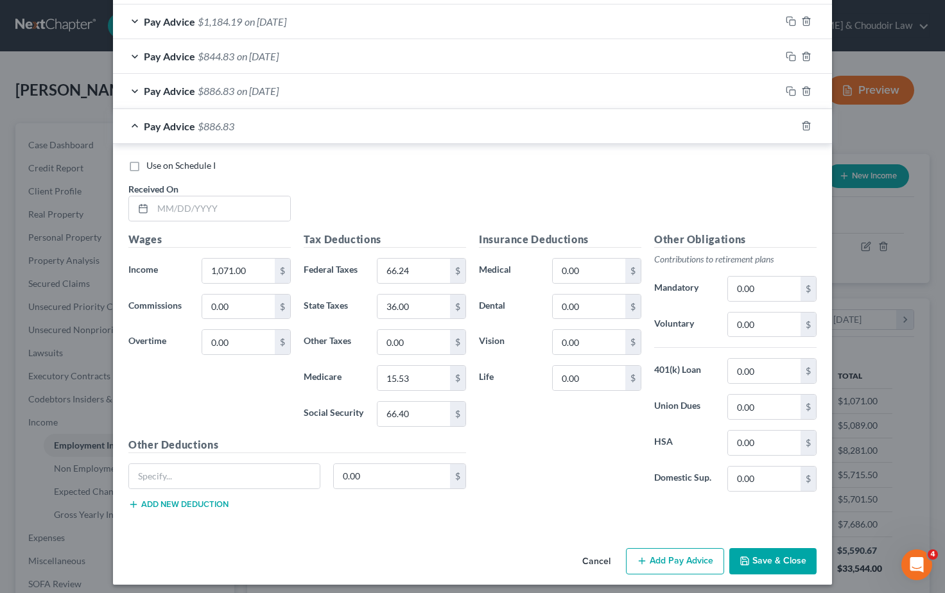
scroll to position [1127, 0]
click at [184, 198] on input "text" at bounding box center [221, 209] width 137 height 24
drag, startPoint x: 251, startPoint y: 265, endPoint x: 180, endPoint y: 260, distance: 71.4
click at [180, 260] on div "Income * 1,071.00 $" at bounding box center [209, 272] width 175 height 26
drag, startPoint x: 229, startPoint y: 337, endPoint x: 190, endPoint y: 333, distance: 38.8
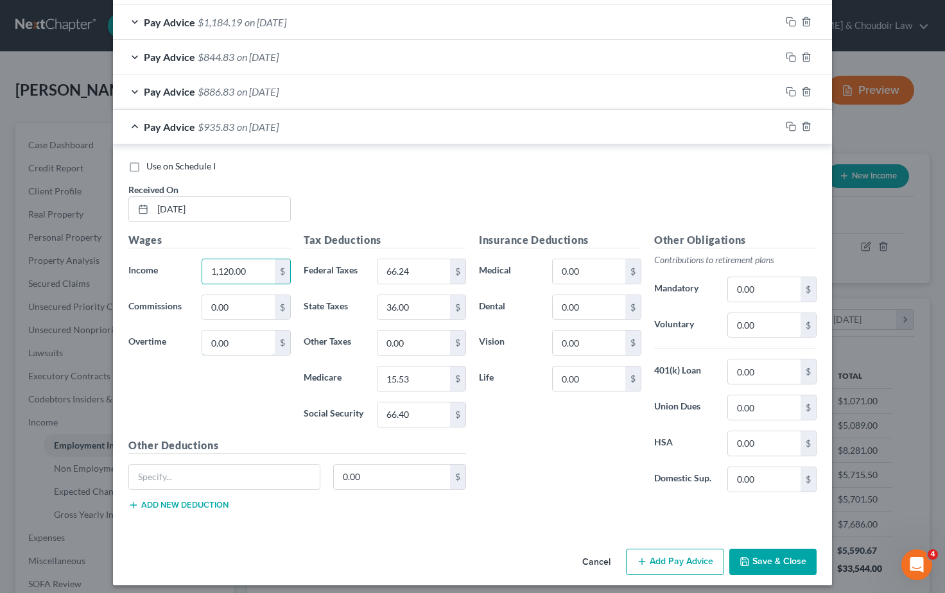
click at [190, 333] on div "Overtime 0.00 $" at bounding box center [209, 343] width 175 height 26
drag, startPoint x: 419, startPoint y: 263, endPoint x: 354, endPoint y: 262, distance: 64.9
click at [354, 262] on div "Federal Taxes 66.24 $" at bounding box center [384, 272] width 175 height 26
drag, startPoint x: 407, startPoint y: 410, endPoint x: 356, endPoint y: 406, distance: 50.9
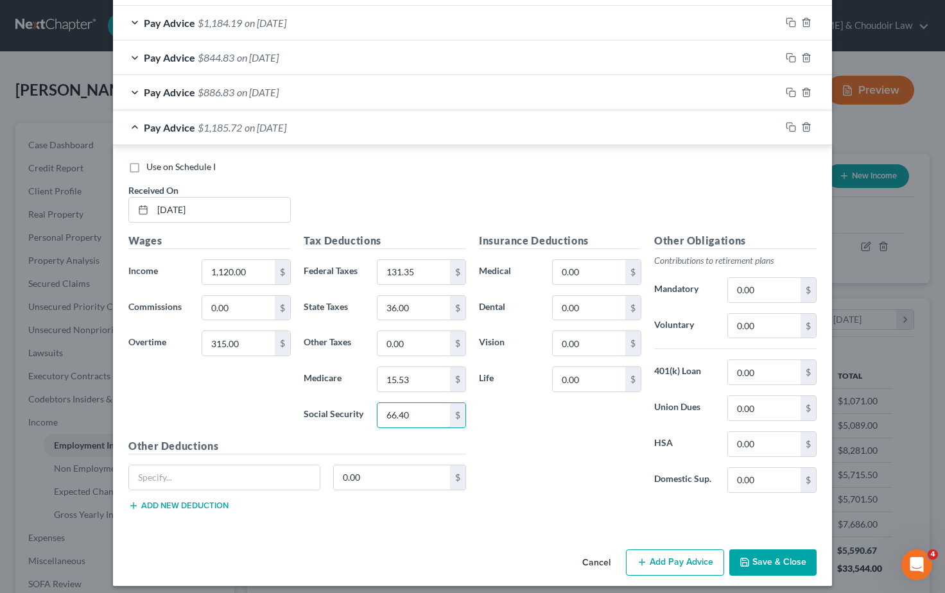
click at [356, 406] on div "Social Security 66.40 $" at bounding box center [384, 416] width 175 height 26
drag, startPoint x: 407, startPoint y: 369, endPoint x: 354, endPoint y: 367, distance: 53.4
click at [354, 367] on div "Medicare 15.53 $" at bounding box center [384, 380] width 175 height 26
drag, startPoint x: 416, startPoint y: 302, endPoint x: 349, endPoint y: 297, distance: 66.9
click at [560, 453] on div "Insurance Deductions Medical 0.00 $ Dental 0.00 $ Vision 0.00 $ Life 0.00 $" at bounding box center [560, 368] width 175 height 270
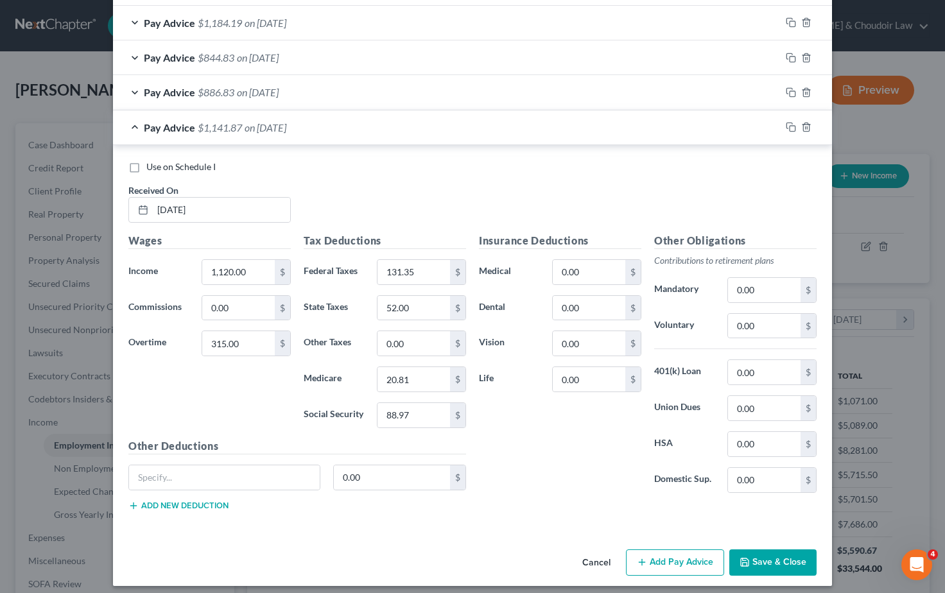
drag, startPoint x: 789, startPoint y: 119, endPoint x: 761, endPoint y: 122, distance: 28.4
click at [789, 122] on icon "button" at bounding box center [791, 127] width 10 height 10
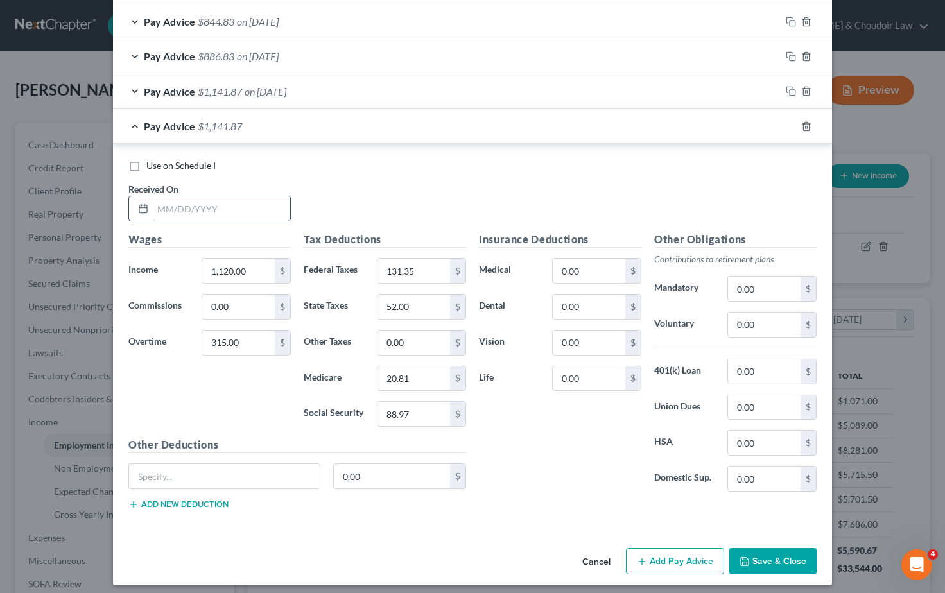
scroll to position [1162, 0]
click at [182, 204] on input "text" at bounding box center [221, 209] width 137 height 24
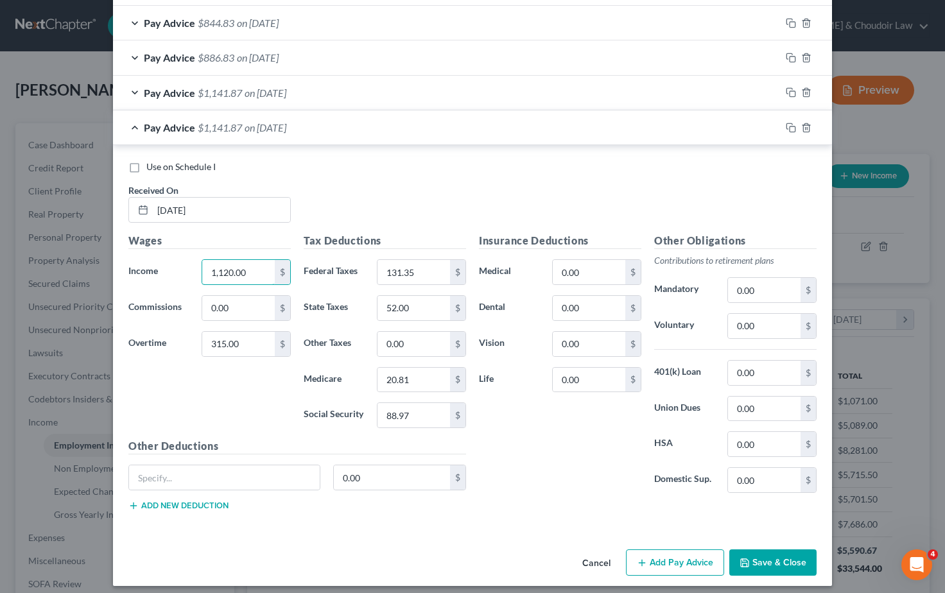
drag, startPoint x: 202, startPoint y: 265, endPoint x: 150, endPoint y: 264, distance: 51.4
click at [150, 264] on div "Income * 1,120.00 $" at bounding box center [209, 272] width 175 height 26
drag, startPoint x: 243, startPoint y: 335, endPoint x: 183, endPoint y: 333, distance: 59.8
click at [183, 333] on div "Overtime 315.00 $" at bounding box center [209, 344] width 175 height 26
drag, startPoint x: 417, startPoint y: 269, endPoint x: 351, endPoint y: 263, distance: 65.8
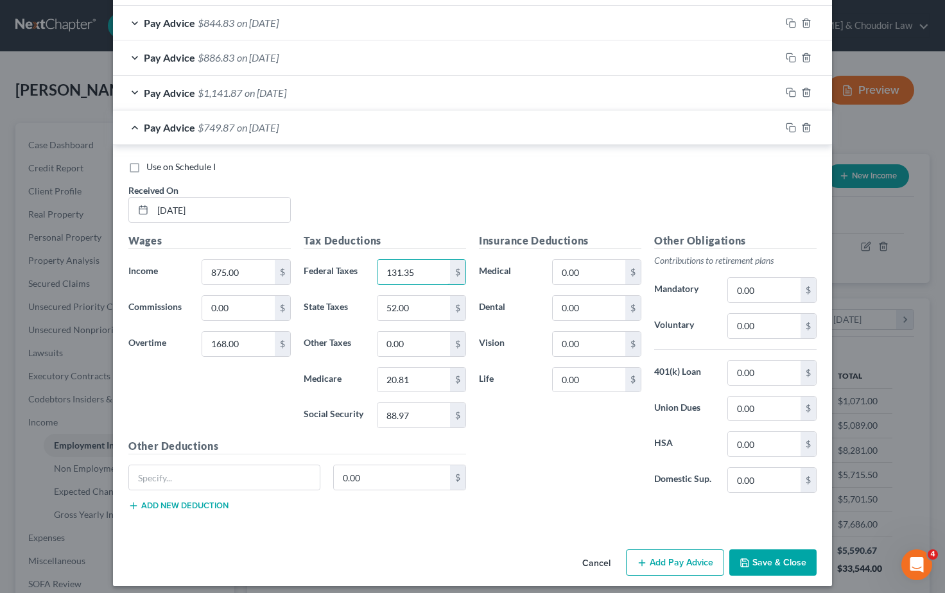
click at [351, 263] on div "Federal Taxes 131.35 $" at bounding box center [384, 272] width 175 height 26
drag, startPoint x: 410, startPoint y: 408, endPoint x: 358, endPoint y: 406, distance: 52.1
click at [358, 406] on div "Social Security 88.97 $" at bounding box center [384, 415] width 175 height 26
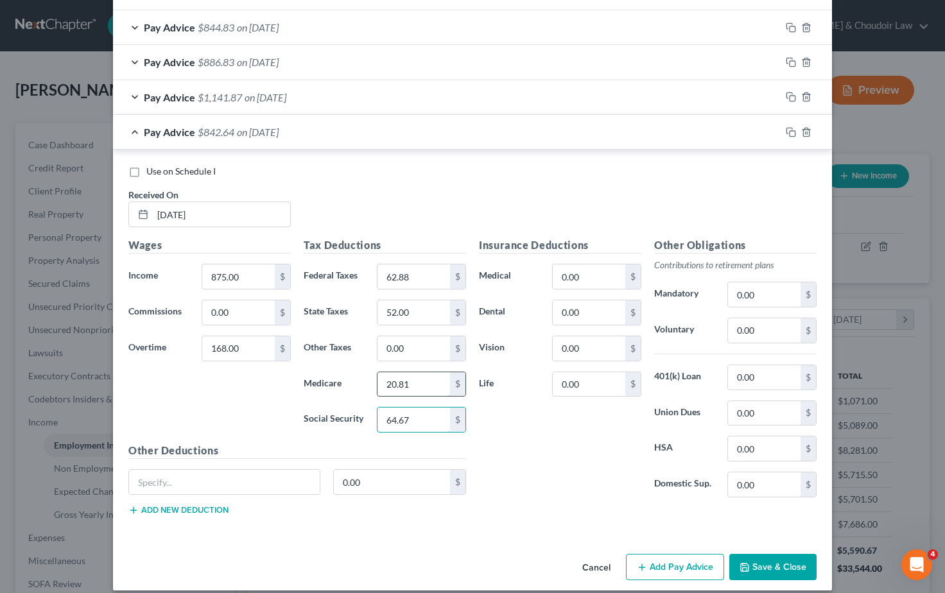
scroll to position [1155, 0]
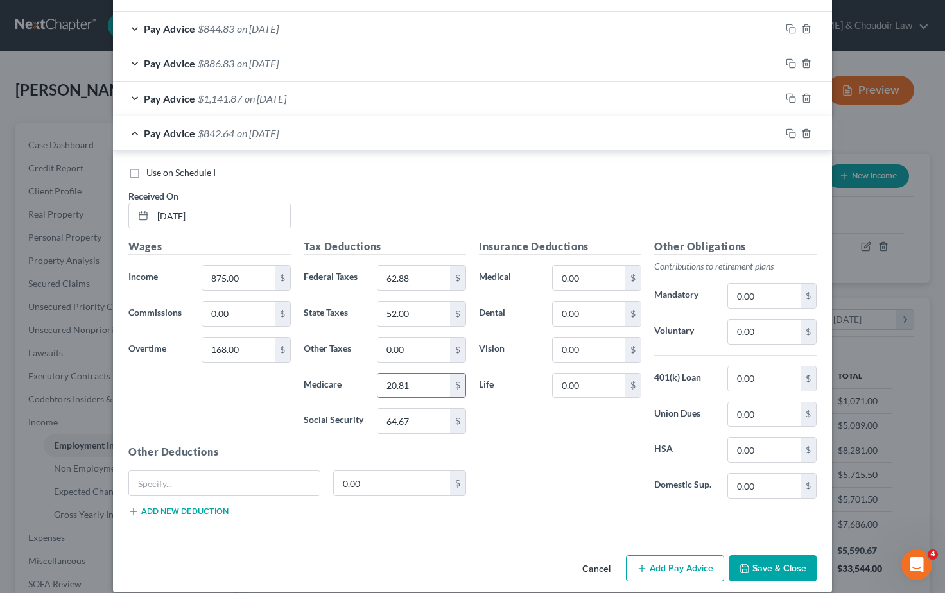
drag, startPoint x: 408, startPoint y: 374, endPoint x: 367, endPoint y: 374, distance: 40.5
click at [367, 374] on div "Medicare 20.81 $" at bounding box center [384, 386] width 175 height 26
drag, startPoint x: 399, startPoint y: 308, endPoint x: 328, endPoint y: 306, distance: 72.0
click at [428, 192] on div "Use on Schedule I Received On * 03/14/2025" at bounding box center [472, 202] width 701 height 73
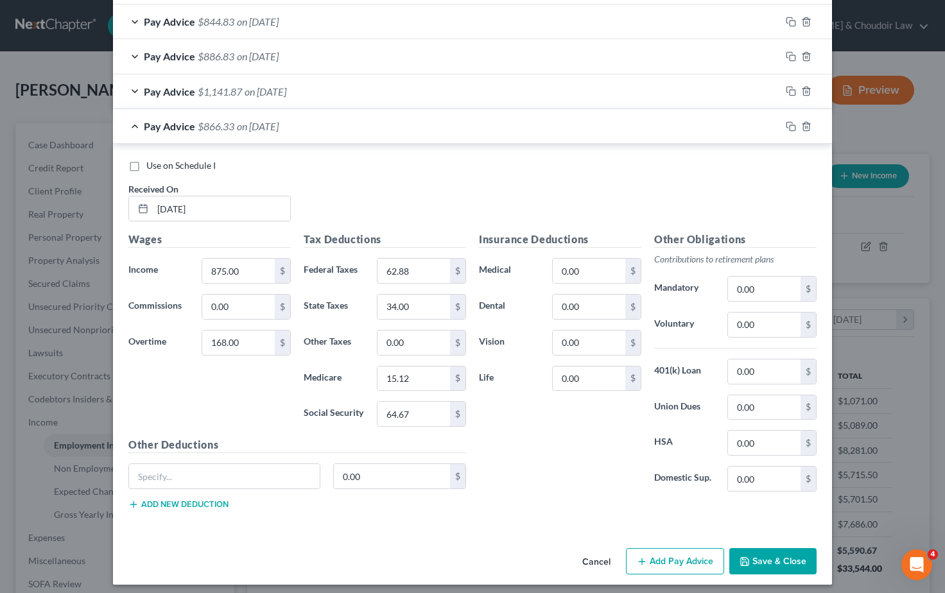
scroll to position [1162, 0]
drag, startPoint x: 793, startPoint y: 117, endPoint x: 777, endPoint y: 118, distance: 15.5
click at [793, 122] on icon "button" at bounding box center [791, 127] width 10 height 10
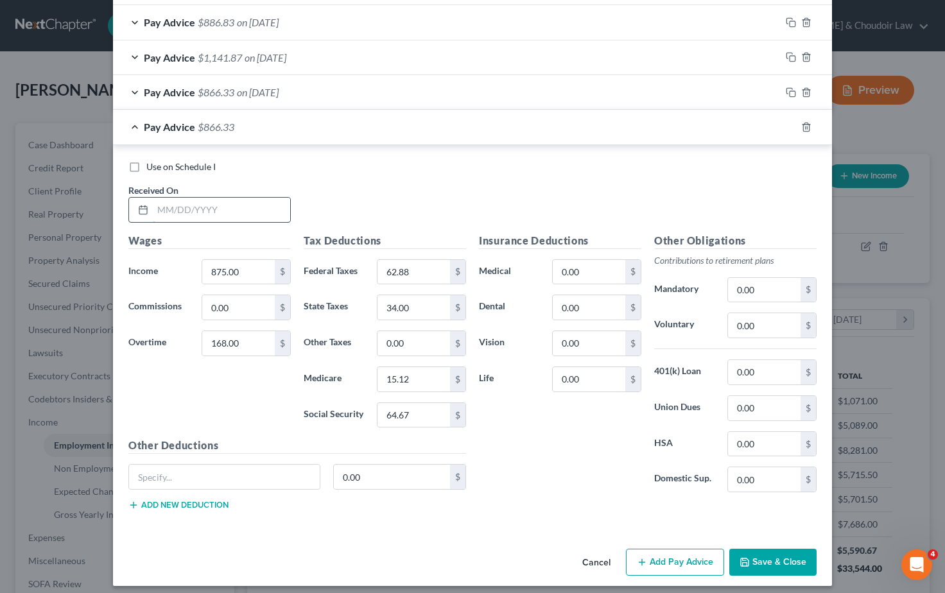
click at [165, 202] on input "text" at bounding box center [221, 210] width 137 height 24
drag, startPoint x: 241, startPoint y: 262, endPoint x: 179, endPoint y: 260, distance: 63.0
click at [179, 260] on div "Income * 875.00 $" at bounding box center [209, 272] width 175 height 26
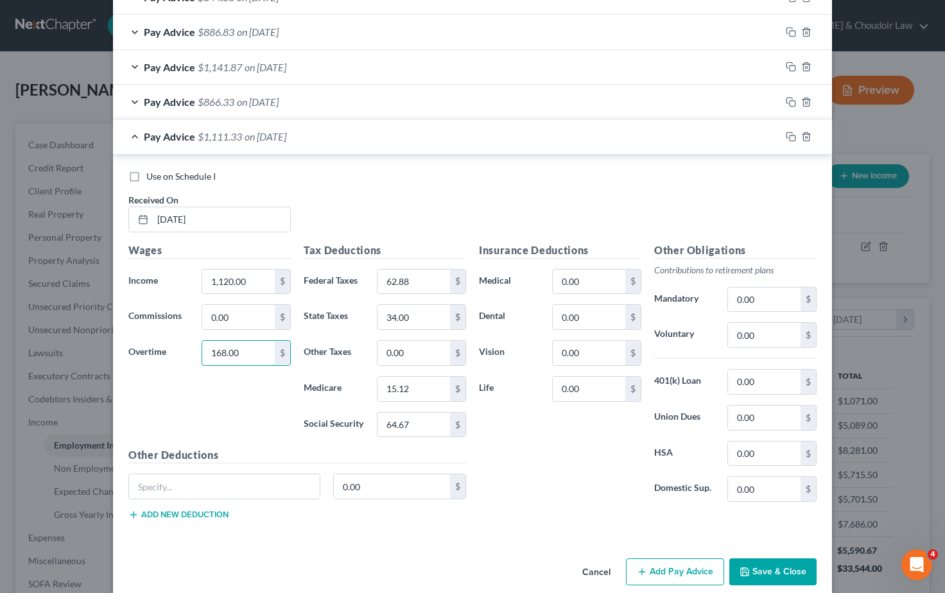
drag, startPoint x: 237, startPoint y: 348, endPoint x: 175, endPoint y: 342, distance: 61.9
click at [175, 342] on div "Overtime 168.00 $" at bounding box center [209, 353] width 175 height 26
drag, startPoint x: 410, startPoint y: 274, endPoint x: 359, endPoint y: 273, distance: 51.4
click at [359, 273] on div "Federal Taxes 62.88 $" at bounding box center [384, 282] width 175 height 26
drag, startPoint x: 409, startPoint y: 416, endPoint x: 360, endPoint y: 416, distance: 48.8
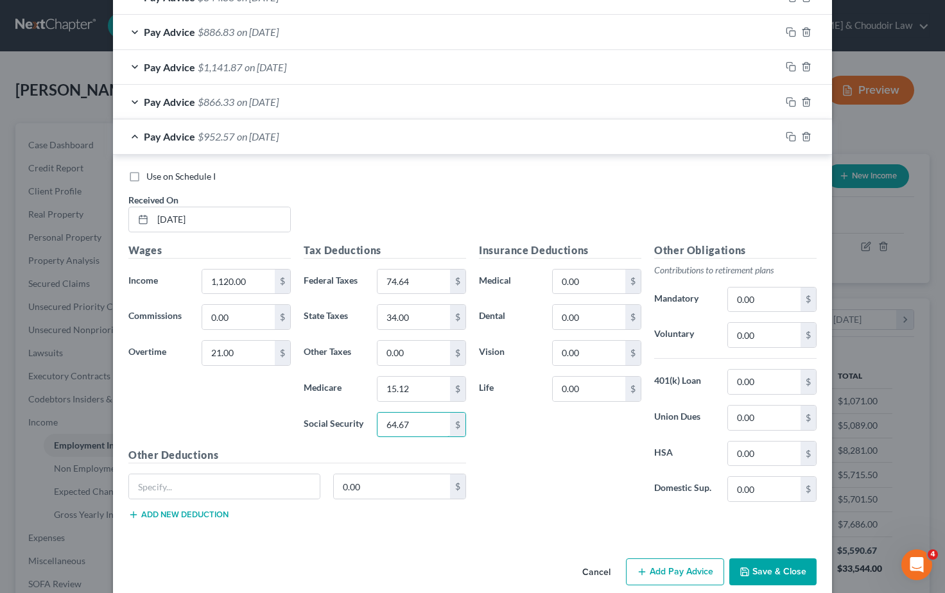
click at [360, 416] on div "Social Security 64.67 $" at bounding box center [384, 425] width 175 height 26
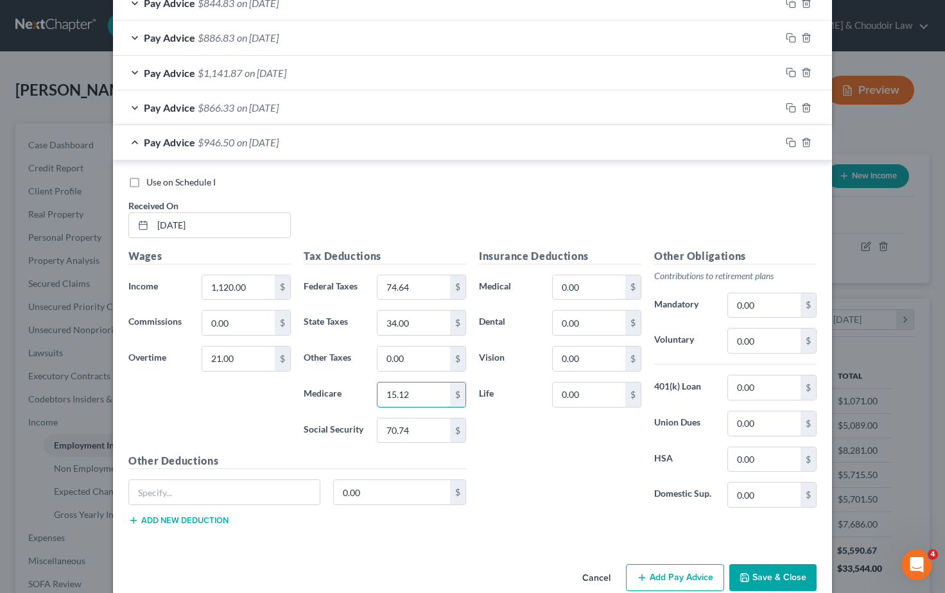
drag, startPoint x: 412, startPoint y: 388, endPoint x: 360, endPoint y: 386, distance: 52.7
click at [360, 386] on div "Medicare 15.12 $" at bounding box center [384, 395] width 175 height 26
drag, startPoint x: 410, startPoint y: 315, endPoint x: 378, endPoint y: 313, distance: 32.2
click at [528, 439] on div "Insurance Deductions Medical 0.00 $ Dental 0.00 $ Vision 0.00 $ Life 0.00 $" at bounding box center [560, 384] width 175 height 270
click at [771, 568] on button "Save & Close" at bounding box center [773, 578] width 87 height 27
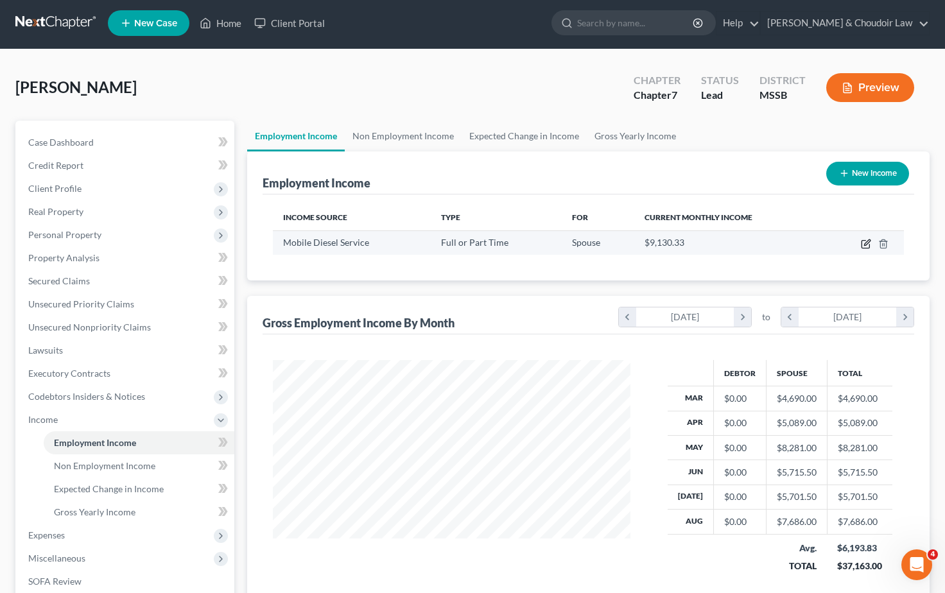
scroll to position [3, 0]
click at [864, 248] on icon "button" at bounding box center [866, 245] width 8 height 8
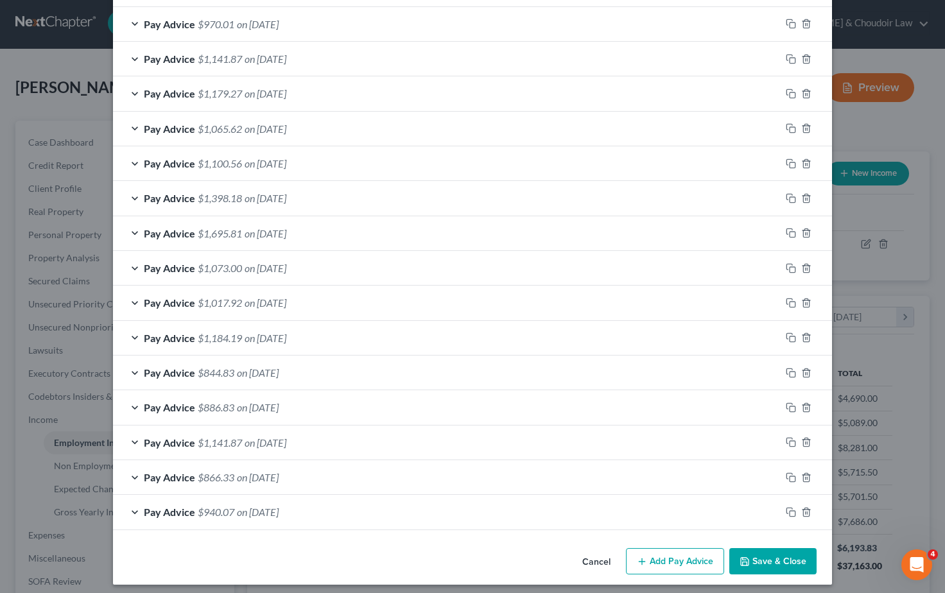
scroll to position [811, 0]
click at [595, 552] on button "Cancel" at bounding box center [596, 563] width 49 height 26
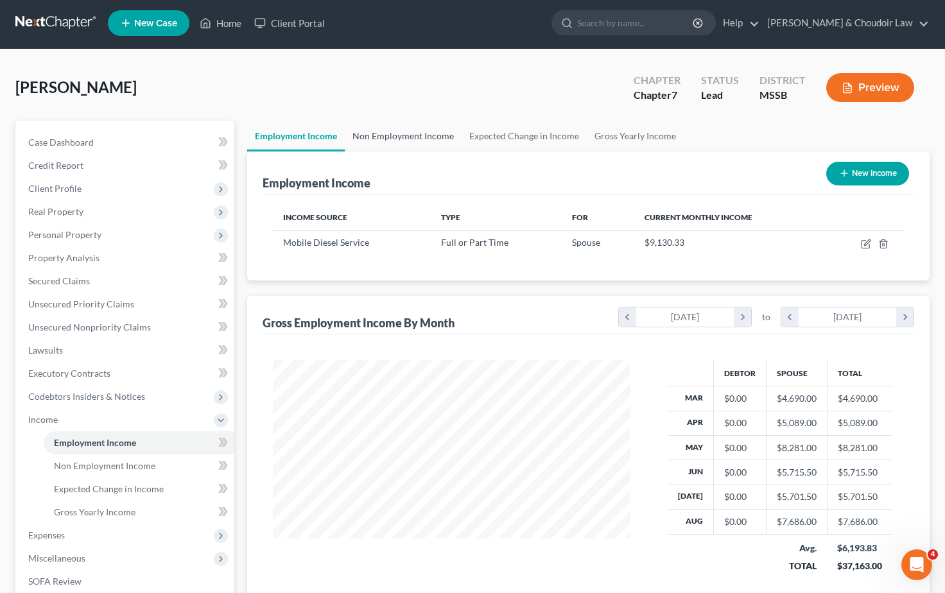
click at [419, 136] on link "Non Employment Income" at bounding box center [403, 136] width 117 height 31
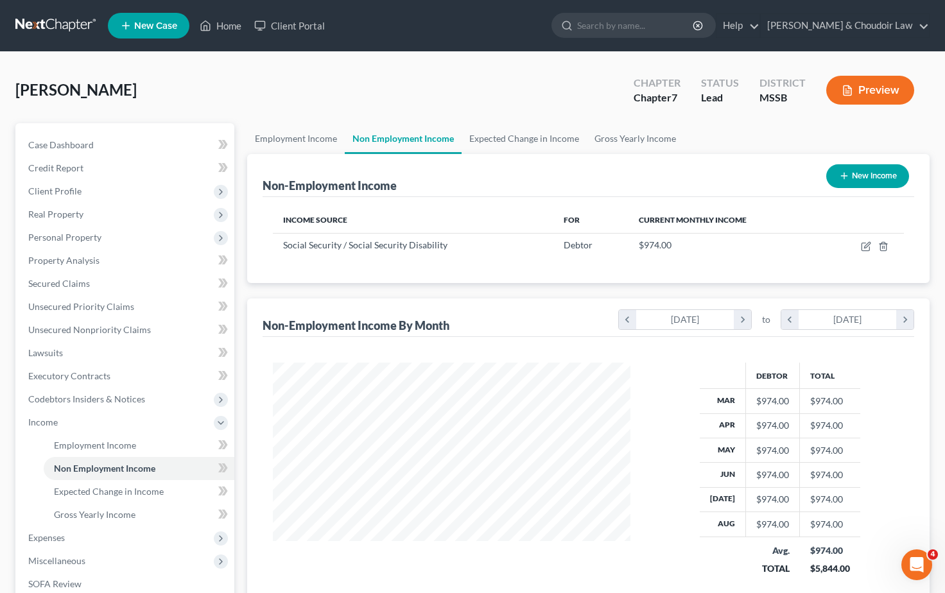
click at [53, 26] on link at bounding box center [56, 25] width 82 height 23
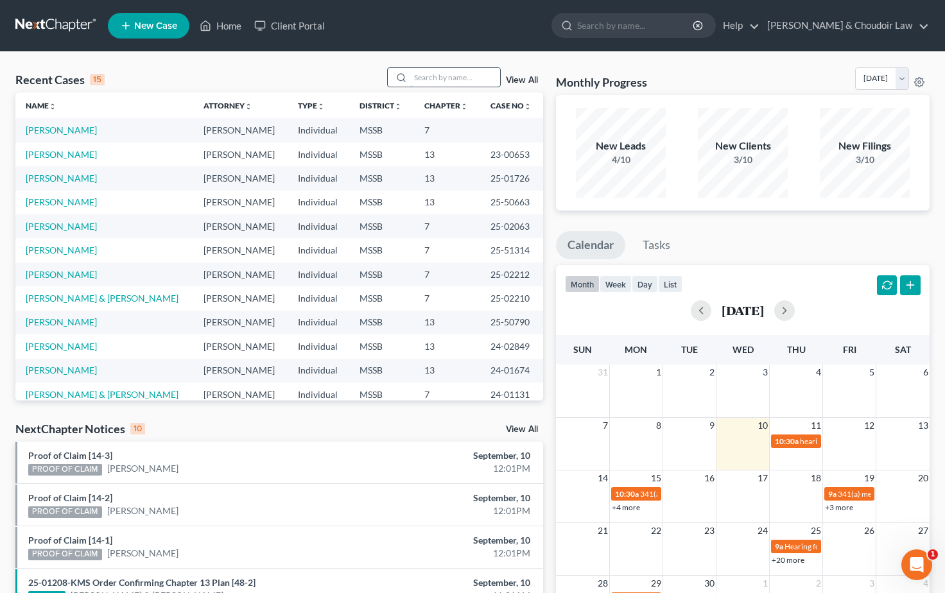
click at [448, 78] on input "search" at bounding box center [455, 77] width 90 height 19
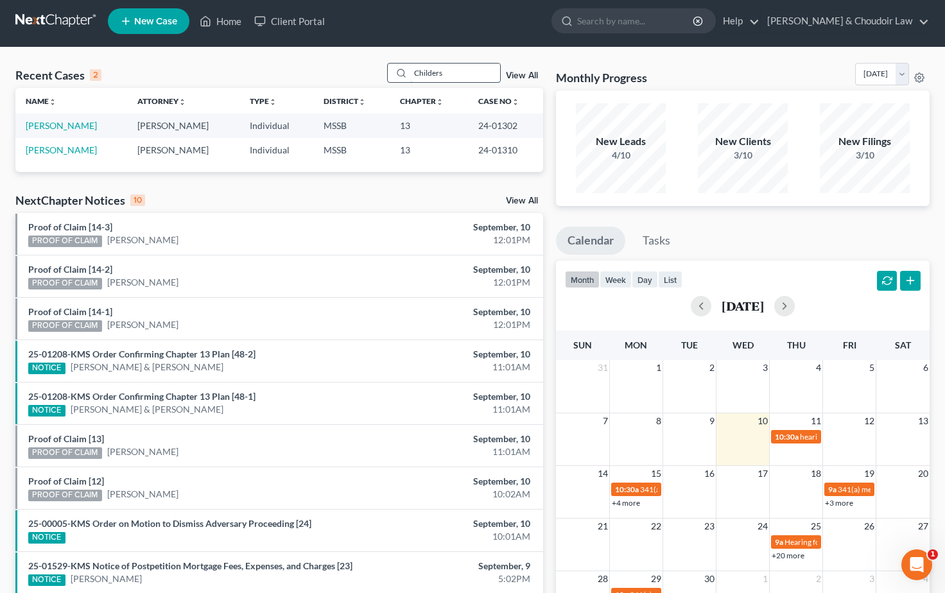
scroll to position [4, 0]
type input "Childers"
click at [168, 19] on span "New Case" at bounding box center [155, 22] width 43 height 10
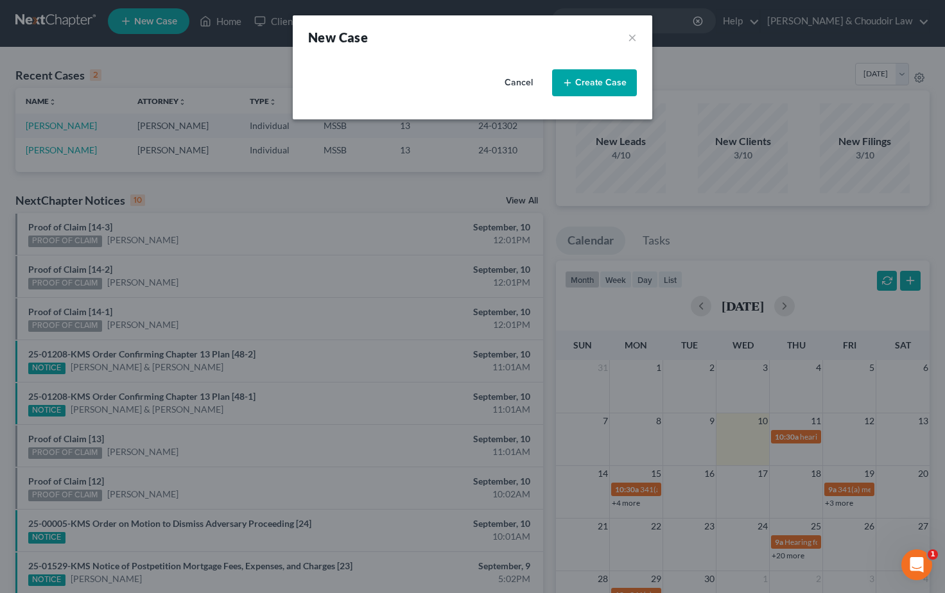
select select "44"
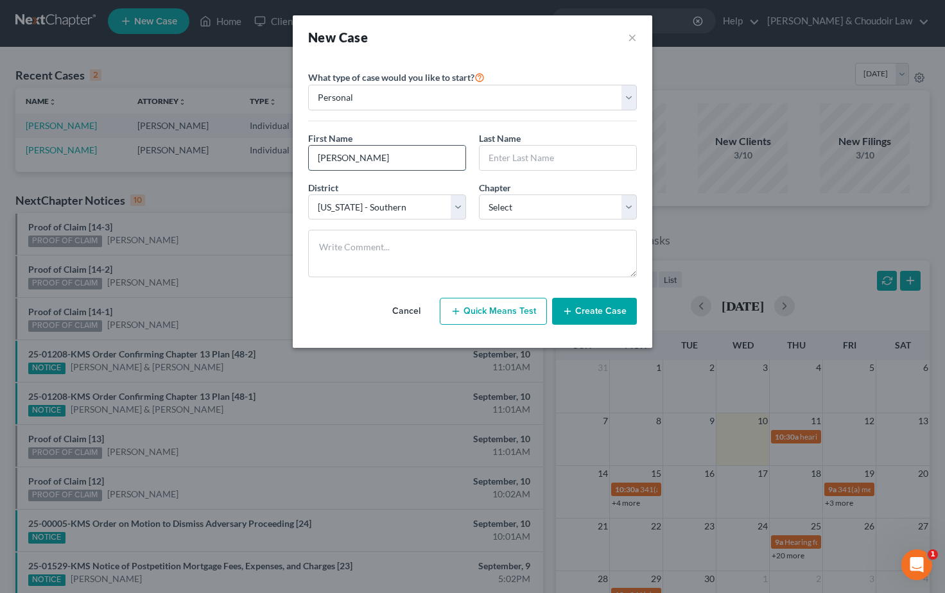
type input "Kimberly"
type input "Childers"
select select "3"
click at [604, 315] on button "Create Case" at bounding box center [594, 311] width 85 height 27
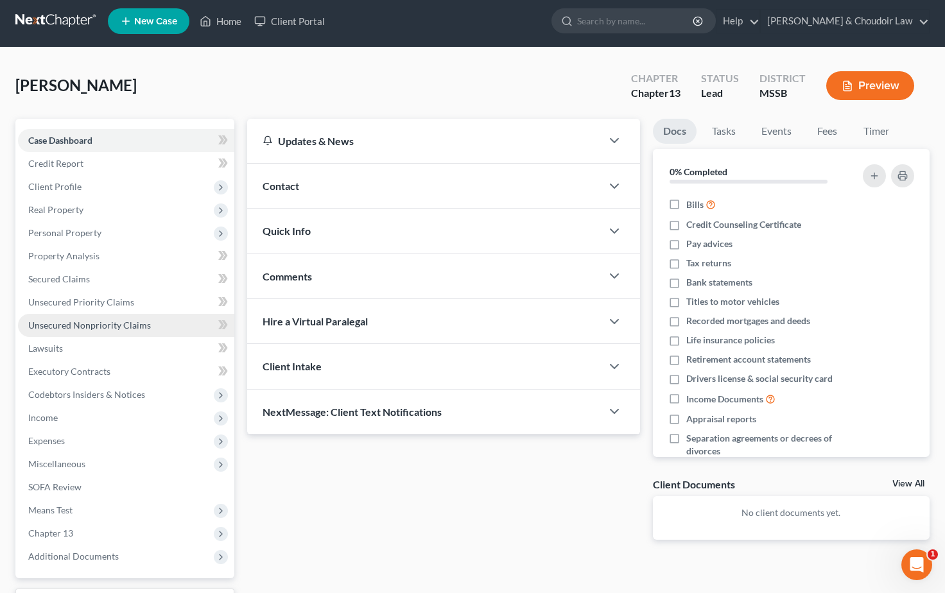
scroll to position [3, 0]
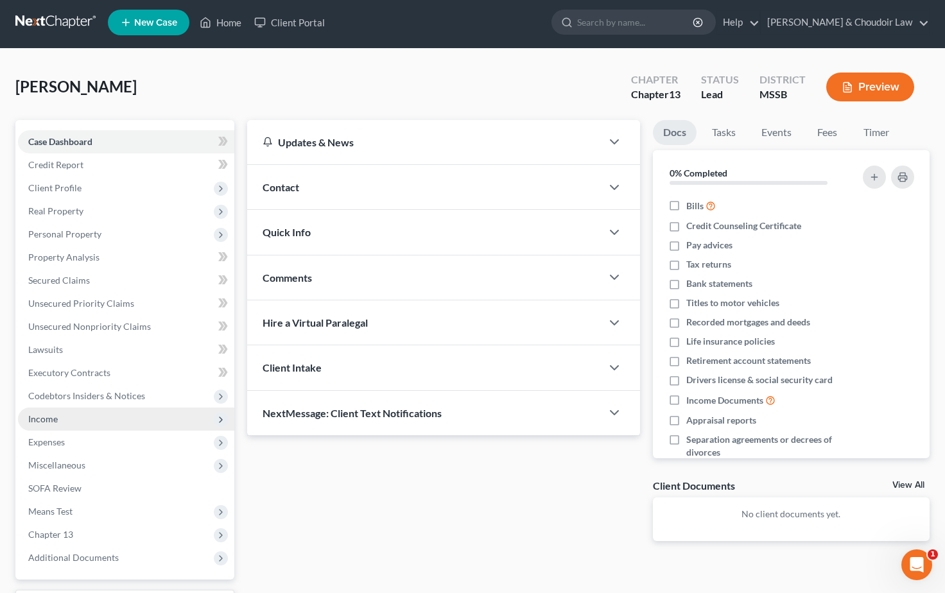
click at [57, 415] on span "Income" at bounding box center [43, 419] width 30 height 11
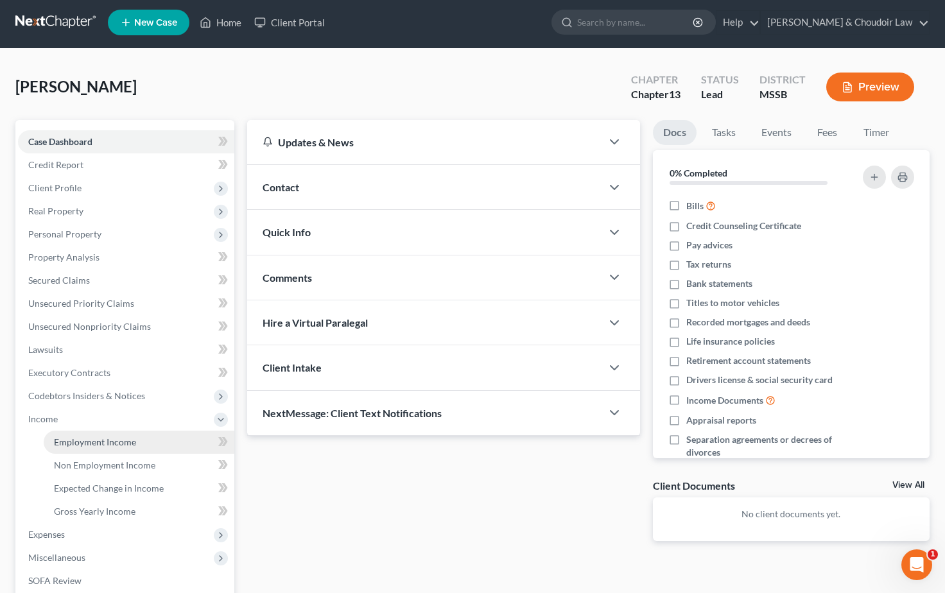
click at [78, 448] on link "Employment Income" at bounding box center [139, 442] width 191 height 23
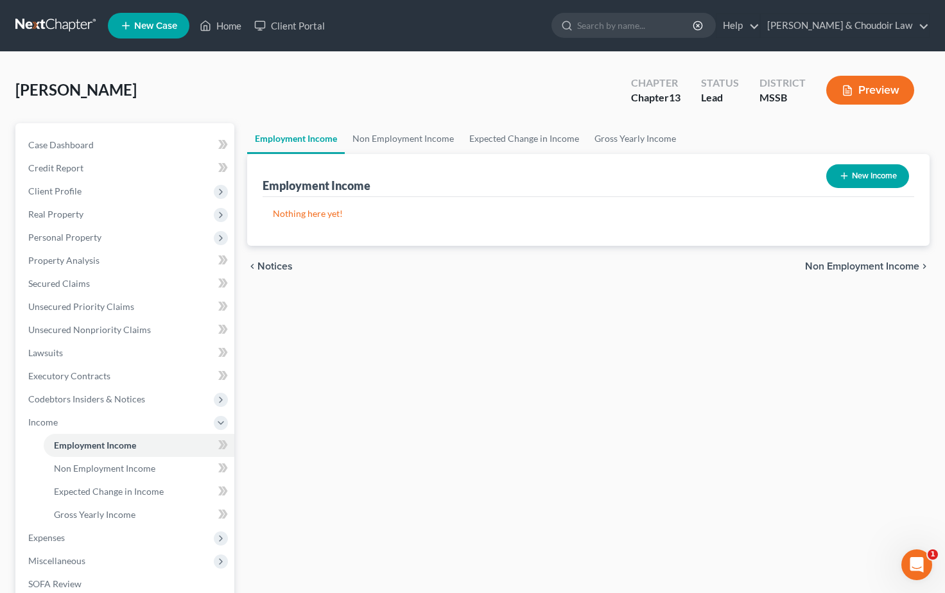
click at [875, 177] on button "New Income" at bounding box center [868, 176] width 83 height 24
select select "0"
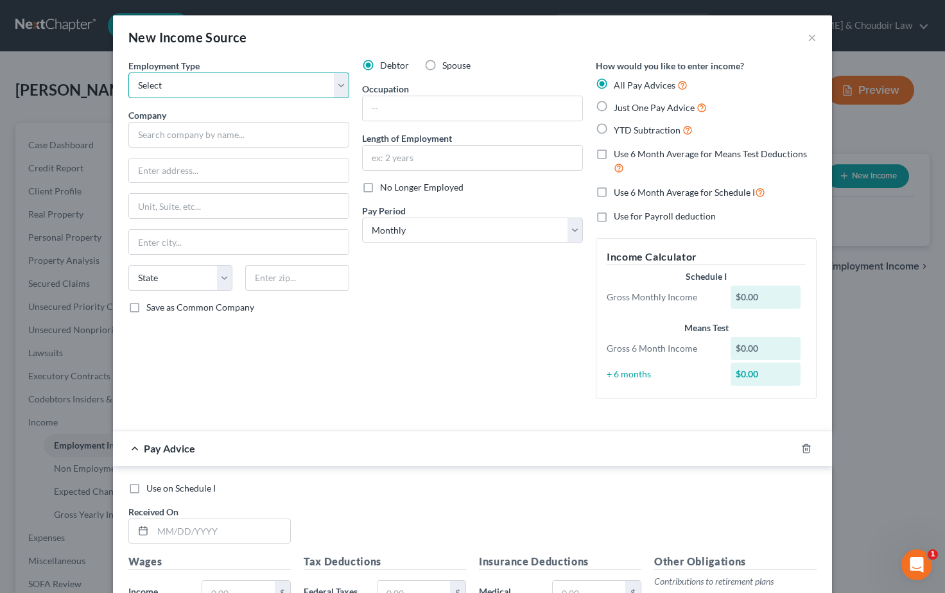
select select "0"
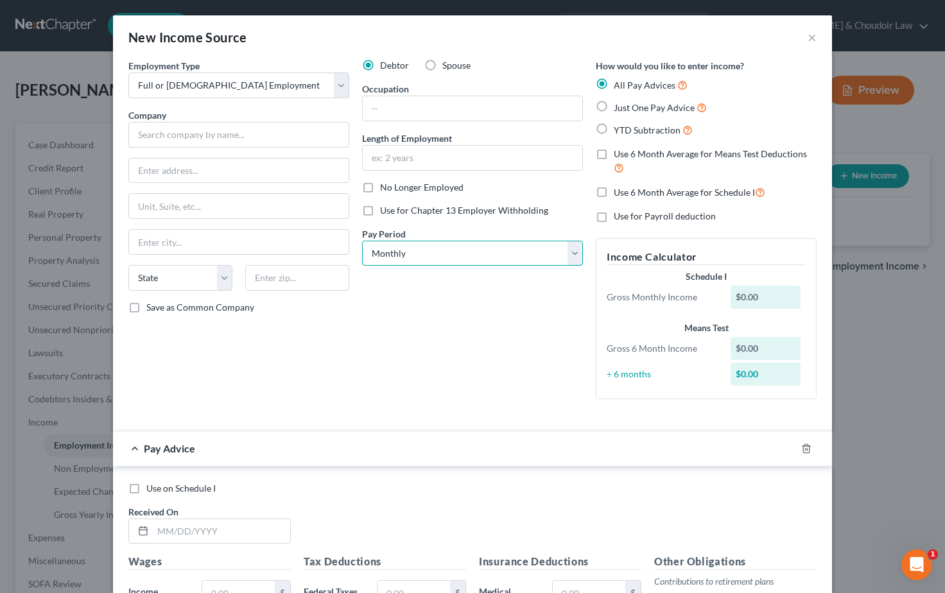
select select "1"
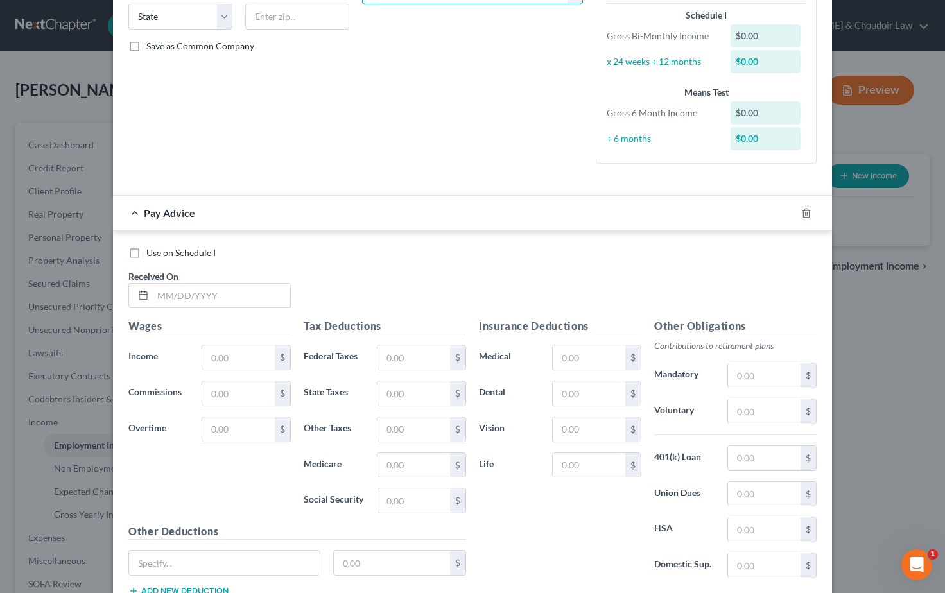
scroll to position [262, 0]
click at [196, 291] on input "text" at bounding box center [221, 295] width 137 height 24
type input "08/15/2025"
click at [234, 348] on input "text" at bounding box center [238, 357] width 73 height 24
type input "192.00"
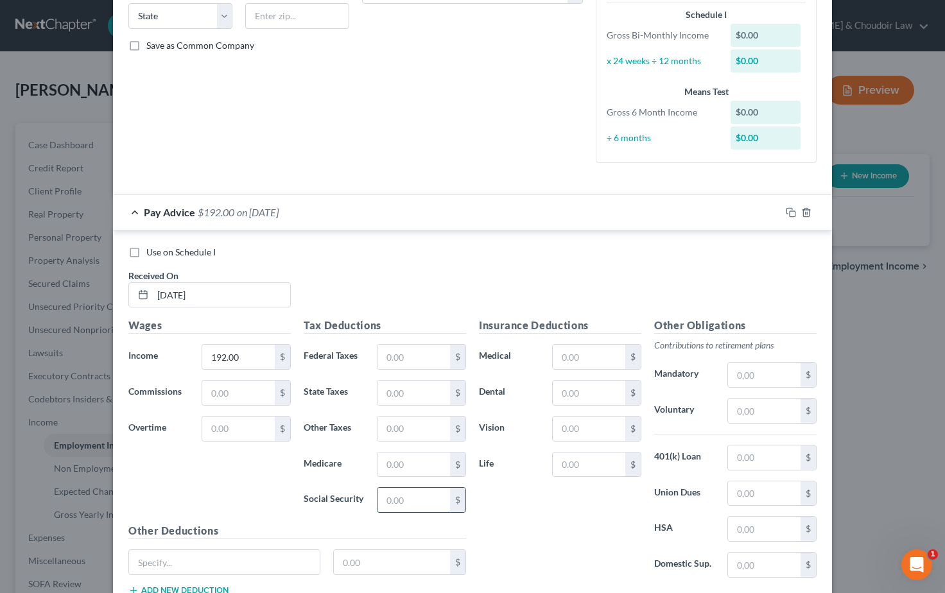
click at [420, 502] on input "text" at bounding box center [414, 500] width 73 height 24
type input "11.90"
click at [424, 460] on input "text" at bounding box center [414, 465] width 73 height 24
type input "2.79"
click at [609, 514] on div "Insurance Deductions Medical $ Dental $ Vision $ Life $" at bounding box center [560, 453] width 175 height 270
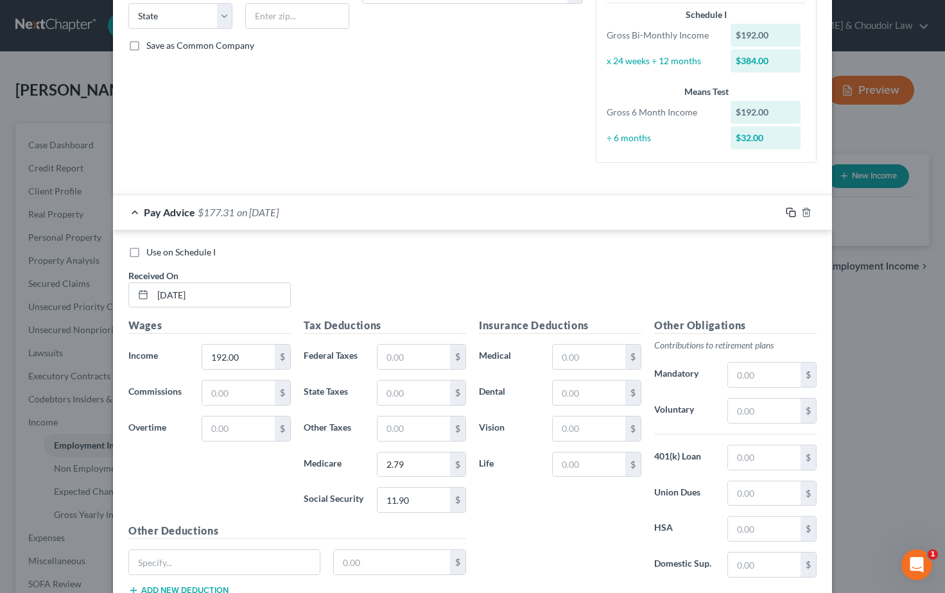
click at [789, 211] on icon "button" at bounding box center [791, 212] width 10 height 10
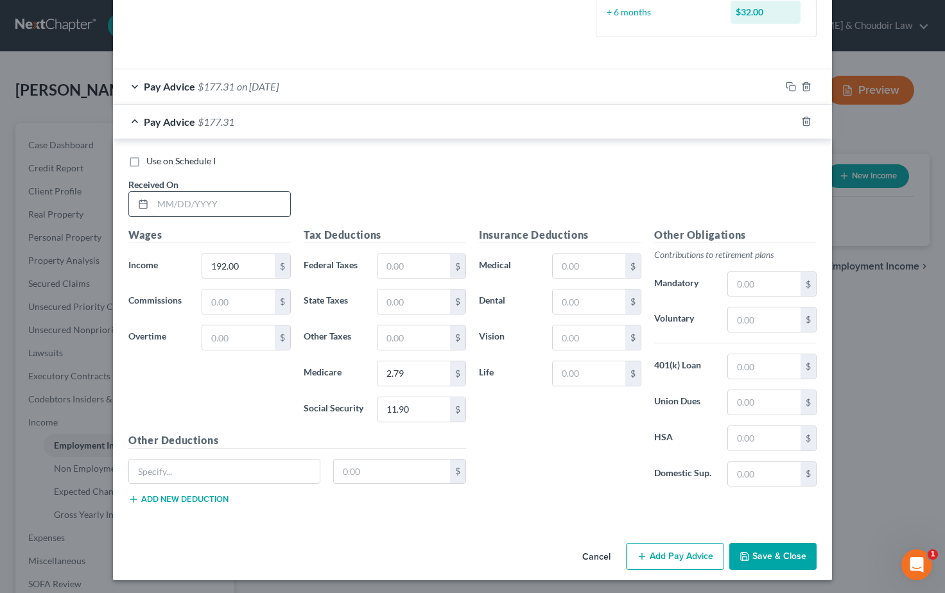
scroll to position [387, 0]
click at [168, 205] on input "text" at bounding box center [221, 205] width 137 height 24
type input "08/08/2025"
drag, startPoint x: 192, startPoint y: 261, endPoint x: 170, endPoint y: 261, distance: 22.5
click at [170, 261] on div "Income * 192.00 $" at bounding box center [209, 267] width 175 height 26
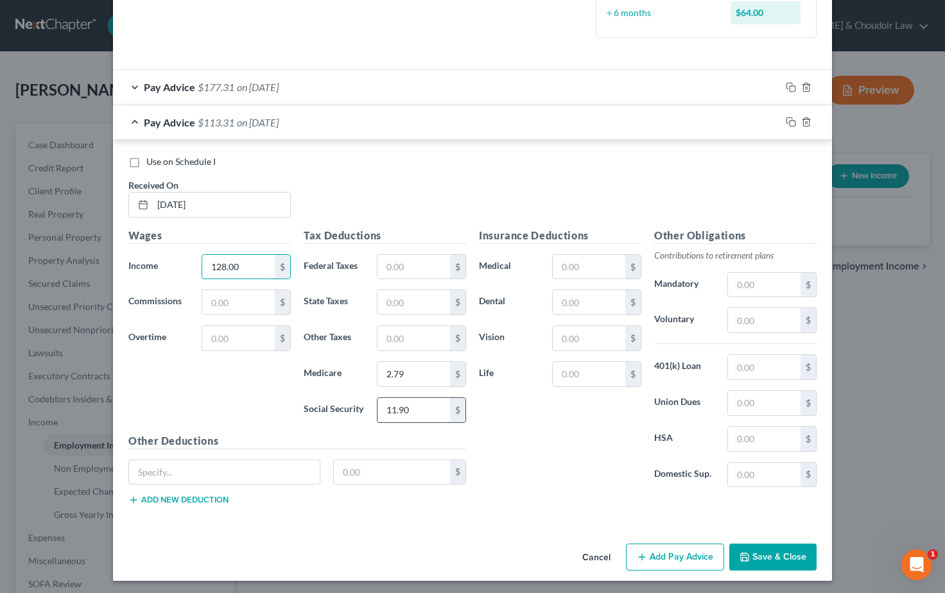
type input "128.00"
drag, startPoint x: 416, startPoint y: 407, endPoint x: 348, endPoint y: 406, distance: 67.4
click at [358, 408] on div "Social Security 11.90 $" at bounding box center [384, 411] width 175 height 26
type input "7.94"
drag, startPoint x: 408, startPoint y: 371, endPoint x: 378, endPoint y: 371, distance: 29.5
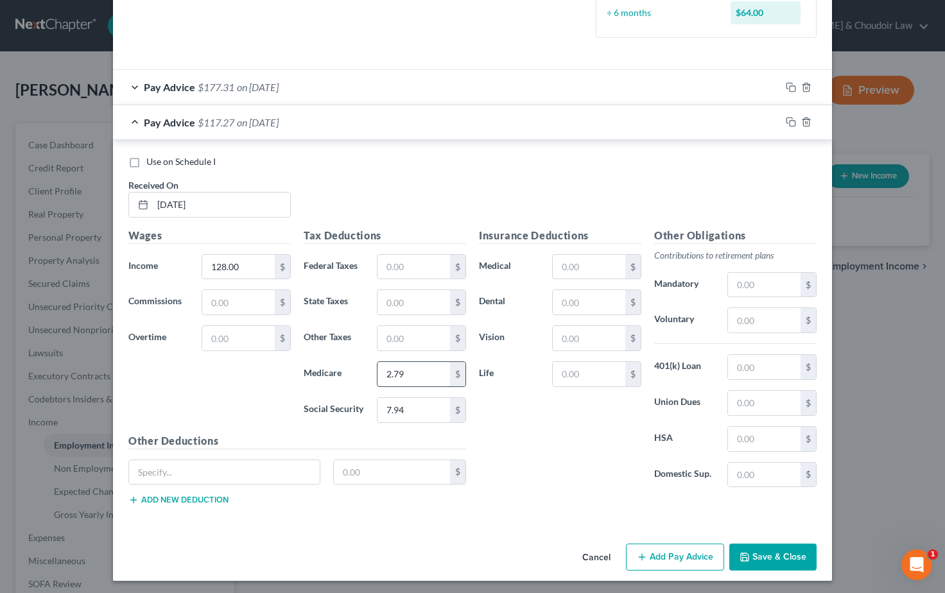
click at [379, 371] on input "2.79" at bounding box center [414, 374] width 73 height 24
type input "1.85"
click at [792, 120] on icon "button" at bounding box center [791, 122] width 10 height 10
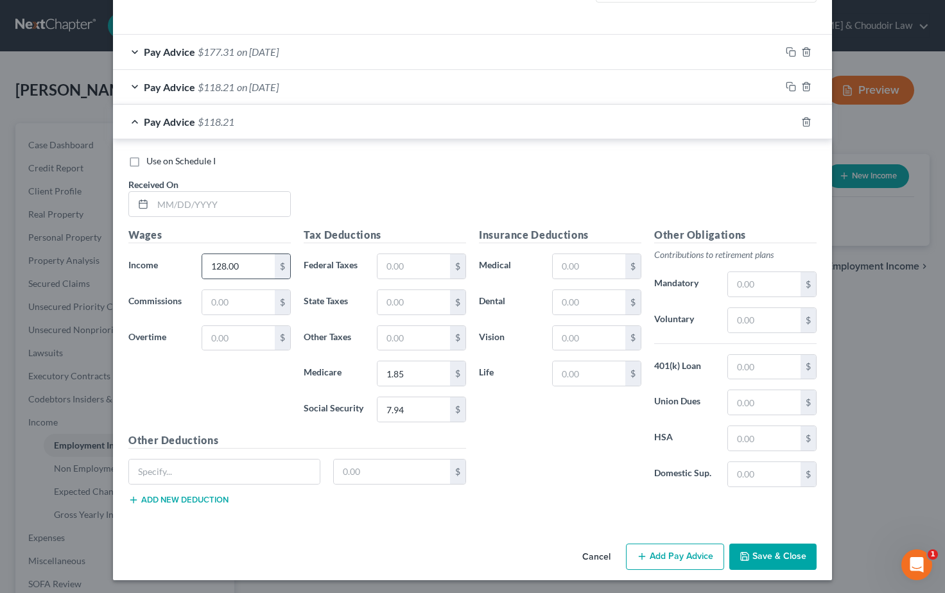
scroll to position [422, 0]
click at [204, 204] on input "text" at bounding box center [221, 205] width 137 height 24
type input "07/22/2025"
drag, startPoint x: 245, startPoint y: 261, endPoint x: 178, endPoint y: 259, distance: 67.5
click at [179, 260] on div "Income * 128.00 $" at bounding box center [209, 267] width 175 height 26
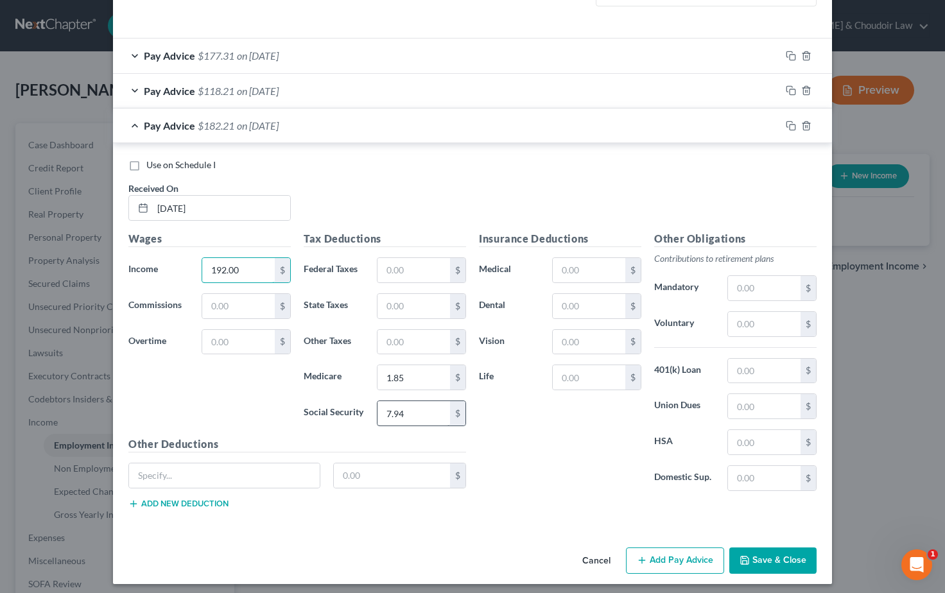
type input "192.00"
drag, startPoint x: 407, startPoint y: 409, endPoint x: 377, endPoint y: 407, distance: 30.3
click at [378, 407] on input "7.94" at bounding box center [414, 413] width 73 height 24
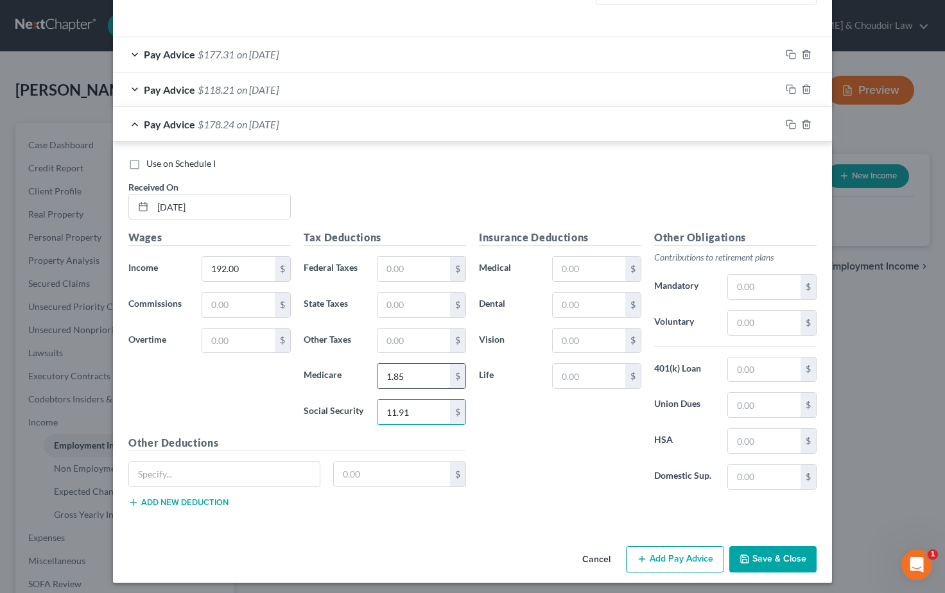
type input "11.91"
drag, startPoint x: 390, startPoint y: 375, endPoint x: 377, endPoint y: 375, distance: 12.8
click at [378, 375] on input "1.85" at bounding box center [414, 376] width 73 height 24
drag, startPoint x: 397, startPoint y: 374, endPoint x: 365, endPoint y: 371, distance: 32.3
click at [365, 371] on div "Medicare 1.85 $" at bounding box center [384, 377] width 175 height 26
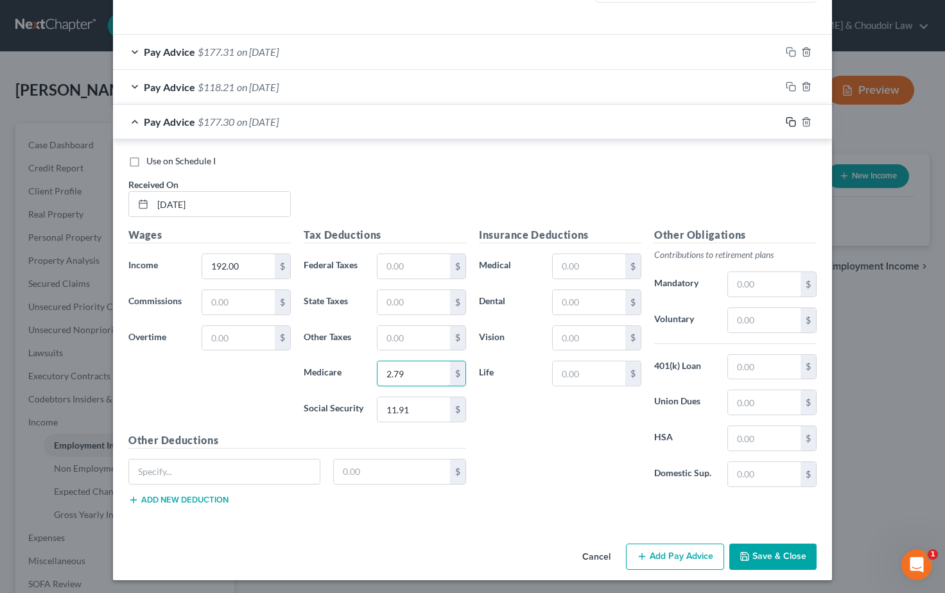
type input "2.79"
click at [790, 121] on rect "button" at bounding box center [793, 124] width 6 height 6
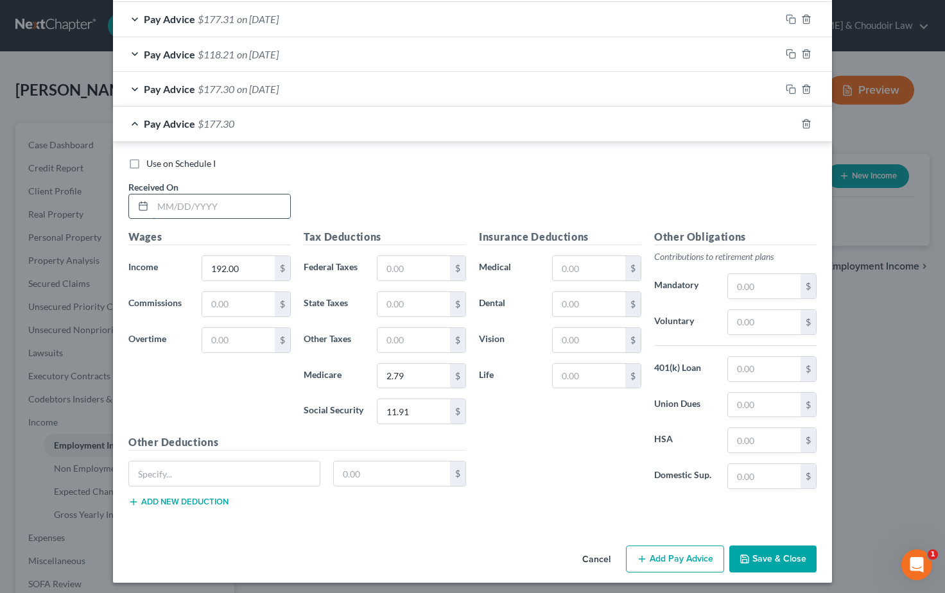
click at [168, 202] on input "text" at bounding box center [221, 207] width 137 height 24
type input "07/18/2025"
drag, startPoint x: 239, startPoint y: 267, endPoint x: 174, endPoint y: 265, distance: 64.9
click at [176, 265] on div "Income * 192.00 $" at bounding box center [209, 269] width 175 height 26
type input "2"
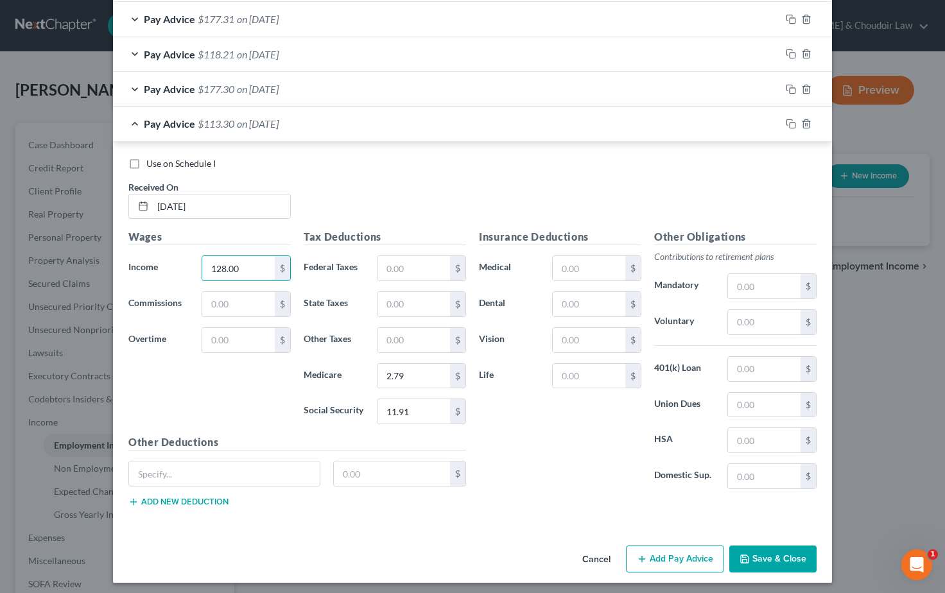
scroll to position [451, 0]
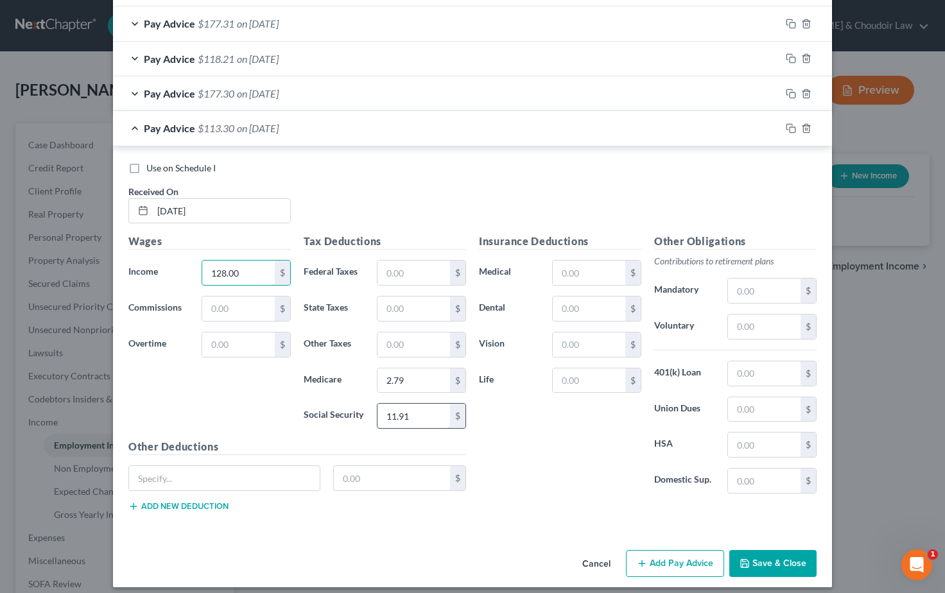
type input "128.00"
drag, startPoint x: 410, startPoint y: 410, endPoint x: 360, endPoint y: 408, distance: 49.5
click at [361, 408] on div "Social Security 11.91 $" at bounding box center [384, 416] width 175 height 26
type input "7.93"
drag, startPoint x: 407, startPoint y: 378, endPoint x: 378, endPoint y: 376, distance: 28.3
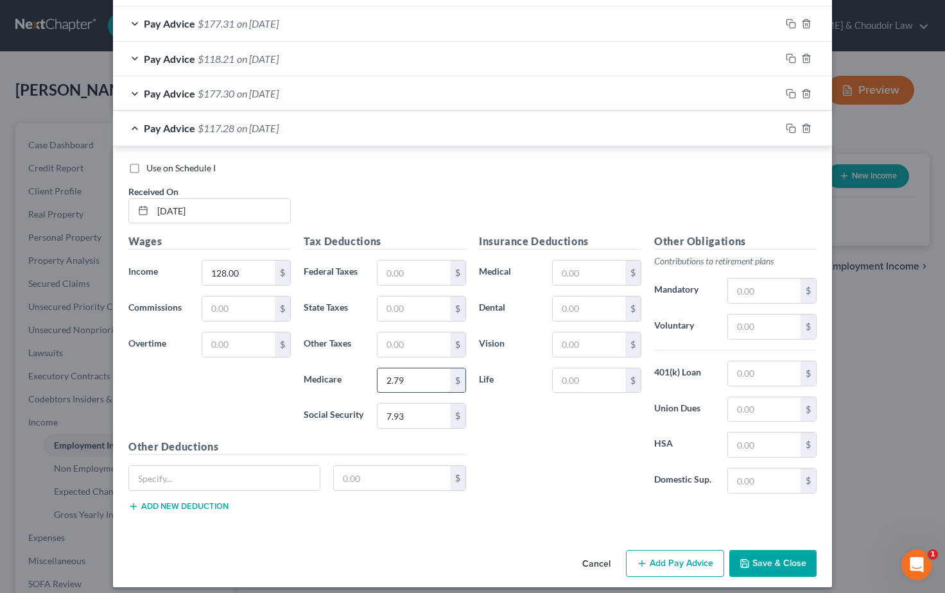
click at [378, 376] on input "2.79" at bounding box center [414, 381] width 73 height 24
type input "1.85"
click at [790, 127] on rect "button" at bounding box center [793, 130] width 6 height 6
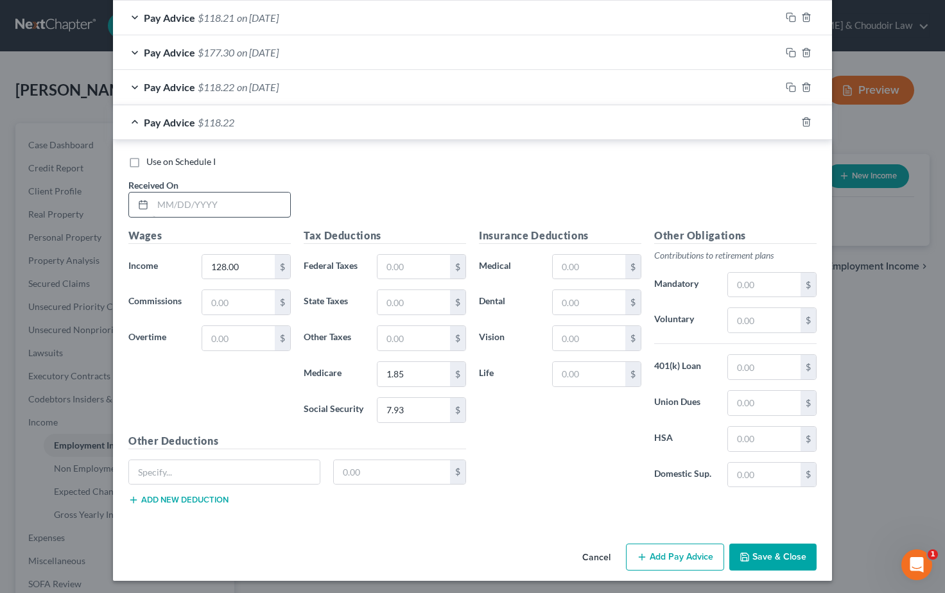
scroll to position [491, 0]
click at [176, 201] on input "text" at bounding box center [221, 205] width 137 height 24
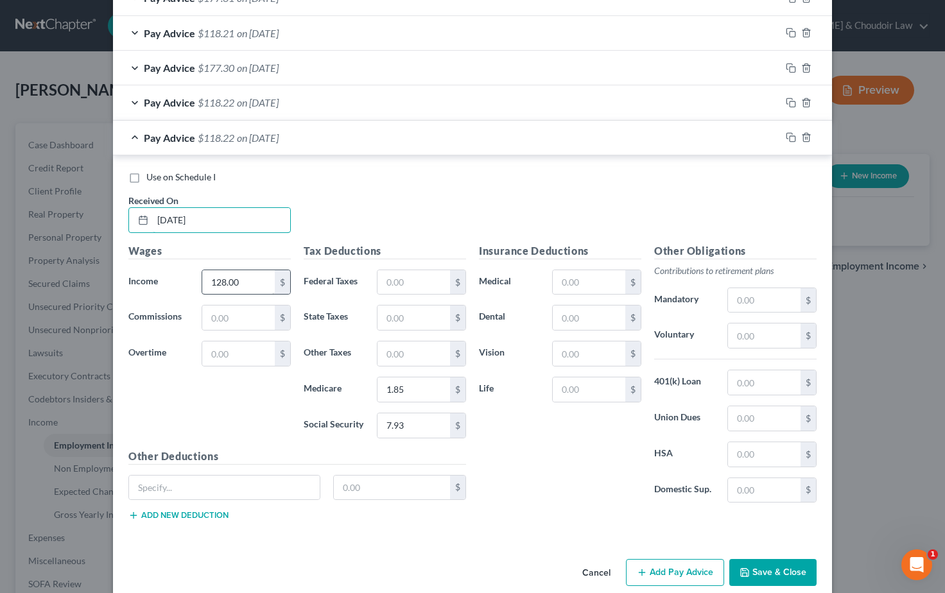
type input "07/31/2025"
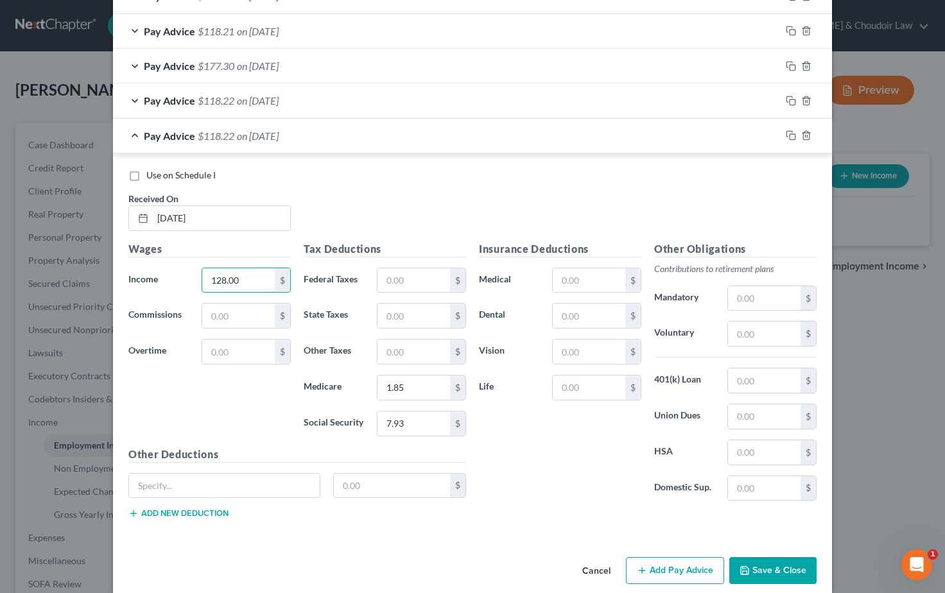
drag, startPoint x: 245, startPoint y: 277, endPoint x: 195, endPoint y: 272, distance: 50.3
click at [195, 272] on div "128.00 $" at bounding box center [246, 281] width 102 height 26
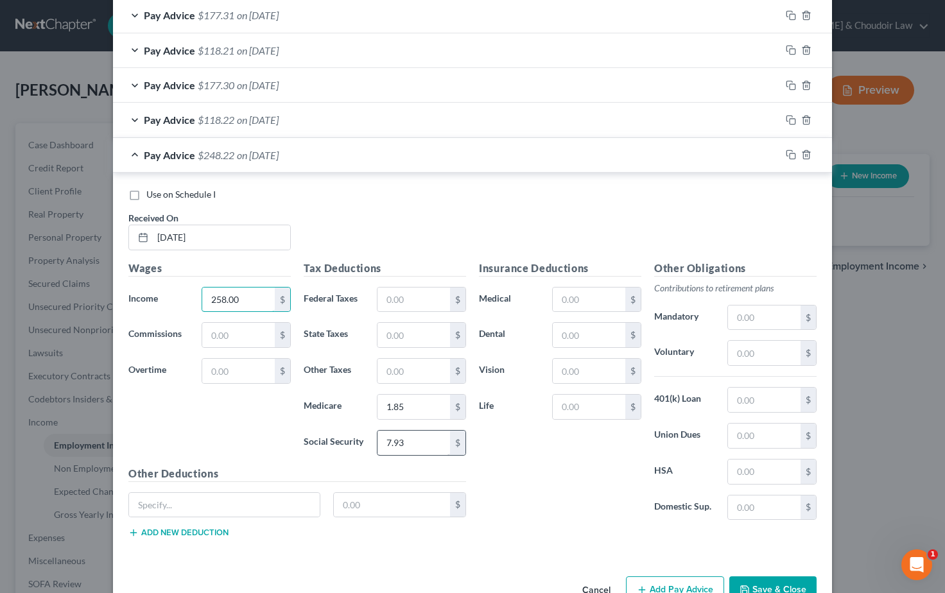
scroll to position [460, 0]
type input "258.00"
drag, startPoint x: 408, startPoint y: 439, endPoint x: 353, endPoint y: 437, distance: 55.3
click at [355, 438] on div "Social Security 7.93 $" at bounding box center [384, 442] width 175 height 26
type input "15.99"
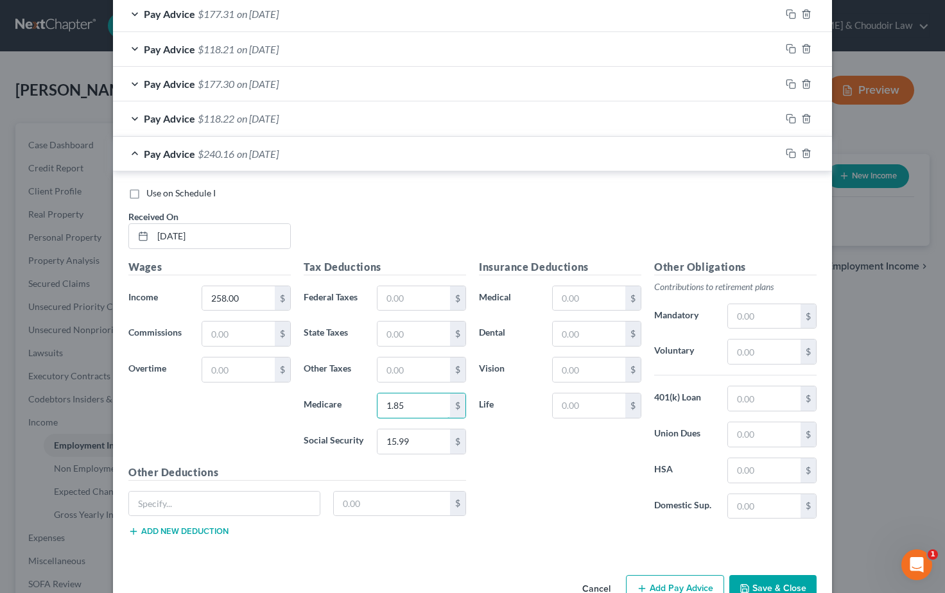
drag, startPoint x: 403, startPoint y: 401, endPoint x: 375, endPoint y: 400, distance: 28.3
click at [375, 400] on div "1.85 $" at bounding box center [422, 406] width 102 height 26
type input "3.74"
drag, startPoint x: 792, startPoint y: 150, endPoint x: 783, endPoint y: 151, distance: 9.1
click at [792, 150] on icon "button" at bounding box center [791, 153] width 10 height 10
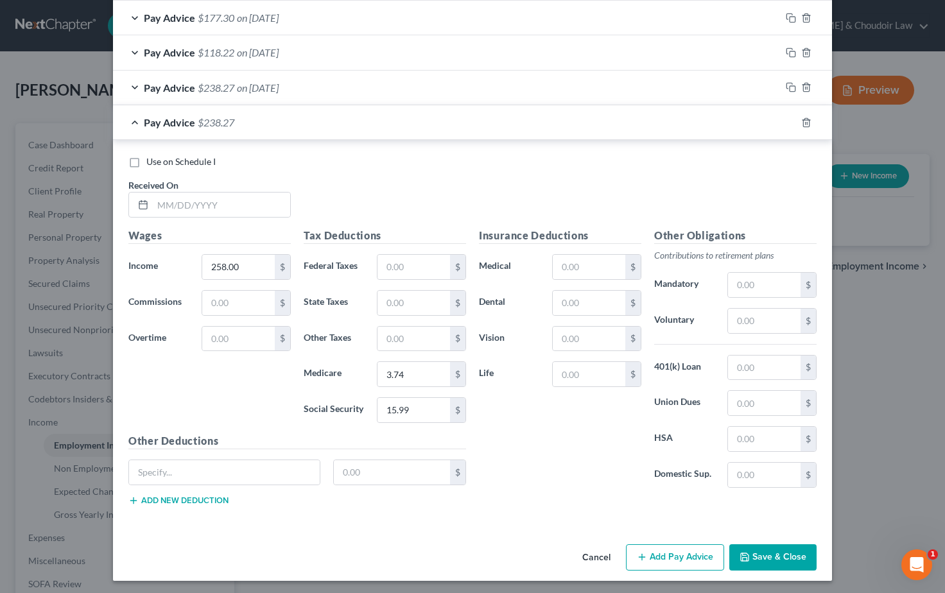
scroll to position [526, 0]
click at [206, 200] on input "text" at bounding box center [221, 205] width 137 height 24
type input "07/10/2025"
drag, startPoint x: 249, startPoint y: 264, endPoint x: 161, endPoint y: 259, distance: 87.5
click at [161, 259] on div "Income * 258.00 $" at bounding box center [209, 268] width 175 height 26
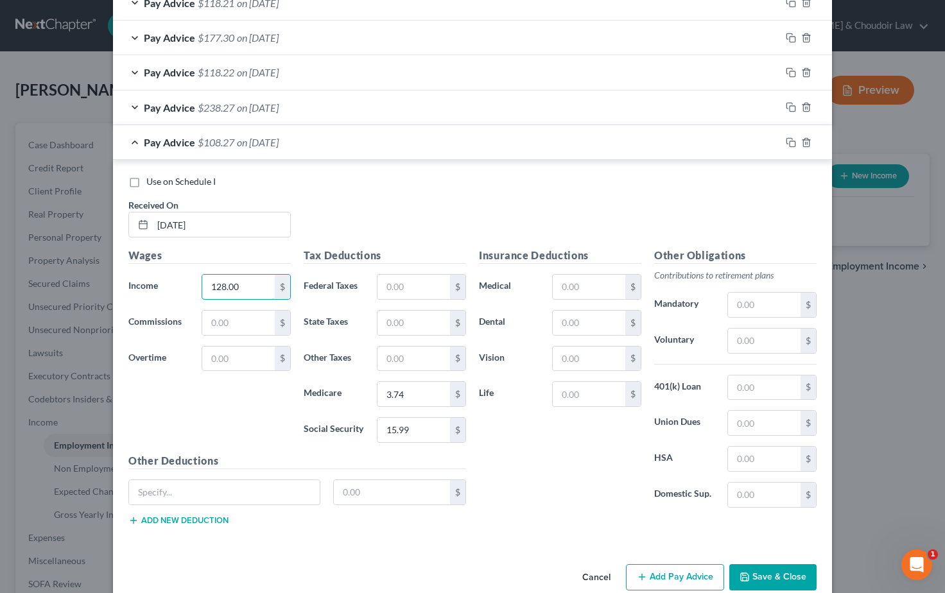
scroll to position [505, 0]
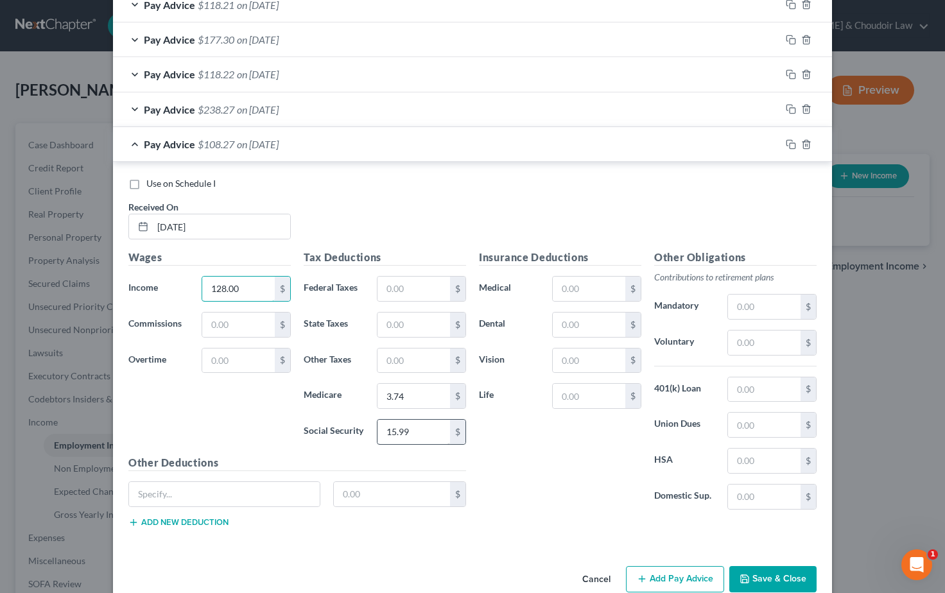
type input "128.00"
drag, startPoint x: 408, startPoint y: 424, endPoint x: 363, endPoint y: 424, distance: 45.6
click at [363, 424] on div "Social Security 15.99 $" at bounding box center [384, 432] width 175 height 26
type input "7.94"
drag, startPoint x: 408, startPoint y: 392, endPoint x: 362, endPoint y: 389, distance: 46.4
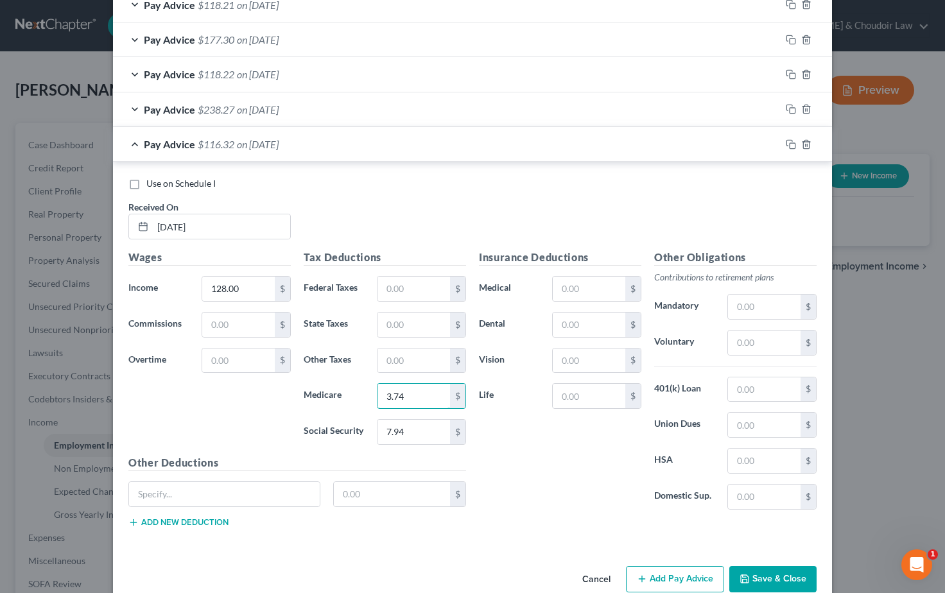
click at [362, 389] on div "Medicare 3.74 $" at bounding box center [384, 396] width 175 height 26
type input "1.86"
click at [547, 208] on div "Use on Schedule I Received On * 07/10/2025" at bounding box center [472, 213] width 701 height 73
click at [769, 578] on button "Save & Close" at bounding box center [773, 579] width 87 height 27
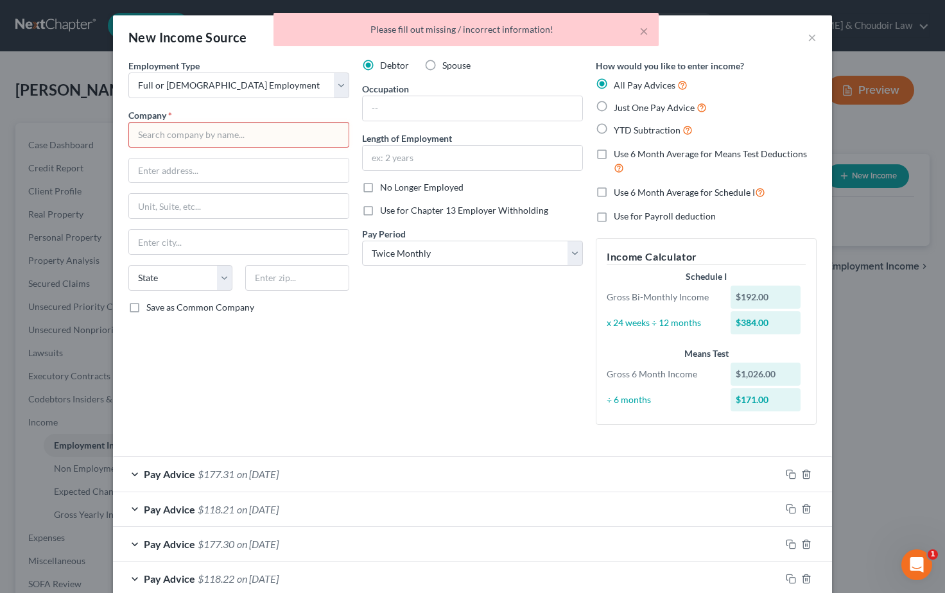
scroll to position [0, 0]
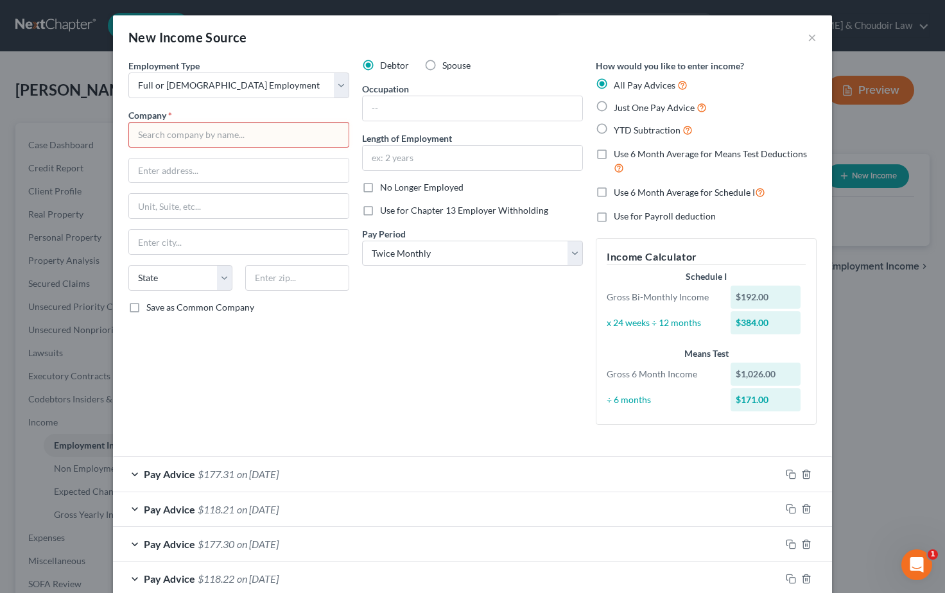
click at [173, 137] on input "text" at bounding box center [238, 135] width 221 height 26
click at [468, 107] on input "text" at bounding box center [473, 108] width 220 height 24
type input "Caregiver"
click at [236, 137] on input "text" at bounding box center [238, 135] width 221 height 26
type input "Blessing Hearts"
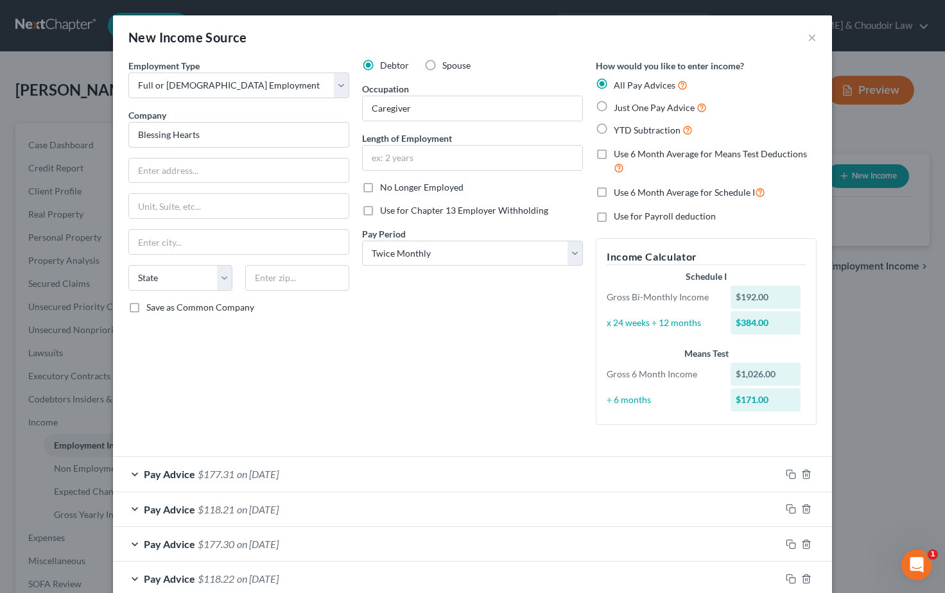
click at [374, 394] on div "Debtor Spouse Occupation Caregiver Length of Employment No Longer Employed Use …" at bounding box center [473, 247] width 234 height 376
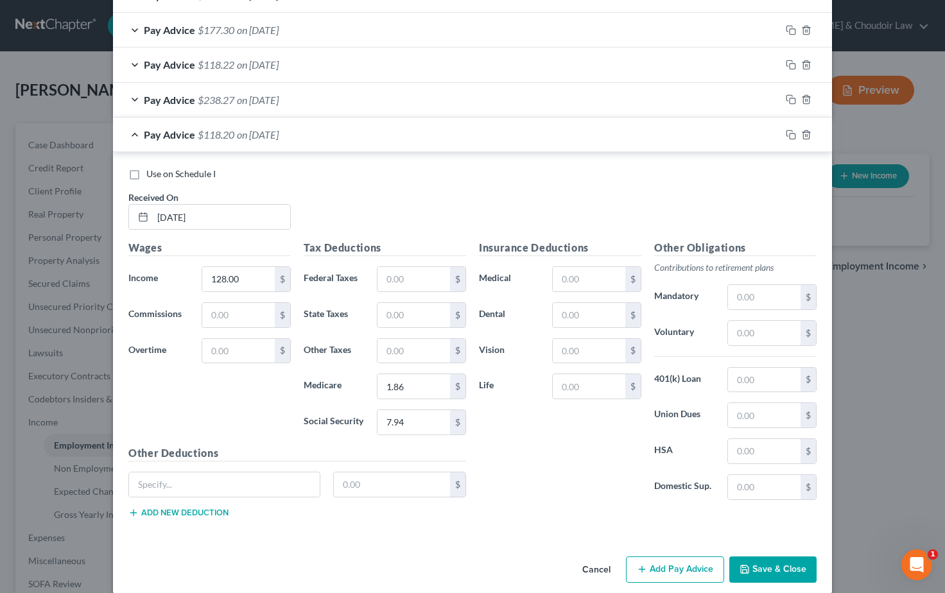
scroll to position [514, 0]
click at [780, 566] on button "Save & Close" at bounding box center [773, 570] width 87 height 27
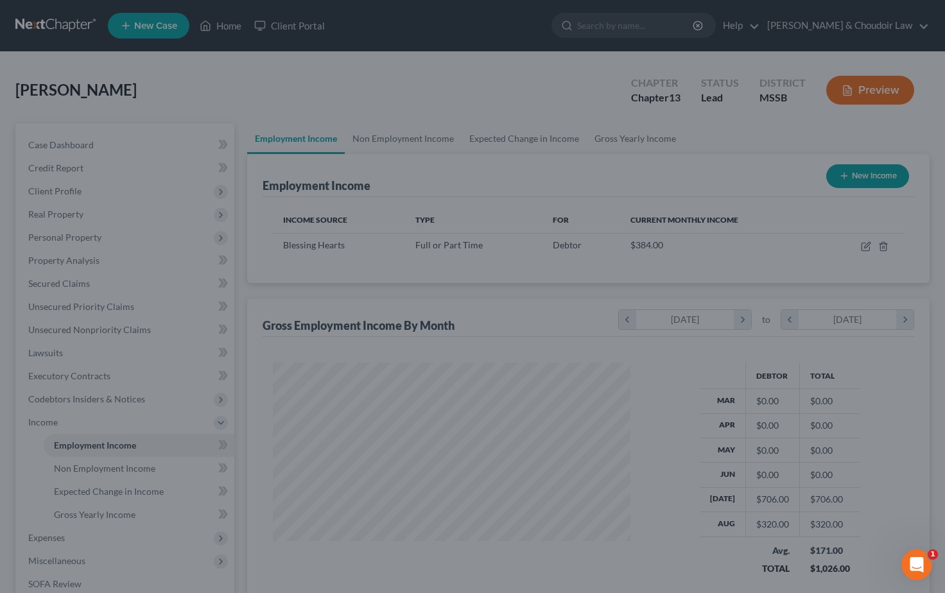
scroll to position [230, 383]
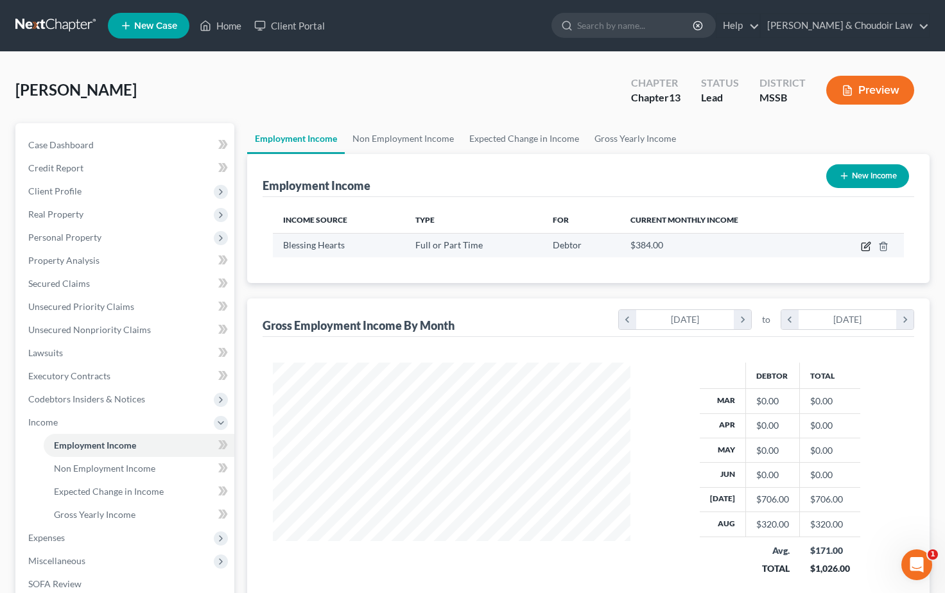
click at [864, 248] on icon "button" at bounding box center [866, 246] width 10 height 10
select select "0"
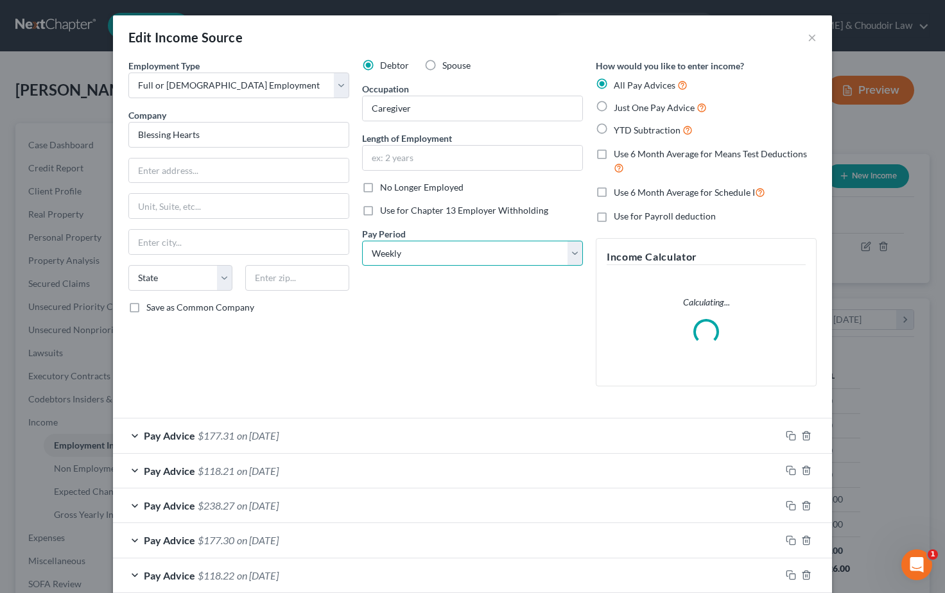
select select "2"
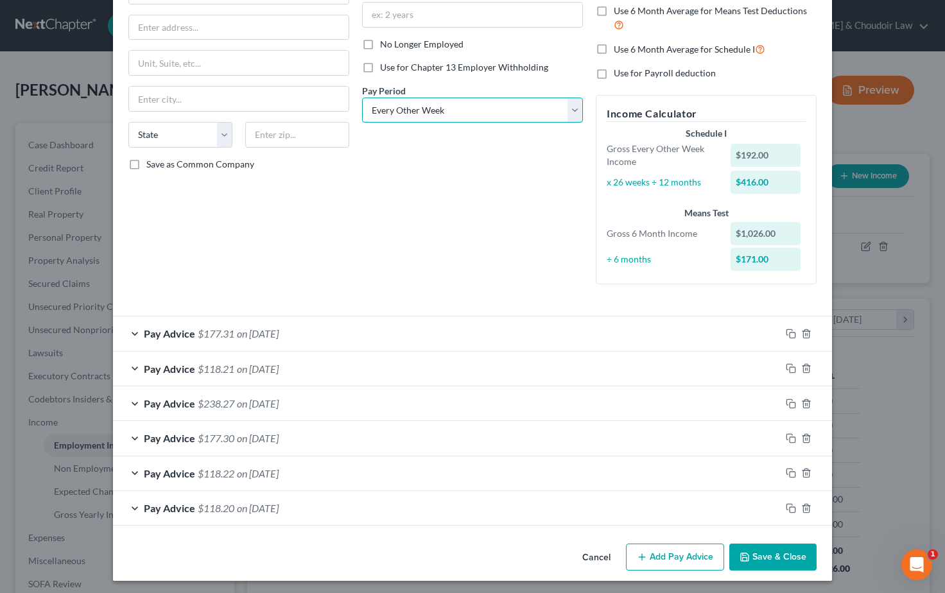
scroll to position [143, 0]
click at [782, 552] on button "Save & Close" at bounding box center [773, 558] width 87 height 27
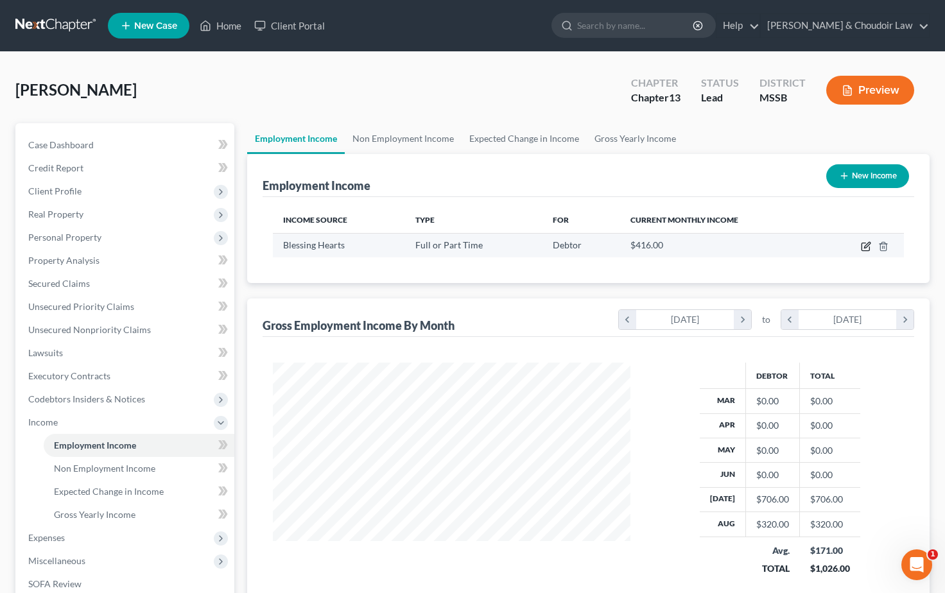
click at [867, 250] on icon "button" at bounding box center [866, 246] width 10 height 10
select select "0"
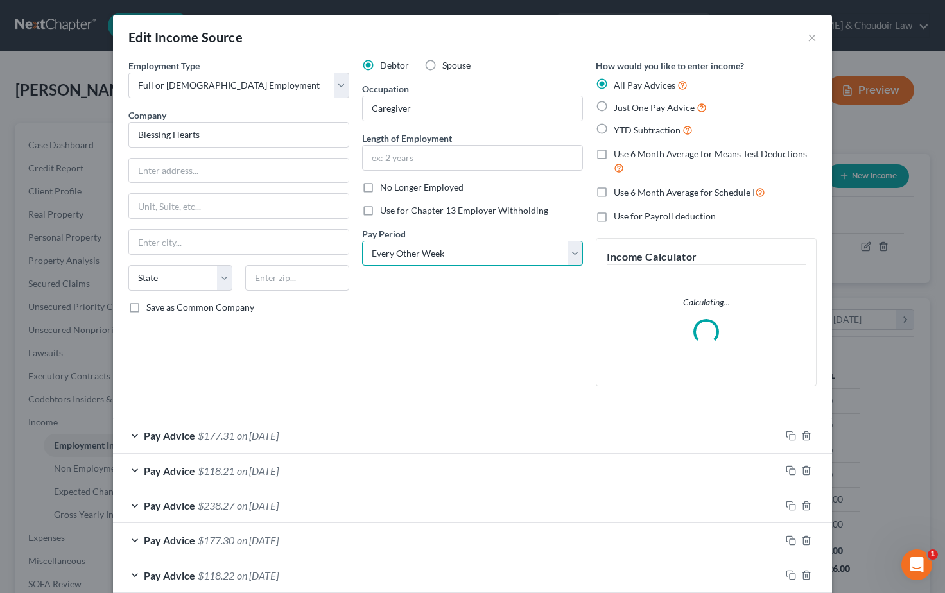
select select "3"
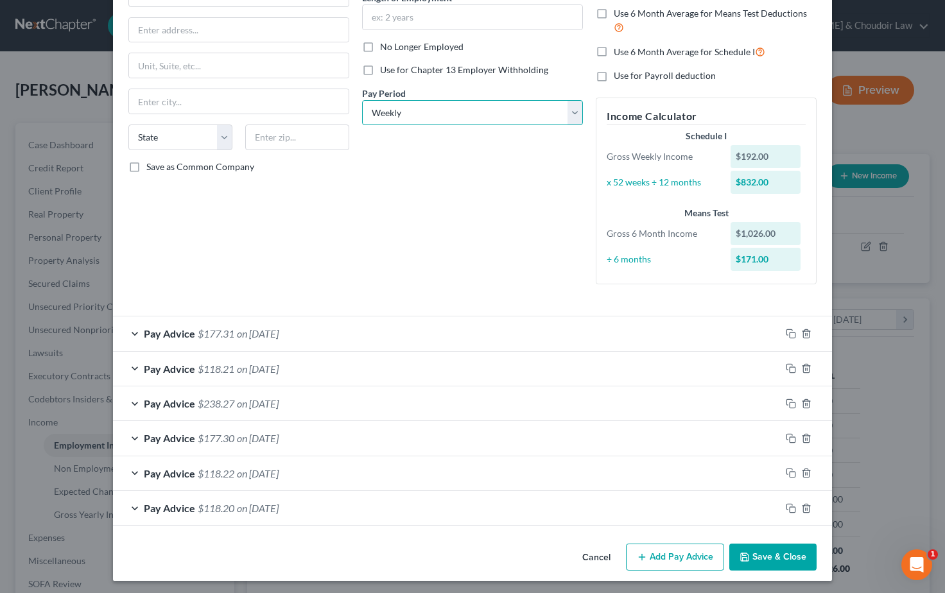
scroll to position [140, 0]
click at [284, 408] on div "Pay Advice $238.27 on 07/31/2025" at bounding box center [447, 404] width 668 height 34
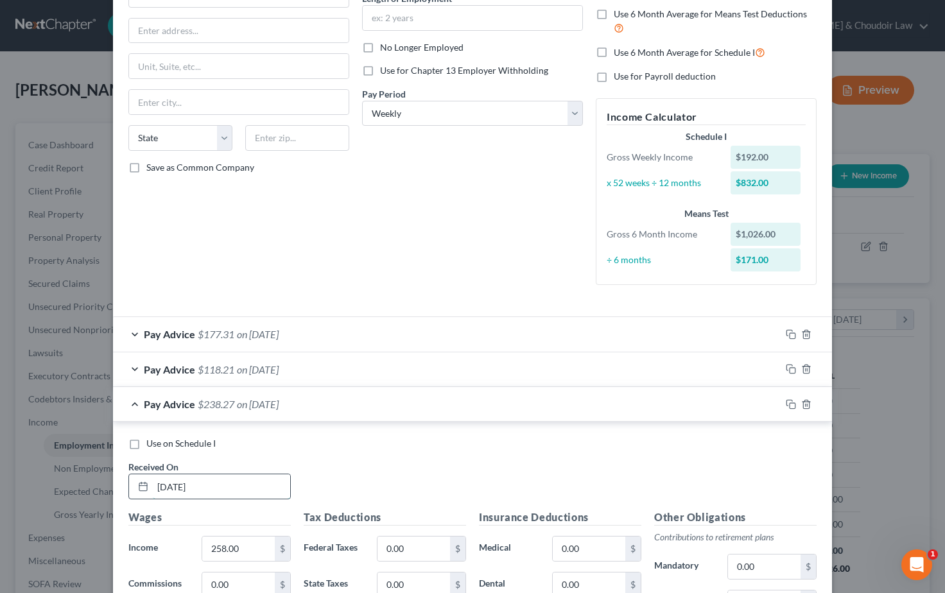
drag, startPoint x: 180, startPoint y: 484, endPoint x: 128, endPoint y: 482, distance: 51.4
click at [128, 482] on div "07/31/2025" at bounding box center [209, 487] width 162 height 26
type input "08/01/2025"
click at [483, 403] on div "Pay Advice $238.27 on 08/01/2025" at bounding box center [447, 404] width 668 height 34
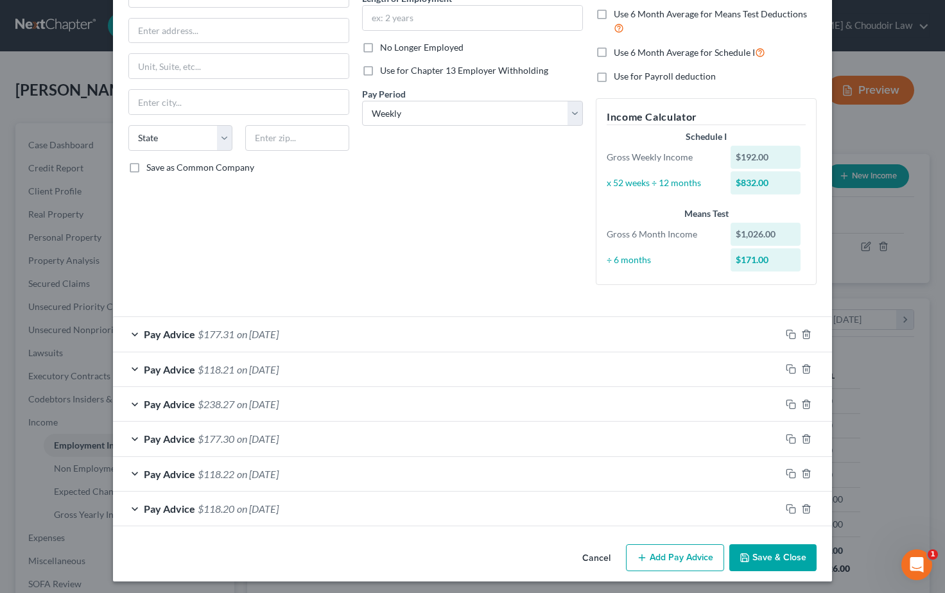
click at [355, 439] on div "Pay Advice $177.30 on 07/22/2025" at bounding box center [447, 439] width 668 height 34
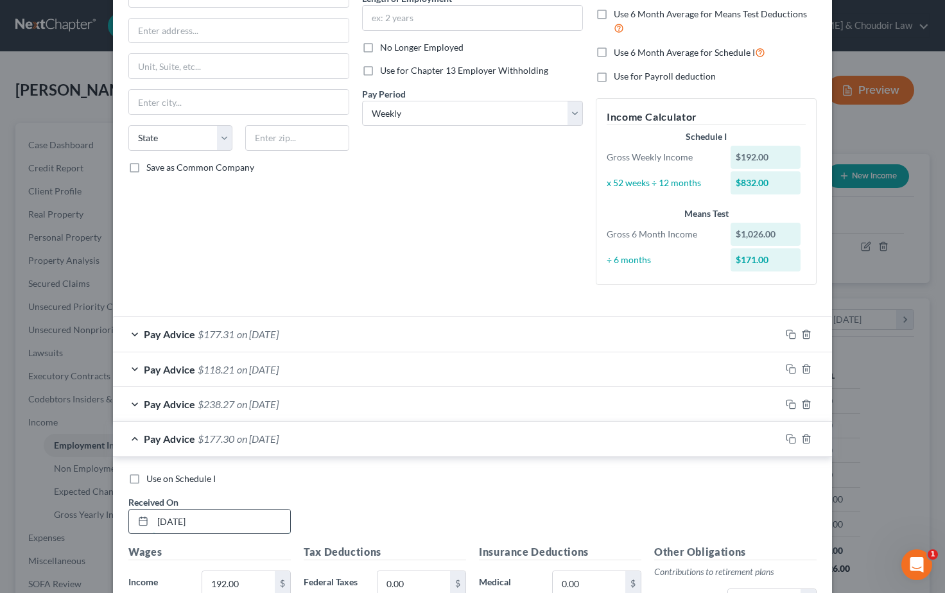
drag, startPoint x: 180, startPoint y: 520, endPoint x: 200, endPoint y: 516, distance: 20.9
click at [181, 519] on input "07/22/2025" at bounding box center [221, 522] width 137 height 24
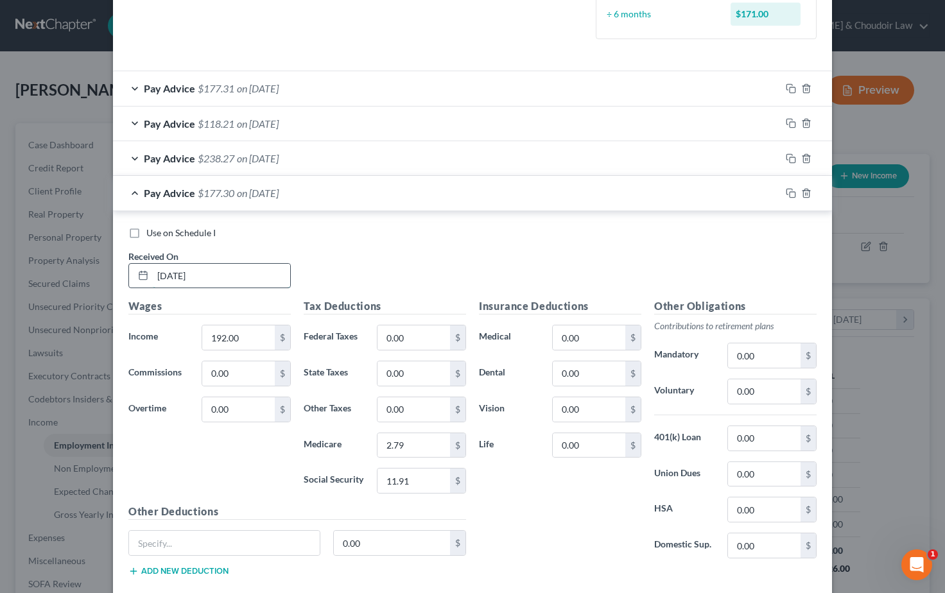
scroll to position [389, 0]
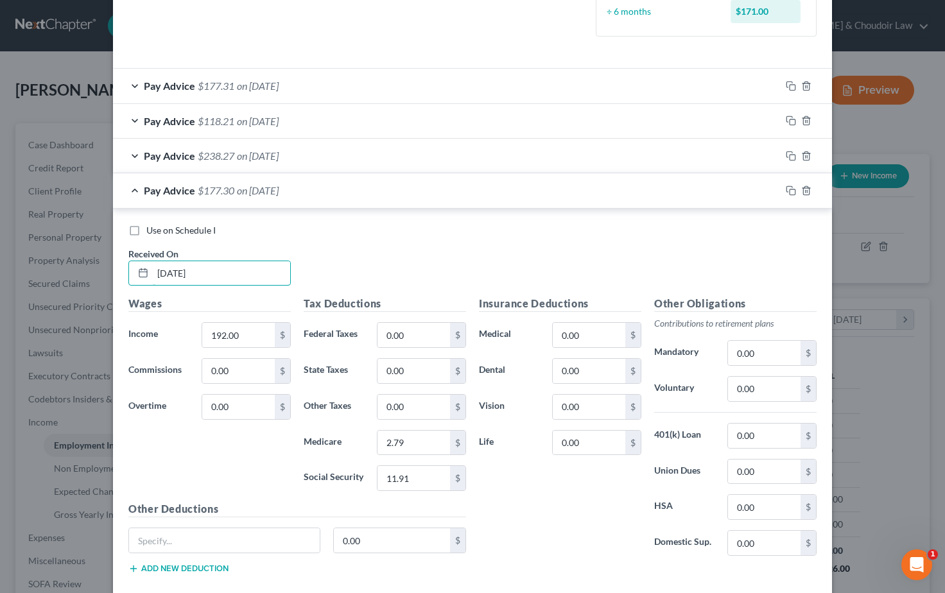
type input "07/25/2025"
click at [724, 193] on div "Pay Advice $177.30 on 07/25/2025" at bounding box center [447, 190] width 668 height 34
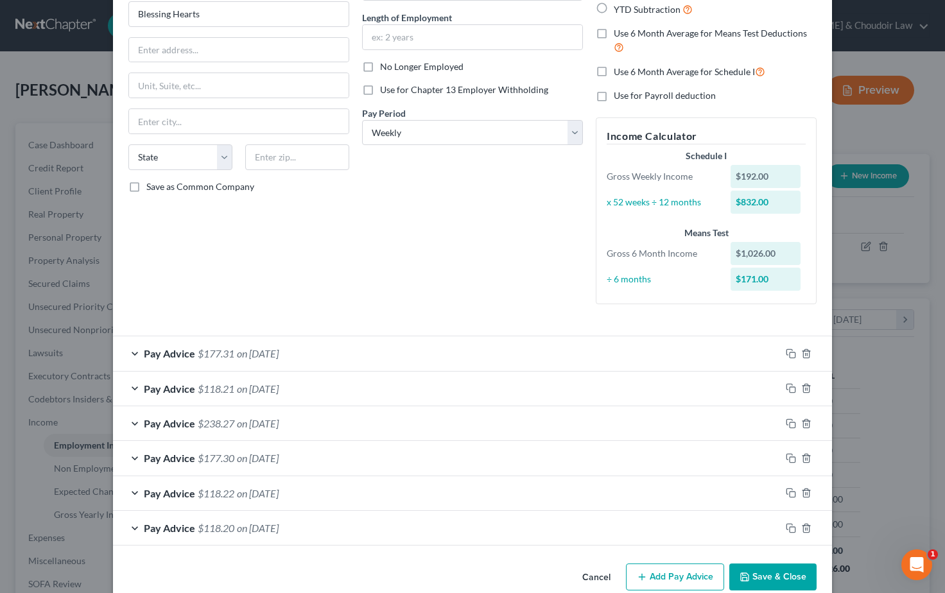
scroll to position [116, 0]
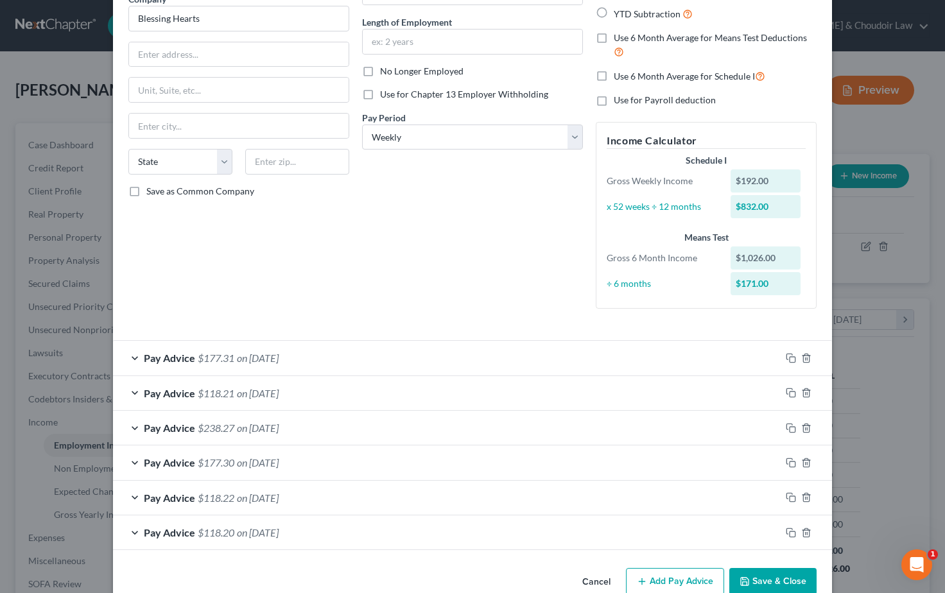
click at [317, 540] on div "Pay Advice $118.20 on 07/10/2025" at bounding box center [447, 533] width 668 height 34
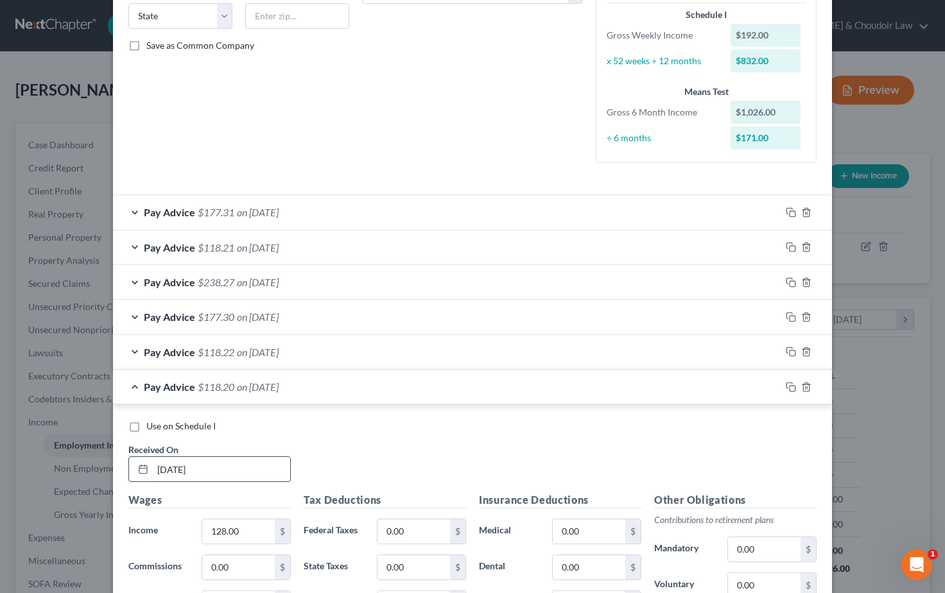
scroll to position [263, 0]
drag, startPoint x: 180, startPoint y: 465, endPoint x: 195, endPoint y: 464, distance: 14.8
click at [180, 465] on input "07/10/2025" at bounding box center [221, 469] width 137 height 24
type input "07/11/2025"
click at [442, 426] on div "Use on Schedule I" at bounding box center [472, 425] width 688 height 13
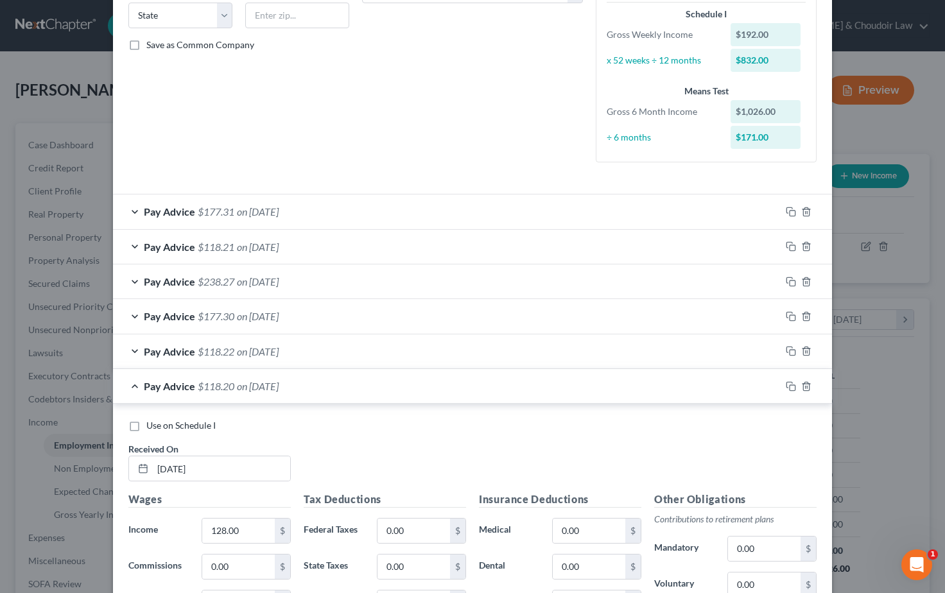
click at [405, 388] on div "Pay Advice $118.20 on 07/11/2025" at bounding box center [447, 386] width 668 height 34
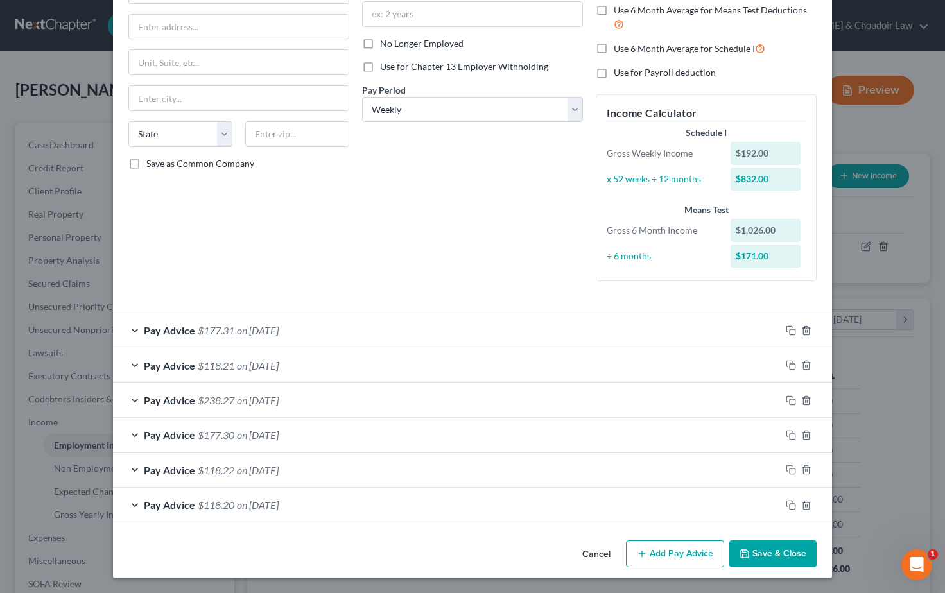
scroll to position [140, 0]
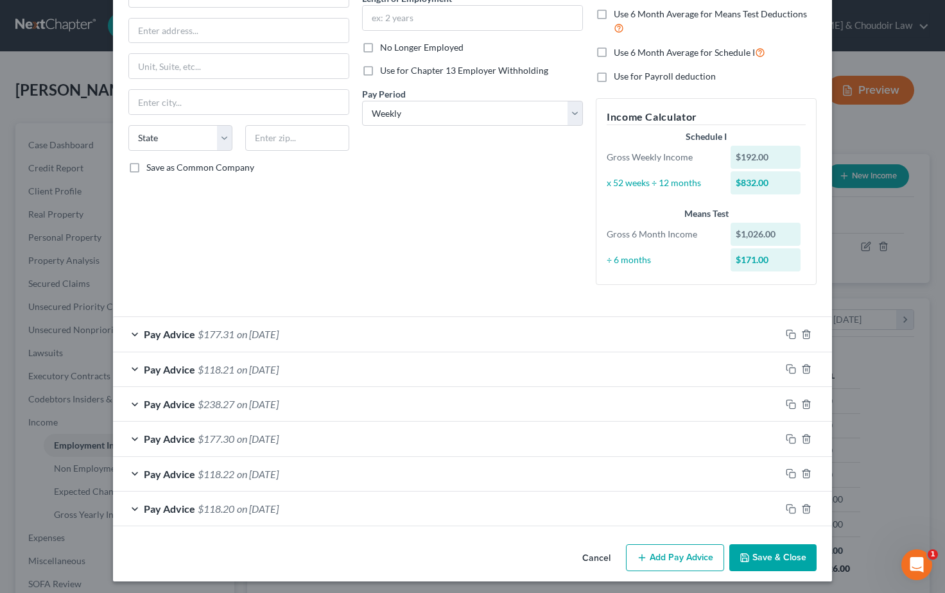
click at [796, 557] on button "Save & Close" at bounding box center [773, 558] width 87 height 27
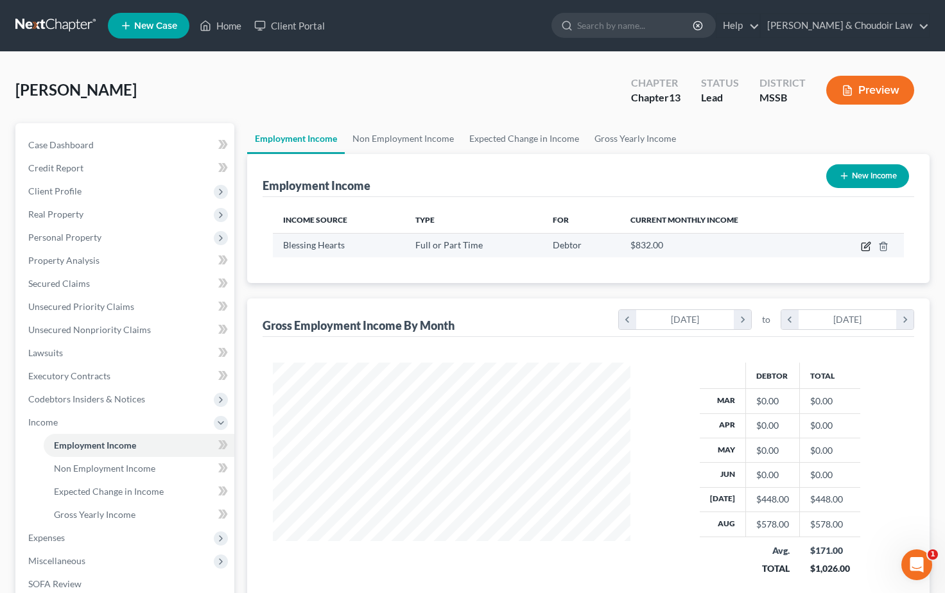
click at [863, 247] on icon "button" at bounding box center [866, 246] width 10 height 10
select select "0"
select select "3"
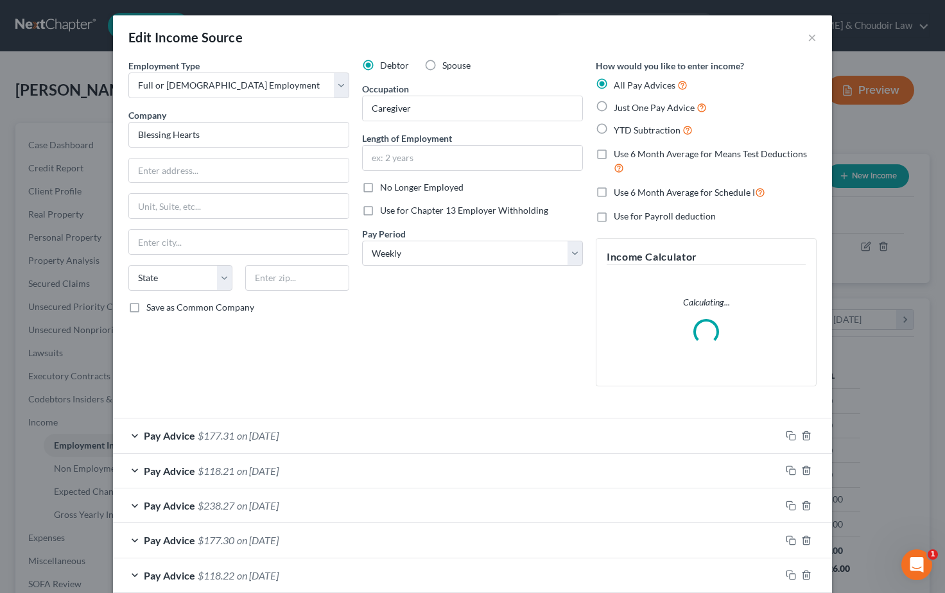
click at [443, 66] on label "Spouse" at bounding box center [457, 65] width 28 height 13
click at [448, 66] on input "Spouse" at bounding box center [452, 63] width 8 height 8
radio input "true"
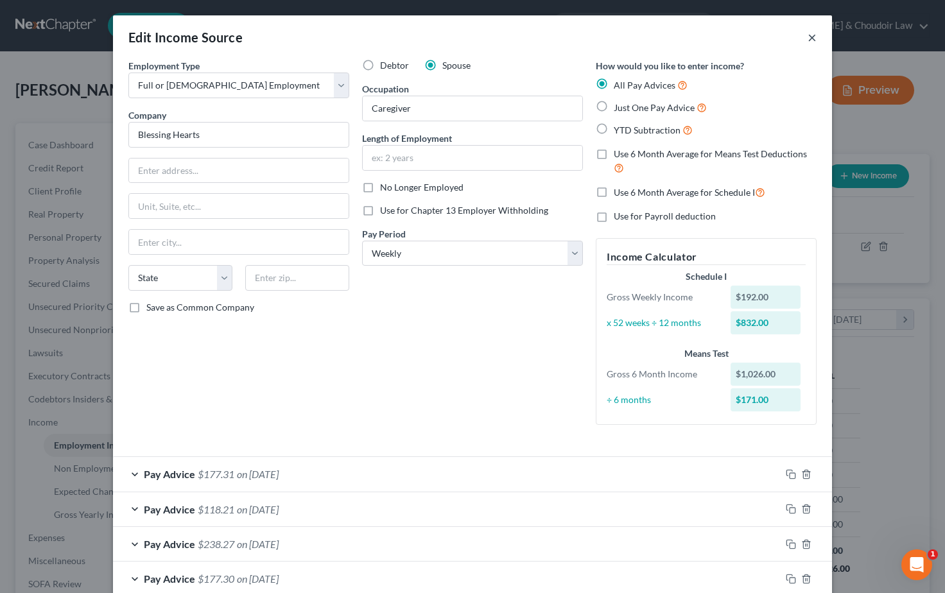
click at [815, 40] on button "×" at bounding box center [812, 37] width 9 height 15
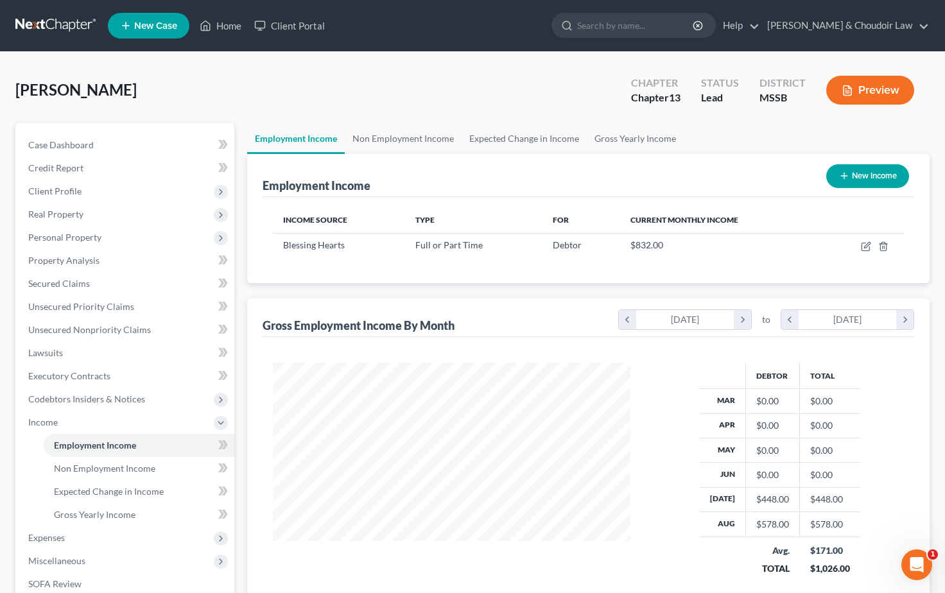
scroll to position [1, 0]
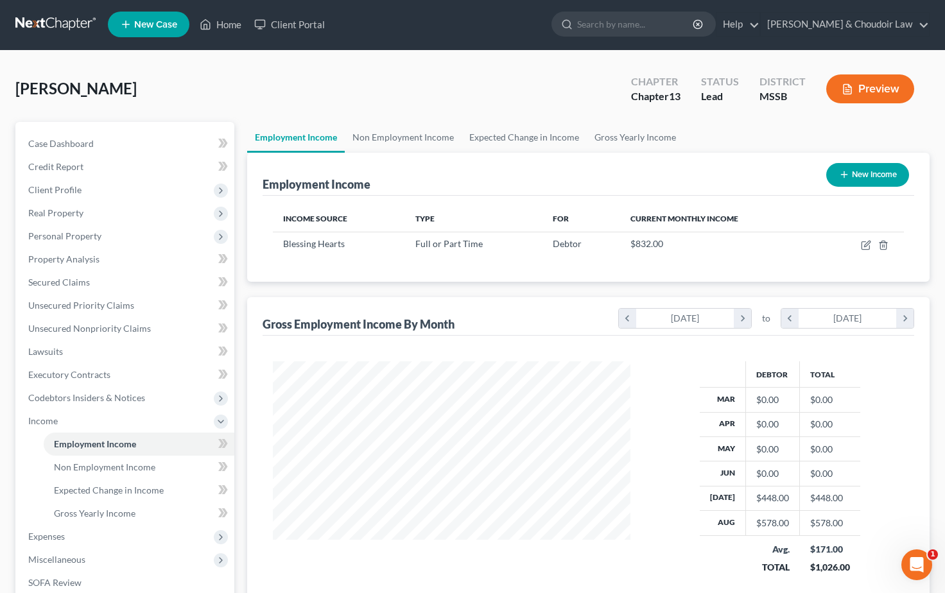
click at [874, 174] on button "New Income" at bounding box center [868, 175] width 83 height 24
select select "0"
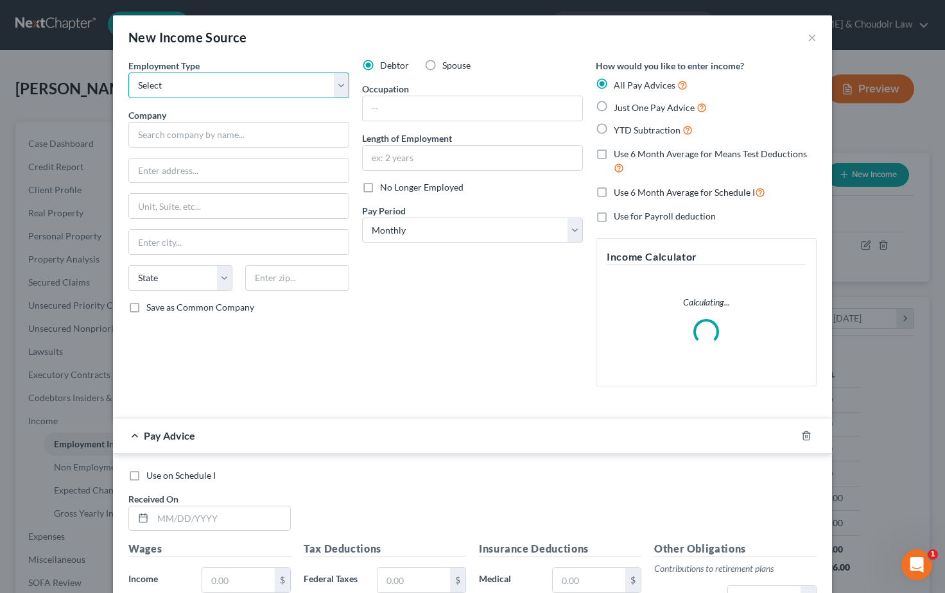
select select "0"
click at [443, 65] on label "Spouse" at bounding box center [457, 65] width 28 height 13
click at [448, 65] on input "Spouse" at bounding box center [452, 63] width 8 height 8
radio input "true"
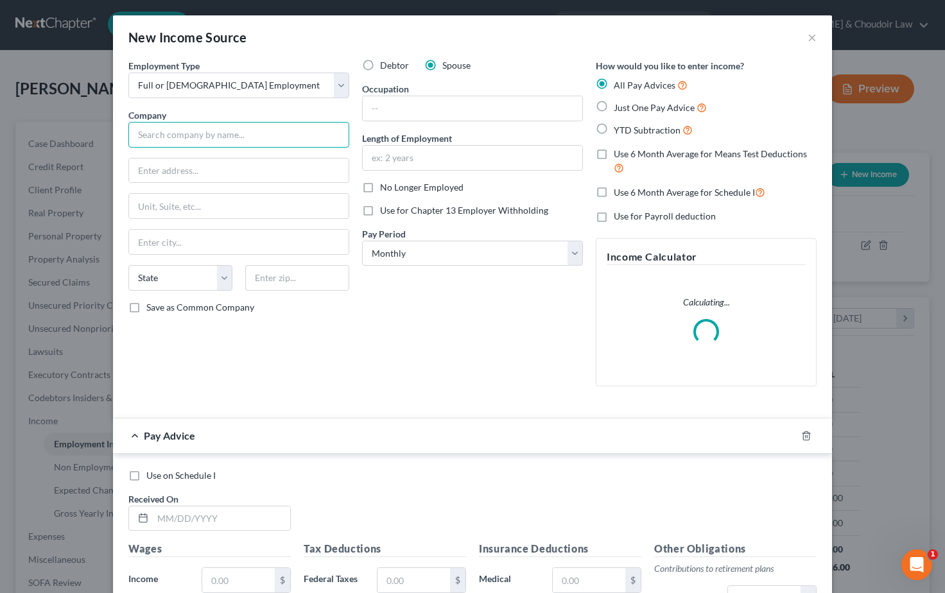
click at [212, 137] on input "text" at bounding box center [238, 135] width 221 height 26
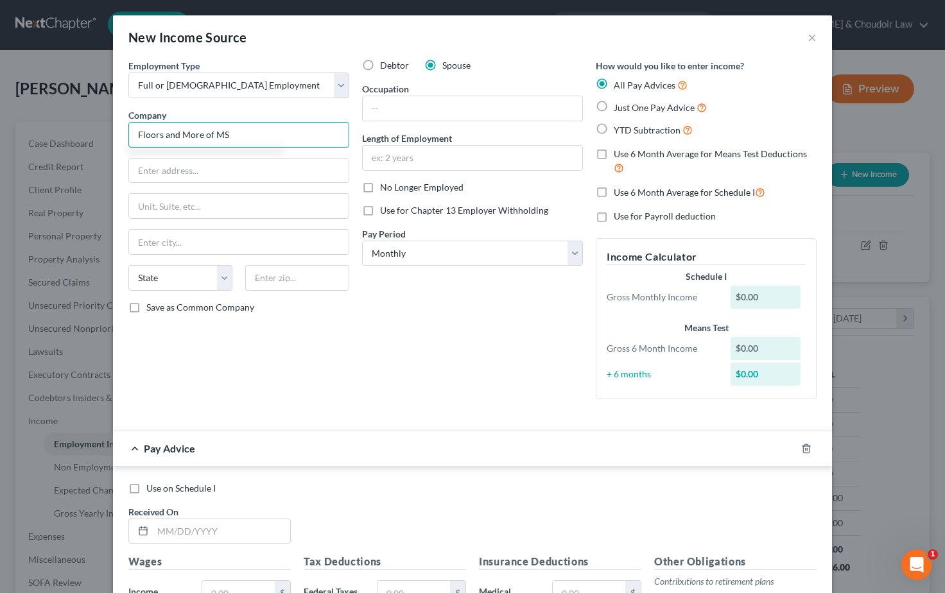
drag, startPoint x: 237, startPoint y: 136, endPoint x: 106, endPoint y: 133, distance: 131.0
click at [106, 133] on div "New Income Source × Employment Type * Select Full or Part Time Employment Self …" at bounding box center [472, 296] width 945 height 593
type input "Covington's Ace Hardware"
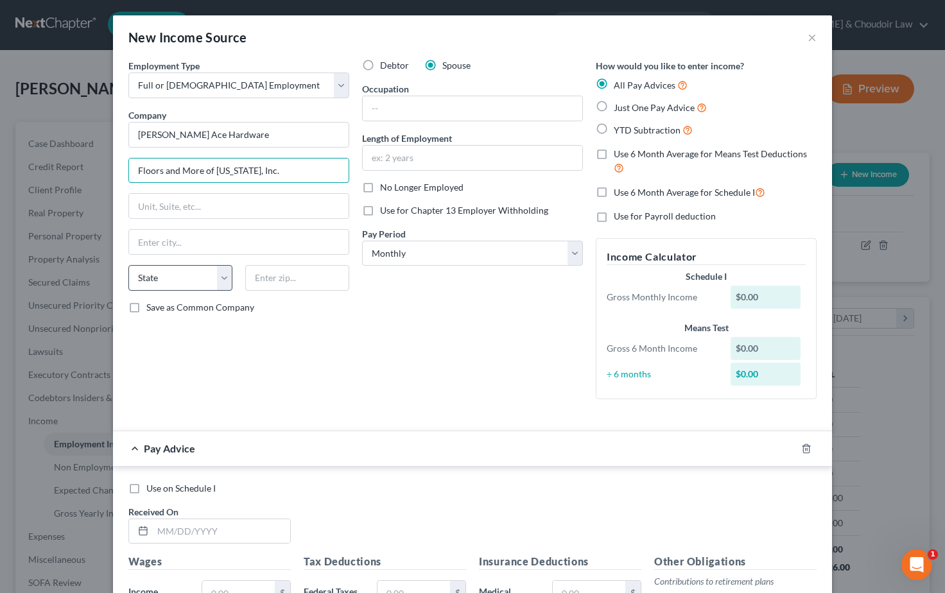
type input "Floors and More of Mississippi, Inc."
select select "25"
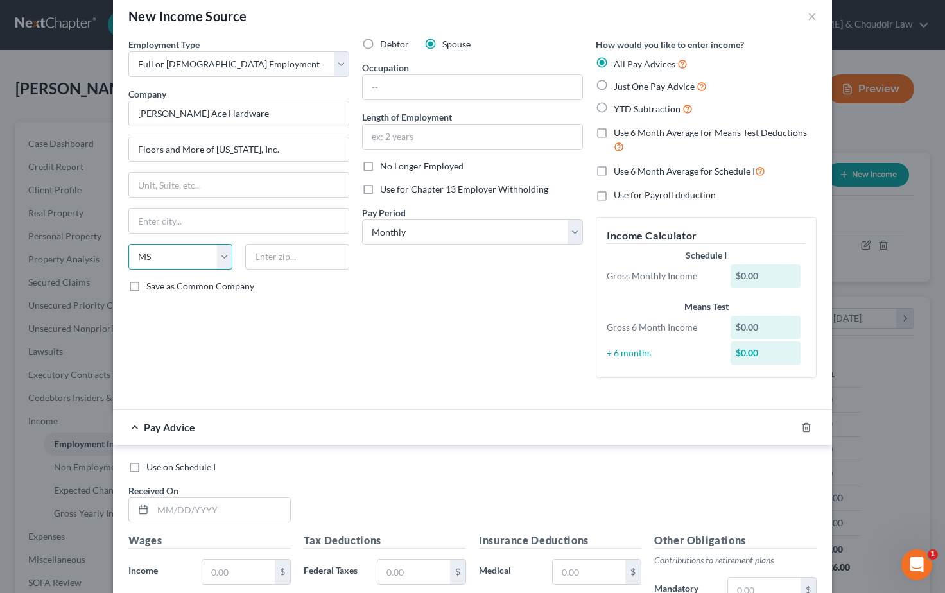
scroll to position [17, 0]
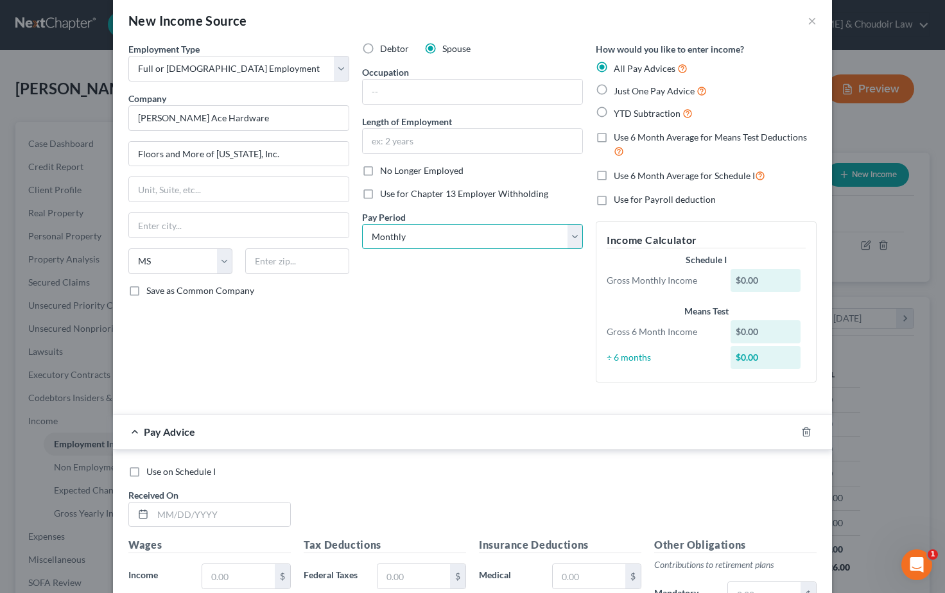
select select "2"
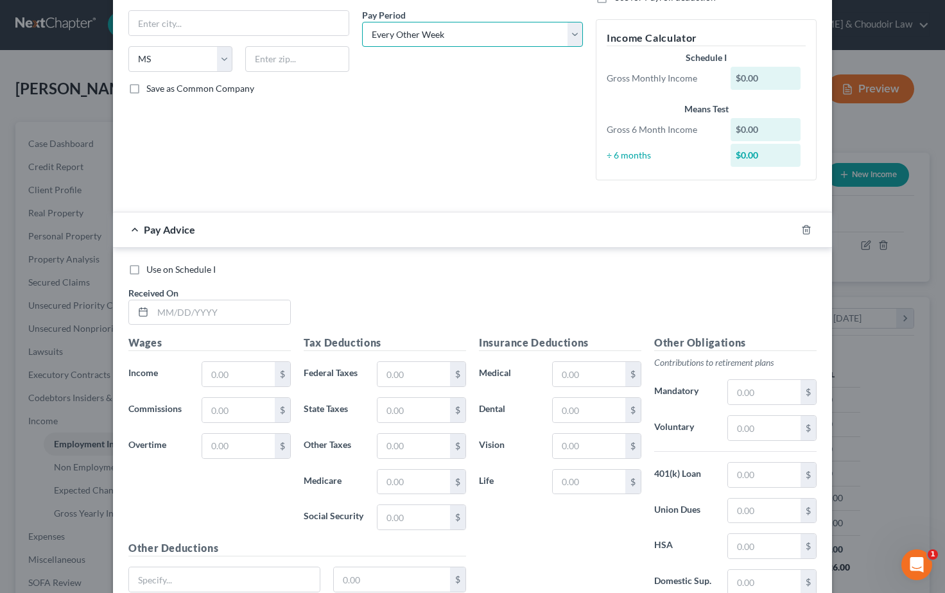
scroll to position [220, 0]
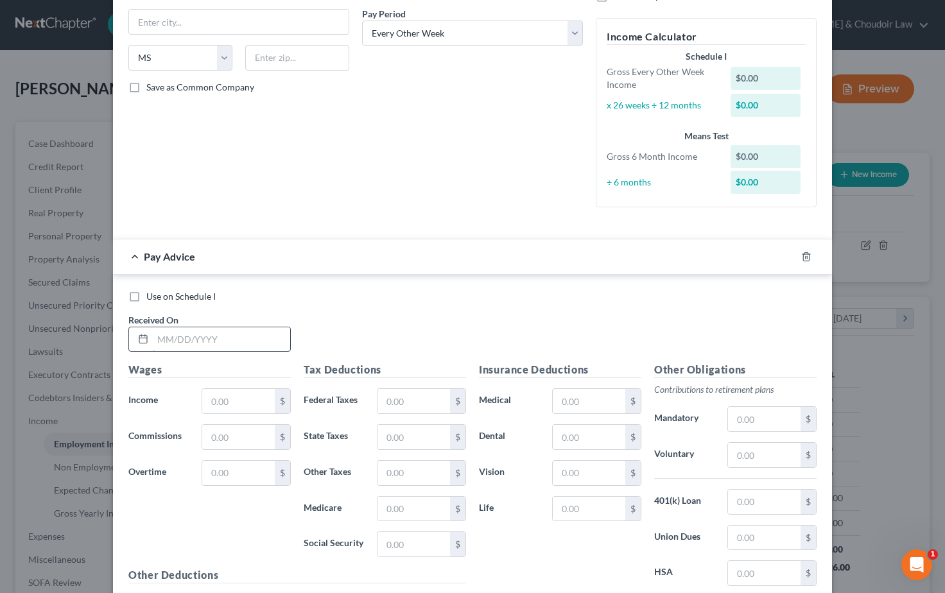
click at [168, 340] on input "text" at bounding box center [221, 340] width 137 height 24
type input "03/10/2025"
click at [239, 398] on input "text" at bounding box center [238, 401] width 73 height 24
type input "118.24"
click at [416, 542] on input "text" at bounding box center [414, 544] width 73 height 24
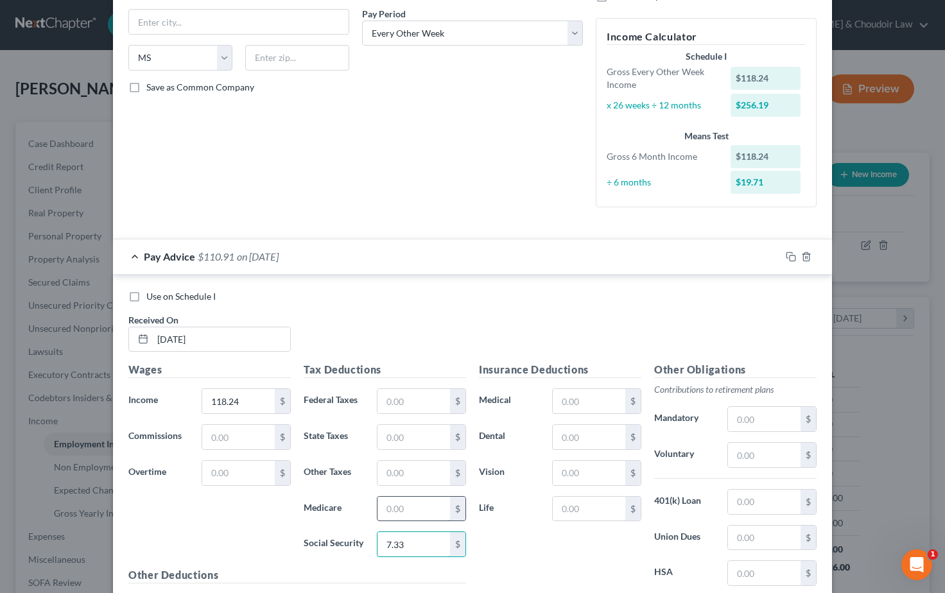
type input "7.33"
click at [415, 513] on input "text" at bounding box center [414, 509] width 73 height 24
type input "1.71"
click at [535, 531] on div "Insurance Deductions Medical $ Dental $ Vision $ Life $" at bounding box center [560, 497] width 175 height 270
click at [793, 255] on icon "button" at bounding box center [791, 257] width 10 height 10
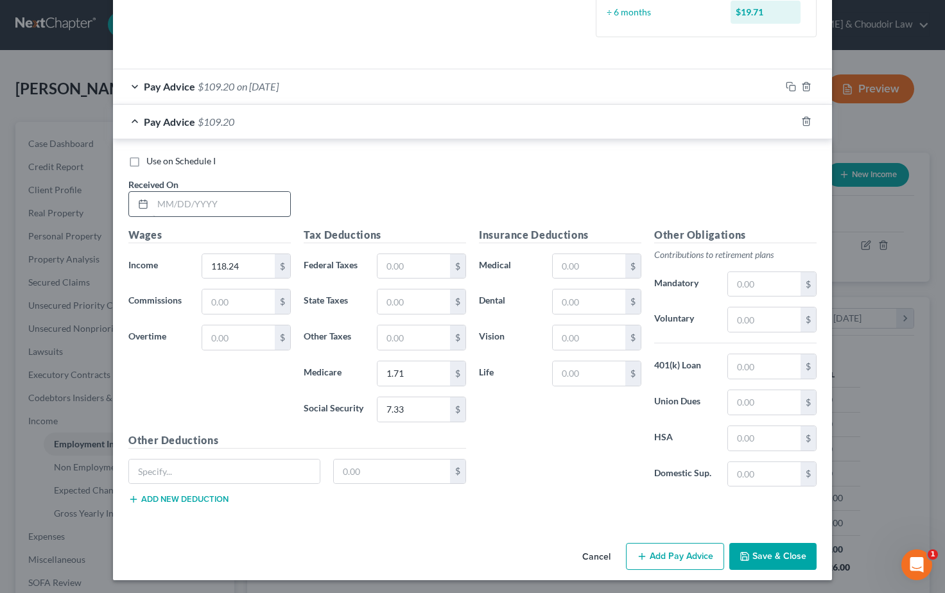
scroll to position [390, 0]
click at [163, 205] on input "text" at bounding box center [221, 205] width 137 height 24
type input "03/10/2025"
drag, startPoint x: 241, startPoint y: 264, endPoint x: 184, endPoint y: 263, distance: 57.2
click at [184, 263] on div "Income * 118.24 $" at bounding box center [209, 267] width 175 height 26
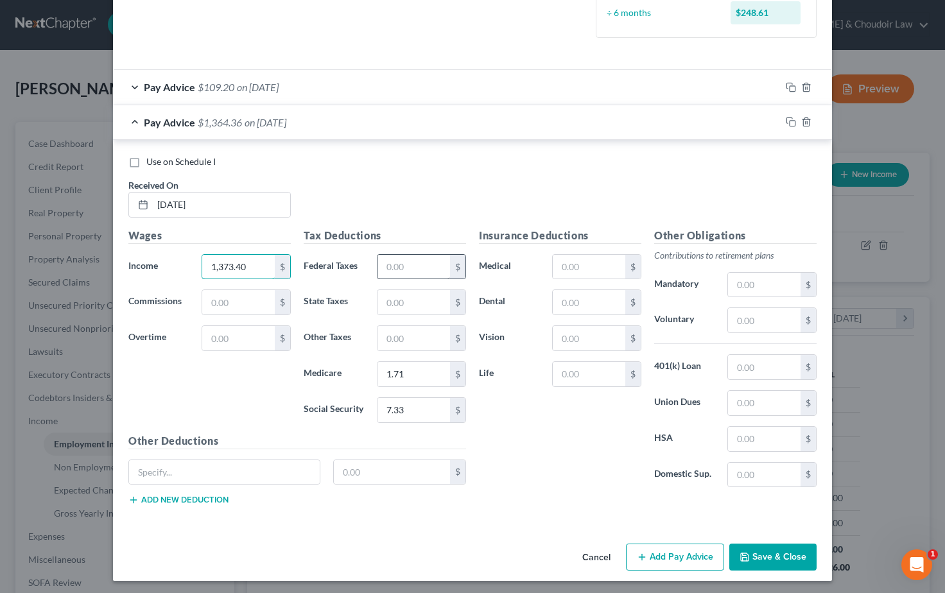
type input "1,373.40"
drag, startPoint x: 410, startPoint y: 261, endPoint x: 380, endPoint y: 261, distance: 30.8
click at [380, 261] on input "text" at bounding box center [414, 267] width 73 height 24
type input "30.00"
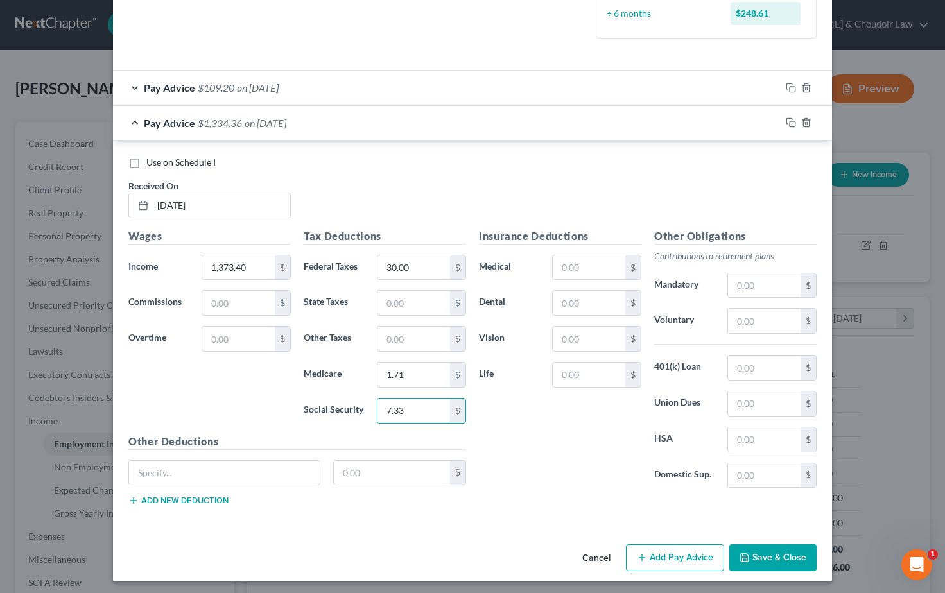
drag, startPoint x: 409, startPoint y: 407, endPoint x: 348, endPoint y: 403, distance: 61.1
click at [348, 403] on div "Social Security 7.33 $" at bounding box center [384, 411] width 175 height 26
type input "85.16"
drag, startPoint x: 407, startPoint y: 372, endPoint x: 369, endPoint y: 369, distance: 38.0
click at [369, 369] on div "Medicare 1.71 $" at bounding box center [384, 375] width 175 height 26
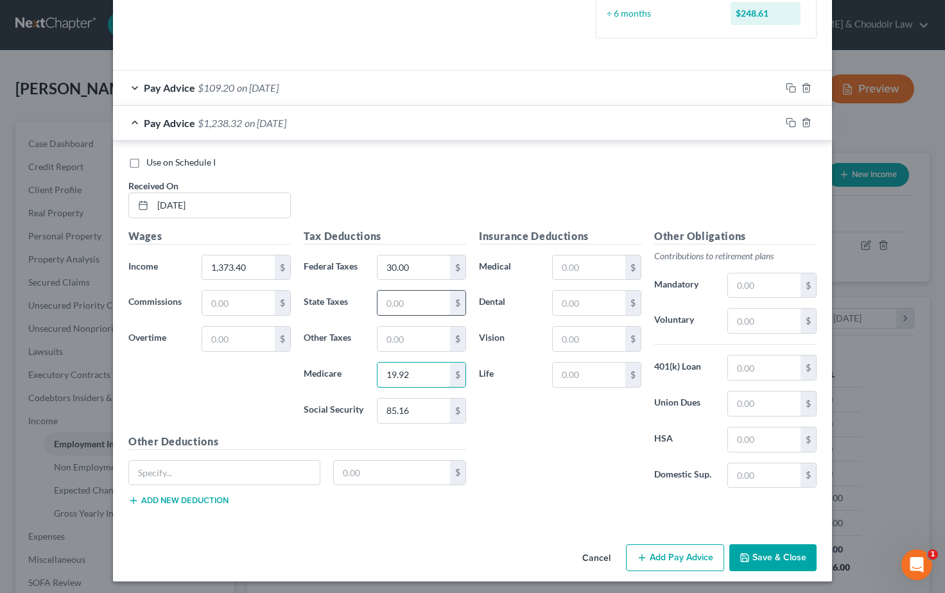
type input "19.92"
type input "40.00"
click at [550, 439] on div "Insurance Deductions Medical $ Dental $ Vision $ Life $" at bounding box center [560, 364] width 175 height 270
click at [792, 122] on icon "button" at bounding box center [791, 123] width 10 height 10
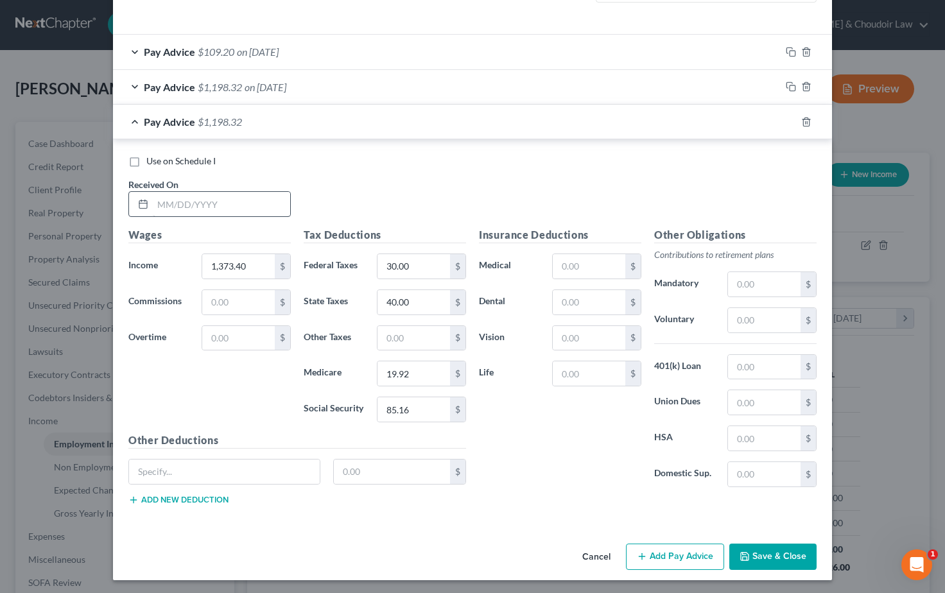
scroll to position [425, 0]
click at [199, 204] on input "text" at bounding box center [221, 205] width 137 height 24
type input "03/24/2025"
drag, startPoint x: 247, startPoint y: 261, endPoint x: 180, endPoint y: 261, distance: 67.4
click at [180, 261] on div "Income * 1,373.40 $" at bounding box center [209, 267] width 175 height 26
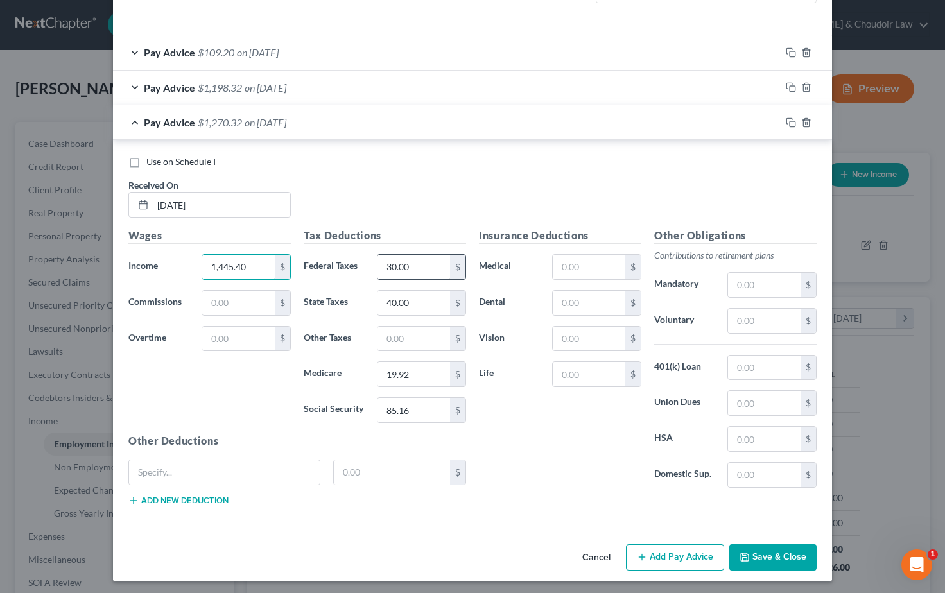
type input "1,445.40"
drag, startPoint x: 411, startPoint y: 267, endPoint x: 361, endPoint y: 264, distance: 50.2
click at [361, 264] on div "Federal Taxes 30.00 $" at bounding box center [384, 267] width 175 height 26
type input "37.00"
drag, startPoint x: 383, startPoint y: 407, endPoint x: 346, endPoint y: 407, distance: 37.9
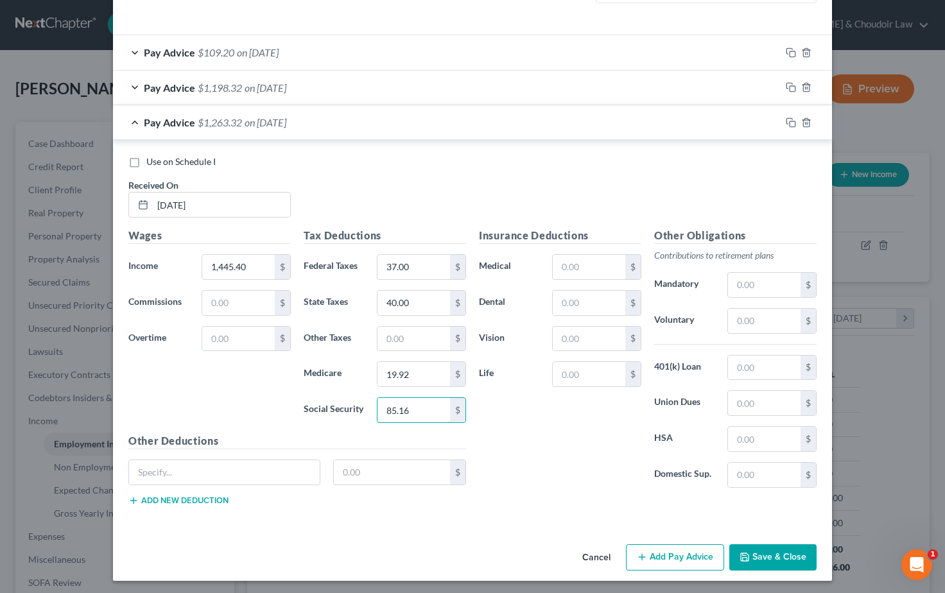
click at [346, 407] on div "Social Security 85.16 $" at bounding box center [384, 411] width 175 height 26
type input "89.61"
drag, startPoint x: 400, startPoint y: 371, endPoint x: 356, endPoint y: 369, distance: 44.4
click at [356, 369] on div "Medicare 19.92 $" at bounding box center [384, 375] width 175 height 26
type input "20.96"
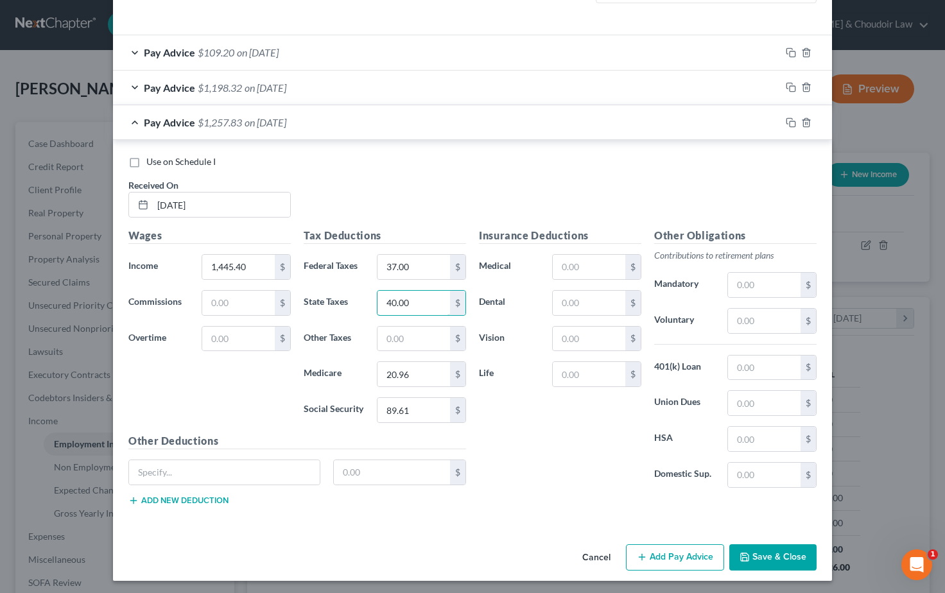
drag, startPoint x: 408, startPoint y: 300, endPoint x: 352, endPoint y: 295, distance: 56.8
type input "43.00"
click at [566, 451] on div "Insurance Deductions Medical $ Dental $ Vision $ Life $" at bounding box center [560, 363] width 175 height 270
drag, startPoint x: 790, startPoint y: 120, endPoint x: 755, endPoint y: 120, distance: 34.7
click at [789, 120] on icon "button" at bounding box center [791, 123] width 10 height 10
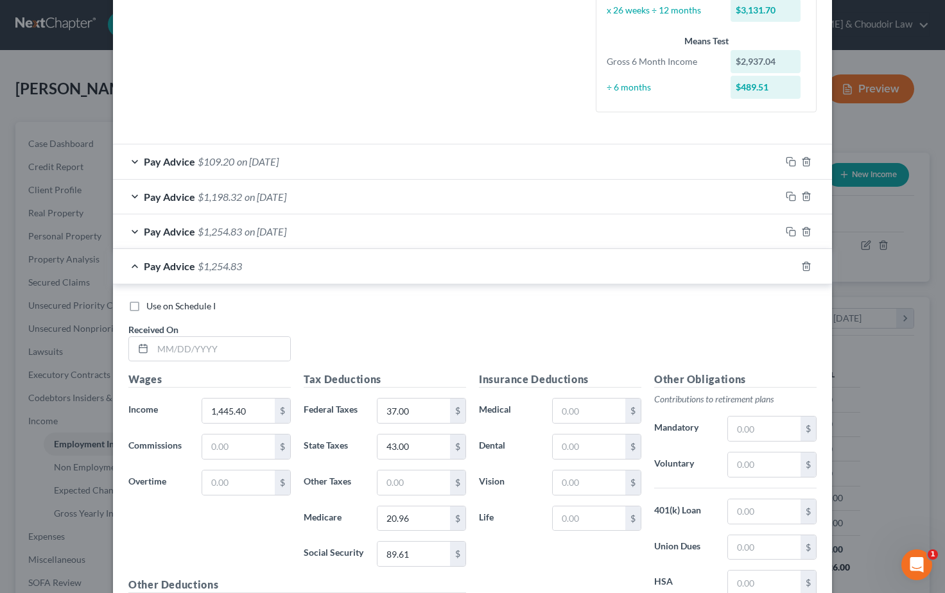
scroll to position [334, 0]
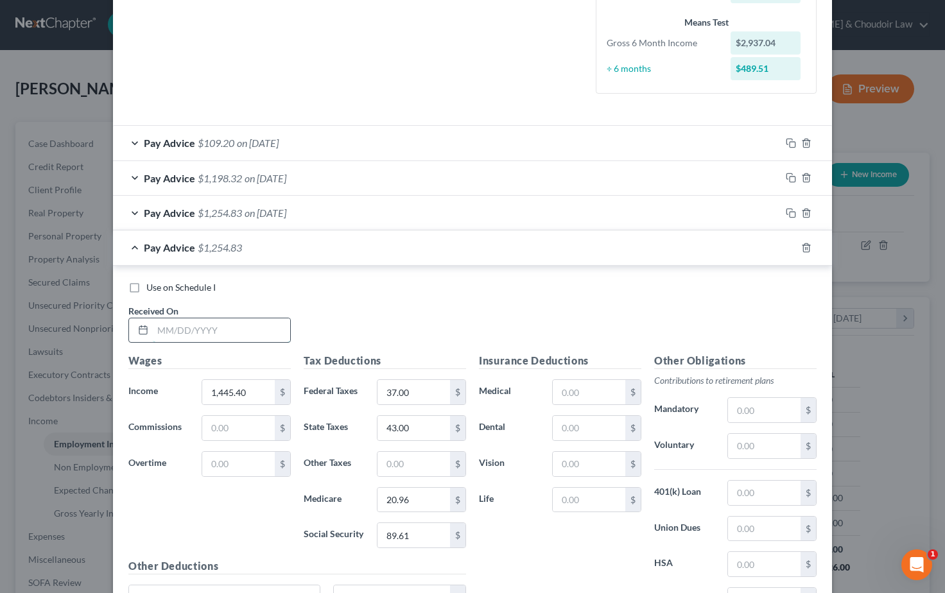
click at [167, 326] on input "text" at bounding box center [221, 331] width 137 height 24
type input "04/07/2025"
drag, startPoint x: 229, startPoint y: 390, endPoint x: 194, endPoint y: 389, distance: 35.3
click at [194, 389] on div "Income * 1,445.40 $" at bounding box center [209, 393] width 175 height 26
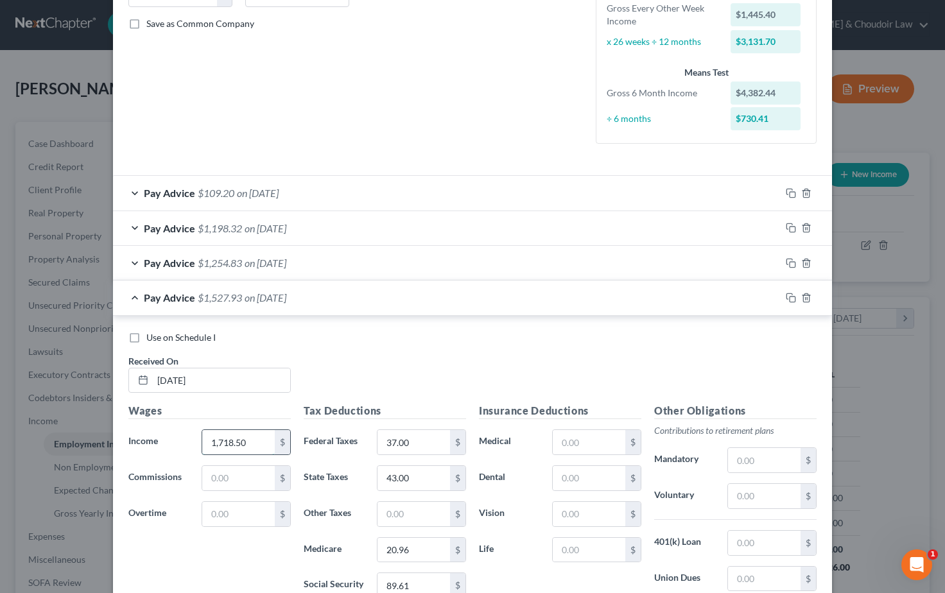
scroll to position [269, 0]
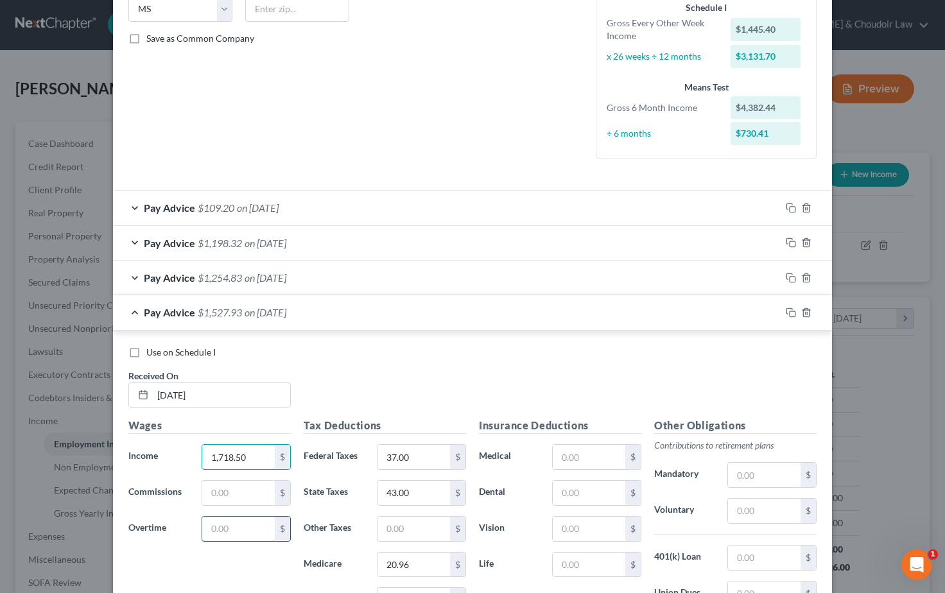
type input "1,718.50"
click at [235, 521] on input "text" at bounding box center [238, 529] width 73 height 24
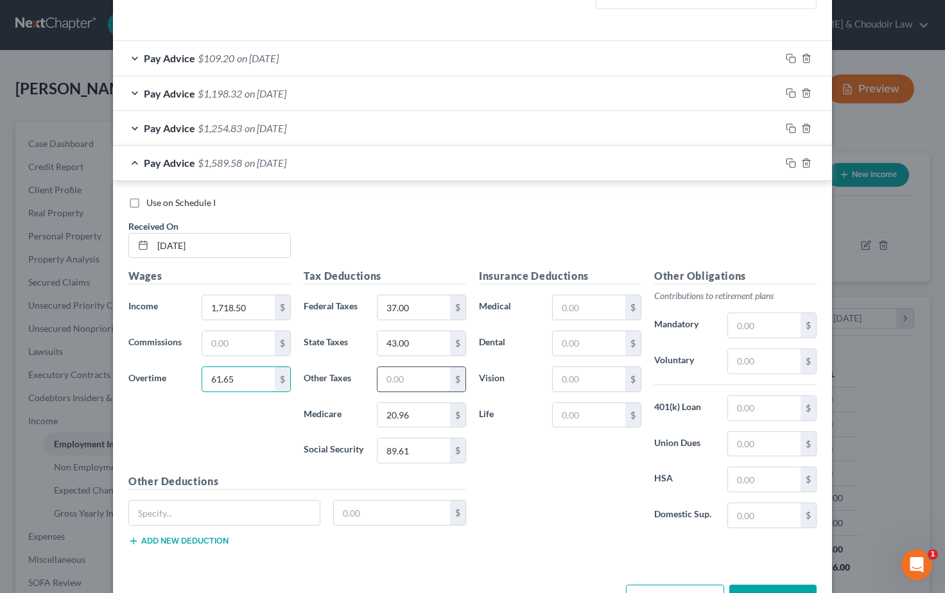
scroll to position [420, 0]
type input "61.65"
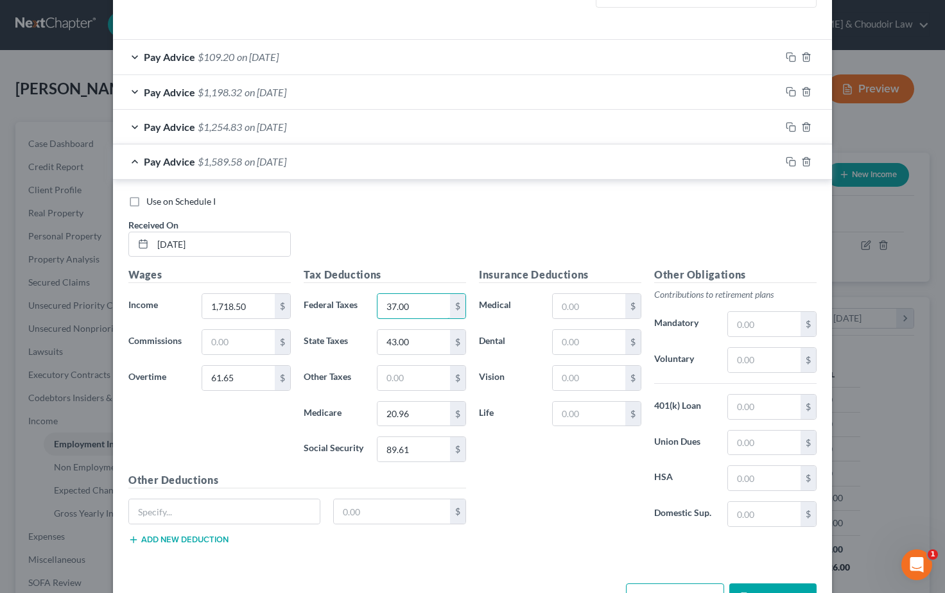
drag, startPoint x: 408, startPoint y: 304, endPoint x: 371, endPoint y: 303, distance: 37.3
click at [374, 303] on div "37.00 $" at bounding box center [422, 307] width 102 height 26
type input "76.00"
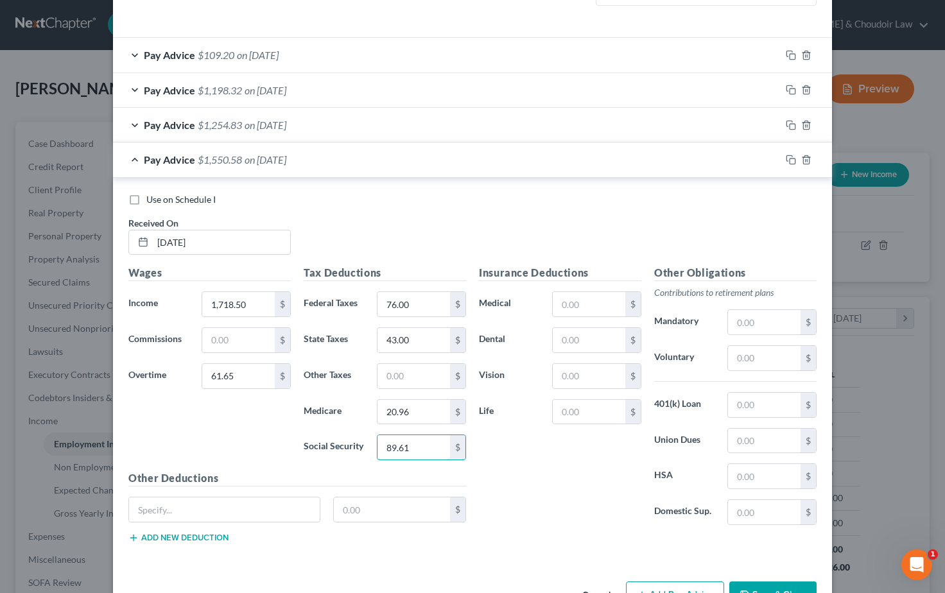
drag, startPoint x: 409, startPoint y: 447, endPoint x: 341, endPoint y: 443, distance: 68.2
click at [341, 443] on div "Social Security 89.61 $" at bounding box center [384, 448] width 175 height 26
type input "110.37"
drag, startPoint x: 408, startPoint y: 410, endPoint x: 353, endPoint y: 407, distance: 54.7
click at [354, 407] on div "Medicare 20.96 $" at bounding box center [384, 412] width 175 height 26
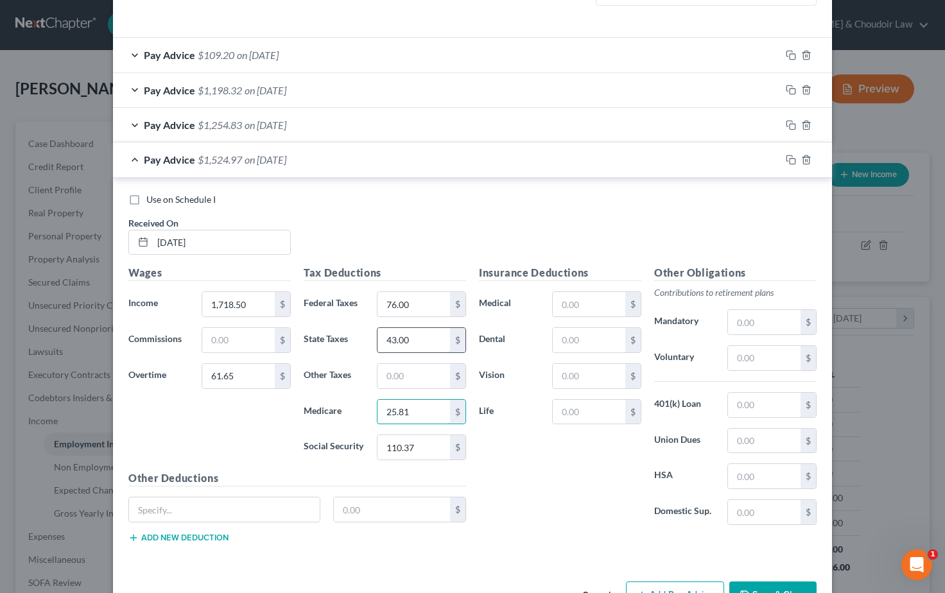
type input "25.81"
drag, startPoint x: 419, startPoint y: 338, endPoint x: 335, endPoint y: 334, distance: 83.6
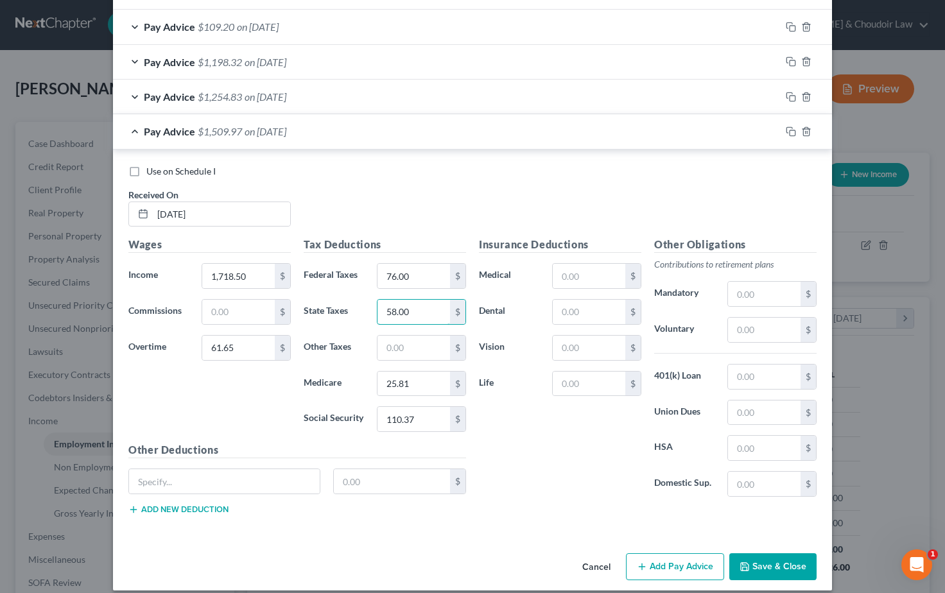
scroll to position [451, 0]
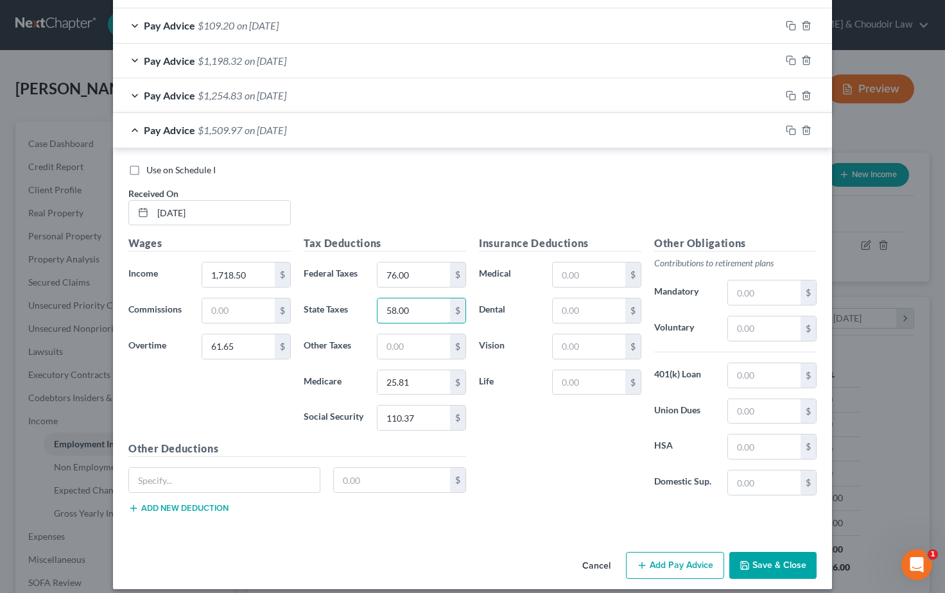
type input "58.00"
click at [541, 449] on div "Insurance Deductions Medical $ Dental $ Vision $ Life $" at bounding box center [560, 371] width 175 height 270
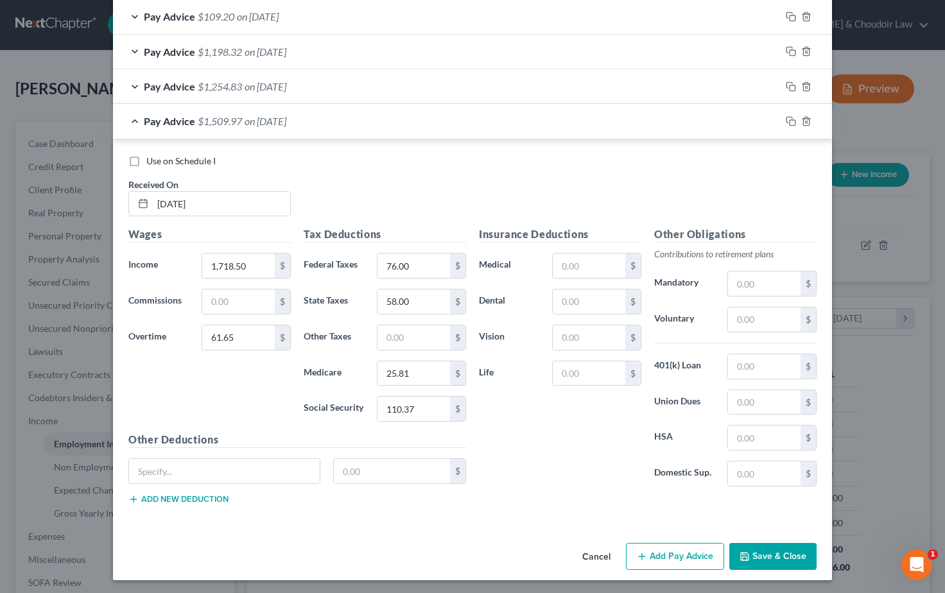
scroll to position [459, 0]
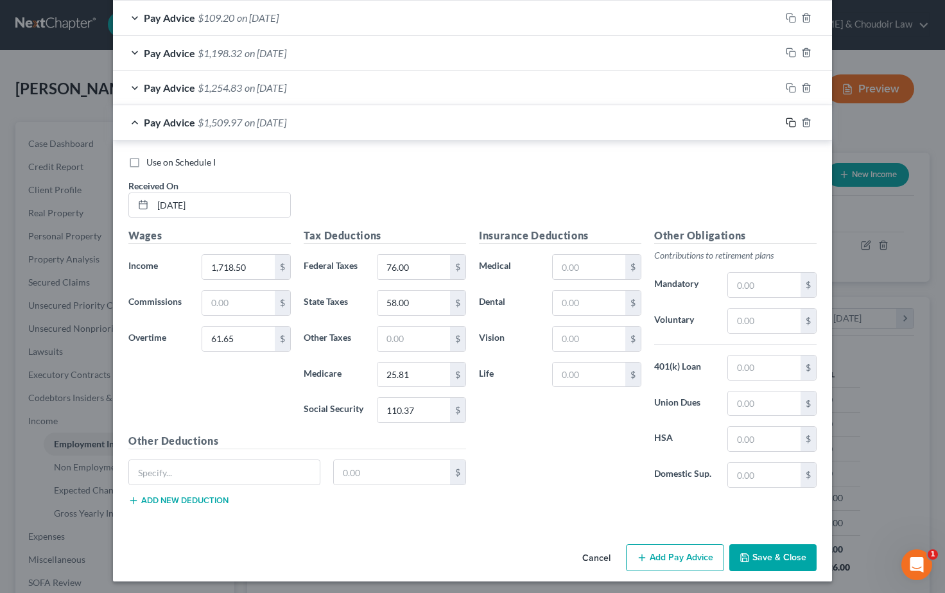
click at [789, 118] on icon "button" at bounding box center [791, 123] width 10 height 10
click at [174, 202] on input "text" at bounding box center [221, 205] width 137 height 24
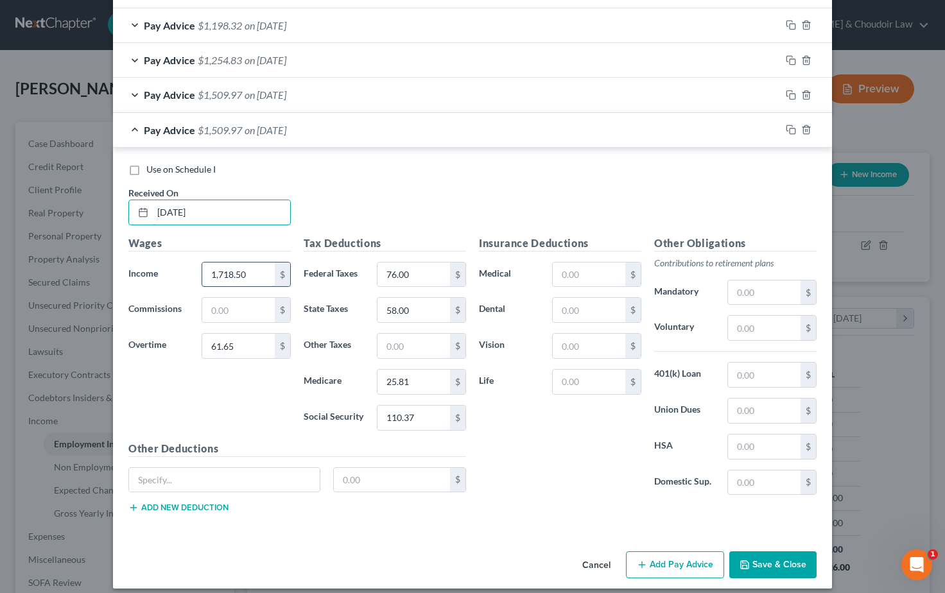
scroll to position [487, 0]
type input "04/21/2025"
drag, startPoint x: 247, startPoint y: 269, endPoint x: 165, endPoint y: 266, distance: 82.3
click at [165, 266] on div "Income * 1,718.50 $" at bounding box center [209, 274] width 175 height 26
type input "1,440.00"
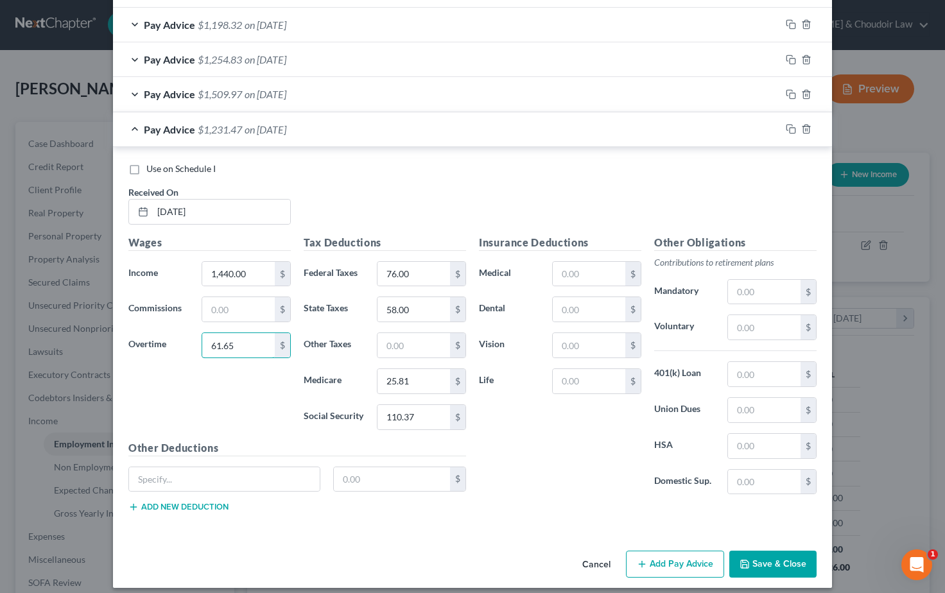
drag, startPoint x: 235, startPoint y: 341, endPoint x: 181, endPoint y: 338, distance: 54.0
click at [181, 338] on div "Overtime 61.65 $" at bounding box center [209, 346] width 175 height 26
type input "5.40"
drag, startPoint x: 410, startPoint y: 272, endPoint x: 364, endPoint y: 272, distance: 46.2
click at [364, 272] on div "Federal Taxes 76.00 $" at bounding box center [384, 274] width 175 height 26
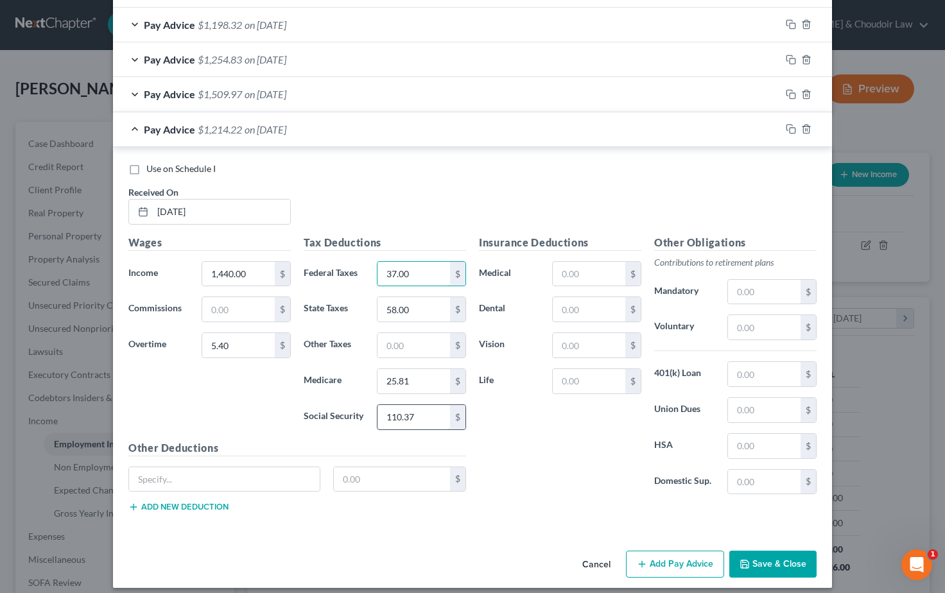
type input "37.00"
drag, startPoint x: 395, startPoint y: 414, endPoint x: 338, endPoint y: 413, distance: 57.2
click at [338, 413] on div "Social Security 110.37 $" at bounding box center [384, 418] width 175 height 26
type input "89.62"
drag, startPoint x: 412, startPoint y: 374, endPoint x: 353, endPoint y: 374, distance: 59.1
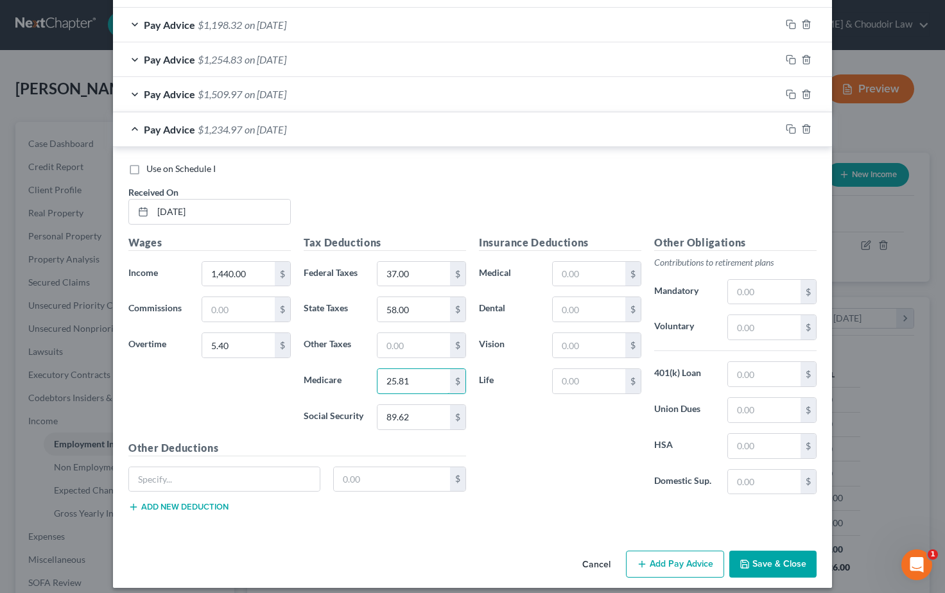
click at [353, 374] on div "Medicare 25.81 $" at bounding box center [384, 382] width 175 height 26
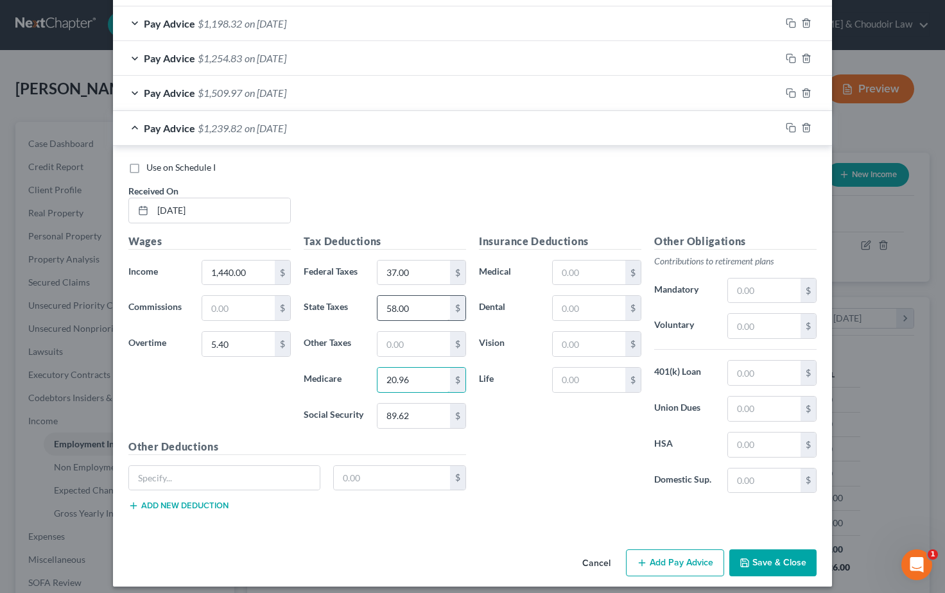
type input "20.96"
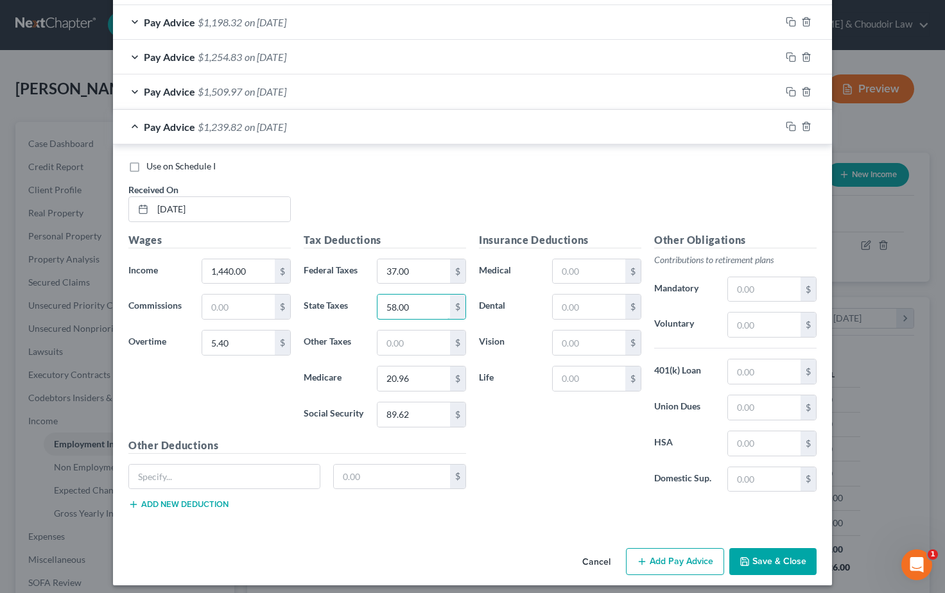
drag, startPoint x: 408, startPoint y: 304, endPoint x: 356, endPoint y: 304, distance: 51.4
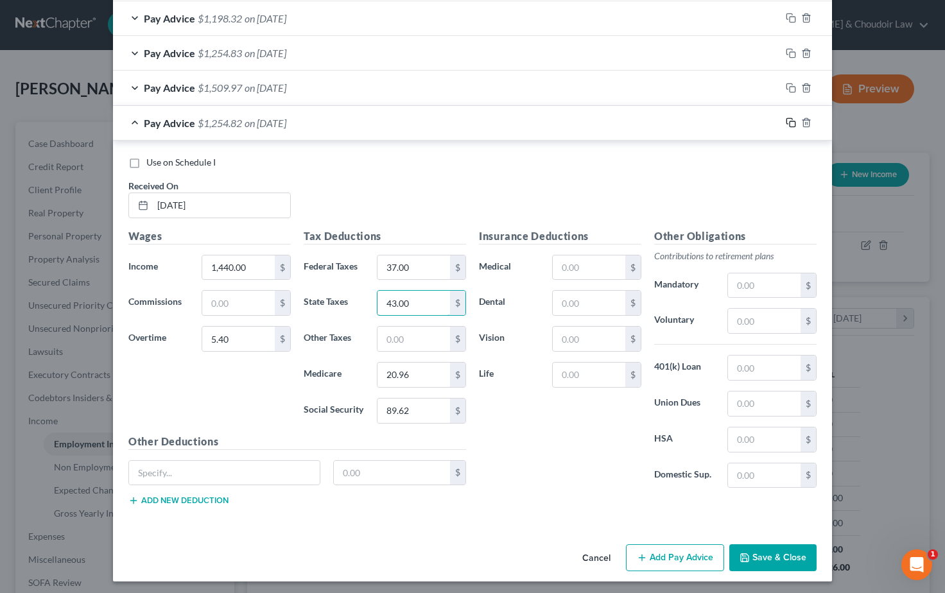
type input "43.00"
click at [789, 118] on icon "button" at bounding box center [791, 123] width 10 height 10
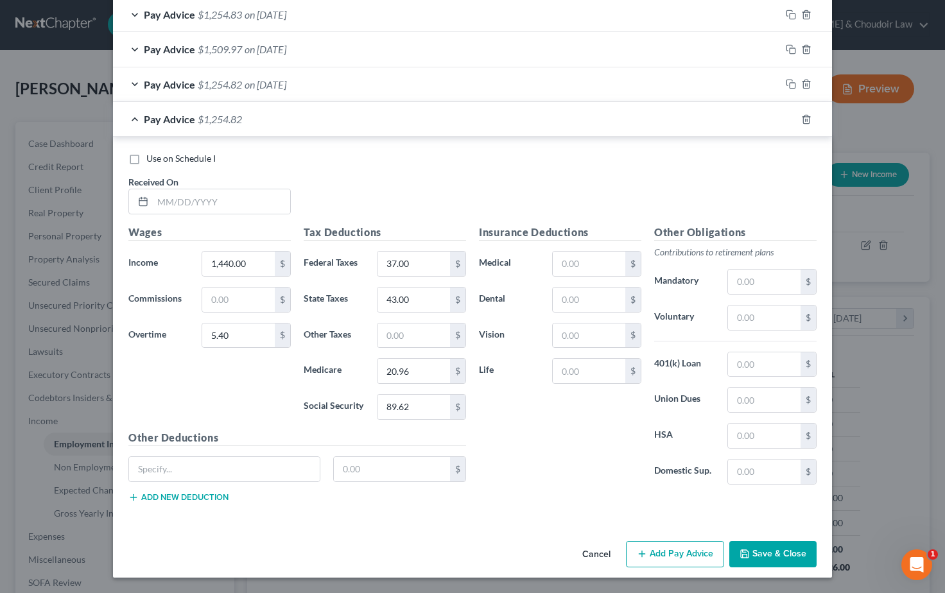
scroll to position [529, 0]
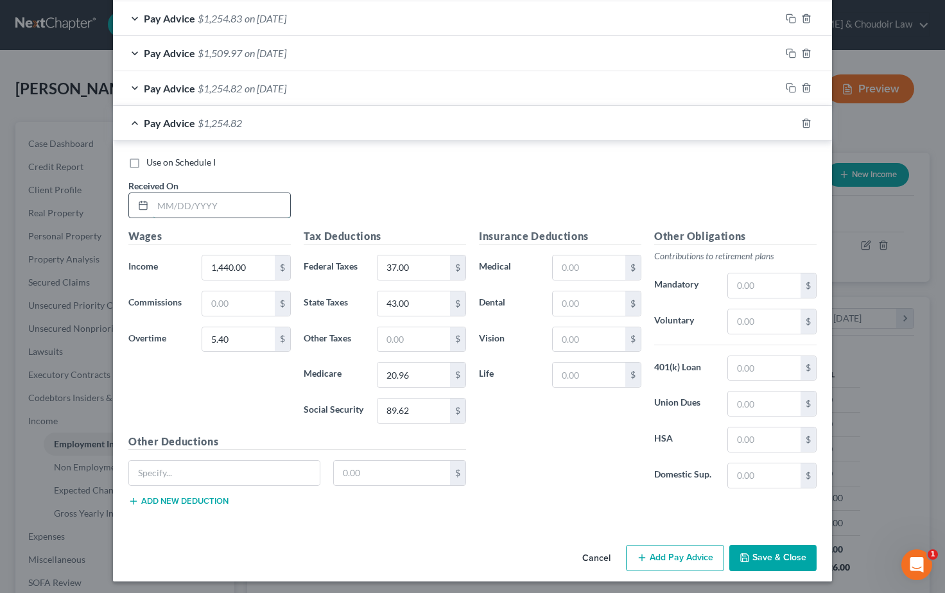
click at [194, 202] on input "text" at bounding box center [221, 205] width 137 height 24
type input "05/05/2025"
click at [191, 334] on div "Overtime 5.40 $" at bounding box center [209, 340] width 175 height 26
type input "0"
drag, startPoint x: 248, startPoint y: 262, endPoint x: 168, endPoint y: 256, distance: 80.5
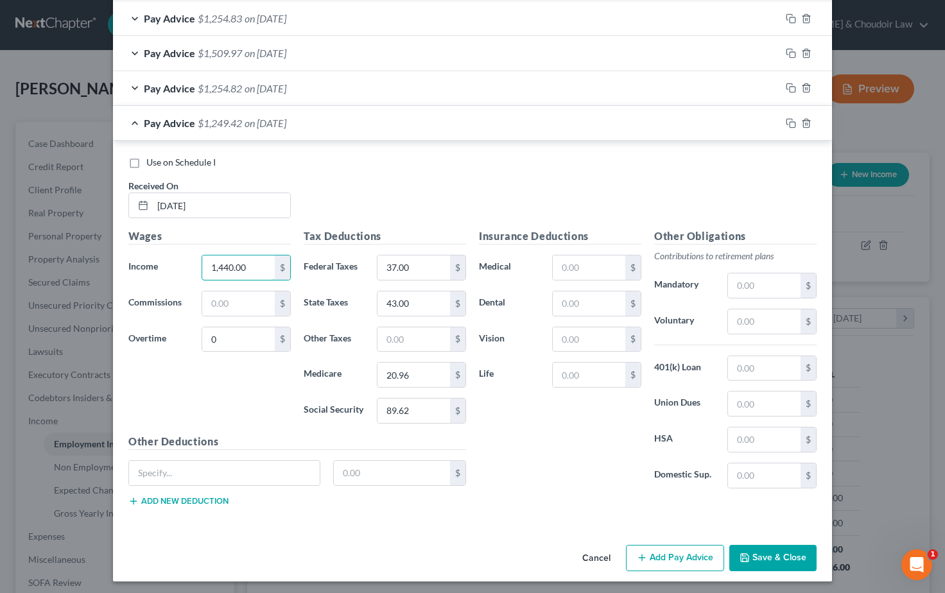
click at [168, 256] on div "Income * 1,440.00 $" at bounding box center [209, 268] width 175 height 26
type input "1,626.40"
drag, startPoint x: 417, startPoint y: 267, endPoint x: 353, endPoint y: 262, distance: 63.7
click at [353, 262] on div "Federal Taxes 37.00 $" at bounding box center [384, 268] width 175 height 26
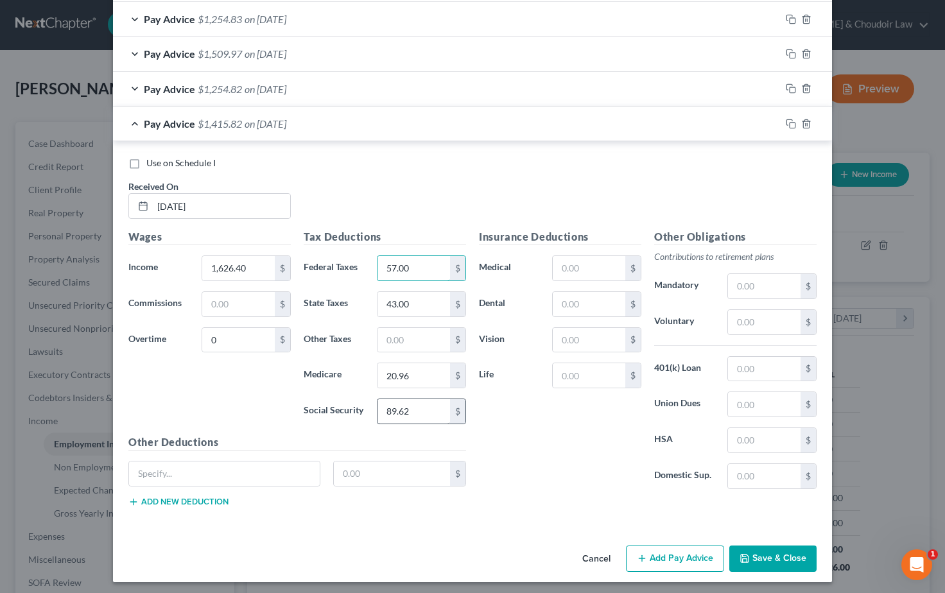
type input "57.00"
drag, startPoint x: 402, startPoint y: 407, endPoint x: 360, endPoint y: 407, distance: 41.8
click at [360, 408] on div "Social Security 89.62 $" at bounding box center [384, 412] width 175 height 26
type input "100.83"
drag, startPoint x: 426, startPoint y: 373, endPoint x: 356, endPoint y: 373, distance: 70.0
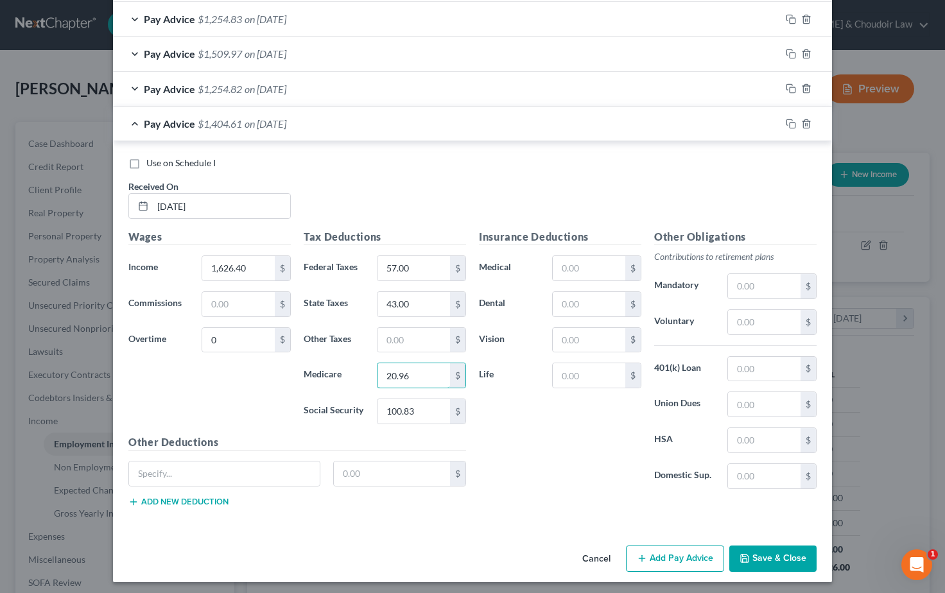
click at [356, 373] on div "Medicare 20.96 $" at bounding box center [384, 376] width 175 height 26
type input "23.58"
drag, startPoint x: 414, startPoint y: 301, endPoint x: 353, endPoint y: 301, distance: 61.0
type input "51.00"
drag, startPoint x: 468, startPoint y: 179, endPoint x: 688, endPoint y: 135, distance: 224.7
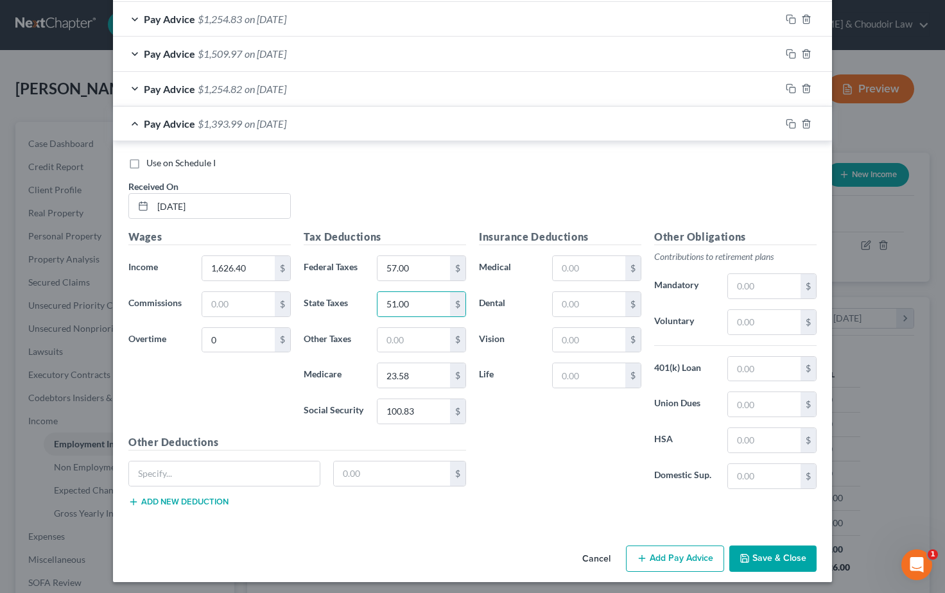
click at [469, 178] on div "Use on Schedule I Received On * 05/05/2025" at bounding box center [472, 193] width 701 height 73
click at [793, 122] on icon "button" at bounding box center [791, 124] width 10 height 10
click at [182, 200] on input "text" at bounding box center [221, 206] width 137 height 24
type input "05/19/2025"
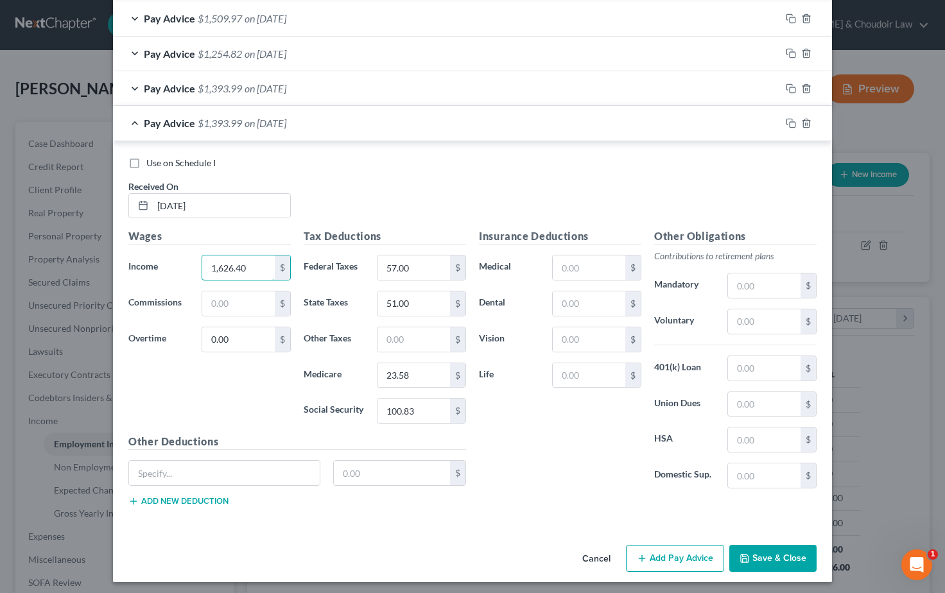
drag, startPoint x: 246, startPoint y: 266, endPoint x: 188, endPoint y: 265, distance: 57.8
click at [188, 265] on div "Income * 1,626.40 $" at bounding box center [209, 268] width 175 height 26
type input "1,440.00"
drag, startPoint x: 232, startPoint y: 335, endPoint x: 183, endPoint y: 335, distance: 49.5
click at [184, 335] on div "Overtime 0.00 $" at bounding box center [209, 340] width 175 height 26
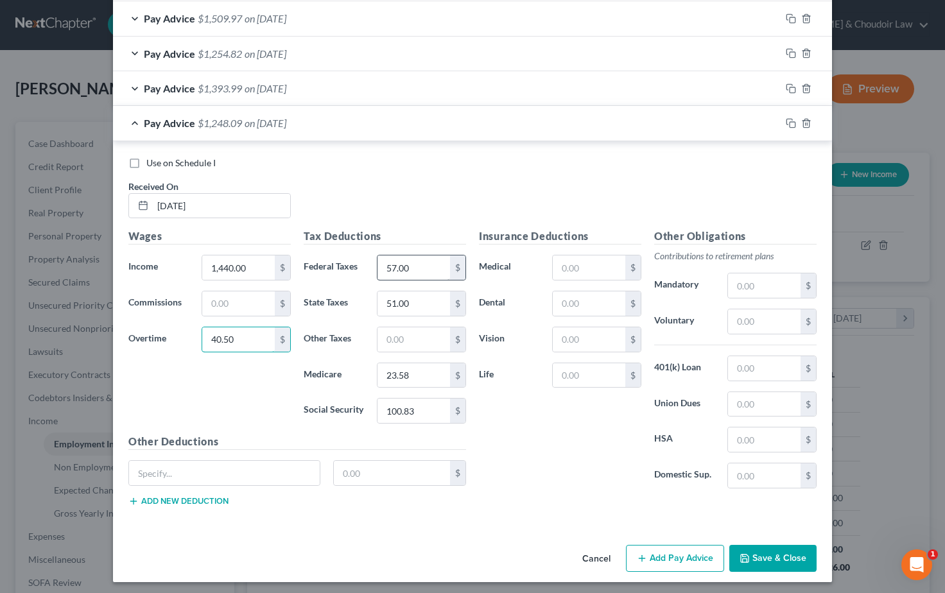
type input "40.50"
drag, startPoint x: 419, startPoint y: 267, endPoint x: 357, endPoint y: 264, distance: 61.7
click at [357, 264] on div "Federal Taxes 57.00 $" at bounding box center [384, 268] width 175 height 26
type input "41.00"
drag, startPoint x: 417, startPoint y: 410, endPoint x: 356, endPoint y: 405, distance: 61.9
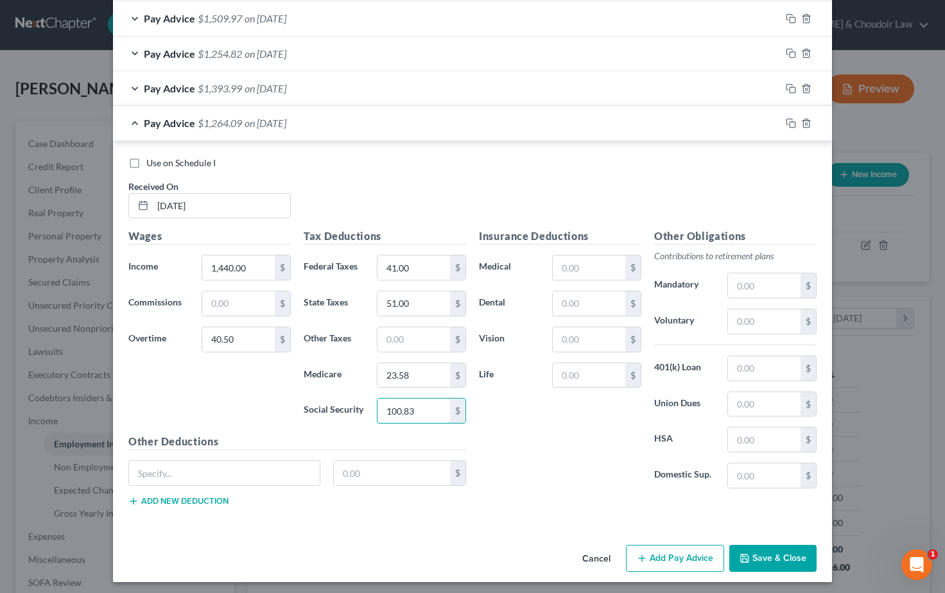
click at [356, 407] on div "Social Security 100.83 $" at bounding box center [384, 411] width 175 height 26
type input "91.79"
drag, startPoint x: 410, startPoint y: 370, endPoint x: 364, endPoint y: 369, distance: 46.9
click at [364, 369] on div "Medicare 23.58 $" at bounding box center [384, 376] width 175 height 26
type input "21.47"
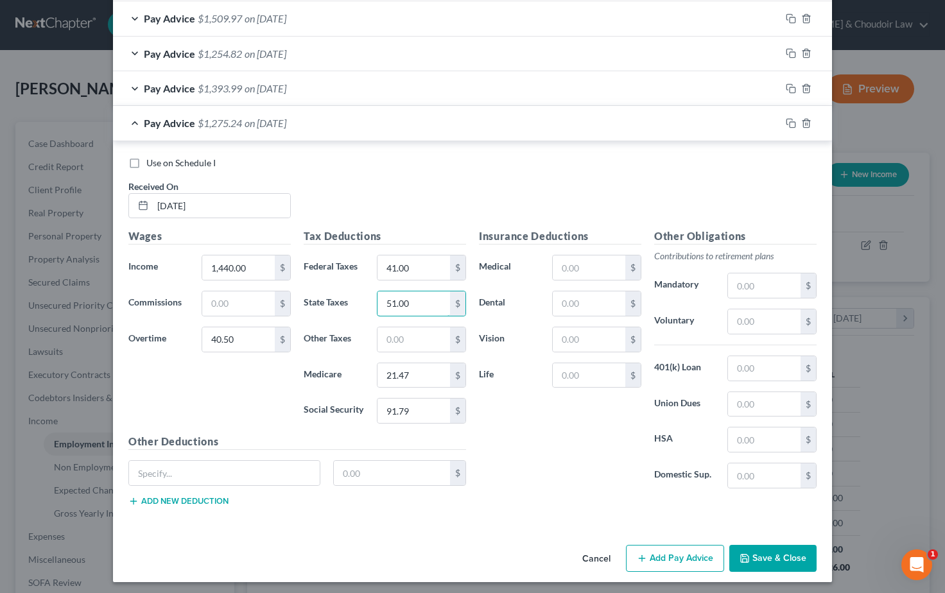
drag, startPoint x: 408, startPoint y: 296, endPoint x: 349, endPoint y: 295, distance: 59.7
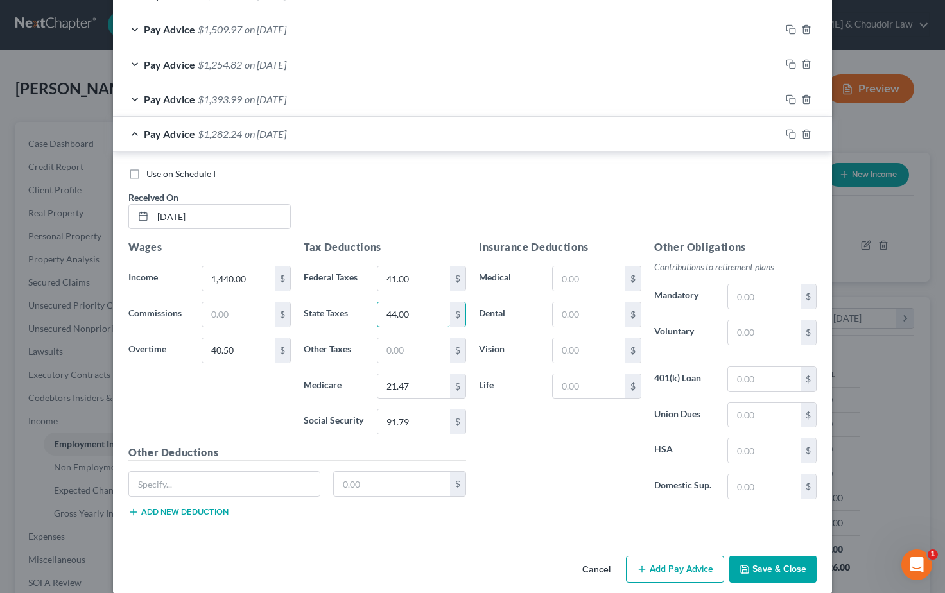
scroll to position [545, 0]
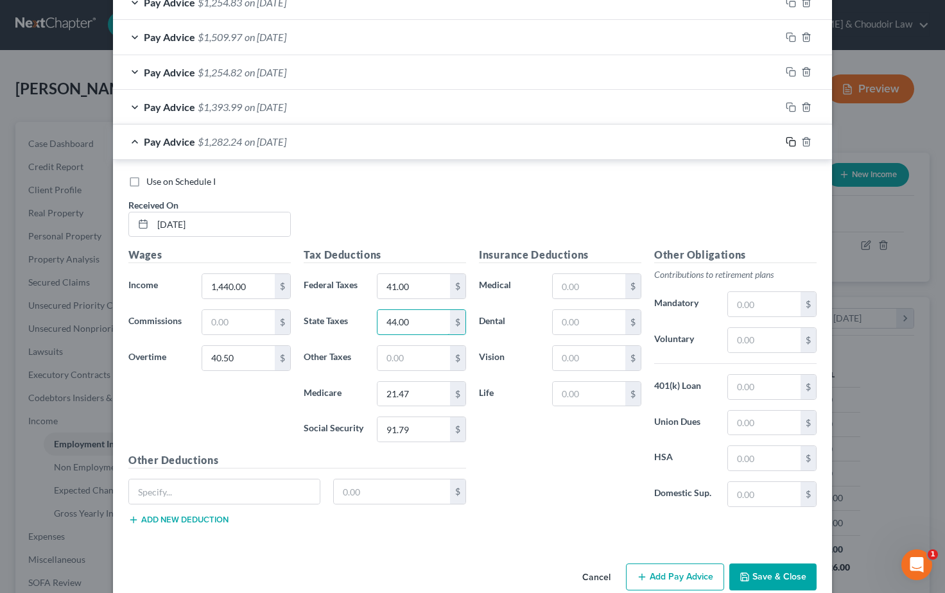
type input "44.00"
click at [793, 138] on icon "button" at bounding box center [791, 142] width 10 height 10
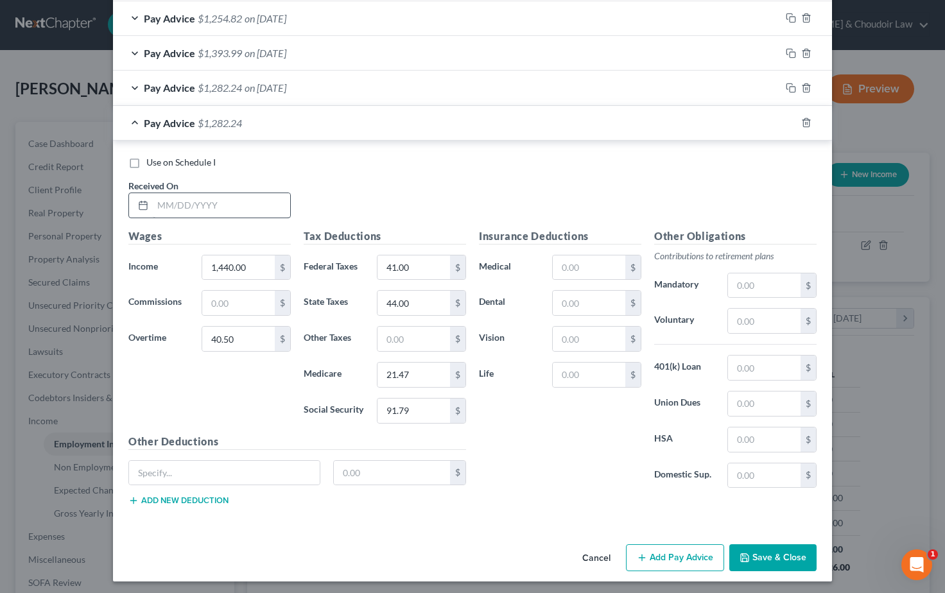
scroll to position [598, 0]
click at [169, 201] on input "text" at bounding box center [221, 206] width 137 height 24
type input "06/02/2025"
drag, startPoint x: 234, startPoint y: 335, endPoint x: 189, endPoint y: 335, distance: 45.0
click at [191, 335] on div "Overtime 40.50 $" at bounding box center [209, 340] width 175 height 26
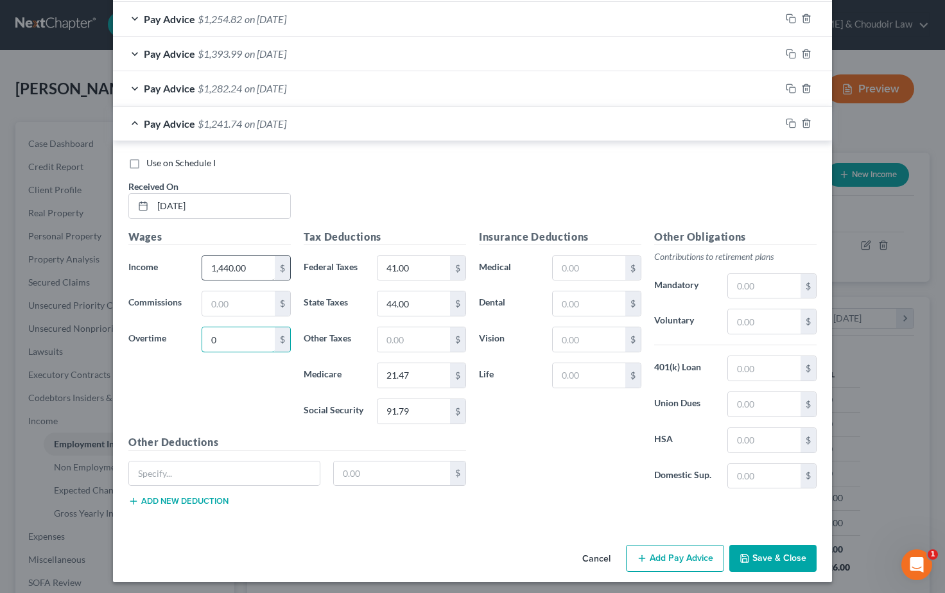
type input "0"
drag, startPoint x: 248, startPoint y: 262, endPoint x: 182, endPoint y: 258, distance: 66.3
click at [182, 258] on div "Income * 1,440.00 $" at bounding box center [209, 269] width 175 height 26
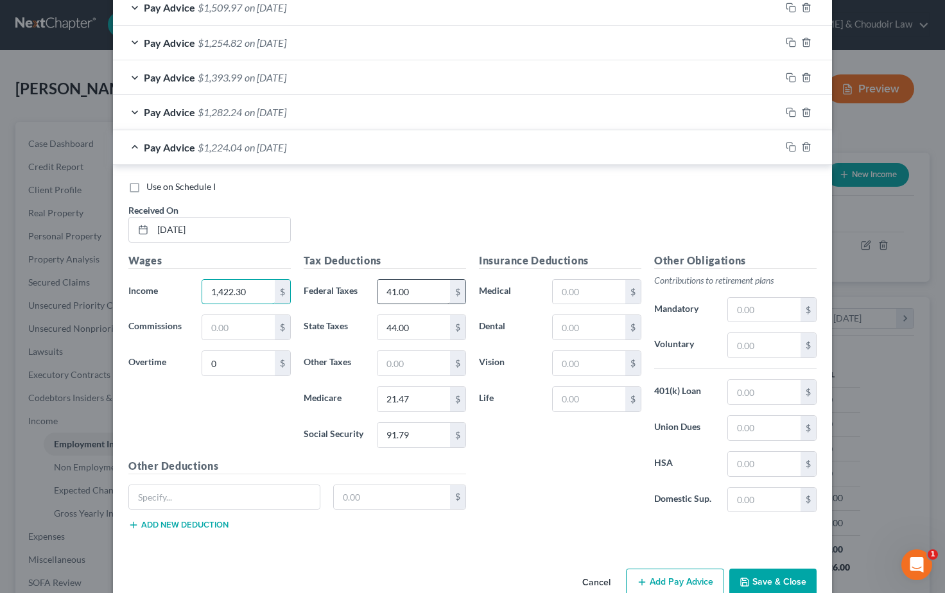
type input "1,422.30"
drag, startPoint x: 399, startPoint y: 288, endPoint x: 365, endPoint y: 287, distance: 34.0
click at [365, 287] on div "Federal Taxes 41.00 $" at bounding box center [384, 292] width 175 height 26
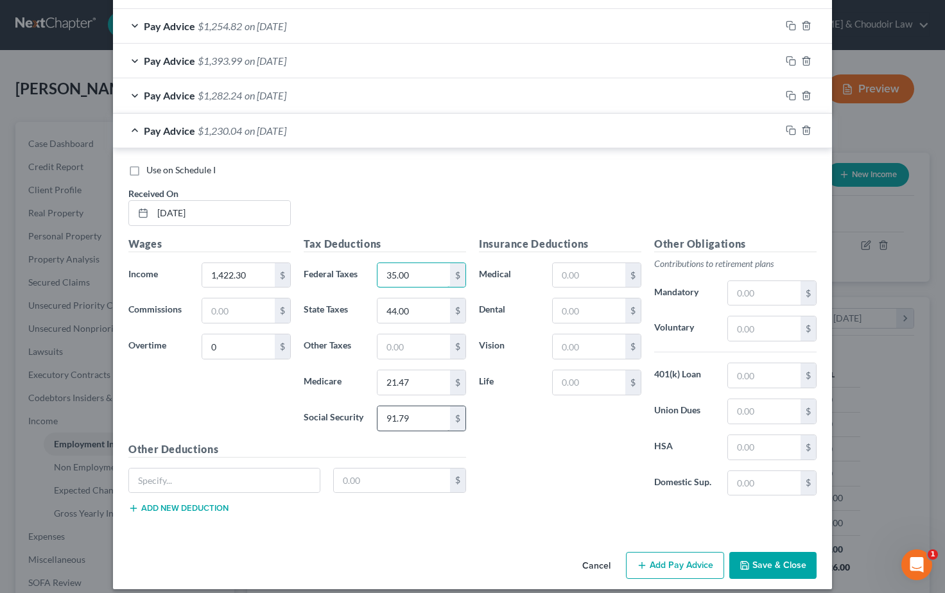
scroll to position [592, 0]
type input "35.00"
drag, startPoint x: 383, startPoint y: 415, endPoint x: 365, endPoint y: 414, distance: 18.0
click at [365, 414] on div "Social Security 91.79 $" at bounding box center [384, 418] width 175 height 26
type input "88.19"
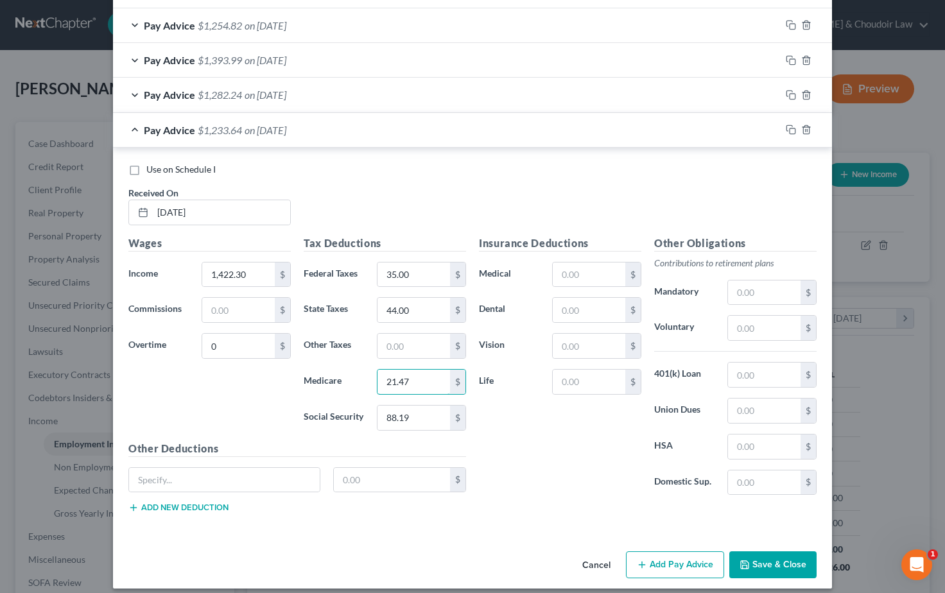
drag, startPoint x: 402, startPoint y: 381, endPoint x: 349, endPoint y: 376, distance: 52.9
click at [349, 376] on div "Medicare 21.47 $" at bounding box center [384, 382] width 175 height 26
type input "20.62"
drag, startPoint x: 412, startPoint y: 304, endPoint x: 368, endPoint y: 303, distance: 44.3
type input "42.00"
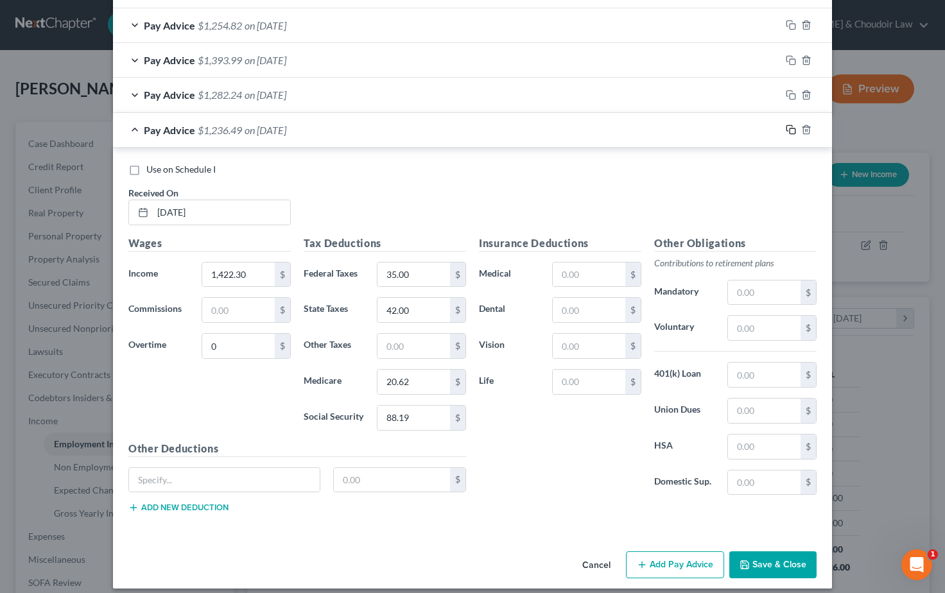
click at [788, 125] on icon "button" at bounding box center [791, 130] width 10 height 10
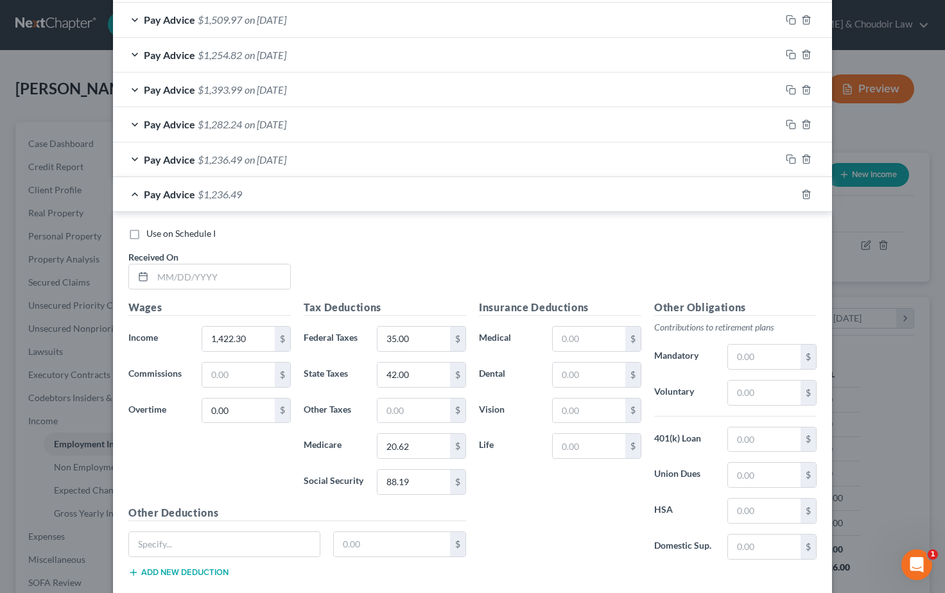
scroll to position [573, 0]
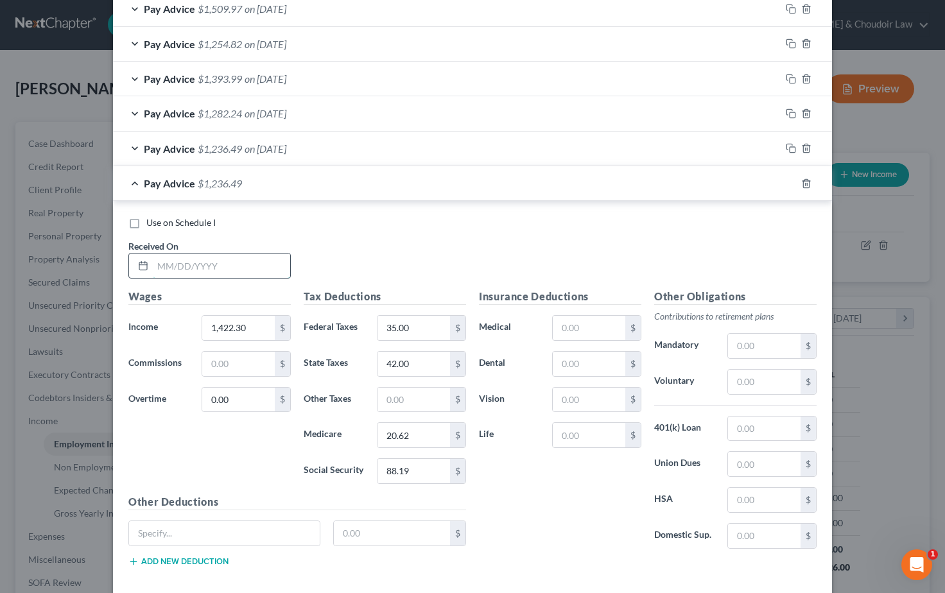
click at [173, 265] on input "text" at bounding box center [221, 266] width 137 height 24
type input "06/02/2025"
drag, startPoint x: 254, startPoint y: 322, endPoint x: 150, endPoint y: 320, distance: 104.1
click at [150, 320] on div "Income * 1,422.30 $" at bounding box center [209, 328] width 175 height 26
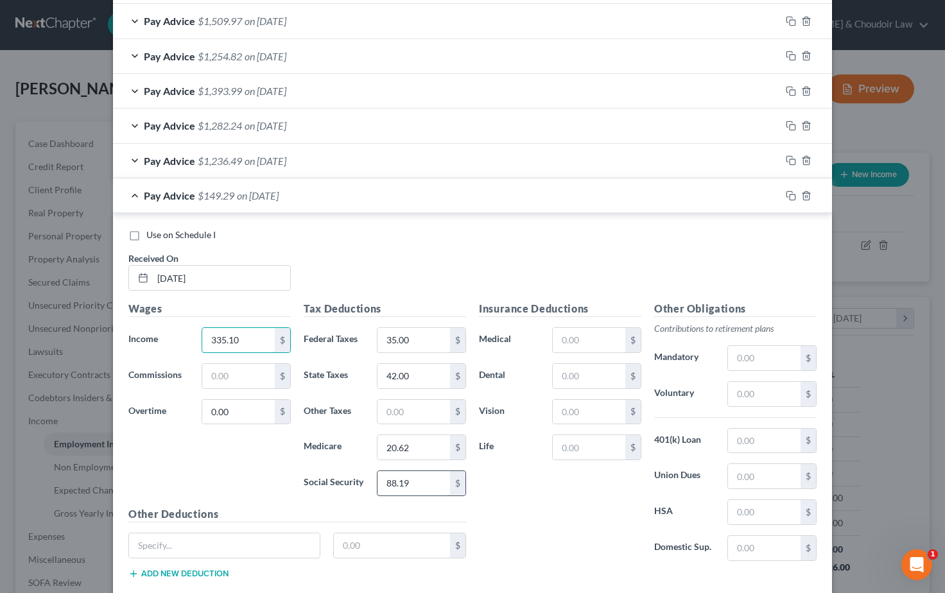
type input "335.10"
drag, startPoint x: 415, startPoint y: 477, endPoint x: 371, endPoint y: 482, distance: 44.6
click at [371, 482] on div "88.19 $" at bounding box center [422, 484] width 102 height 26
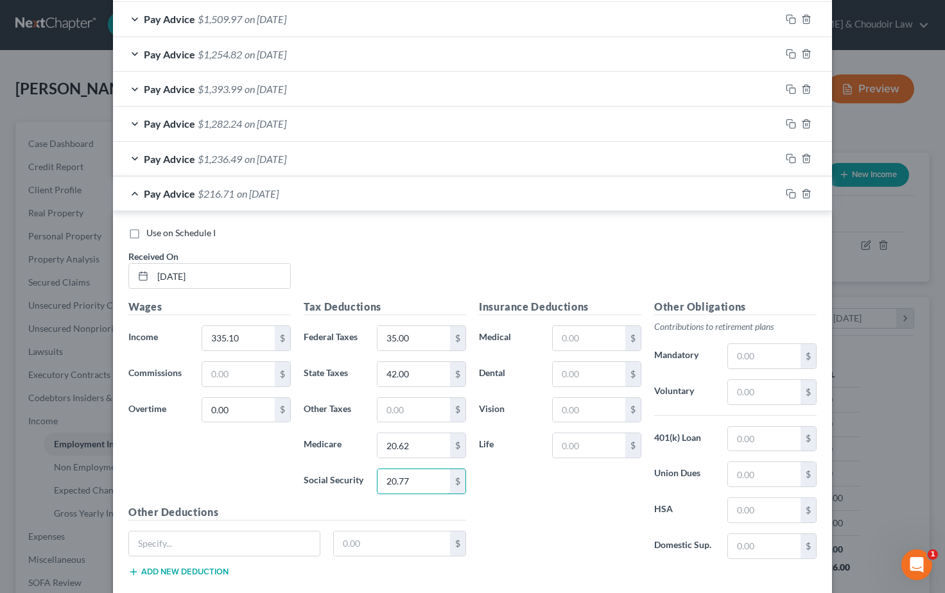
scroll to position [554, 0]
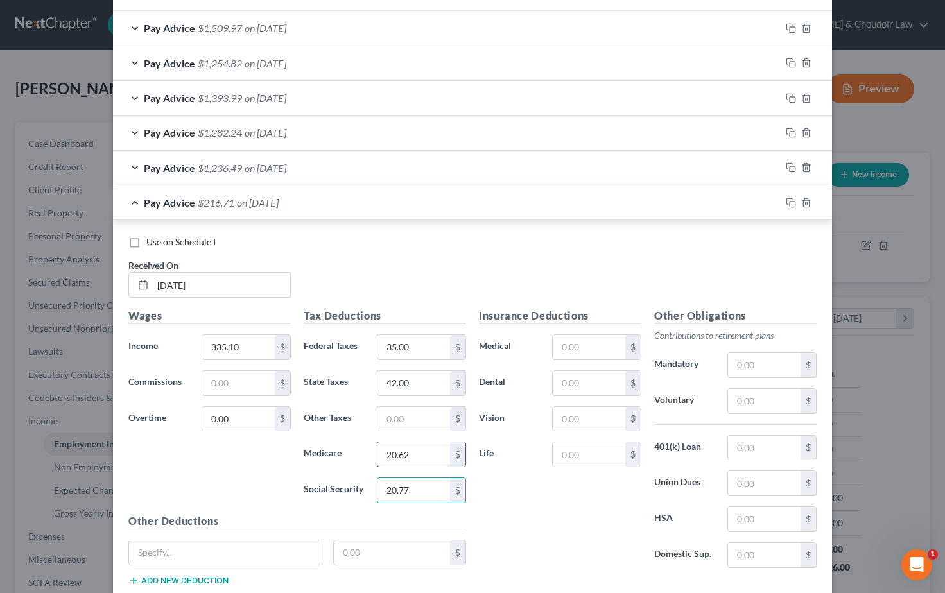
type input "20.77"
drag, startPoint x: 416, startPoint y: 449, endPoint x: 368, endPoint y: 451, distance: 48.2
click at [368, 451] on div "Medicare 20.62 $" at bounding box center [384, 455] width 175 height 26
type input "4.86"
drag, startPoint x: 409, startPoint y: 342, endPoint x: 352, endPoint y: 346, distance: 57.3
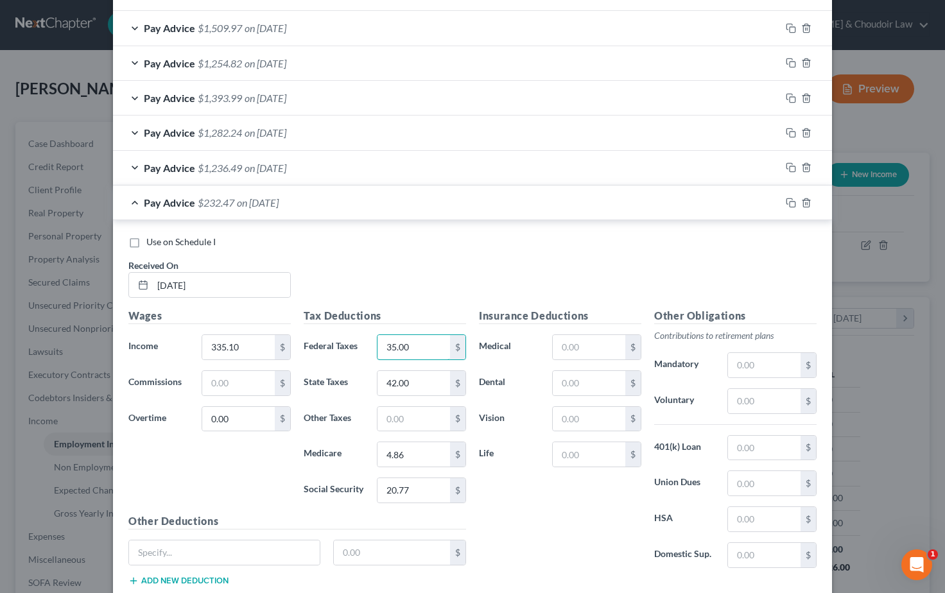
click at [352, 346] on div "Federal Taxes 35.00 $" at bounding box center [384, 348] width 175 height 26
type input "0"
drag, startPoint x: 407, startPoint y: 381, endPoint x: 367, endPoint y: 381, distance: 39.8
type input "0"
click at [789, 198] on icon "button" at bounding box center [791, 203] width 10 height 10
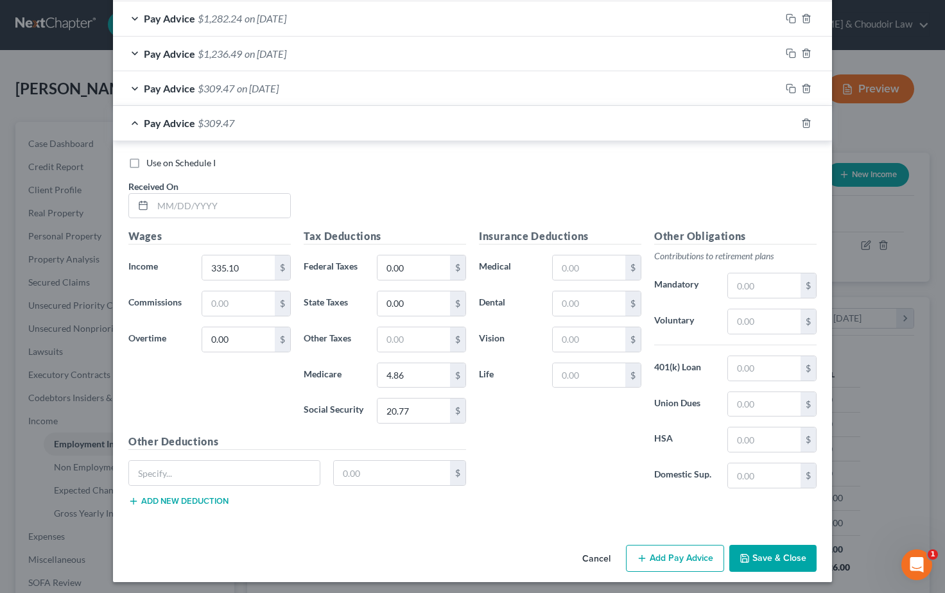
scroll to position [667, 0]
click at [187, 201] on input "text" at bounding box center [221, 207] width 137 height 24
type input "06/16/2025"
drag, startPoint x: 240, startPoint y: 265, endPoint x: 157, endPoint y: 265, distance: 82.2
click at [157, 265] on div "Income * 335.10 $" at bounding box center [209, 269] width 175 height 26
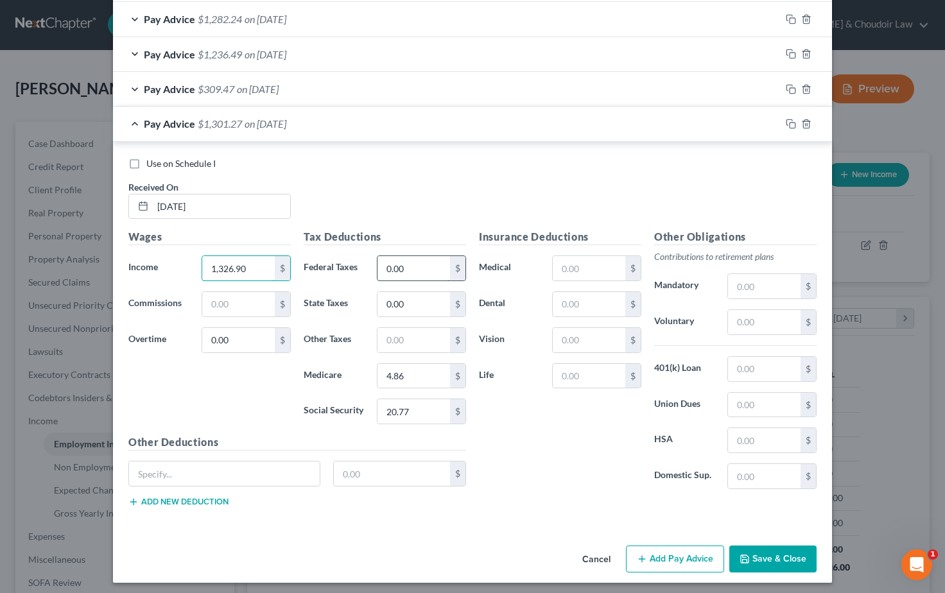
type input "1,326.90"
drag, startPoint x: 411, startPoint y: 268, endPoint x: 372, endPoint y: 265, distance: 39.3
click at [372, 265] on div "0.00 $" at bounding box center [422, 269] width 102 height 26
type input "25.00"
drag, startPoint x: 410, startPoint y: 406, endPoint x: 354, endPoint y: 406, distance: 56.5
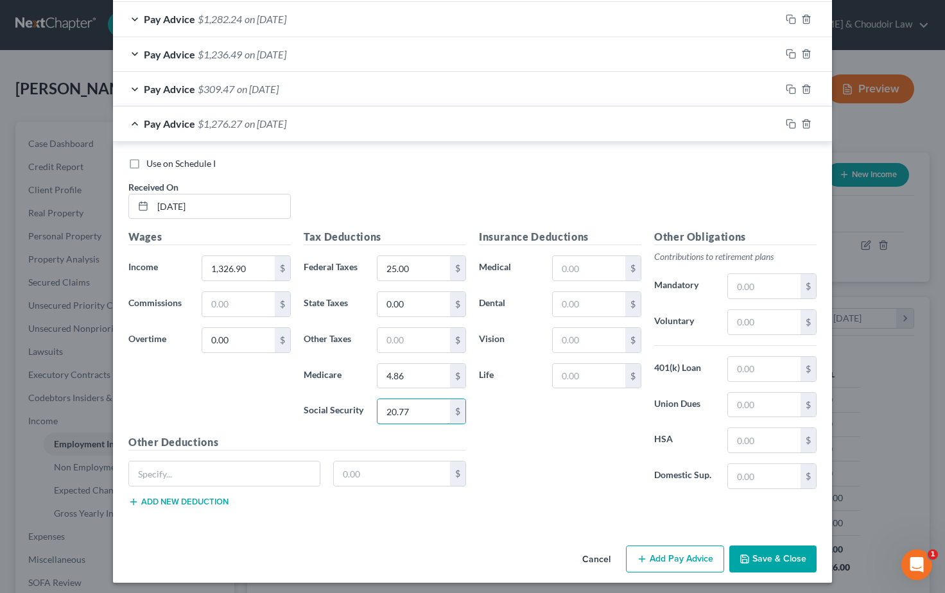
click at [354, 406] on div "Social Security 20.77 $" at bounding box center [384, 412] width 175 height 26
type input "82.27"
drag, startPoint x: 403, startPoint y: 371, endPoint x: 352, endPoint y: 367, distance: 51.5
click at [352, 367] on div "Medicare 4.86 $" at bounding box center [384, 377] width 175 height 26
type input "19.24"
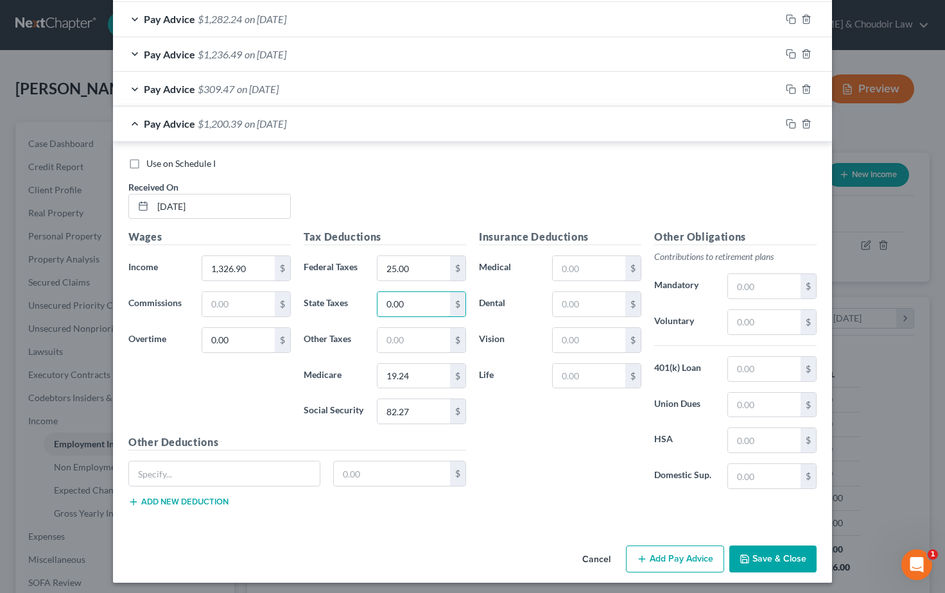
drag, startPoint x: 404, startPoint y: 298, endPoint x: 363, endPoint y: 298, distance: 41.1
type input "38.00"
click at [791, 123] on rect "button" at bounding box center [793, 126] width 6 height 6
click at [177, 204] on input "text" at bounding box center [221, 207] width 137 height 24
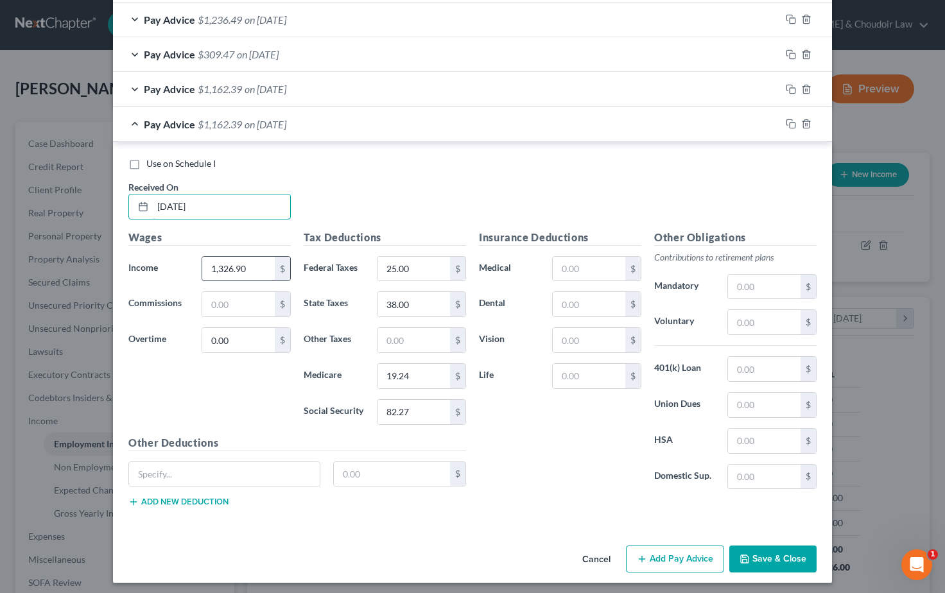
type input "06/30/2025"
drag, startPoint x: 248, startPoint y: 263, endPoint x: 177, endPoint y: 261, distance: 70.7
click at [179, 261] on div "Income * 1,326.90 $" at bounding box center [209, 269] width 175 height 26
type input "1,273.80"
drag, startPoint x: 412, startPoint y: 260, endPoint x: 378, endPoint y: 262, distance: 34.1
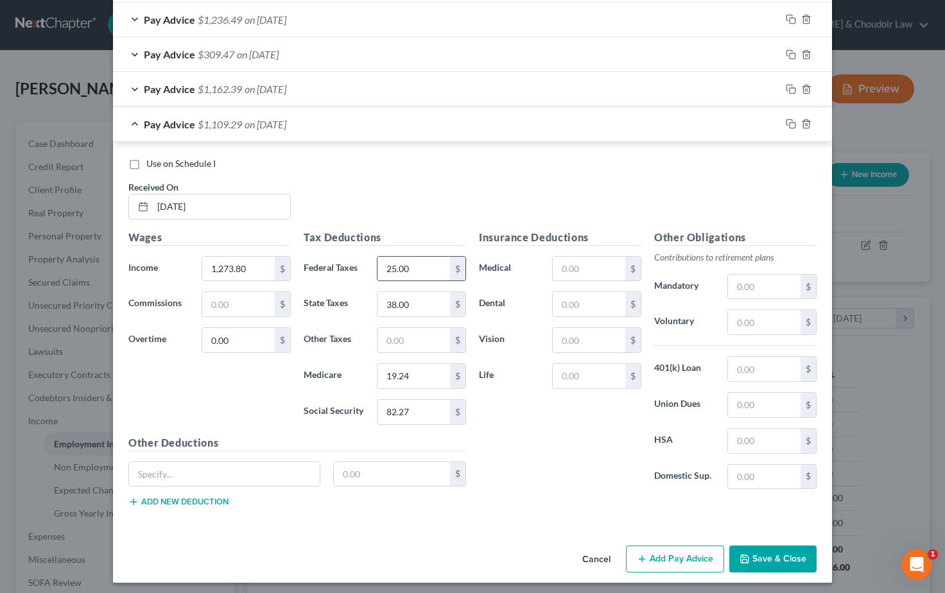
click at [378, 262] on input "25.00" at bounding box center [414, 269] width 73 height 24
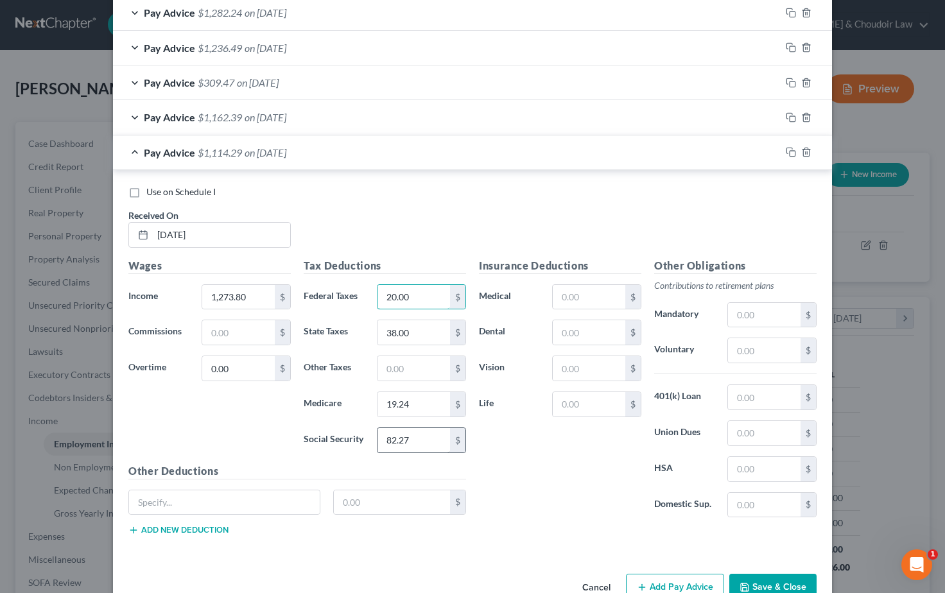
type input "20.00"
drag, startPoint x: 416, startPoint y: 436, endPoint x: 362, endPoint y: 435, distance: 54.0
click at [362, 435] on div "Social Security 82.27 $" at bounding box center [384, 441] width 175 height 26
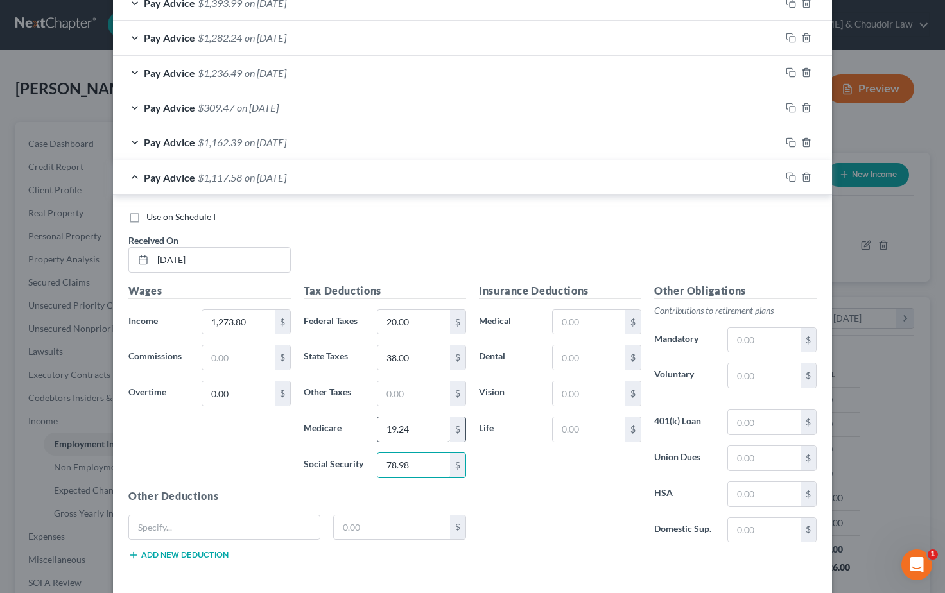
type input "78.98"
drag, startPoint x: 402, startPoint y: 426, endPoint x: 360, endPoint y: 425, distance: 41.8
click at [360, 425] on div "Medicare 19.24 $" at bounding box center [384, 430] width 175 height 26
drag, startPoint x: 417, startPoint y: 425, endPoint x: 359, endPoint y: 424, distance: 58.5
click at [359, 424] on div "Medicare 19.24 $" at bounding box center [384, 430] width 175 height 26
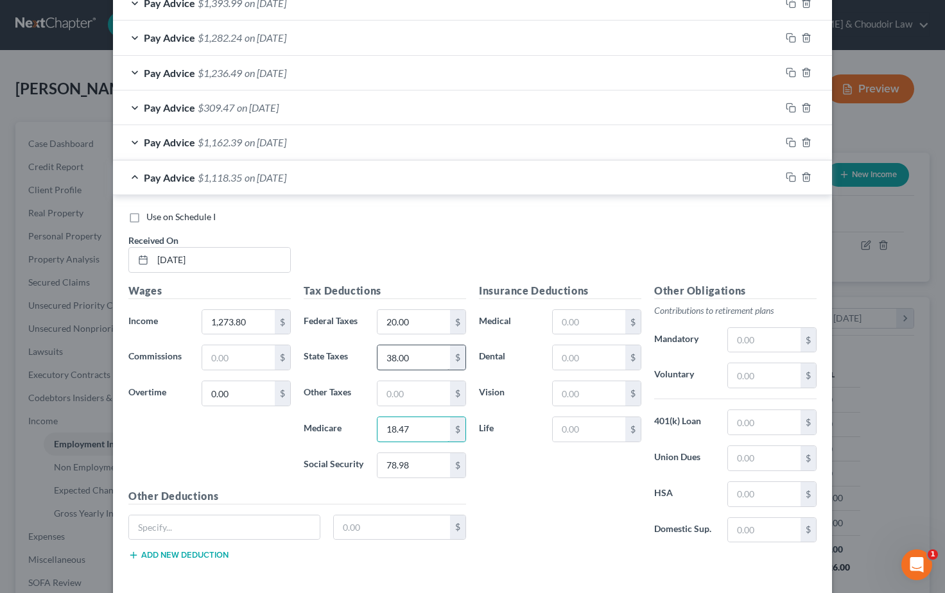
type input "18.47"
drag, startPoint x: 414, startPoint y: 354, endPoint x: 356, endPoint y: 351, distance: 58.5
type input "35.00"
click at [793, 174] on icon "button" at bounding box center [791, 177] width 10 height 10
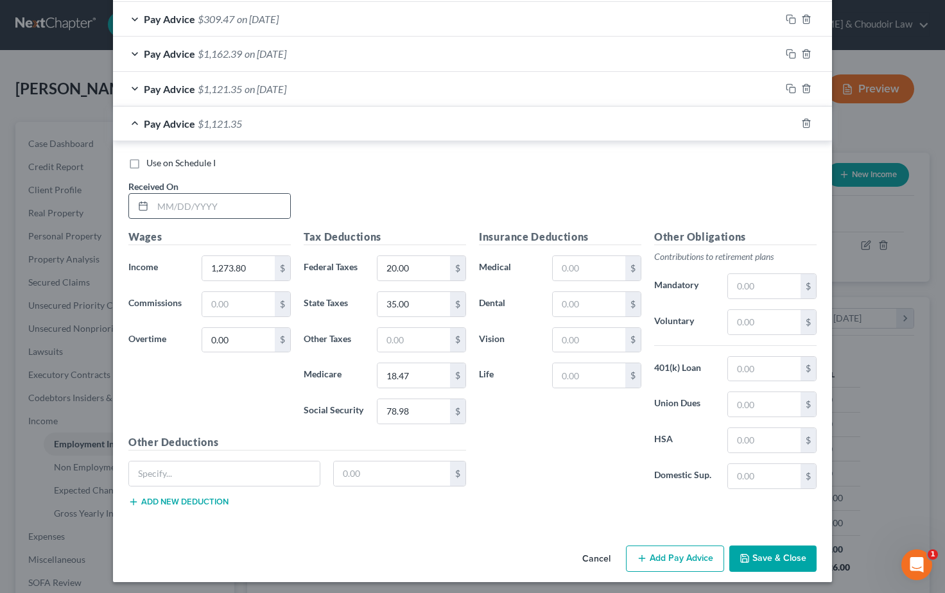
scroll to position [737, 0]
click at [179, 203] on input "text" at bounding box center [221, 207] width 137 height 24
type input "07/14/2025"
drag, startPoint x: 250, startPoint y: 265, endPoint x: 177, endPoint y: 262, distance: 73.9
click at [177, 262] on div "Income * 1,273.80 $" at bounding box center [209, 269] width 175 height 26
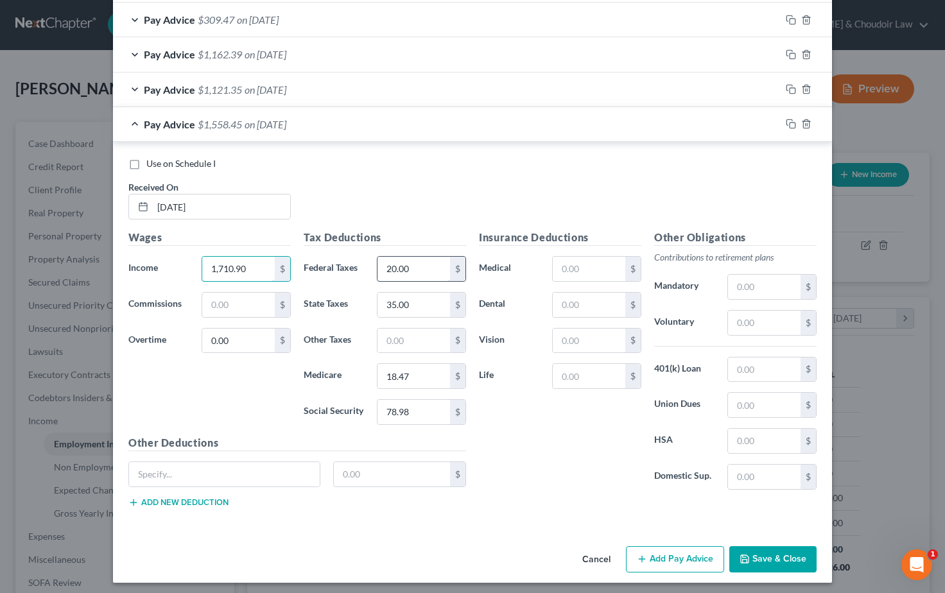
type input "1,710.90"
drag, startPoint x: 421, startPoint y: 268, endPoint x: 337, endPoint y: 265, distance: 84.8
click at [337, 265] on div "Federal Taxes 20.00 $" at bounding box center [384, 269] width 175 height 26
type input "67.00"
drag, startPoint x: 413, startPoint y: 407, endPoint x: 342, endPoint y: 407, distance: 71.3
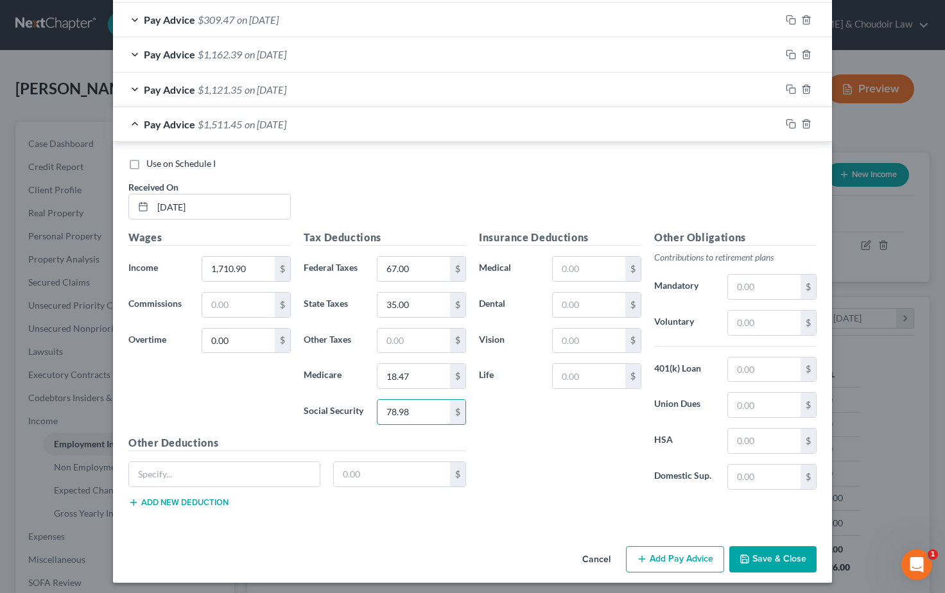
click at [342, 407] on div "Social Security 78.98 $" at bounding box center [384, 412] width 175 height 26
type input "106.07"
drag, startPoint x: 416, startPoint y: 369, endPoint x: 347, endPoint y: 367, distance: 69.4
click at [347, 367] on div "Medicare 18.47 $" at bounding box center [384, 377] width 175 height 26
type input "24.81"
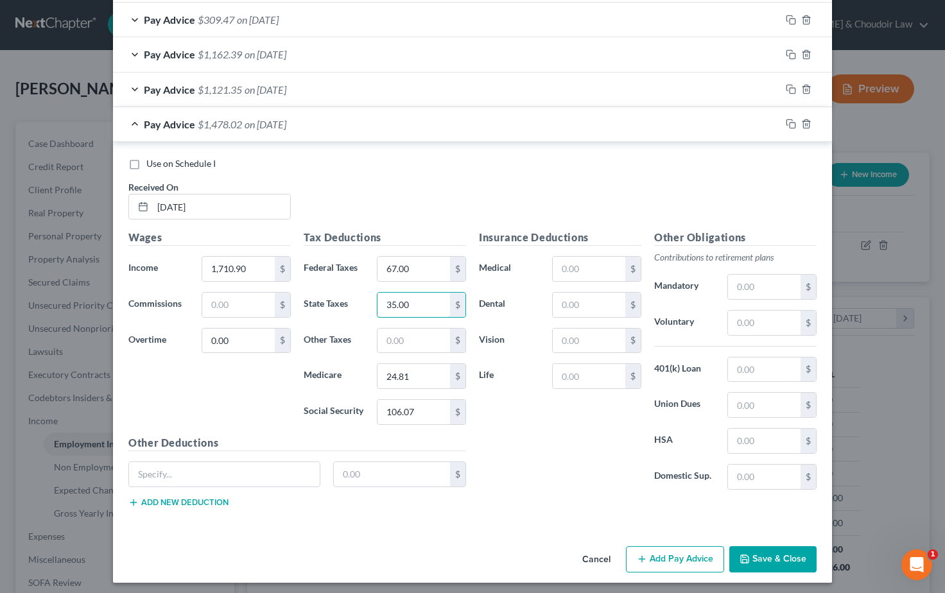
drag, startPoint x: 407, startPoint y: 303, endPoint x: 335, endPoint y: 299, distance: 72.7
type input "54.00"
drag, startPoint x: 437, startPoint y: 192, endPoint x: 430, endPoint y: 194, distance: 7.3
click at [436, 192] on div "Use on Schedule I Received On * 07/14/2025" at bounding box center [472, 193] width 701 height 73
click at [793, 119] on icon "button" at bounding box center [791, 124] width 10 height 10
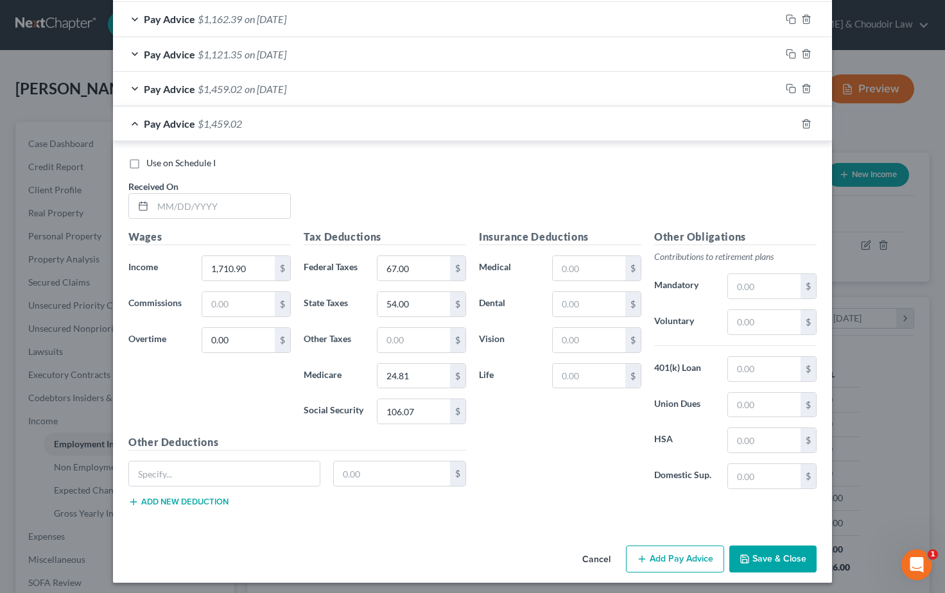
scroll to position [771, 0]
click at [216, 201] on input "text" at bounding box center [221, 207] width 137 height 24
type input "07/28/2025"
drag, startPoint x: 250, startPoint y: 263, endPoint x: 156, endPoint y: 258, distance: 94.5
click at [156, 258] on div "Income * 1,710.90 $" at bounding box center [209, 269] width 175 height 26
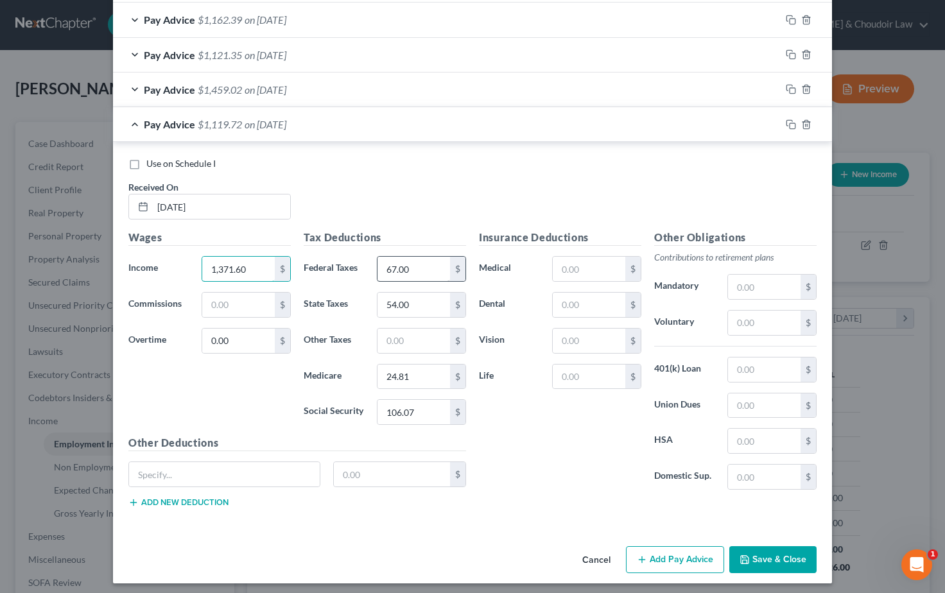
type input "1,371.60"
drag, startPoint x: 412, startPoint y: 264, endPoint x: 365, endPoint y: 263, distance: 46.9
click at [365, 263] on div "Federal Taxes 67.00 $" at bounding box center [384, 269] width 175 height 26
type input "30.00"
drag, startPoint x: 421, startPoint y: 408, endPoint x: 356, endPoint y: 404, distance: 64.3
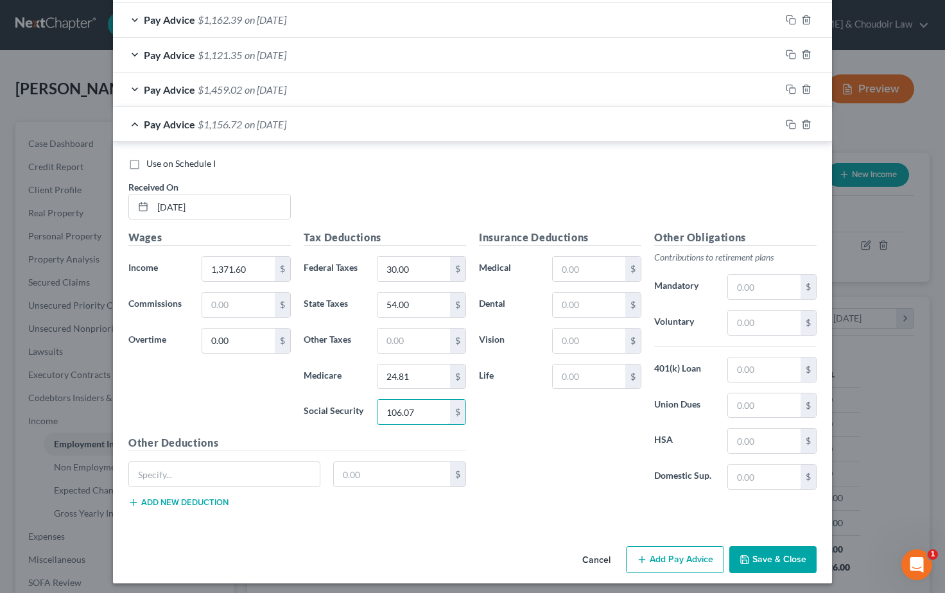
click at [358, 404] on div "Social Security 106.07 $" at bounding box center [384, 412] width 175 height 26
type input "85.04"
drag, startPoint x: 408, startPoint y: 373, endPoint x: 368, endPoint y: 372, distance: 39.8
click at [368, 372] on div "Medicare 24.81 $" at bounding box center [384, 377] width 175 height 26
type input "19.89"
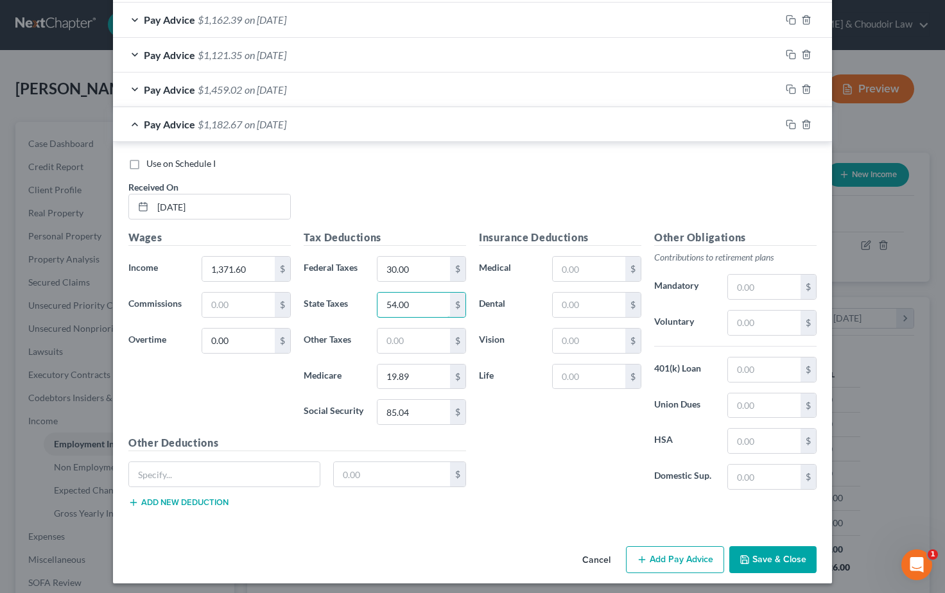
drag, startPoint x: 409, startPoint y: 298, endPoint x: 354, endPoint y: 299, distance: 55.2
type input "40.00"
drag, startPoint x: 247, startPoint y: 261, endPoint x: 200, endPoint y: 262, distance: 46.3
click at [200, 262] on div "1,371.60 $" at bounding box center [246, 269] width 102 height 26
drag, startPoint x: 249, startPoint y: 262, endPoint x: 171, endPoint y: 262, distance: 77.1
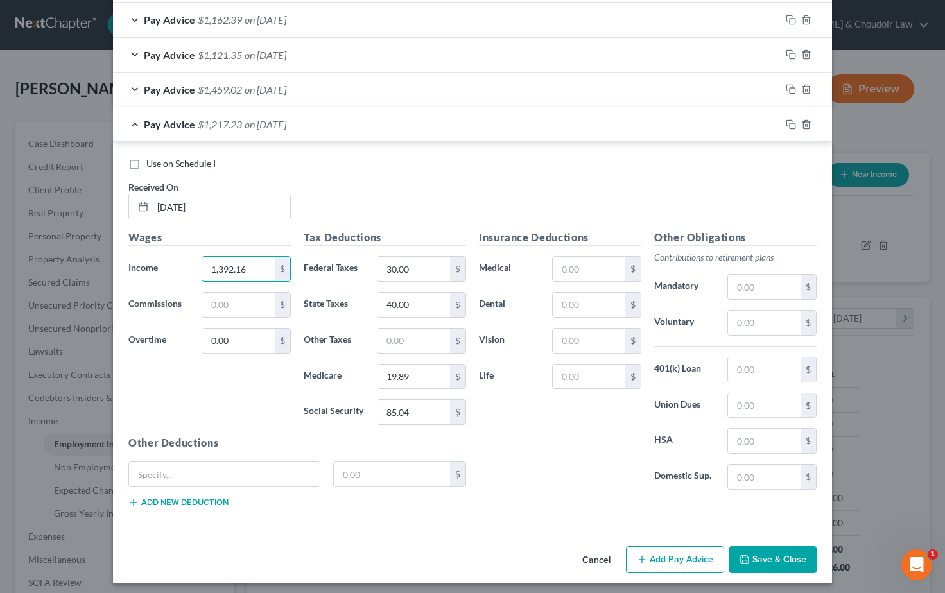
click at [171, 262] on div "Income * 1,392.16 $" at bounding box center [209, 269] width 175 height 26
type input "1,521.60"
click at [331, 178] on div "Use on Schedule I Received On * 07/28/2025" at bounding box center [472, 193] width 701 height 73
drag, startPoint x: 257, startPoint y: 262, endPoint x: 190, endPoint y: 258, distance: 66.9
click at [190, 258] on div "Income * 1,521.60 $" at bounding box center [209, 269] width 175 height 26
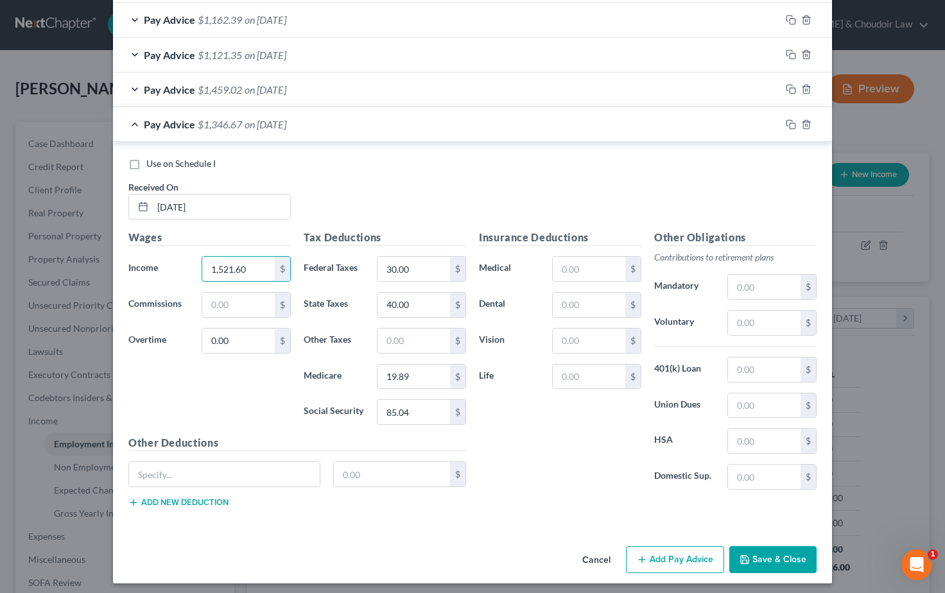
type input "1,521.60"
click at [389, 202] on div "Use on Schedule I Received On * 07/28/2025" at bounding box center [472, 193] width 701 height 73
click at [791, 119] on icon "button" at bounding box center [791, 124] width 10 height 10
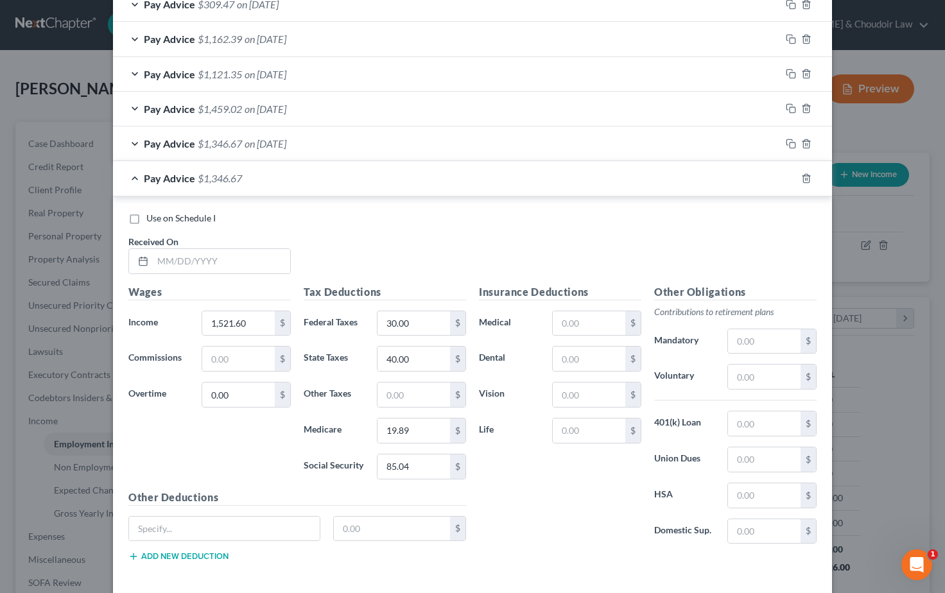
scroll to position [757, 0]
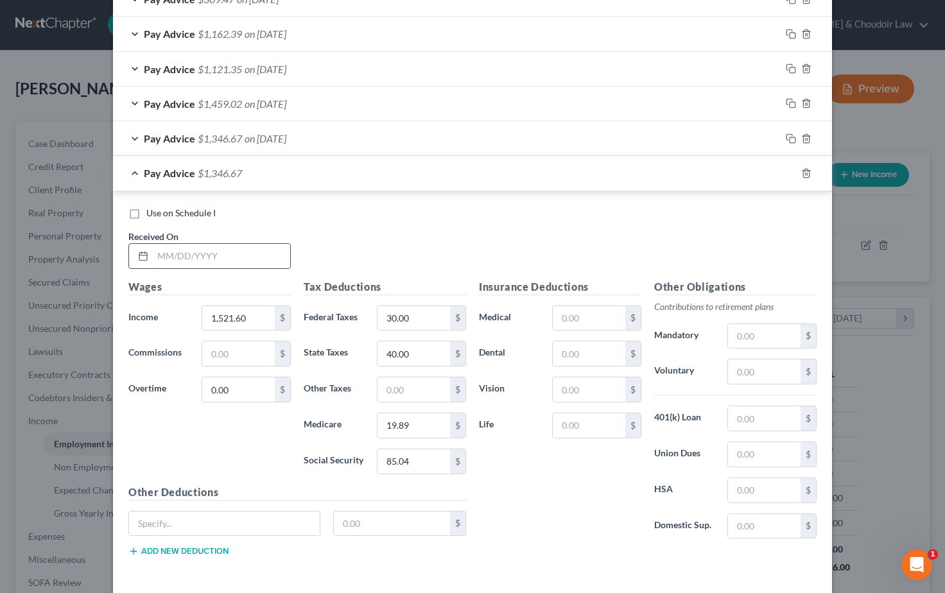
click at [212, 254] on input "text" at bounding box center [221, 256] width 137 height 24
type input "08/11/2025"
drag, startPoint x: 253, startPoint y: 310, endPoint x: 149, endPoint y: 304, distance: 104.2
click at [149, 305] on div "Income * 1,521.60 $" at bounding box center [209, 318] width 175 height 26
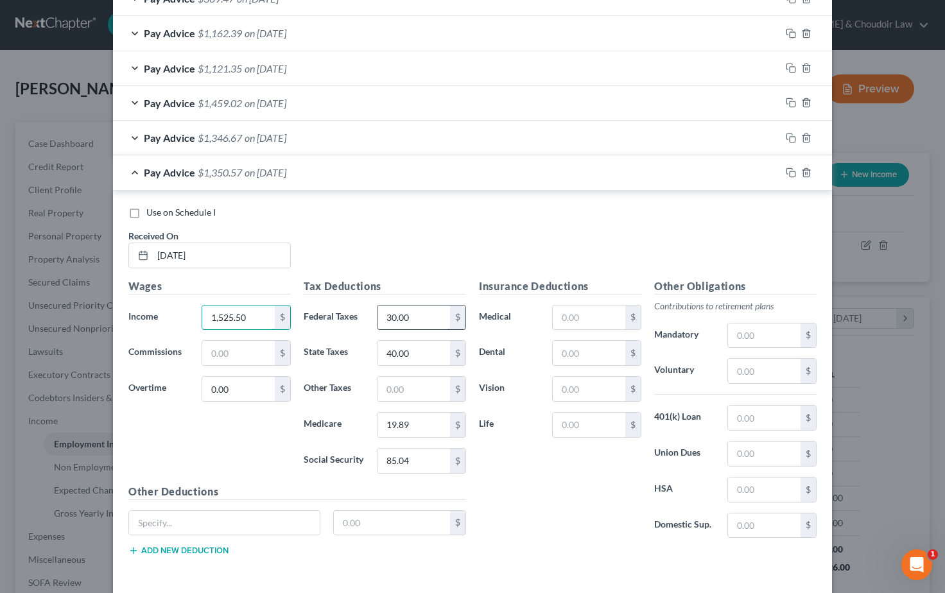
type input "1,525.50"
drag, startPoint x: 415, startPoint y: 309, endPoint x: 373, endPoint y: 308, distance: 41.8
click at [373, 308] on div "30.00 $" at bounding box center [422, 318] width 102 height 26
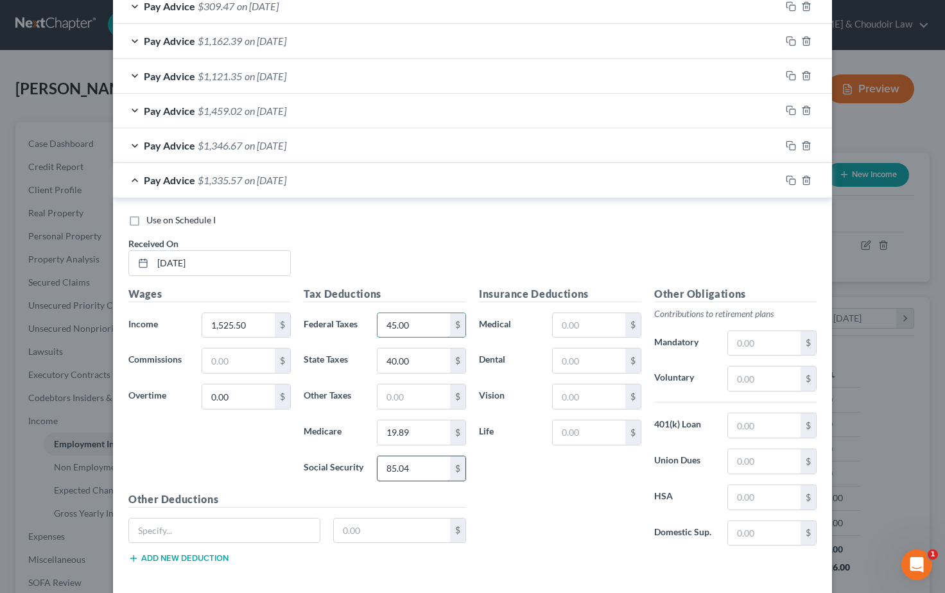
type input "45.00"
drag, startPoint x: 412, startPoint y: 460, endPoint x: 359, endPoint y: 462, distance: 53.3
click at [359, 462] on div "Social Security 85.04 $" at bounding box center [384, 469] width 175 height 26
type input "94.58"
drag, startPoint x: 414, startPoint y: 429, endPoint x: 360, endPoint y: 424, distance: 54.2
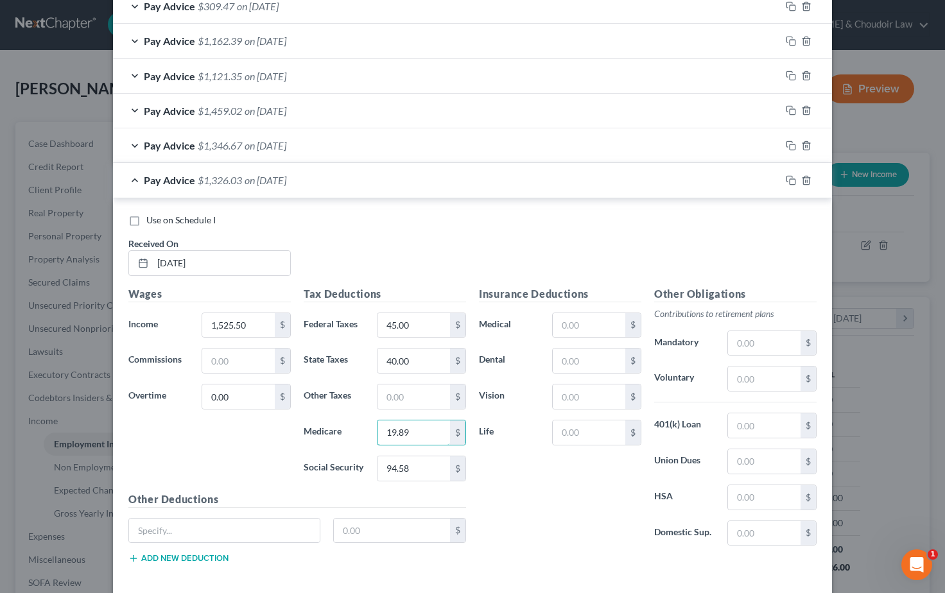
click at [360, 424] on div "Medicare 19.89 $" at bounding box center [384, 433] width 175 height 26
type input "22.12"
drag, startPoint x: 414, startPoint y: 355, endPoint x: 352, endPoint y: 347, distance: 62.1
type input "46.00"
click at [430, 261] on div "Use on Schedule I Received On * 08/11/2025" at bounding box center [472, 250] width 701 height 73
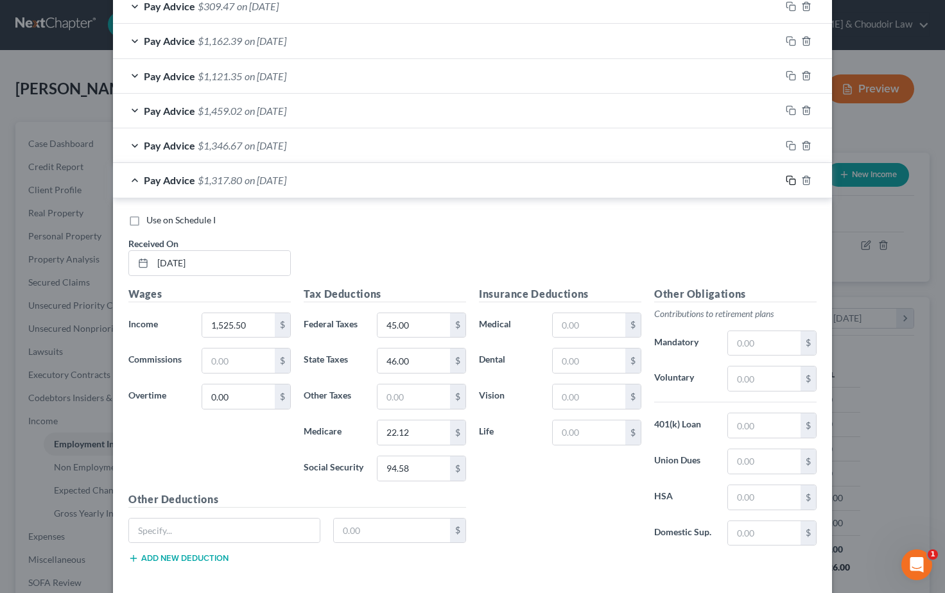
click at [792, 177] on icon "button" at bounding box center [791, 180] width 10 height 10
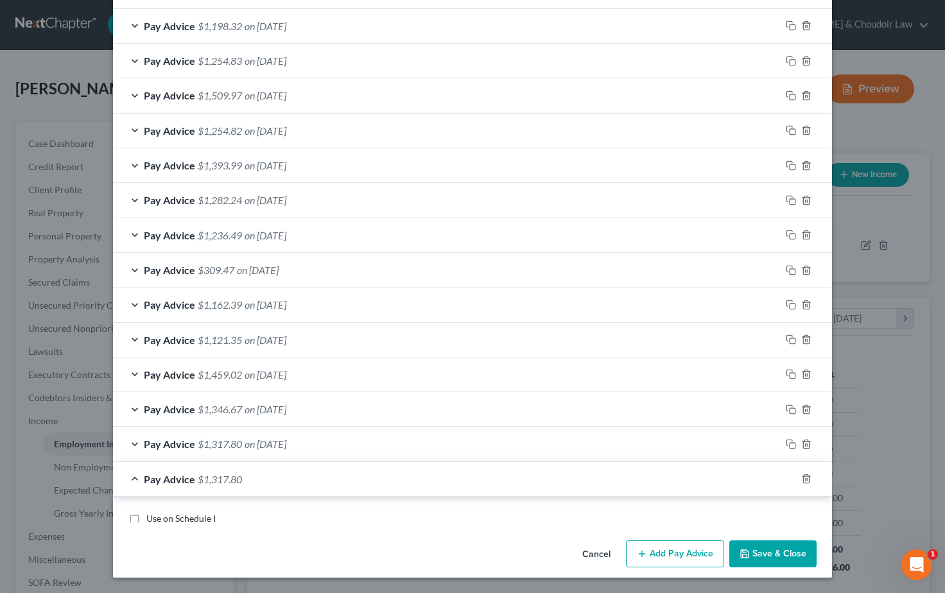
scroll to position [478, 0]
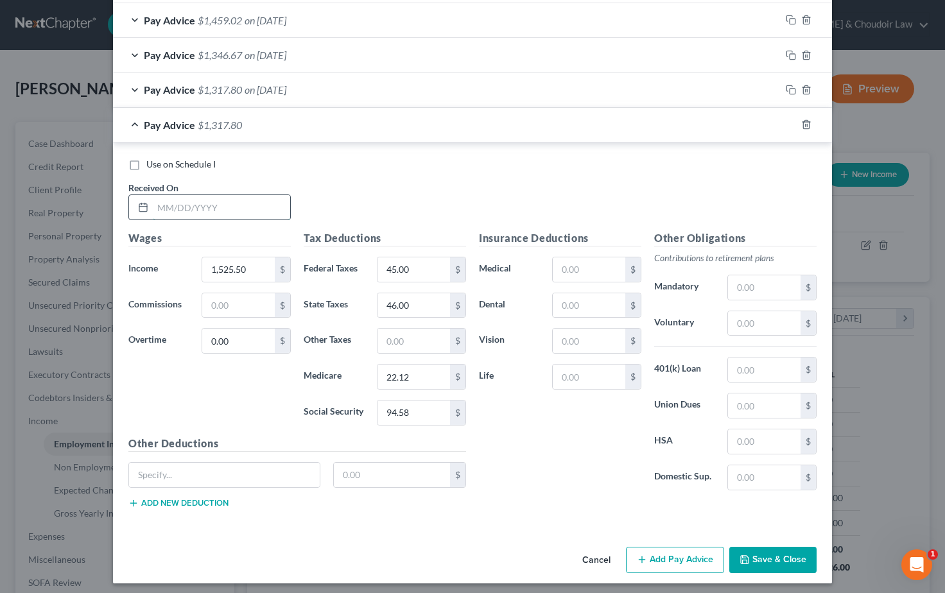
click at [164, 202] on input "text" at bounding box center [221, 207] width 137 height 24
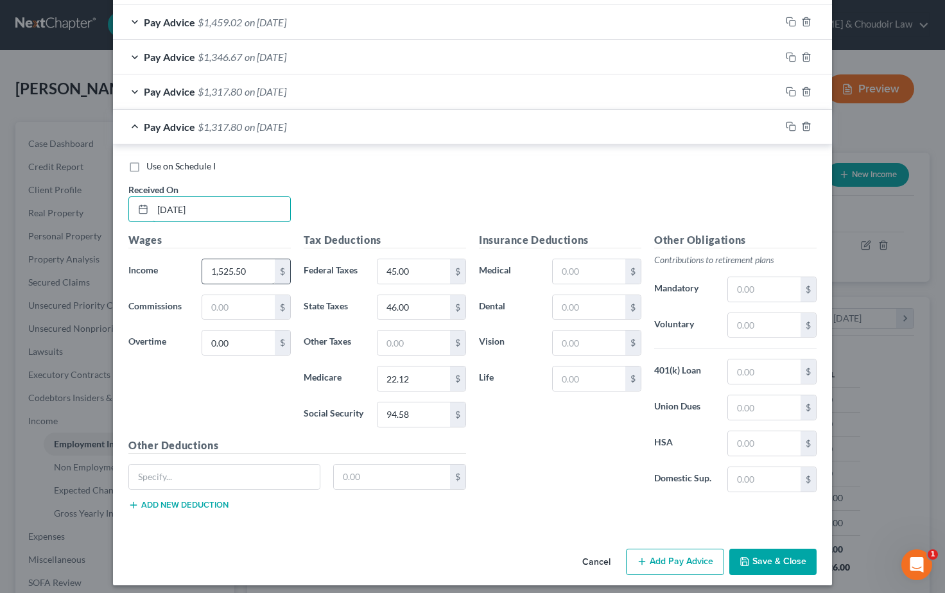
type input "08/11/2025"
drag, startPoint x: 252, startPoint y: 268, endPoint x: 184, endPoint y: 267, distance: 68.7
click at [184, 267] on div "Income * 1,525.50 $" at bounding box center [209, 272] width 175 height 26
type input "359.00"
drag, startPoint x: 414, startPoint y: 267, endPoint x: 360, endPoint y: 265, distance: 54.6
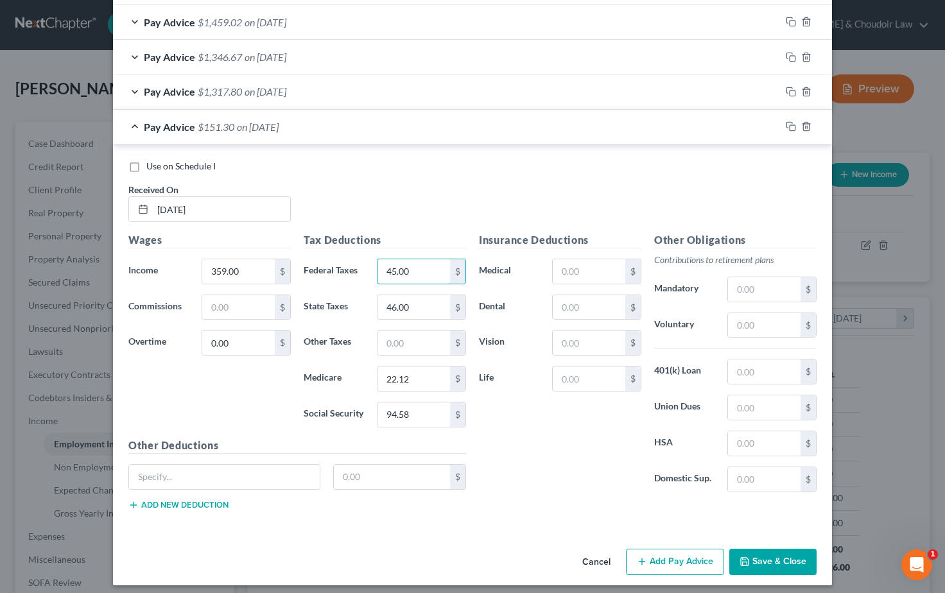
click at [360, 265] on div "Federal Taxes 45.00 $" at bounding box center [384, 272] width 175 height 26
type input "0"
drag, startPoint x: 416, startPoint y: 410, endPoint x: 351, endPoint y: 405, distance: 64.4
click at [351, 405] on div "Social Security 94.58 $" at bounding box center [384, 414] width 175 height 26
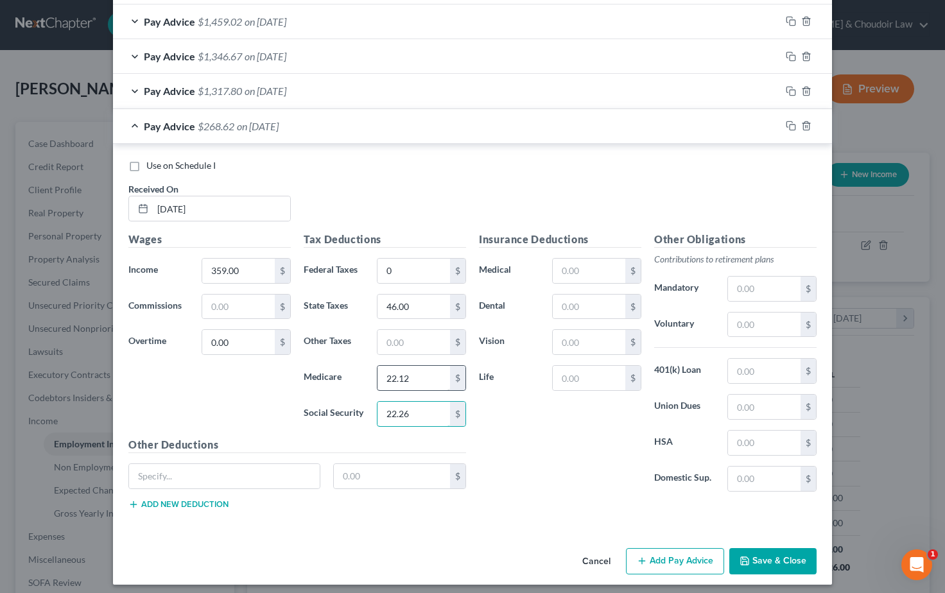
type input "22.26"
drag, startPoint x: 412, startPoint y: 374, endPoint x: 356, endPoint y: 371, distance: 56.6
click at [356, 371] on div "Medicare 22.12 $" at bounding box center [384, 378] width 175 height 26
type input "5.20"
drag, startPoint x: 374, startPoint y: 298, endPoint x: 316, endPoint y: 298, distance: 58.4
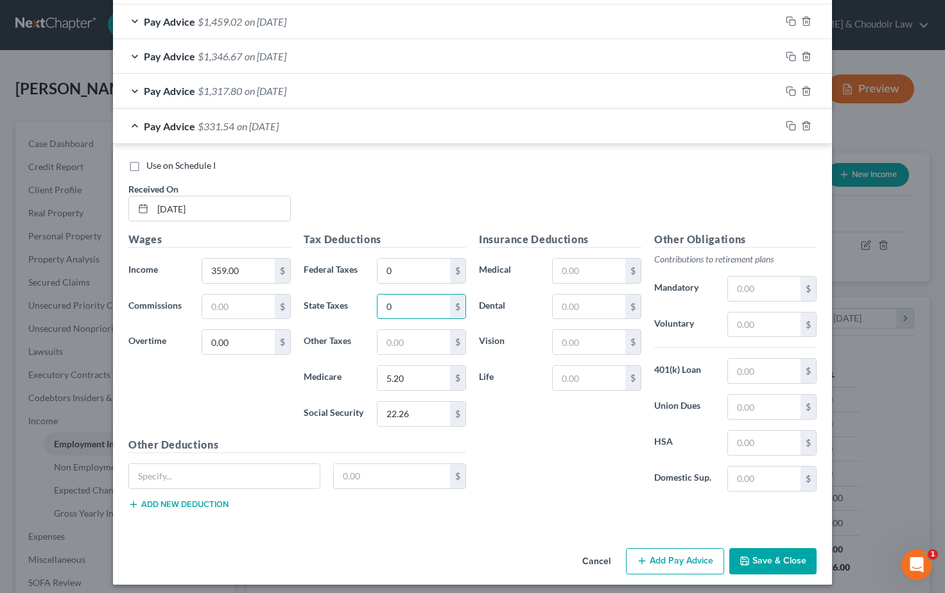
type input "0"
click at [393, 187] on div "Use on Schedule I Received On * 08/11/2025" at bounding box center [472, 195] width 701 height 73
click at [767, 556] on button "Save & Close" at bounding box center [773, 561] width 87 height 27
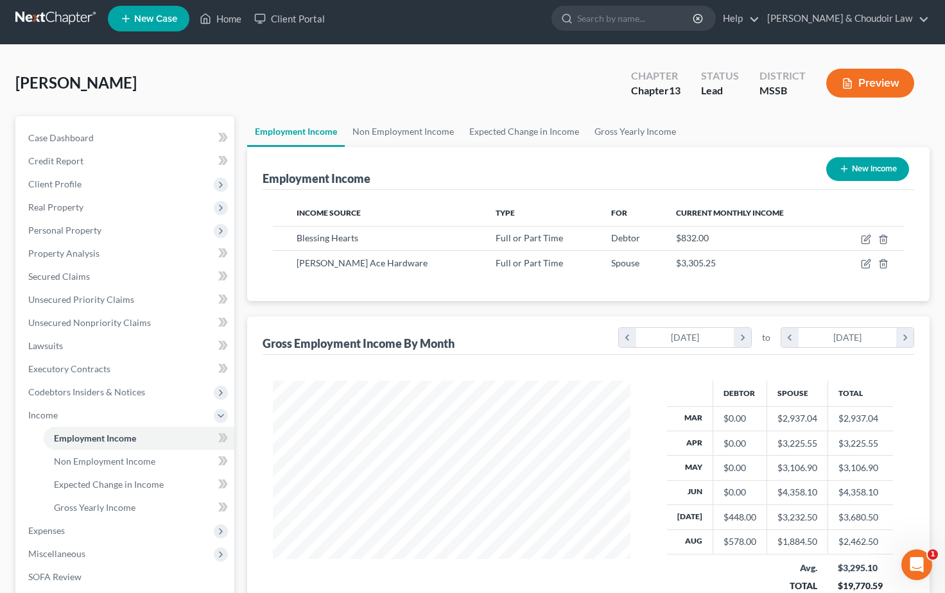
scroll to position [7, 0]
